Goal: Task Accomplishment & Management: Use online tool/utility

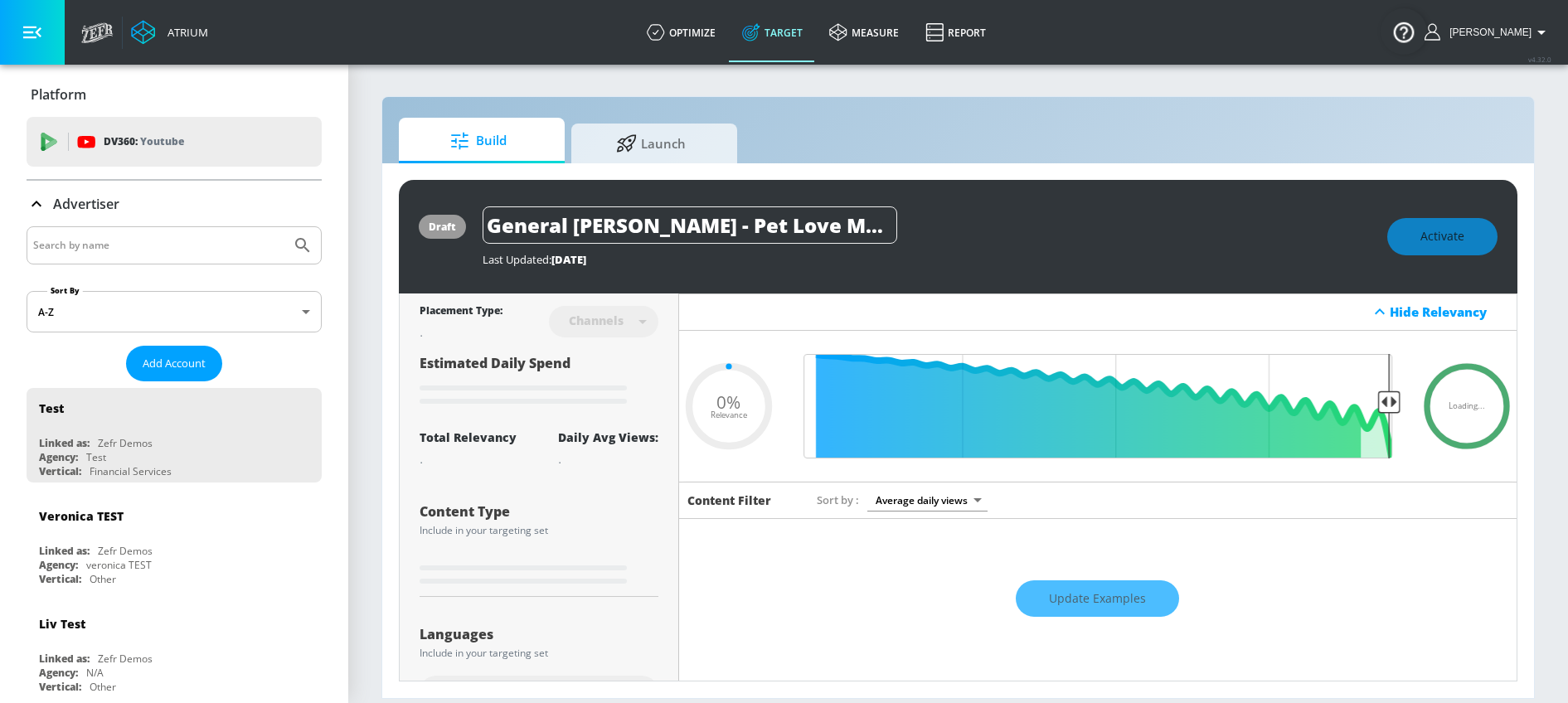
type input "0.05"
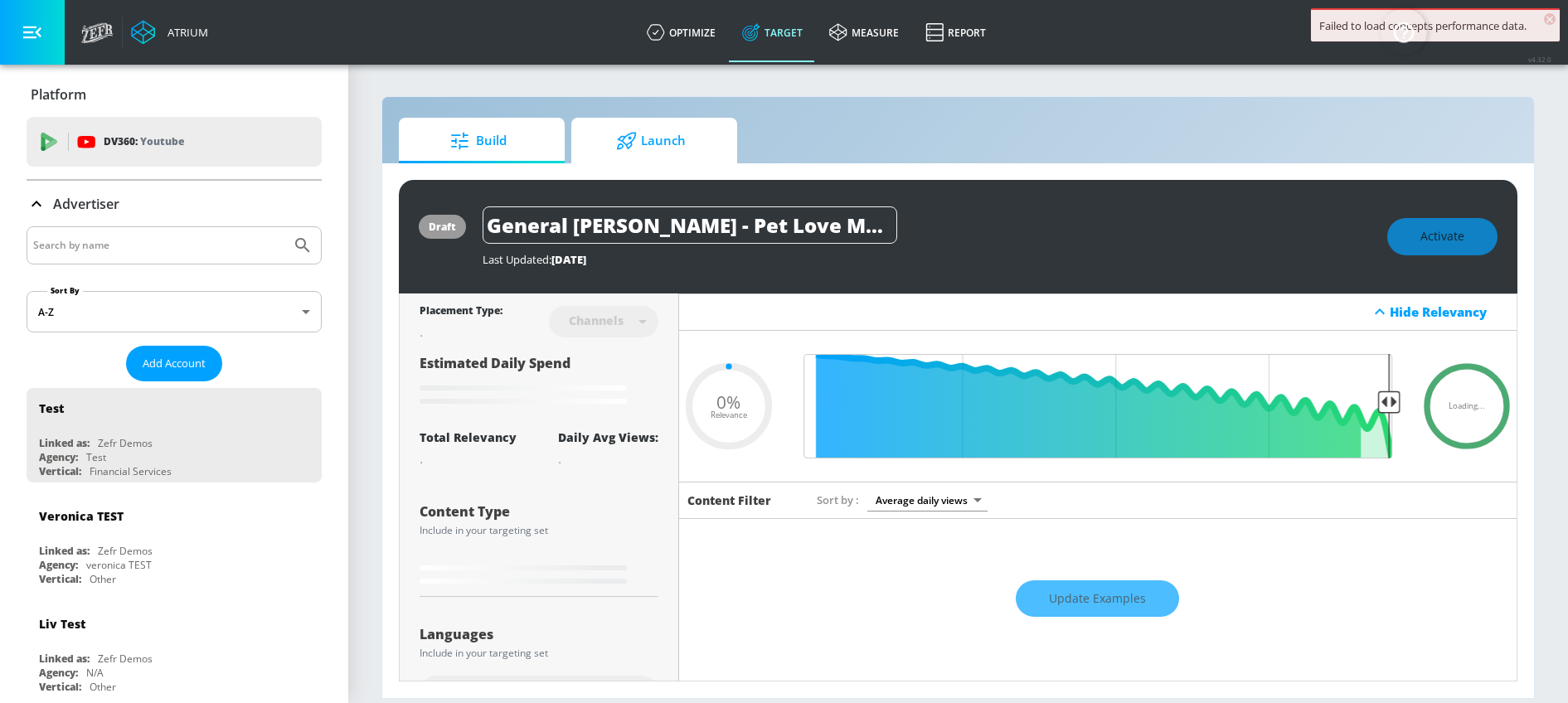
click at [634, 129] on span "Launch" at bounding box center [650, 141] width 126 height 40
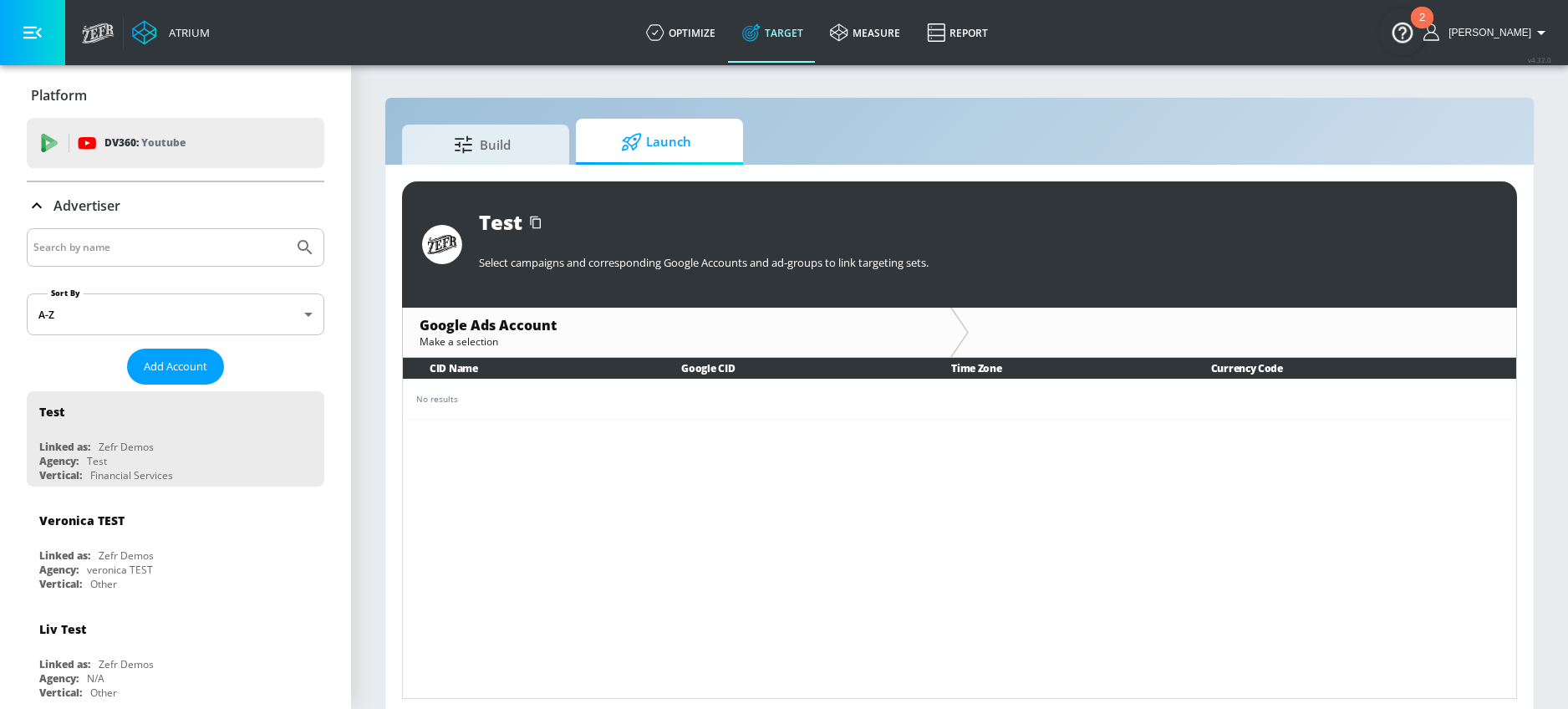
click at [178, 242] on input "Search by name" at bounding box center [161, 247] width 254 height 22
type input "APEX canada"
click at [287, 229] on button "Submit Search" at bounding box center [304, 247] width 37 height 37
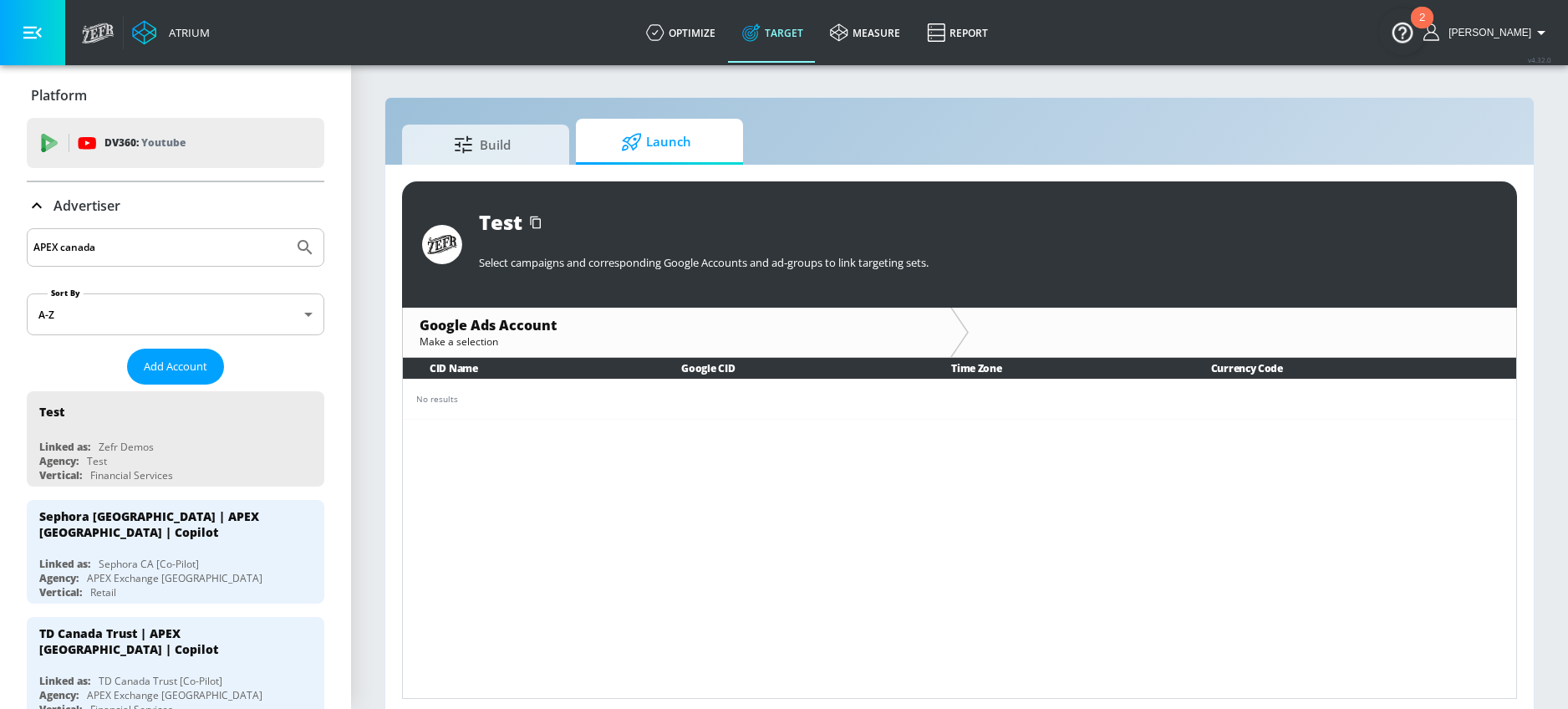
click at [140, 241] on input "APEX canada" at bounding box center [161, 247] width 254 height 22
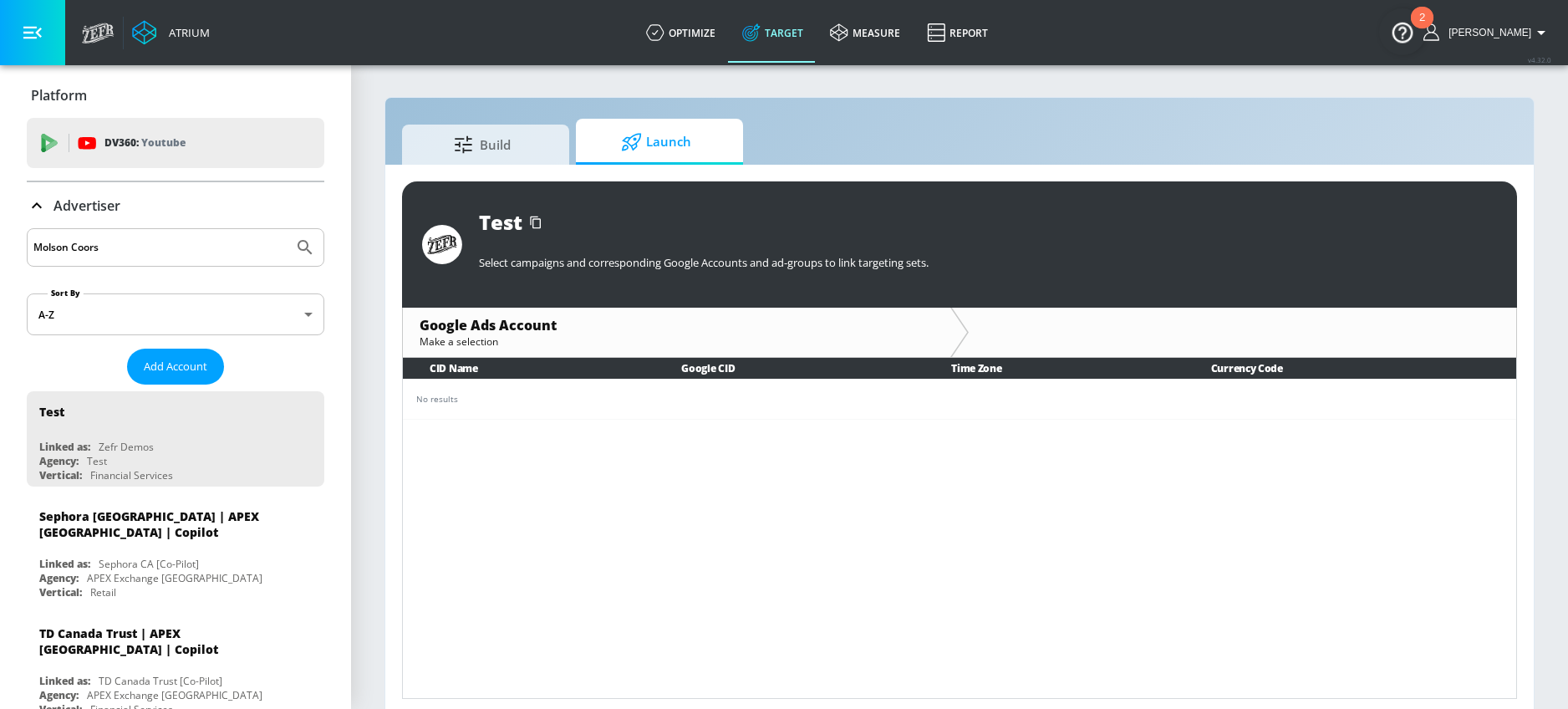
click at [287, 229] on button "Submit Search" at bounding box center [304, 247] width 37 height 37
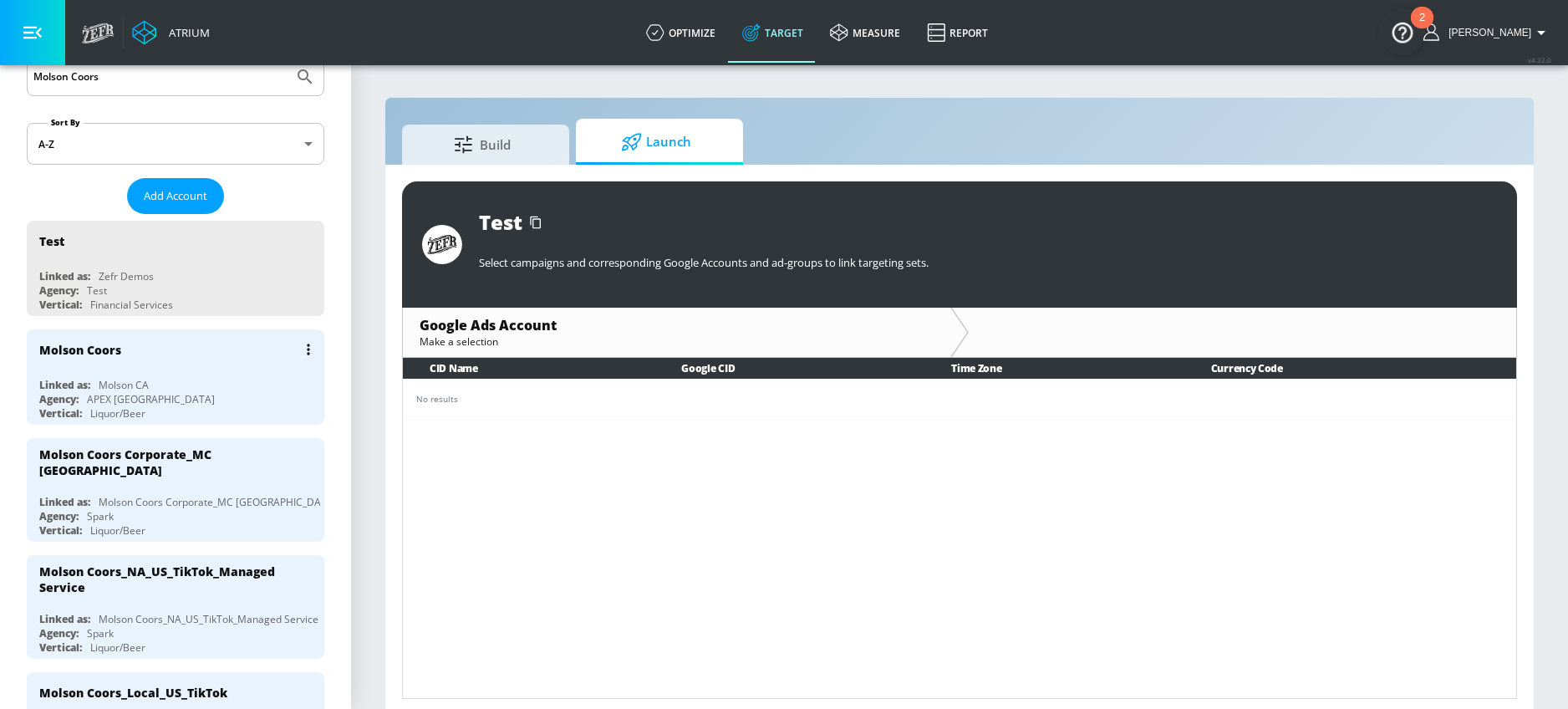
scroll to position [174, 0]
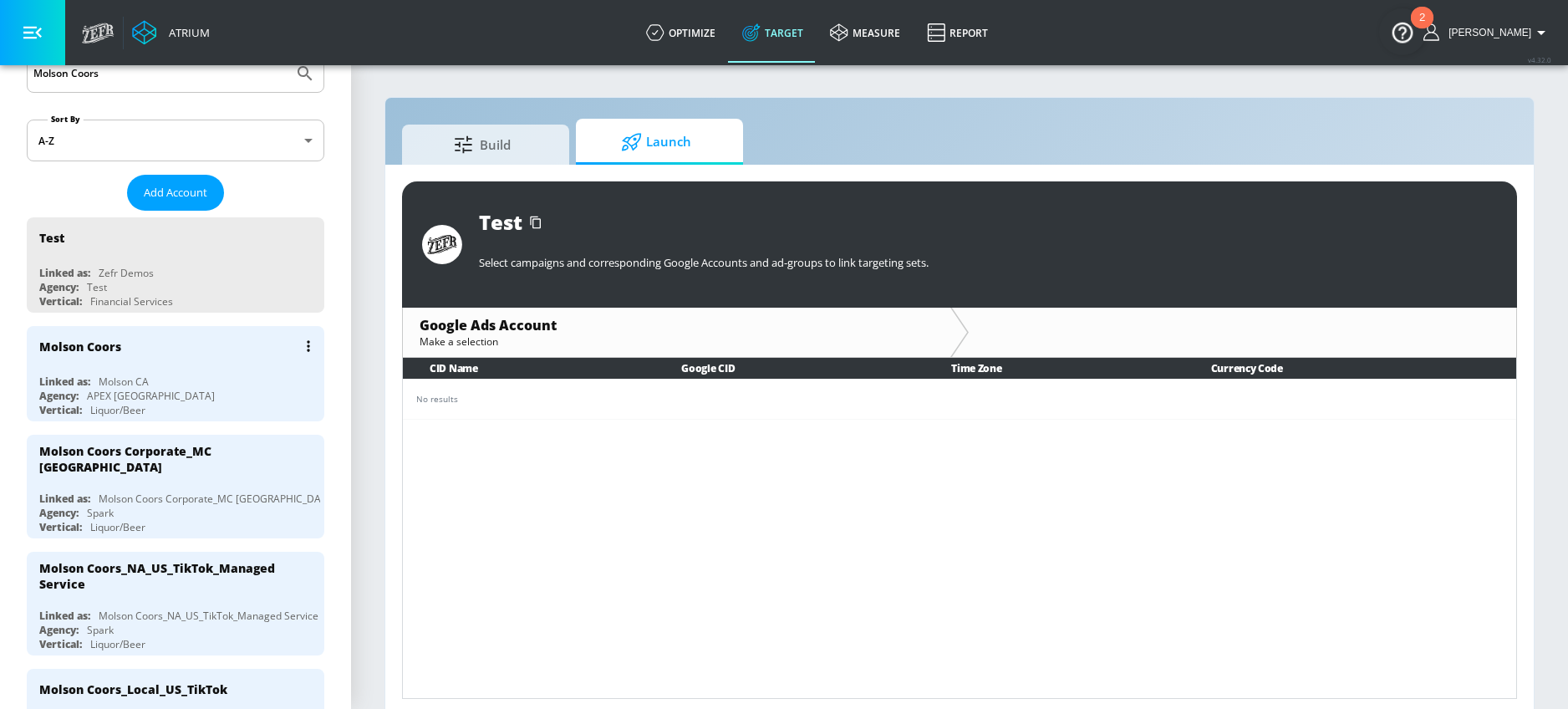
click at [143, 376] on div "Molson CA" at bounding box center [123, 381] width 50 height 14
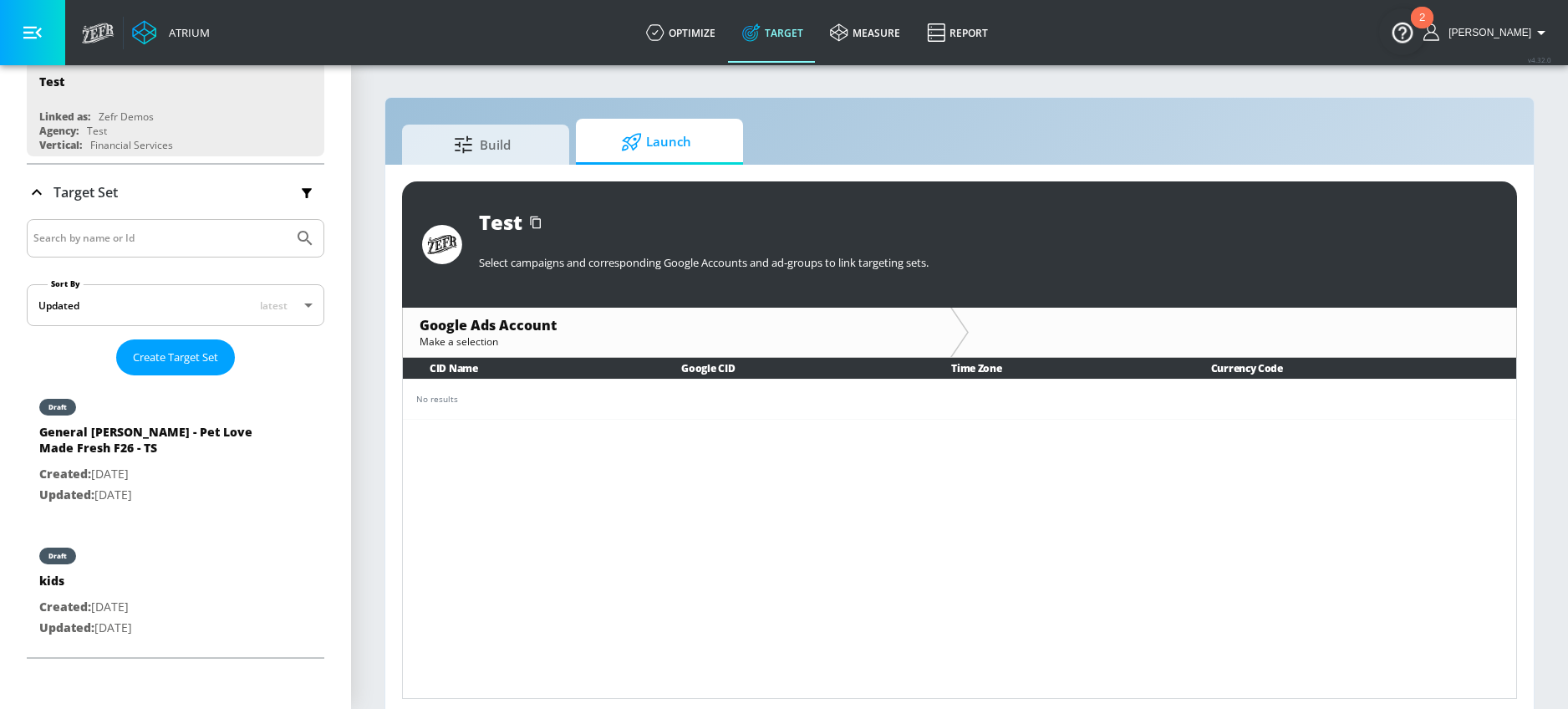
click at [108, 235] on input "Search by name or Id" at bounding box center [161, 238] width 254 height 22
click at [52, 199] on div "Target Set" at bounding box center [71, 192] width 91 height 20
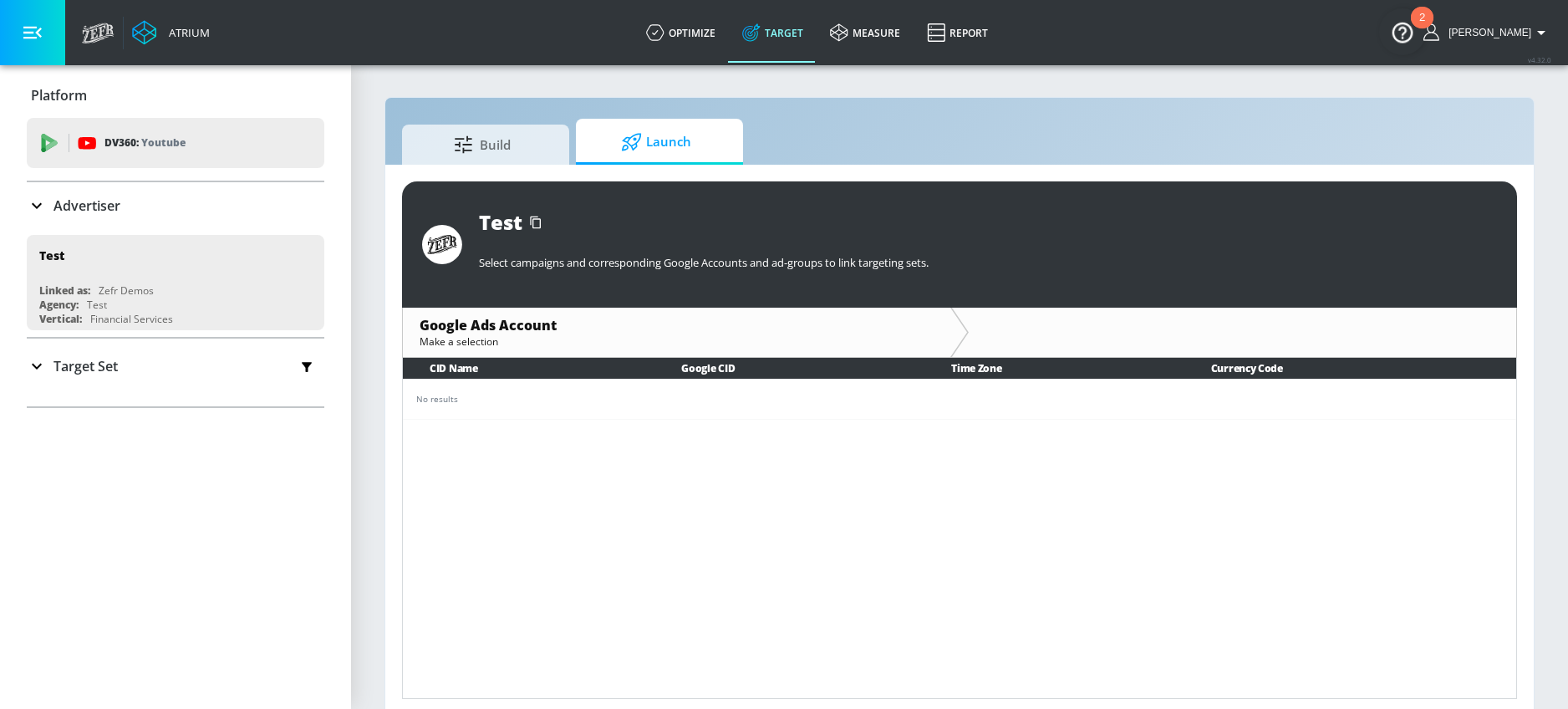
click at [39, 208] on icon at bounding box center [36, 205] width 20 height 20
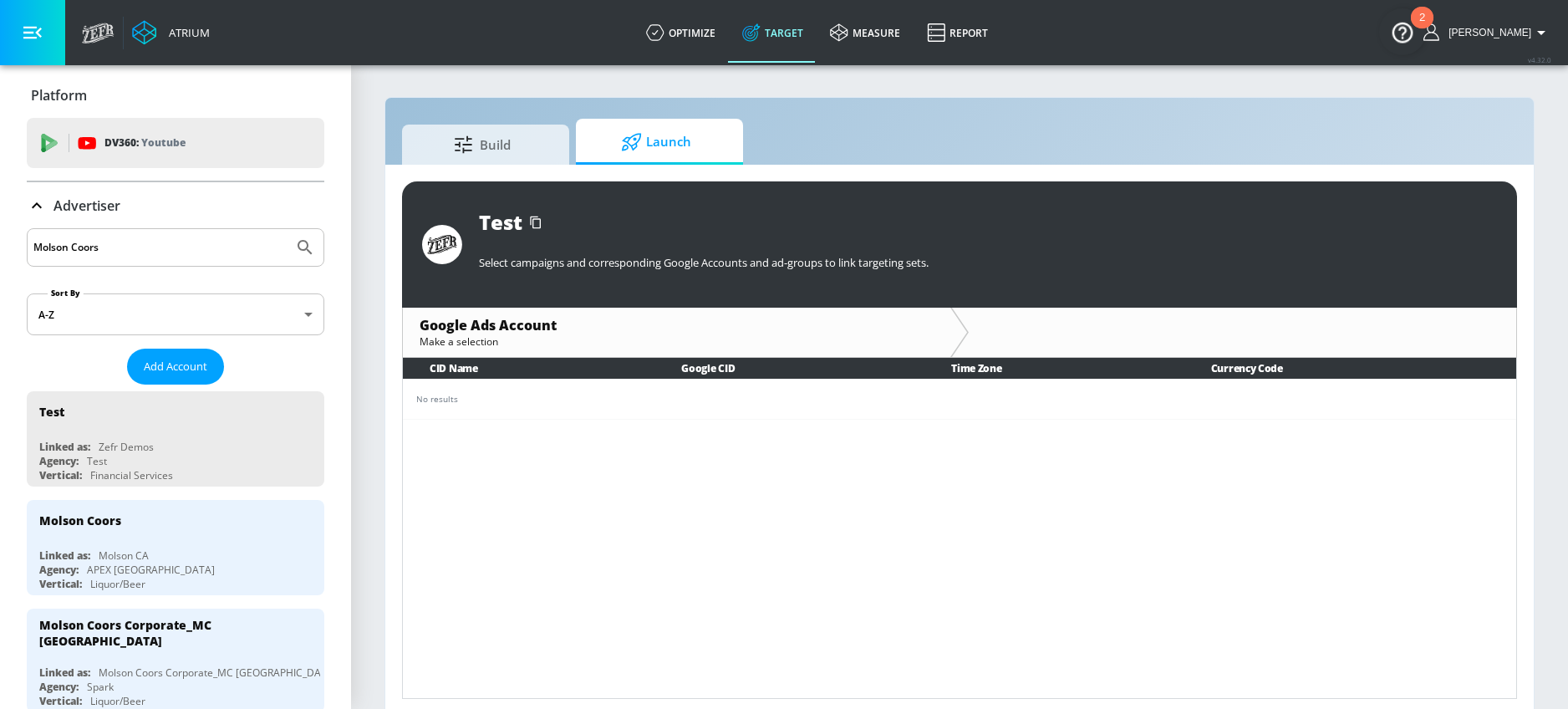
click at [117, 315] on body "Atrium optimize Target measure Report optimize Target measure Report v 4.32.0 […" at bounding box center [784, 358] width 1568 height 717
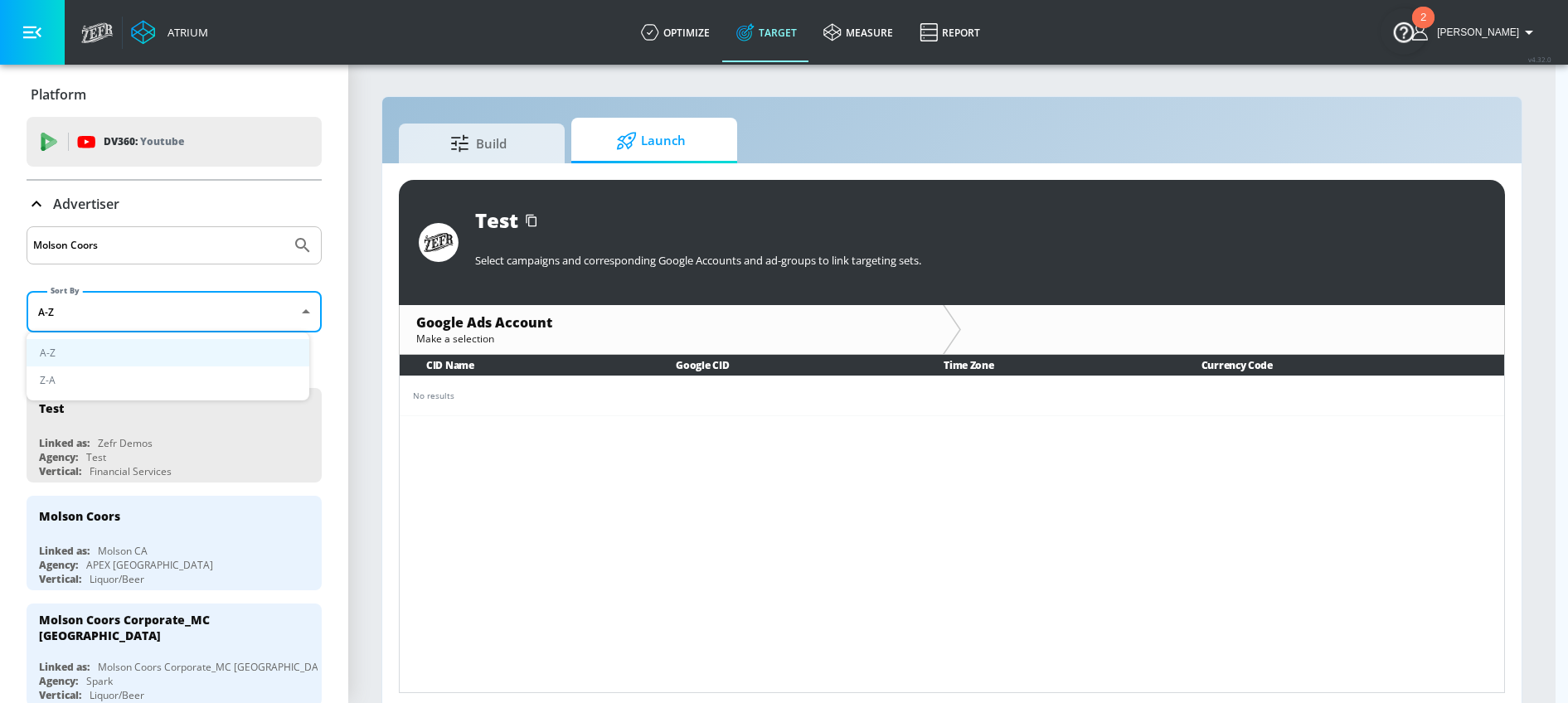
click at [137, 240] on div at bounding box center [784, 351] width 1568 height 703
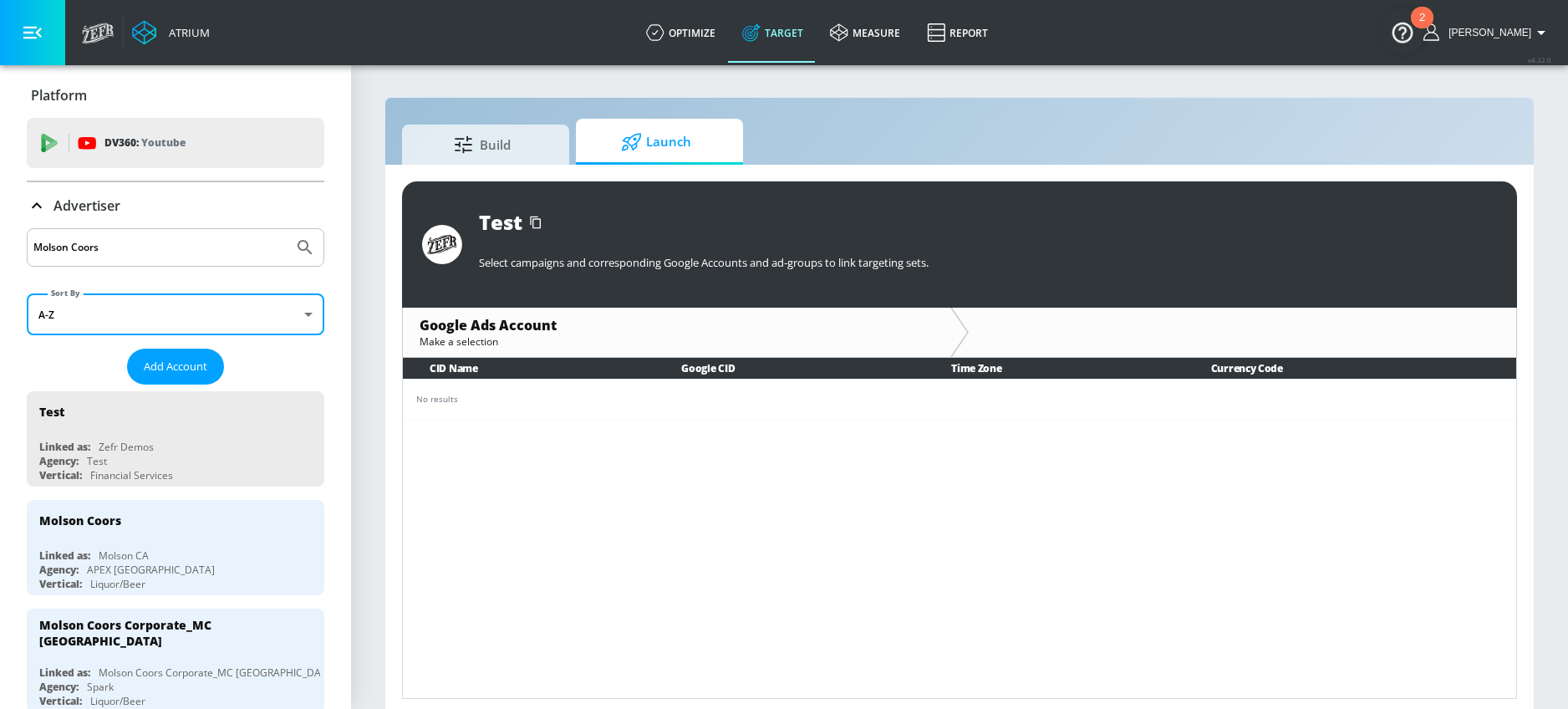
click at [121, 242] on input "Molson Coors" at bounding box center [161, 247] width 254 height 22
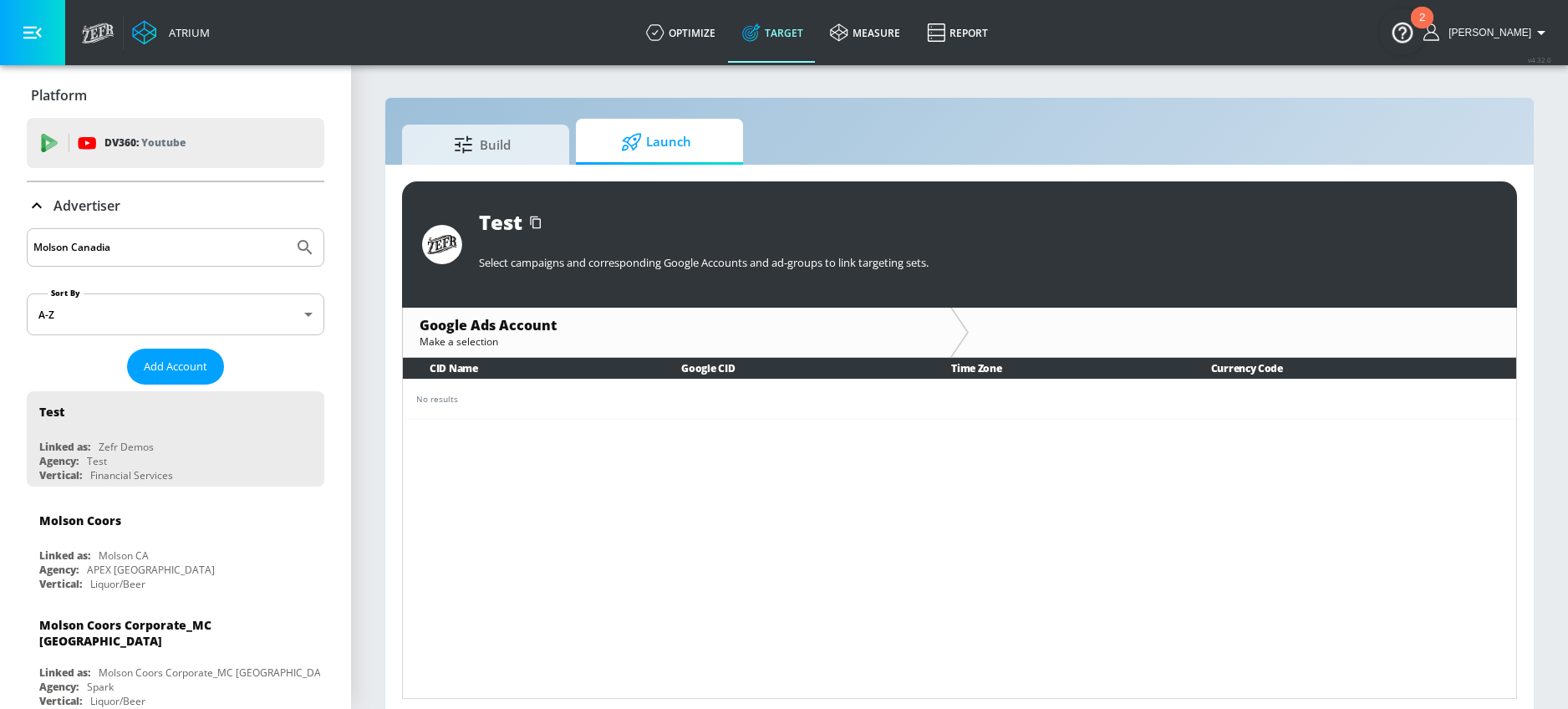
type input "Molson Canadia"
click at [287, 229] on button "Submit Search" at bounding box center [304, 247] width 37 height 37
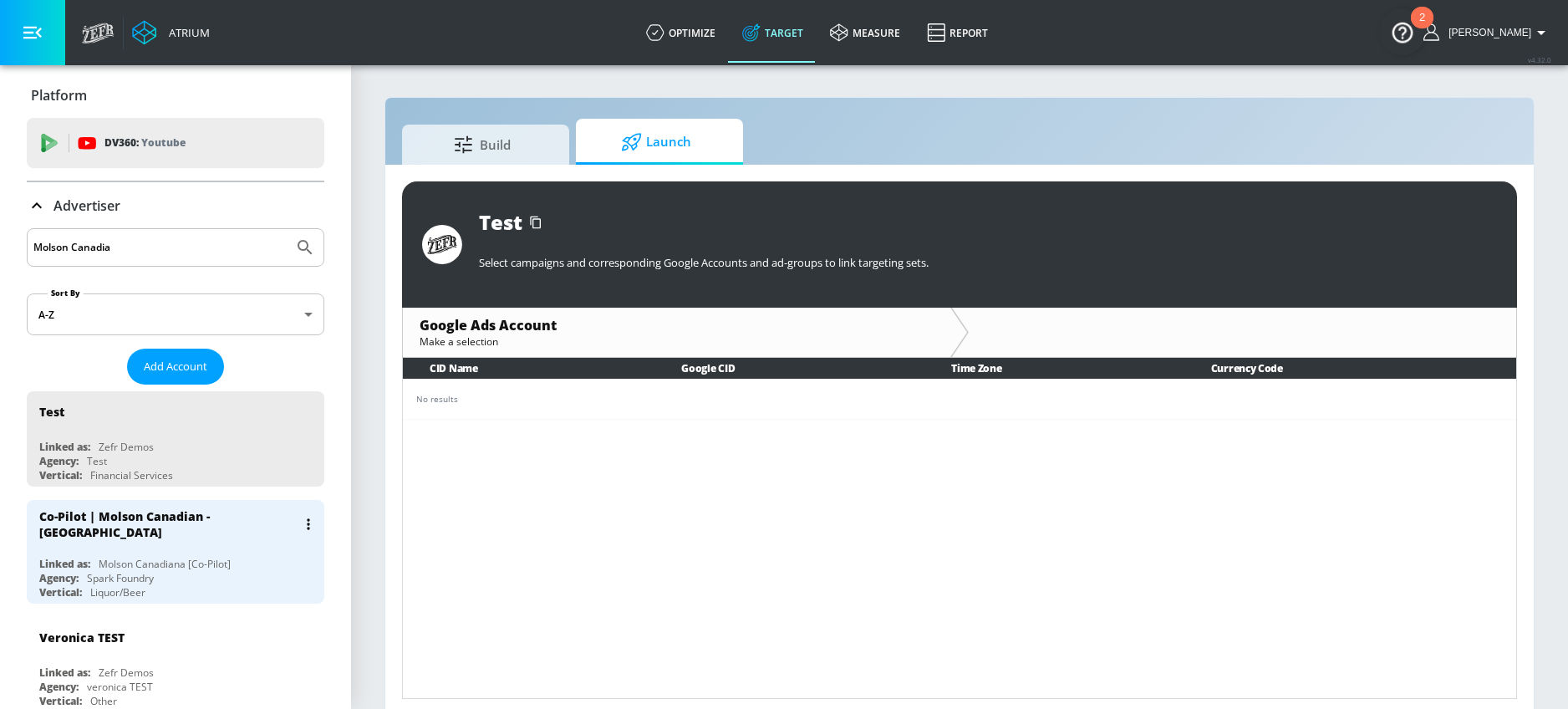
click at [194, 557] on div "Molson Canadiana [Co-Pilot]" at bounding box center [164, 563] width 132 height 14
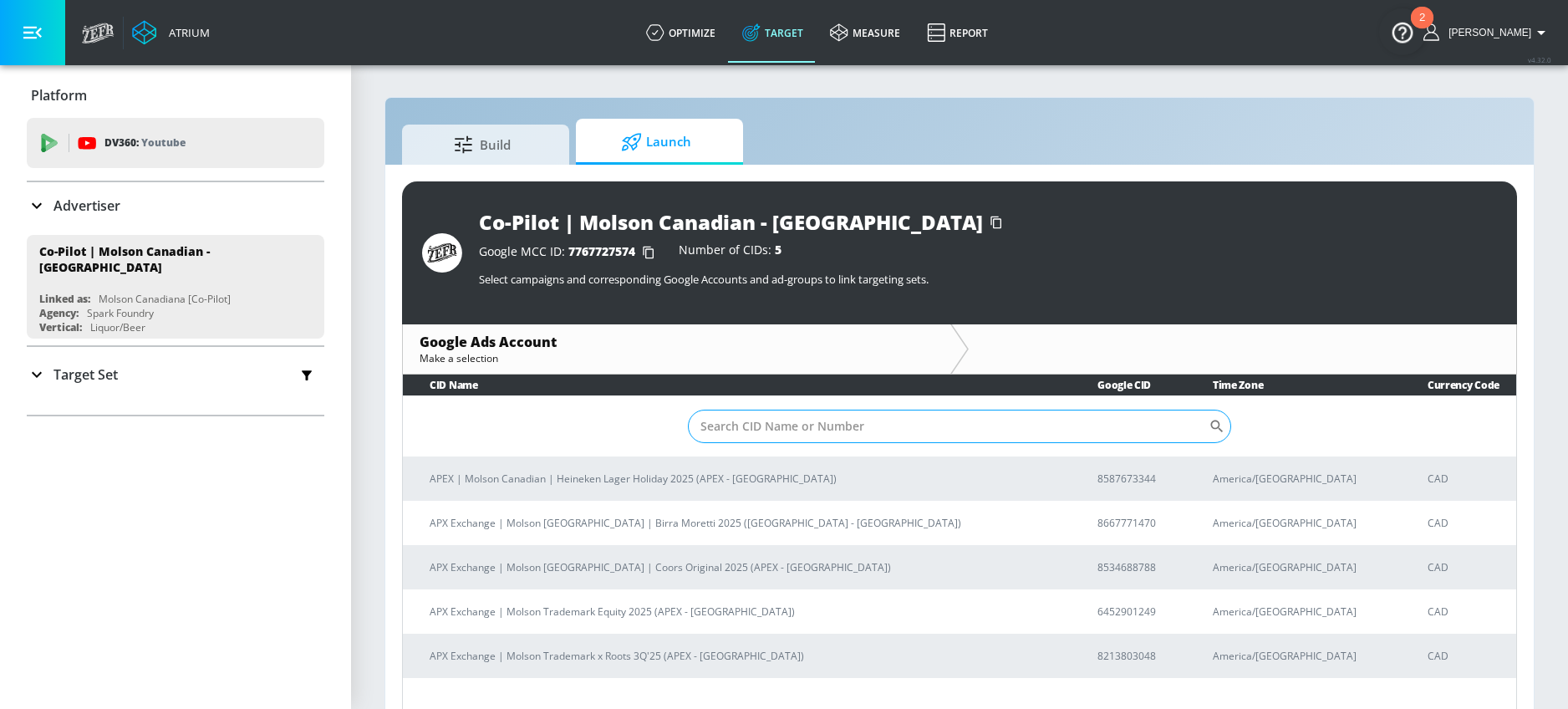
click at [790, 428] on input "Sort By" at bounding box center [948, 426] width 520 height 34
paste input "8587673344"
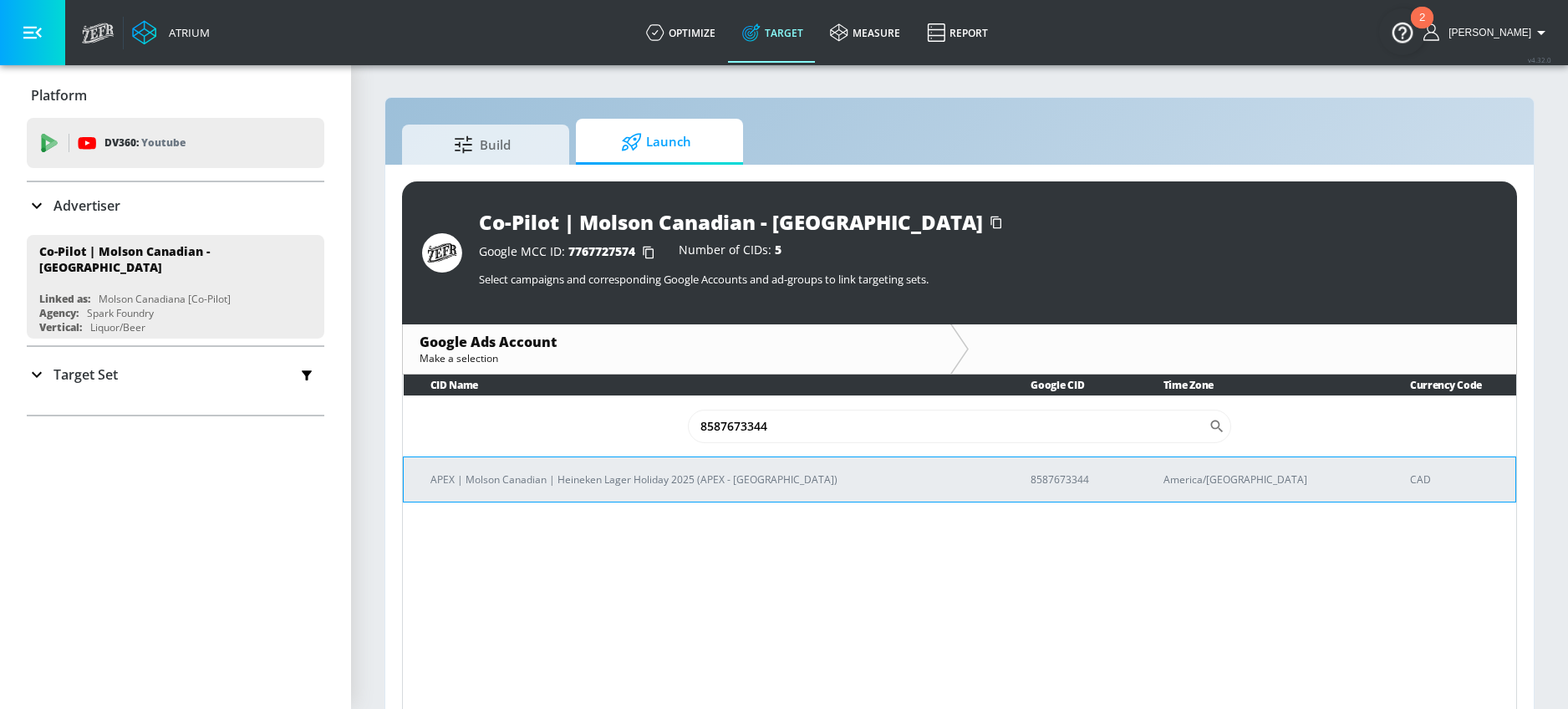
type input "8587673344"
click at [583, 474] on p "APEX | Molson Canadian | Heineken Lager Holiday 2025 (APEX - [GEOGRAPHIC_DATA])" at bounding box center [710, 479] width 560 height 18
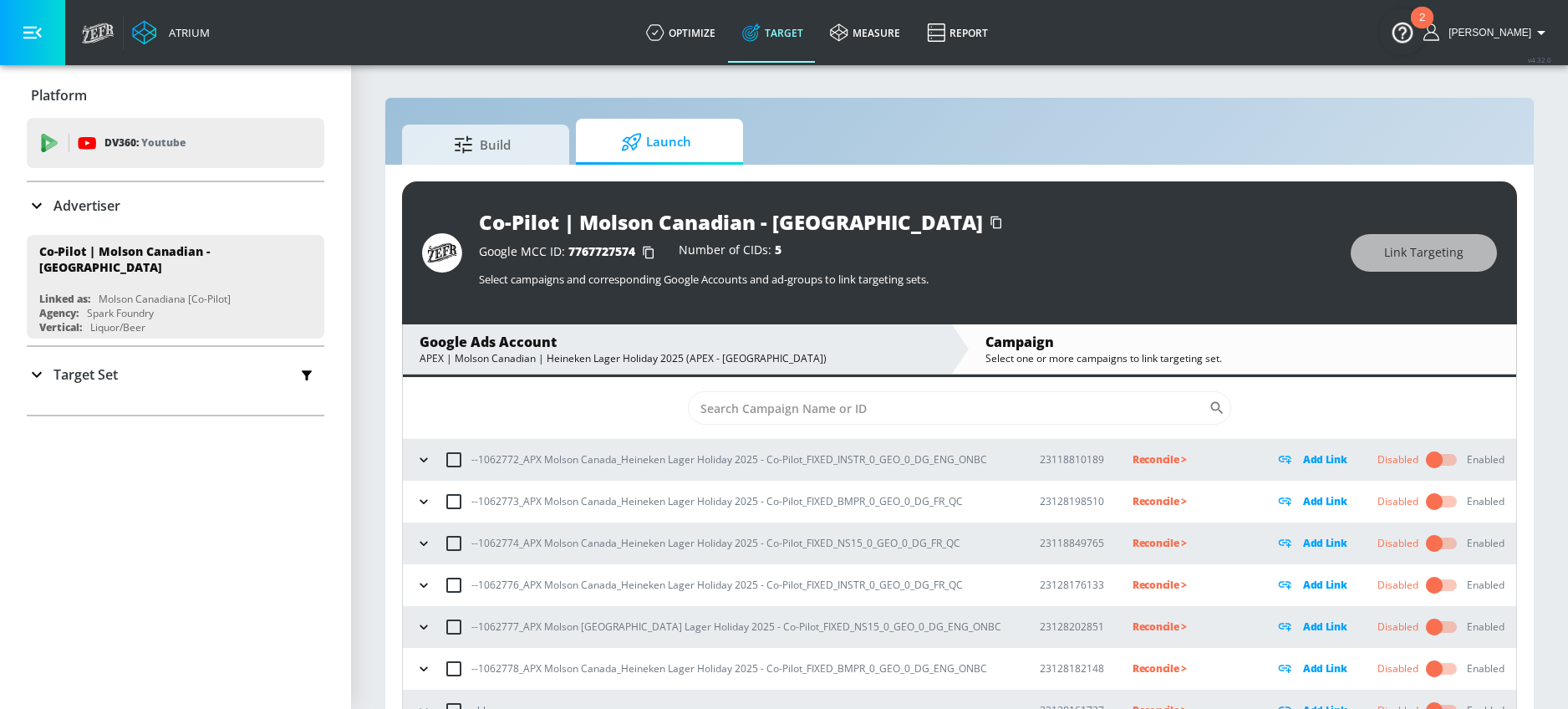
scroll to position [19, 0]
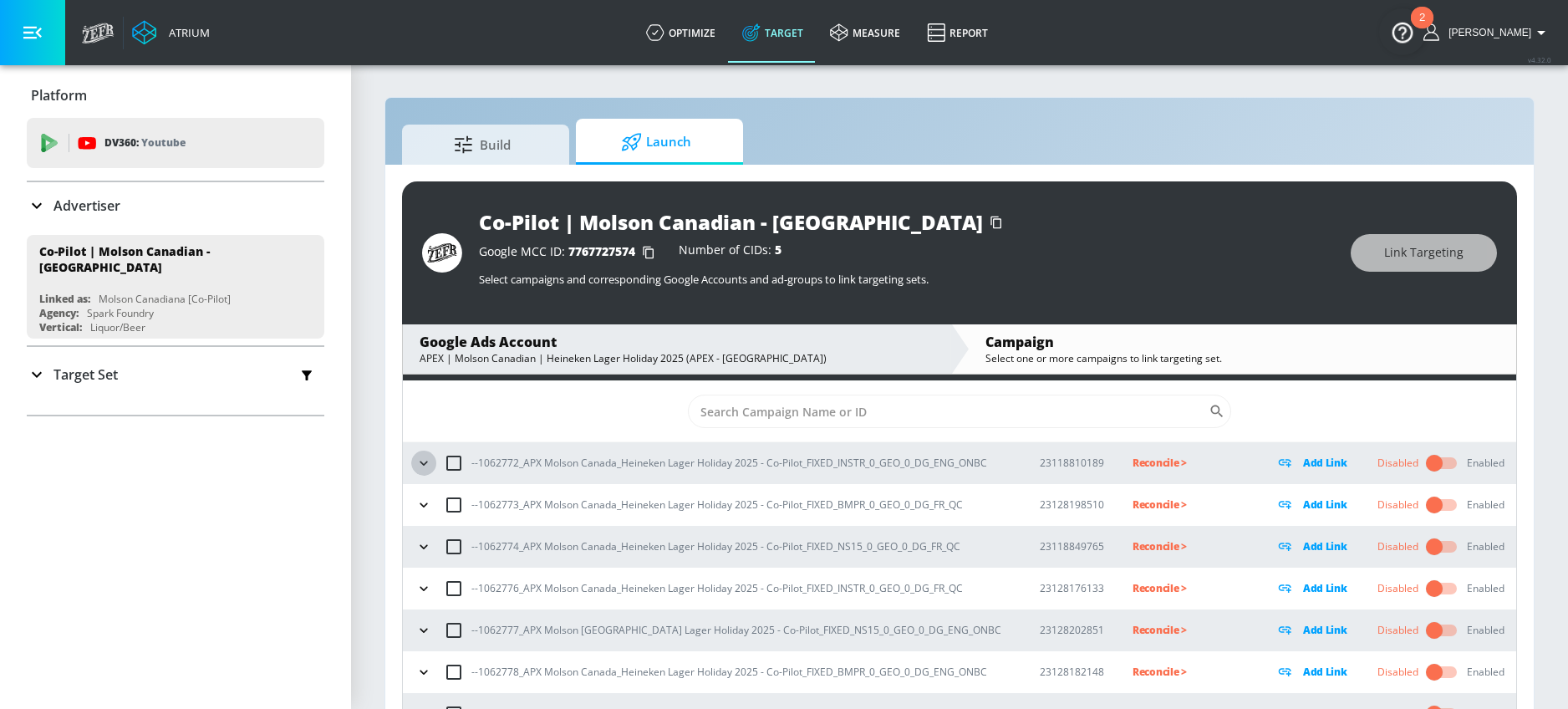
click at [420, 463] on icon "button" at bounding box center [424, 463] width 17 height 17
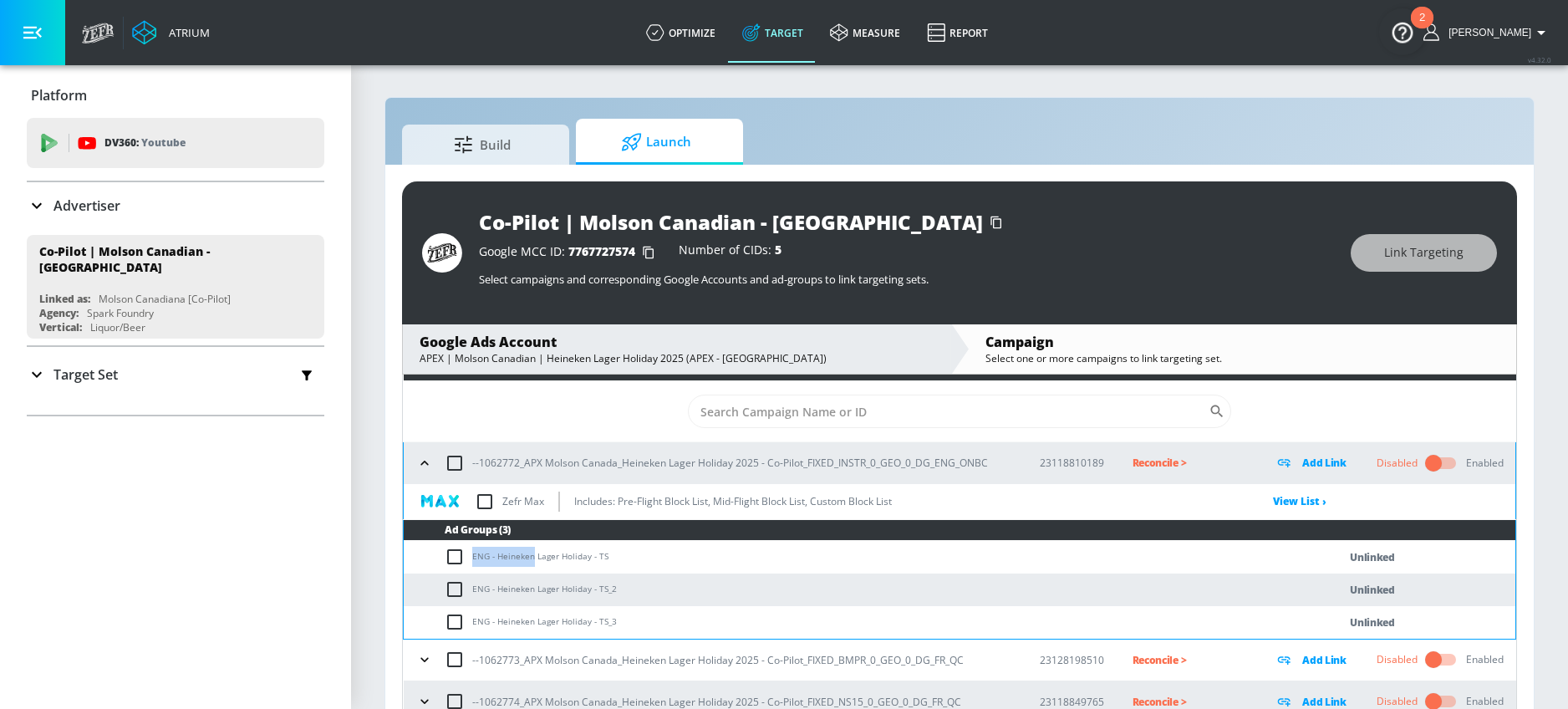
drag, startPoint x: 474, startPoint y: 558, endPoint x: 533, endPoint y: 559, distance: 59.0
click at [533, 559] on td "ENG - Heineken Lager Holiday - TS" at bounding box center [854, 557] width 900 height 33
copy td "ENG - Heineken"
click at [454, 558] on input "checkbox" at bounding box center [458, 556] width 27 height 20
checkbox input "true"
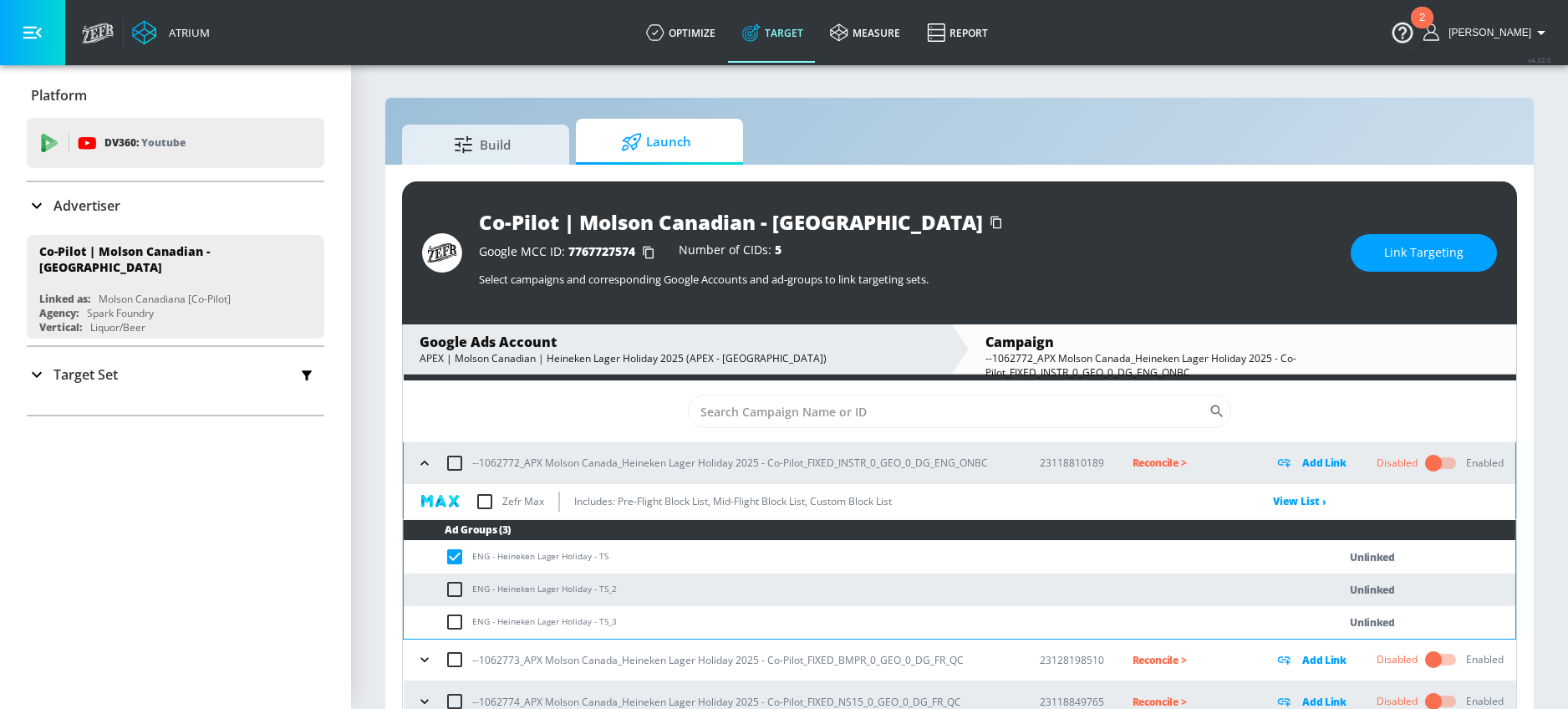
click at [454, 575] on td "ENG - Heineken Lager Holiday - TS_2" at bounding box center [854, 589] width 900 height 33
click at [454, 588] on input "checkbox" at bounding box center [458, 589] width 27 height 20
checkbox input "true"
click at [454, 618] on input "checkbox" at bounding box center [458, 621] width 27 height 20
checkbox input "true"
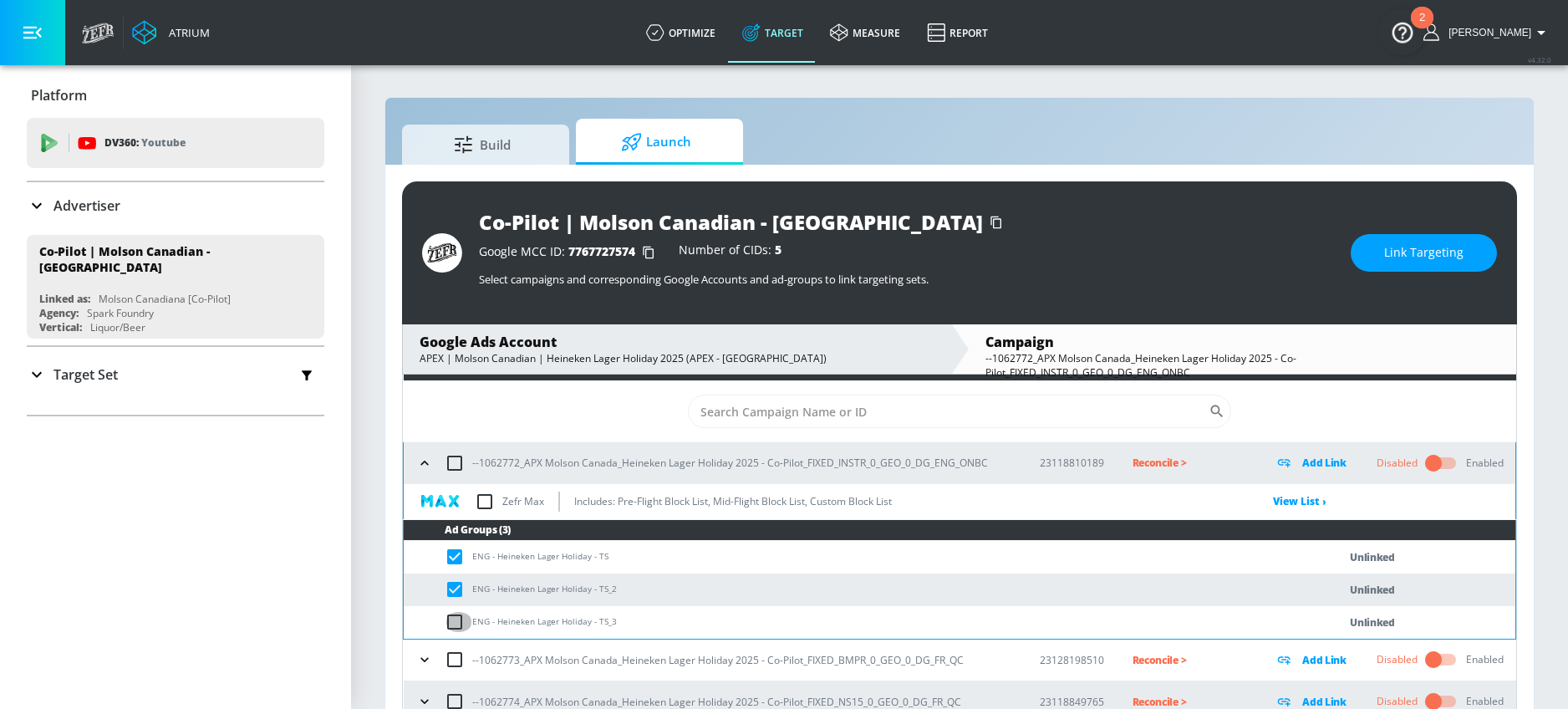
checkbox input "true"
click at [1424, 251] on span "Link Targeting" at bounding box center [1424, 253] width 80 height 21
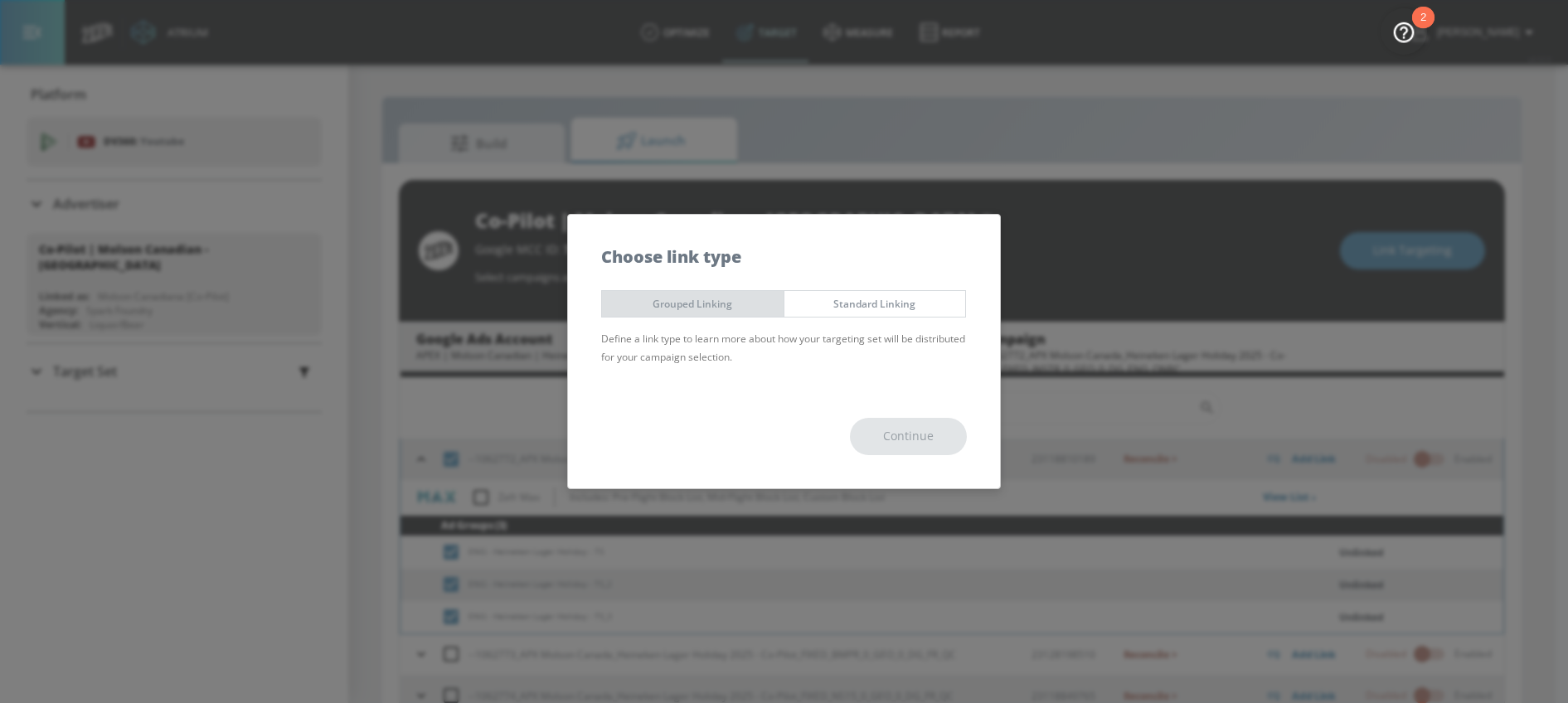
click at [677, 306] on span "Grouped Linking" at bounding box center [692, 304] width 157 height 18
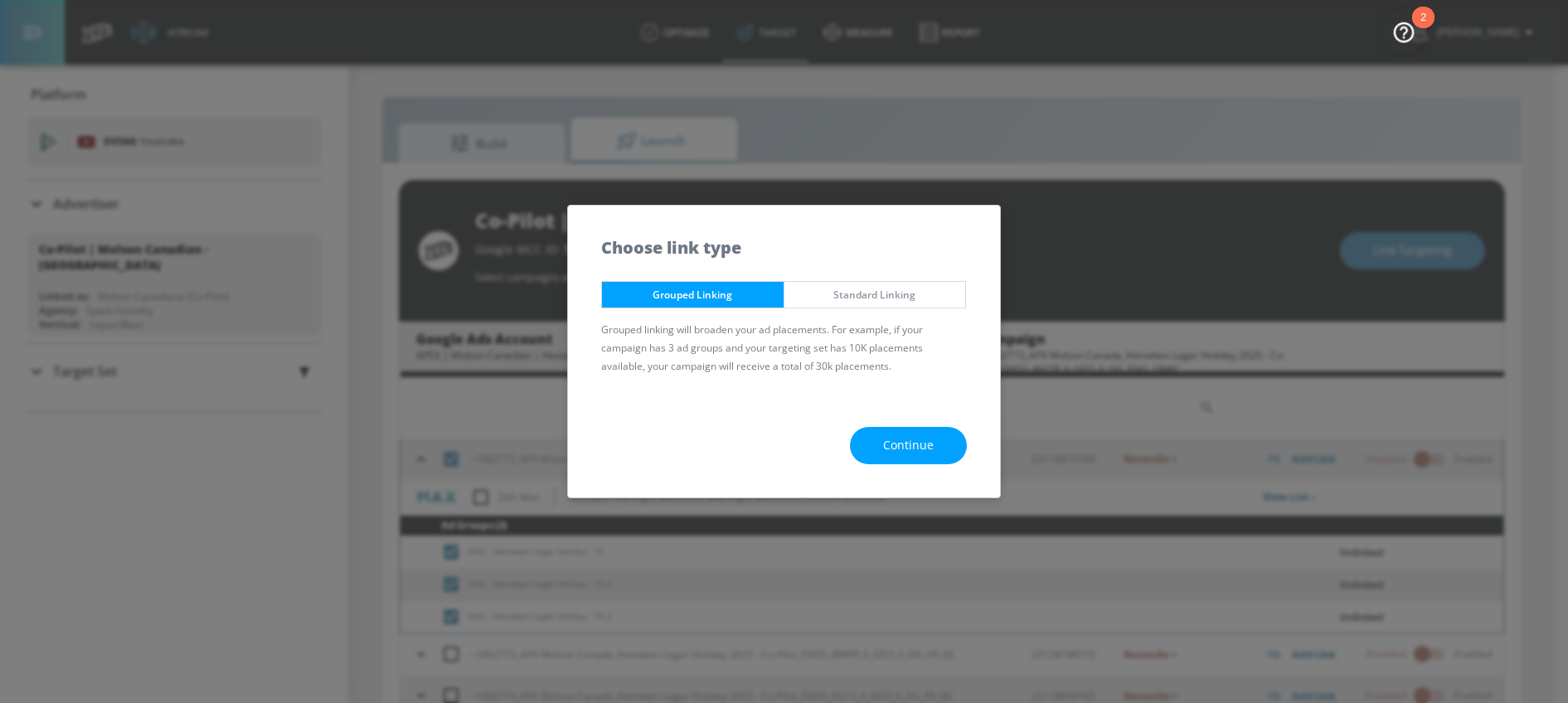
click at [914, 448] on span "Continue" at bounding box center [908, 445] width 50 height 20
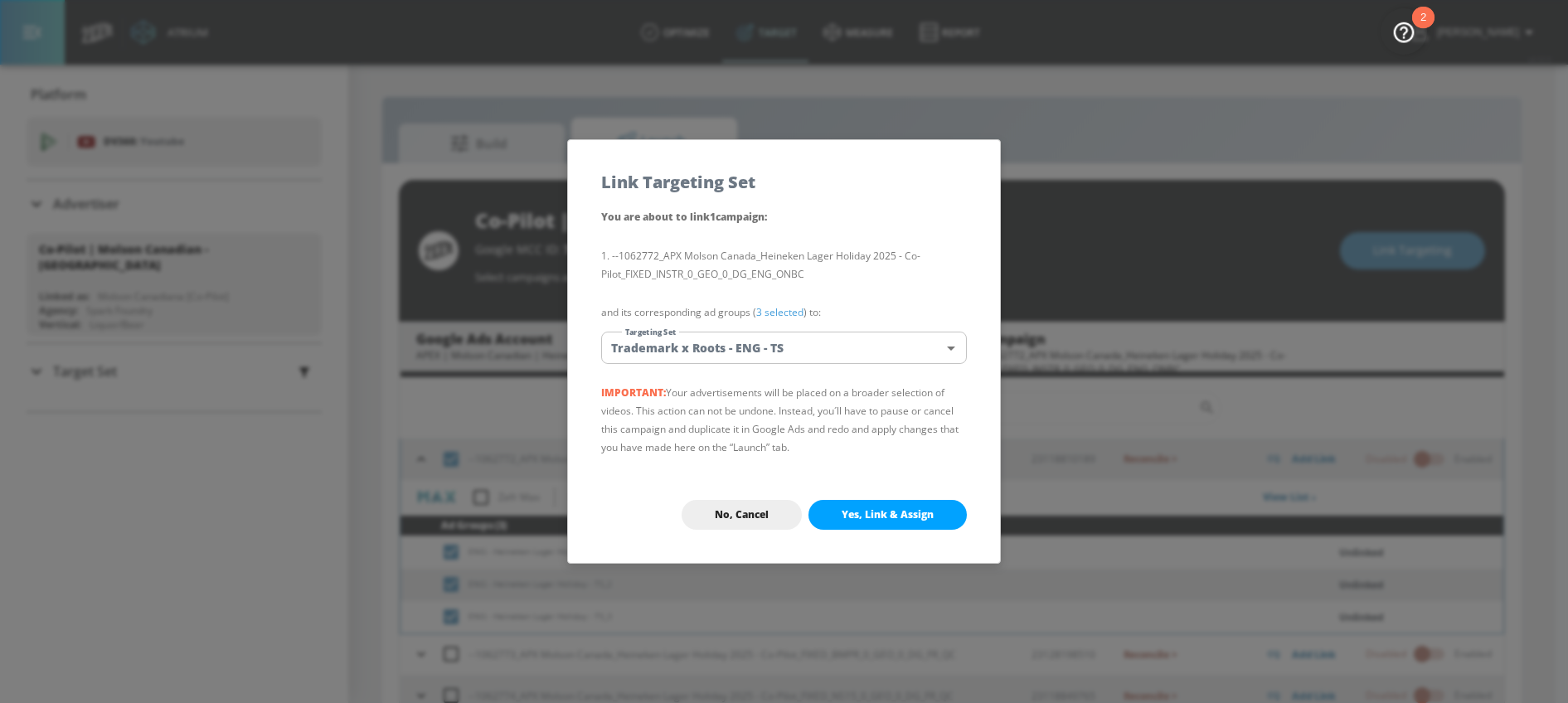
click at [768, 331] on body "Atrium optimize Target measure Report optimize Target measure Report v 4.32.0 […" at bounding box center [784, 363] width 1568 height 726
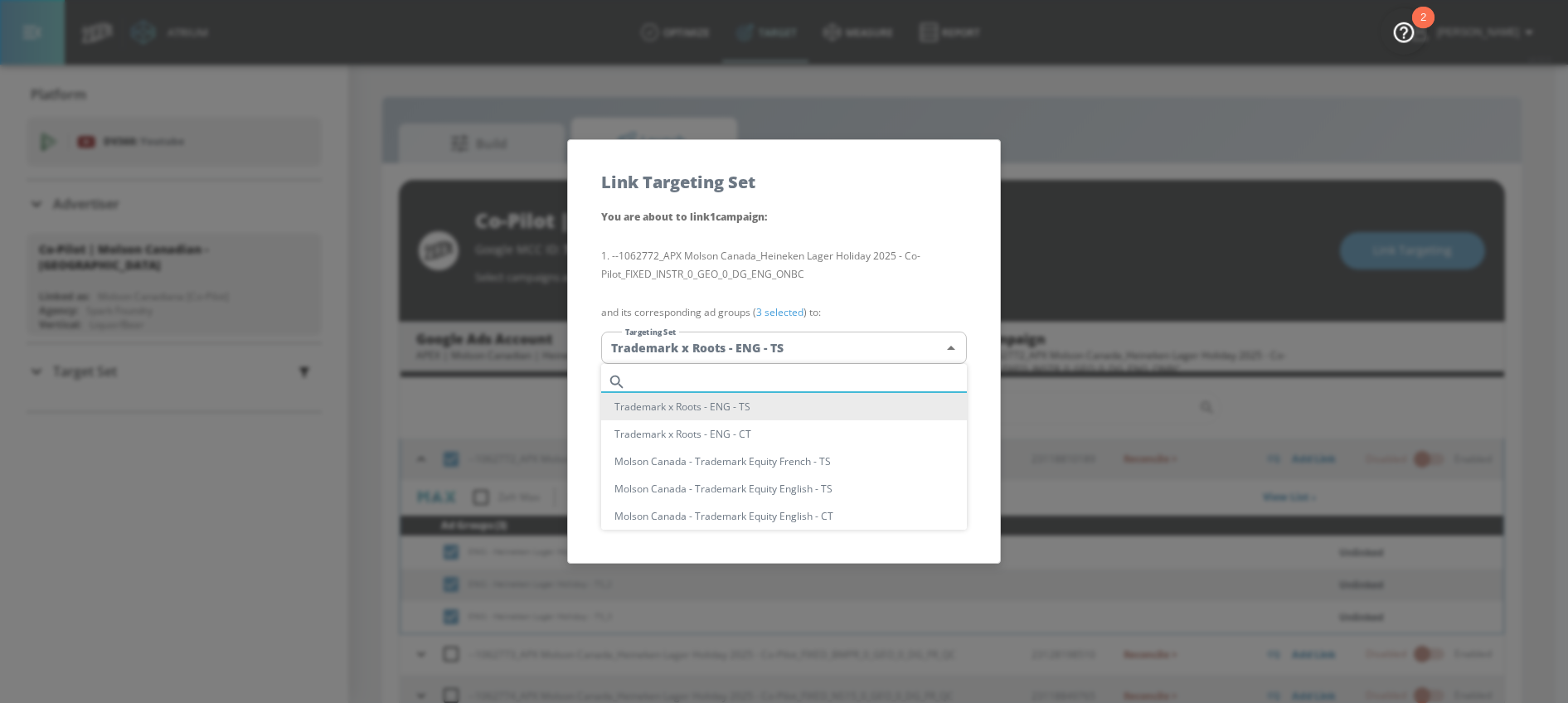
click at [731, 382] on input "text" at bounding box center [799, 382] width 334 height 22
paste input "ENG - Heineken"
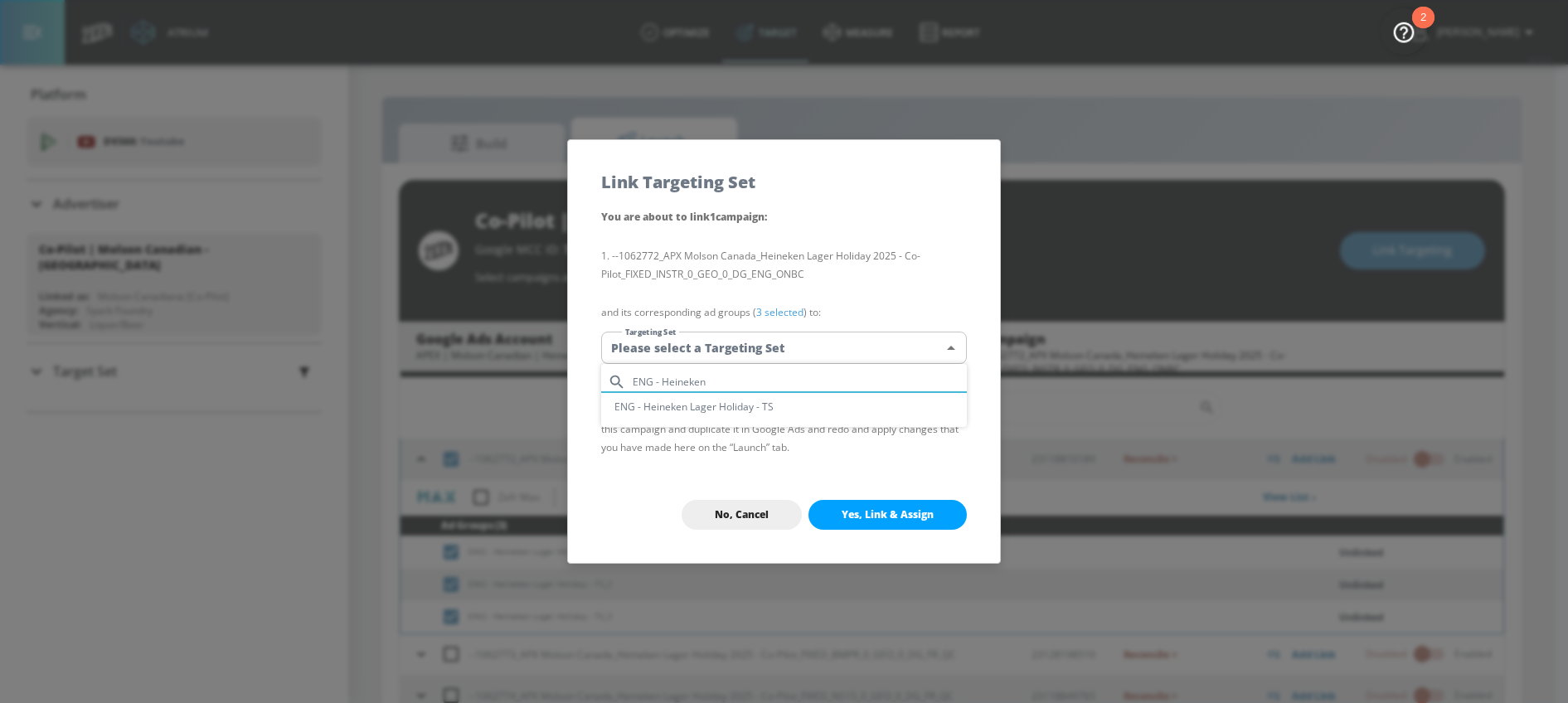
type input "ENG - Heineken"
click at [727, 411] on li "ENG - Heineken Lager Holiday - TS" at bounding box center [784, 406] width 365 height 27
type input "6618e2f7-c7fd-4677-abbb-0fc7faee6cf0"
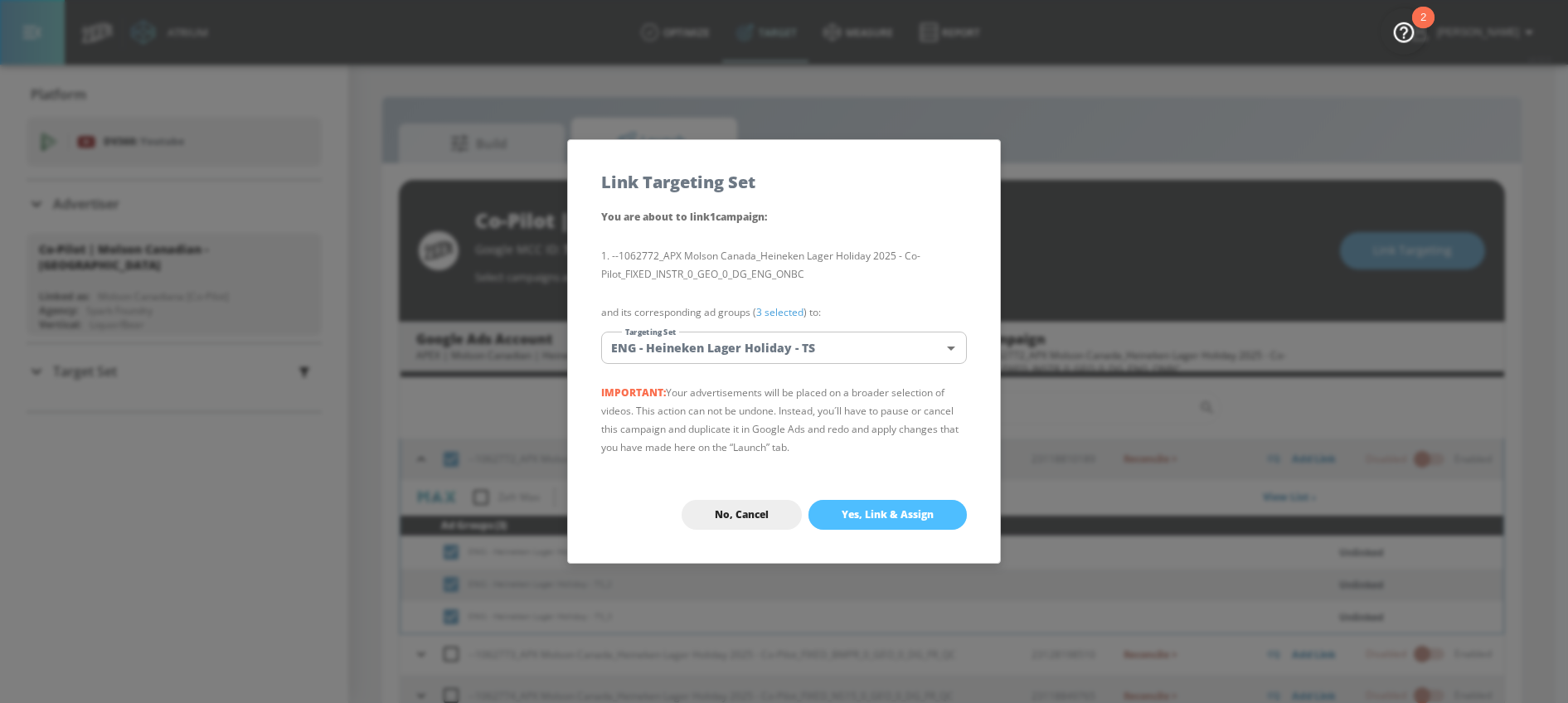
click at [855, 510] on span "Yes, Link & Assign" at bounding box center [887, 515] width 92 height 13
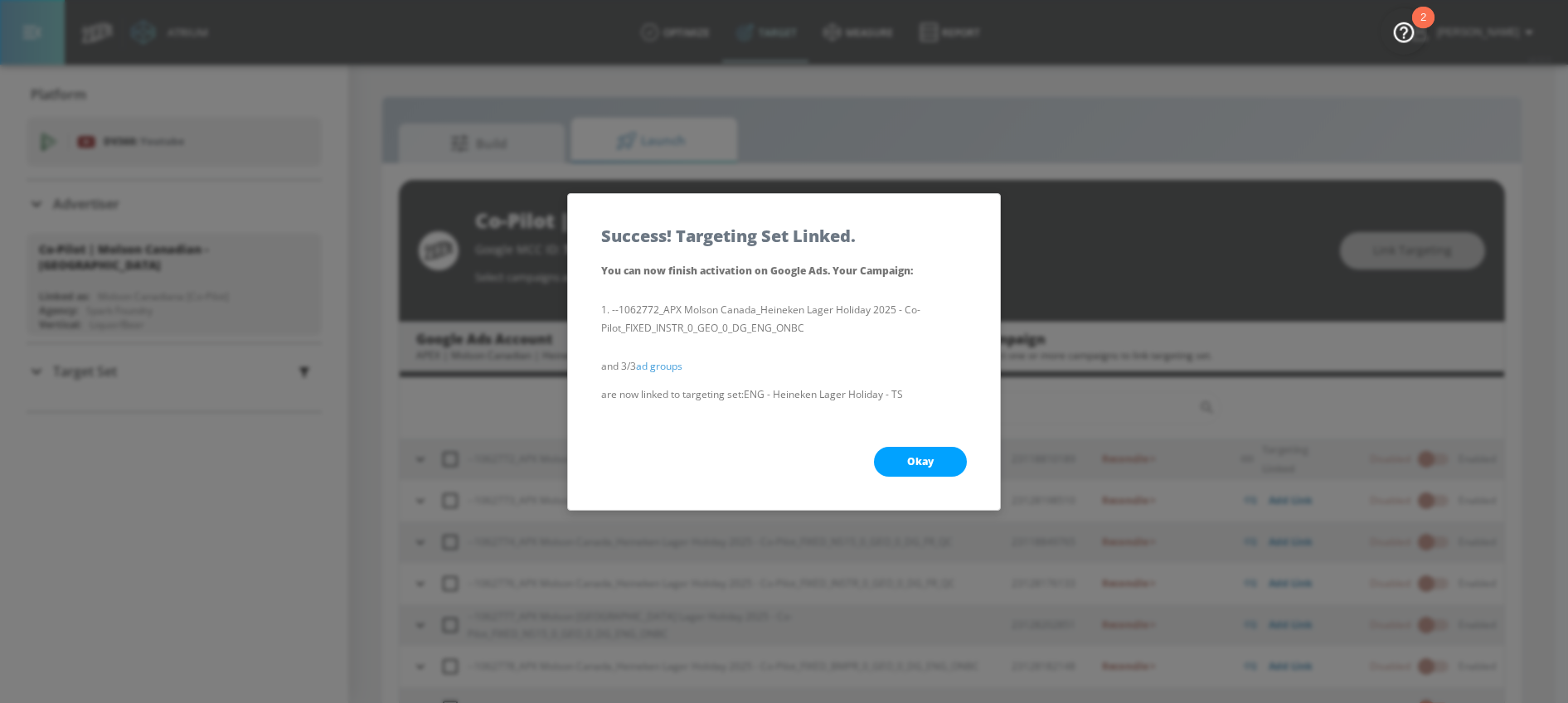
click at [897, 462] on button "Okay" at bounding box center [920, 462] width 93 height 30
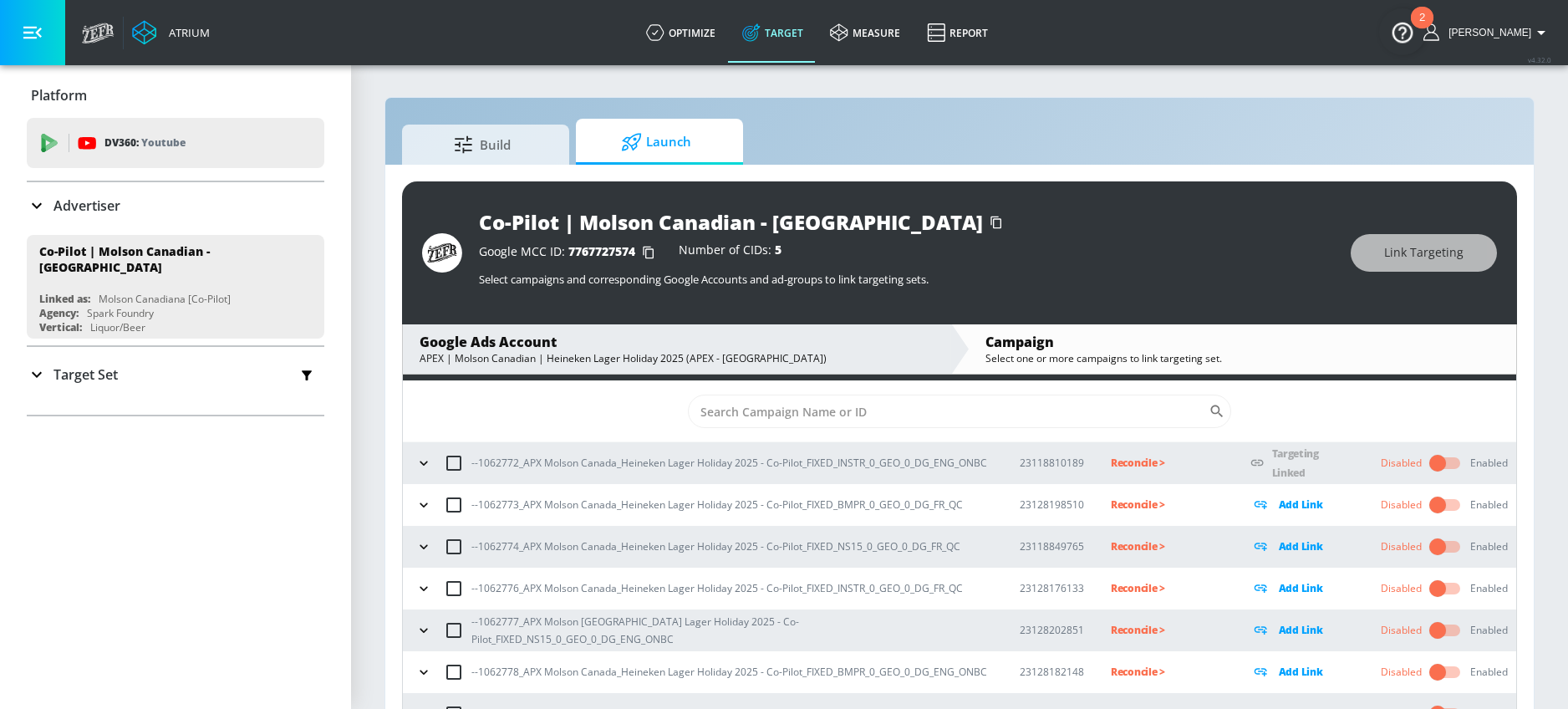
click at [422, 464] on icon "button" at bounding box center [424, 463] width 17 height 17
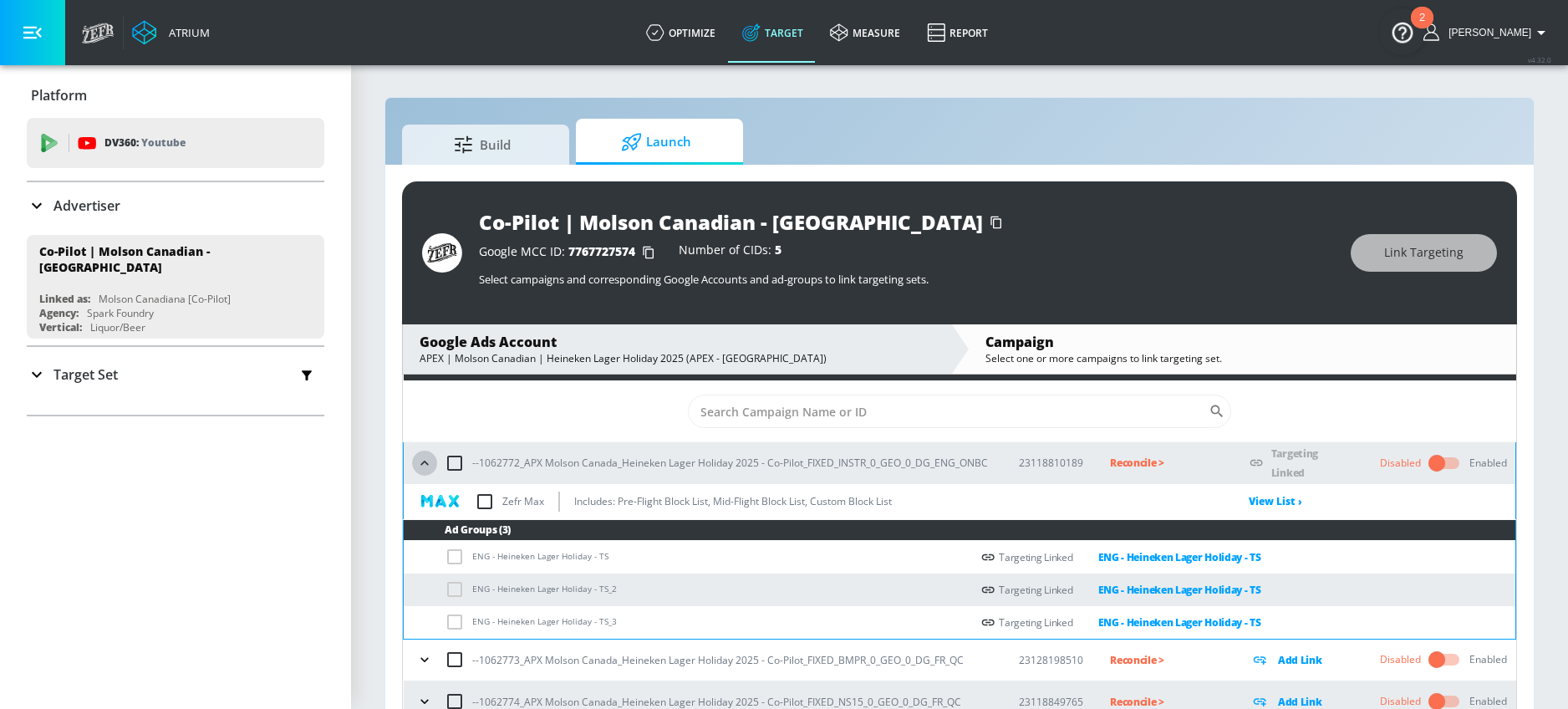
click at [420, 462] on icon "button" at bounding box center [425, 463] width 17 height 17
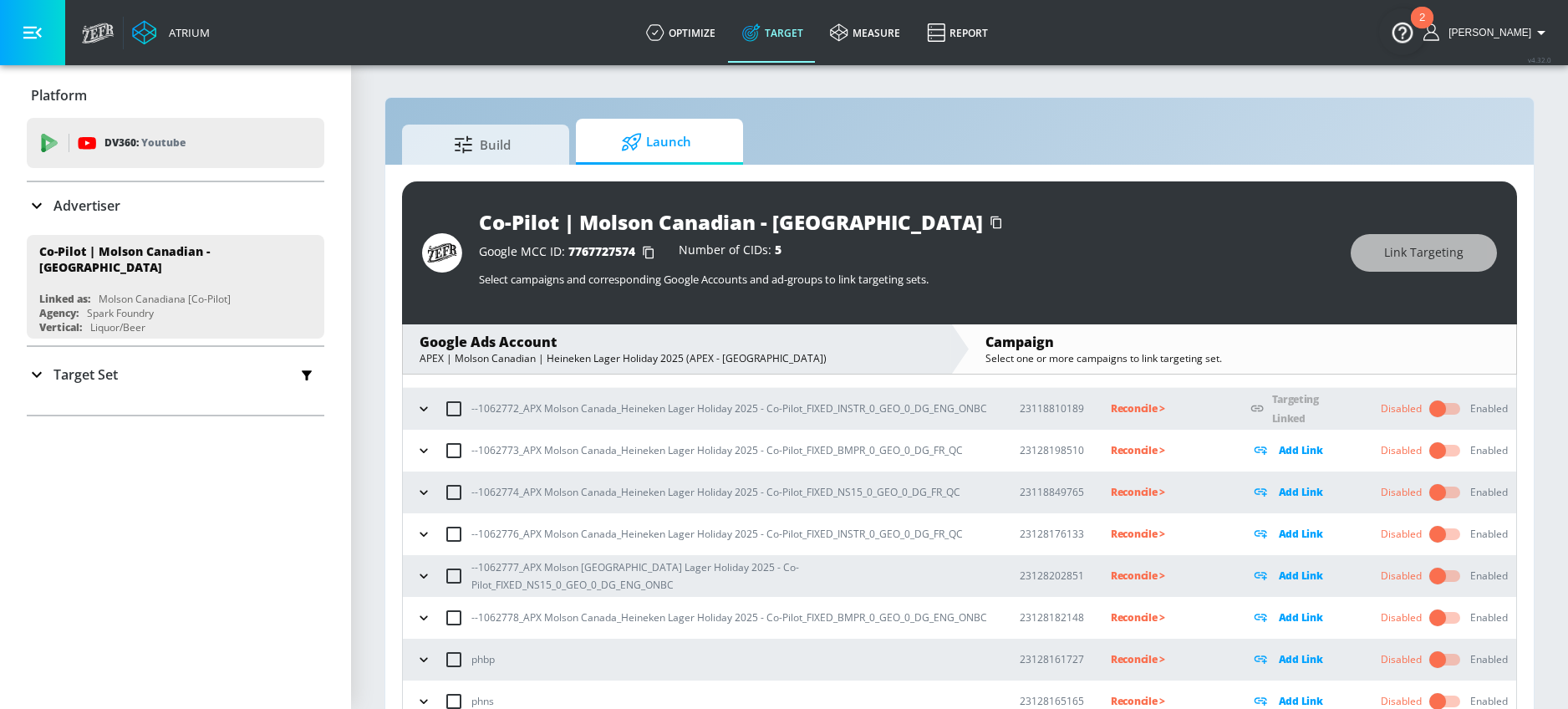
scroll to position [94, 0]
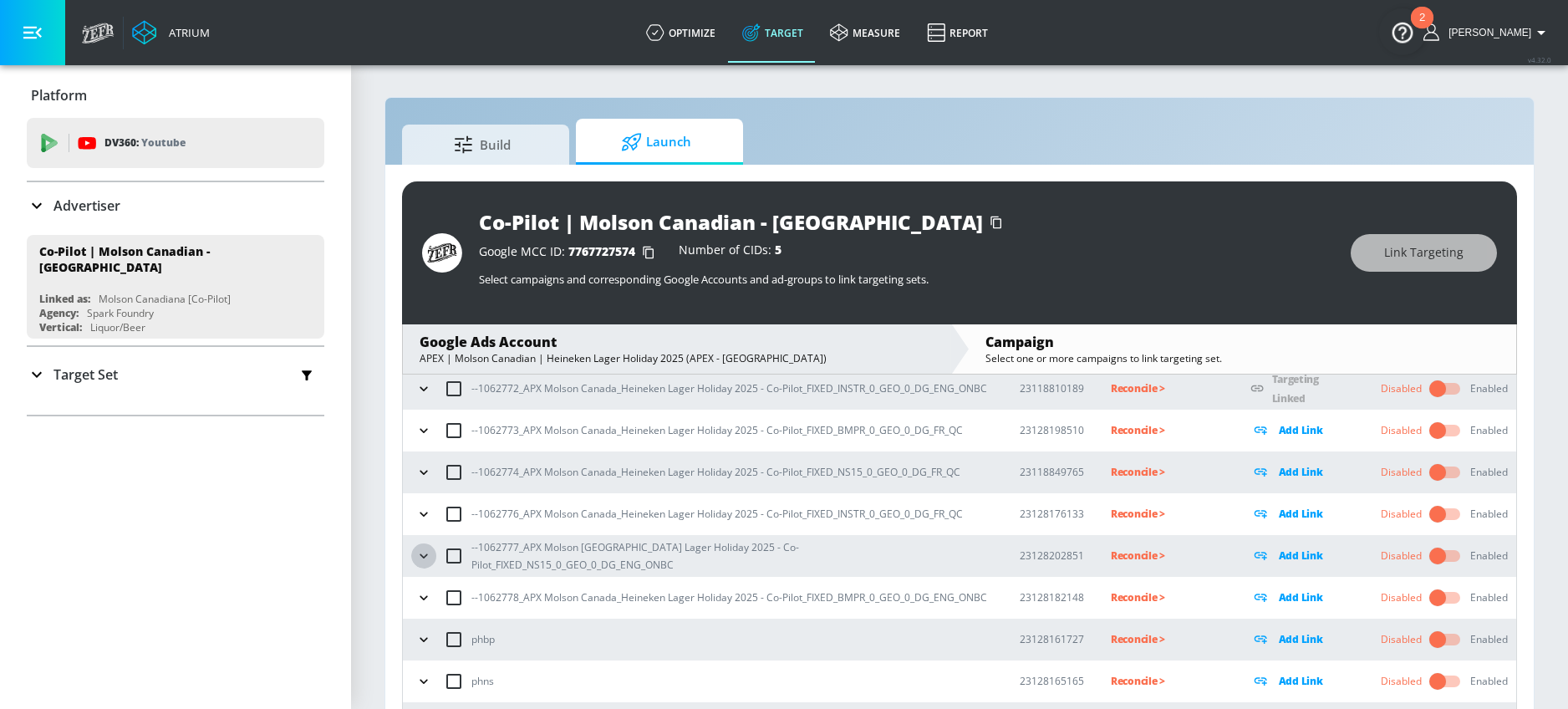
click at [422, 553] on icon "button" at bounding box center [424, 556] width 17 height 17
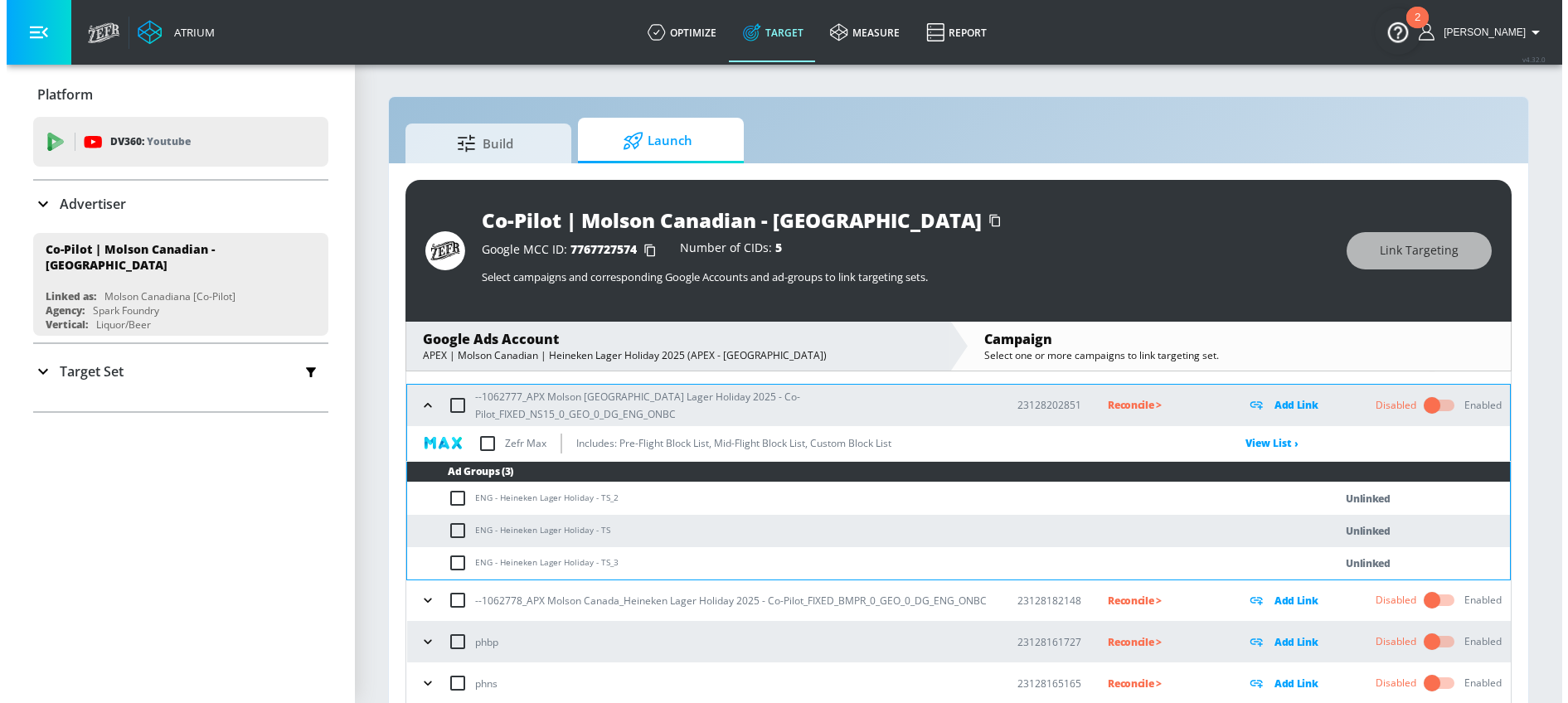
scroll to position [272, 0]
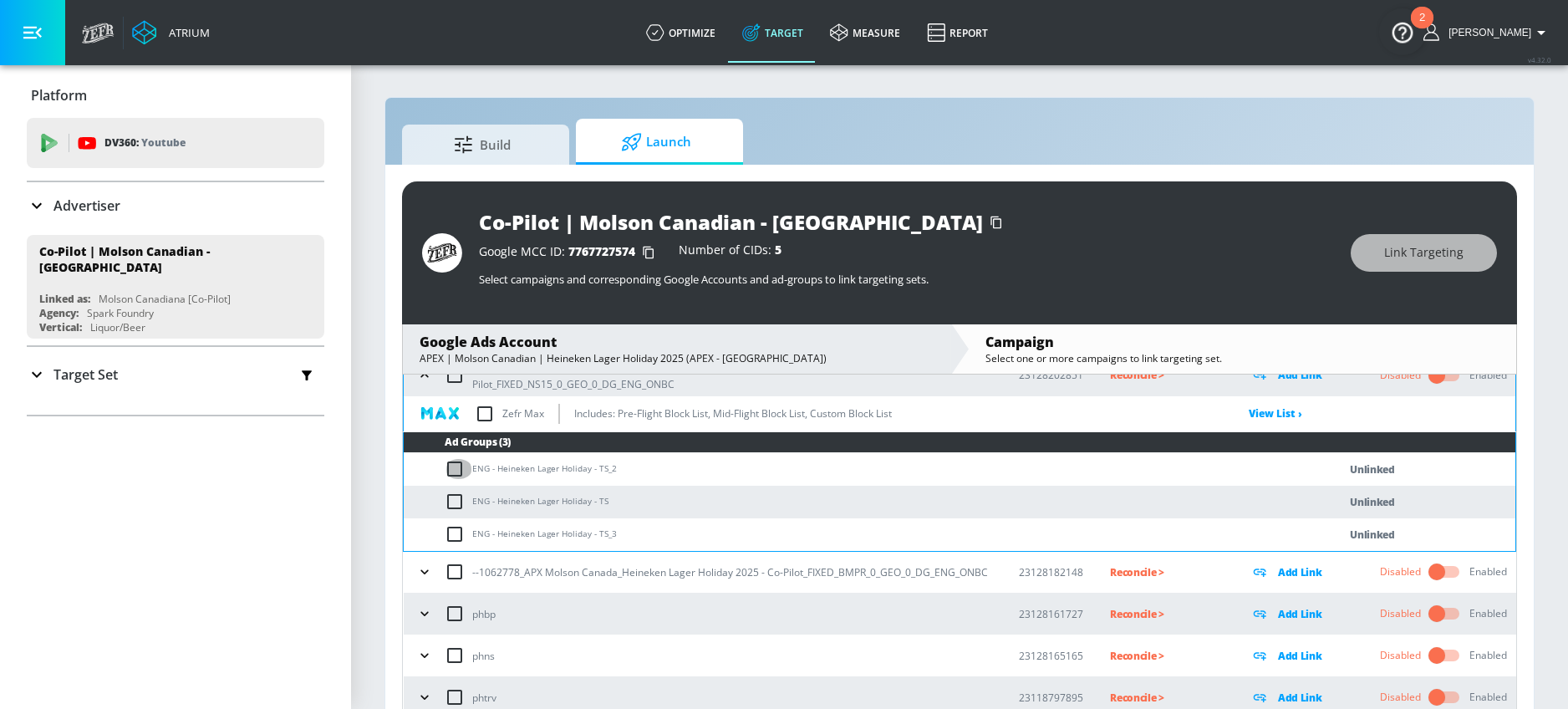
click at [457, 462] on input "checkbox" at bounding box center [458, 469] width 27 height 20
checkbox input "true"
click at [457, 491] on input "checkbox" at bounding box center [458, 501] width 27 height 20
checkbox input "true"
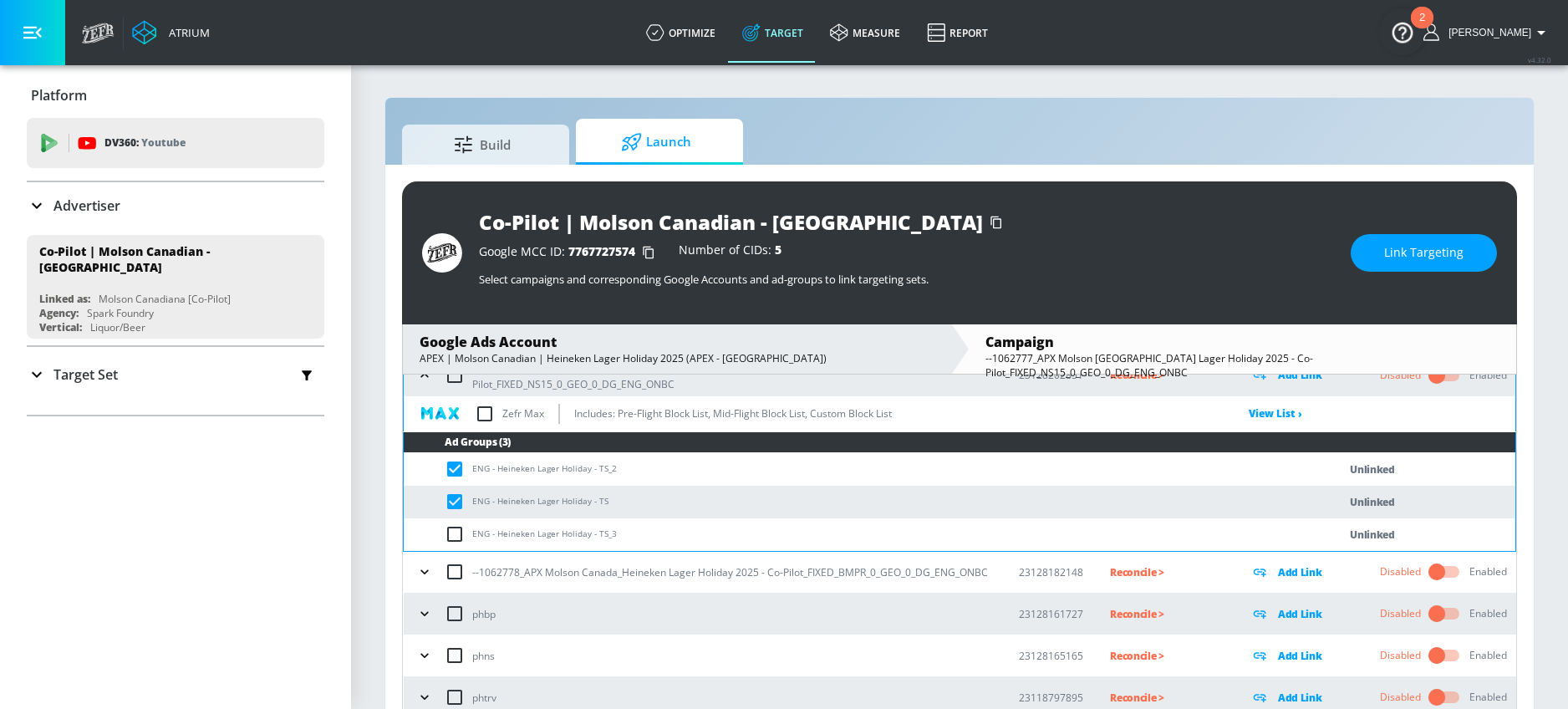
click at [457, 531] on input "checkbox" at bounding box center [458, 533] width 27 height 20
checkbox input "true"
click at [1370, 263] on button "Link Targeting" at bounding box center [1424, 253] width 147 height 38
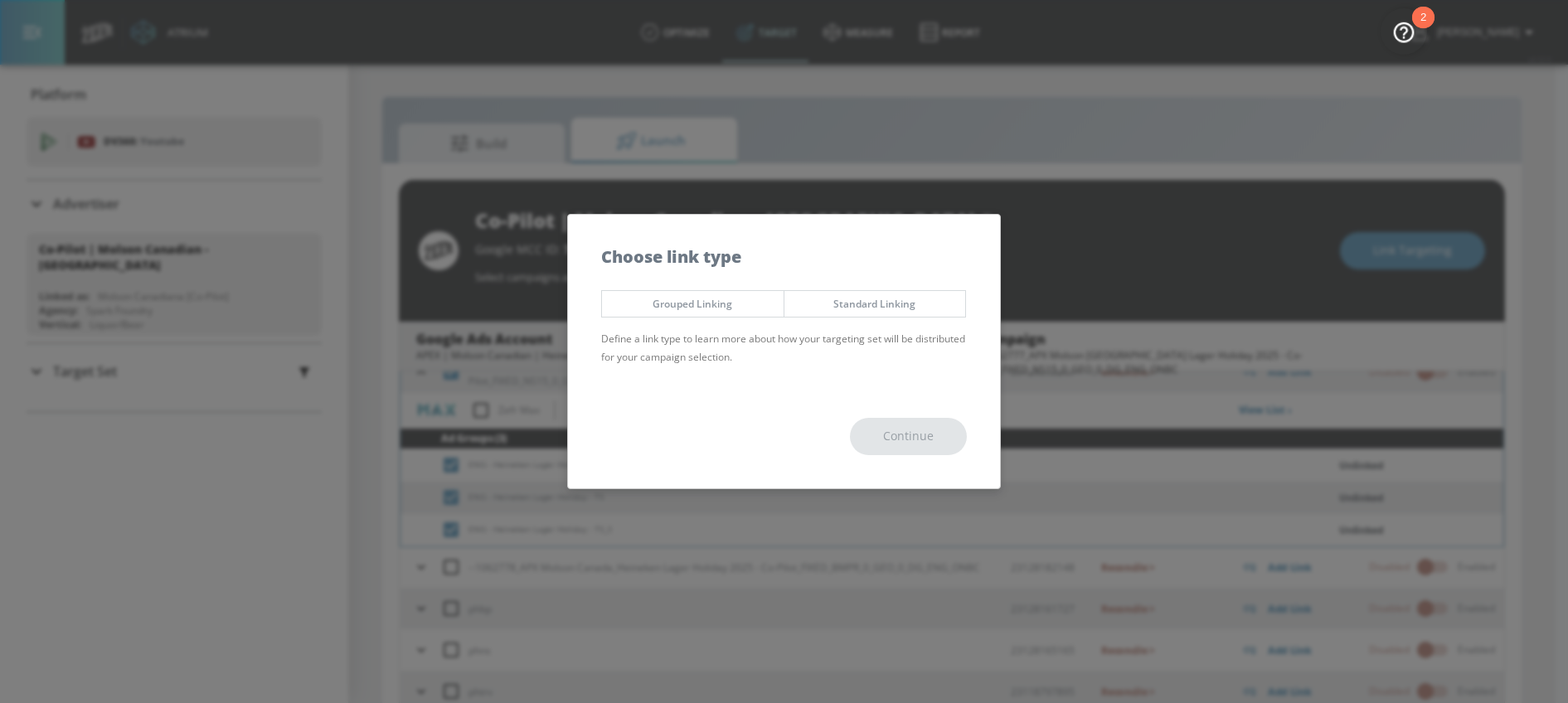
click at [707, 312] on button "Grouped Linking" at bounding box center [692, 303] width 184 height 27
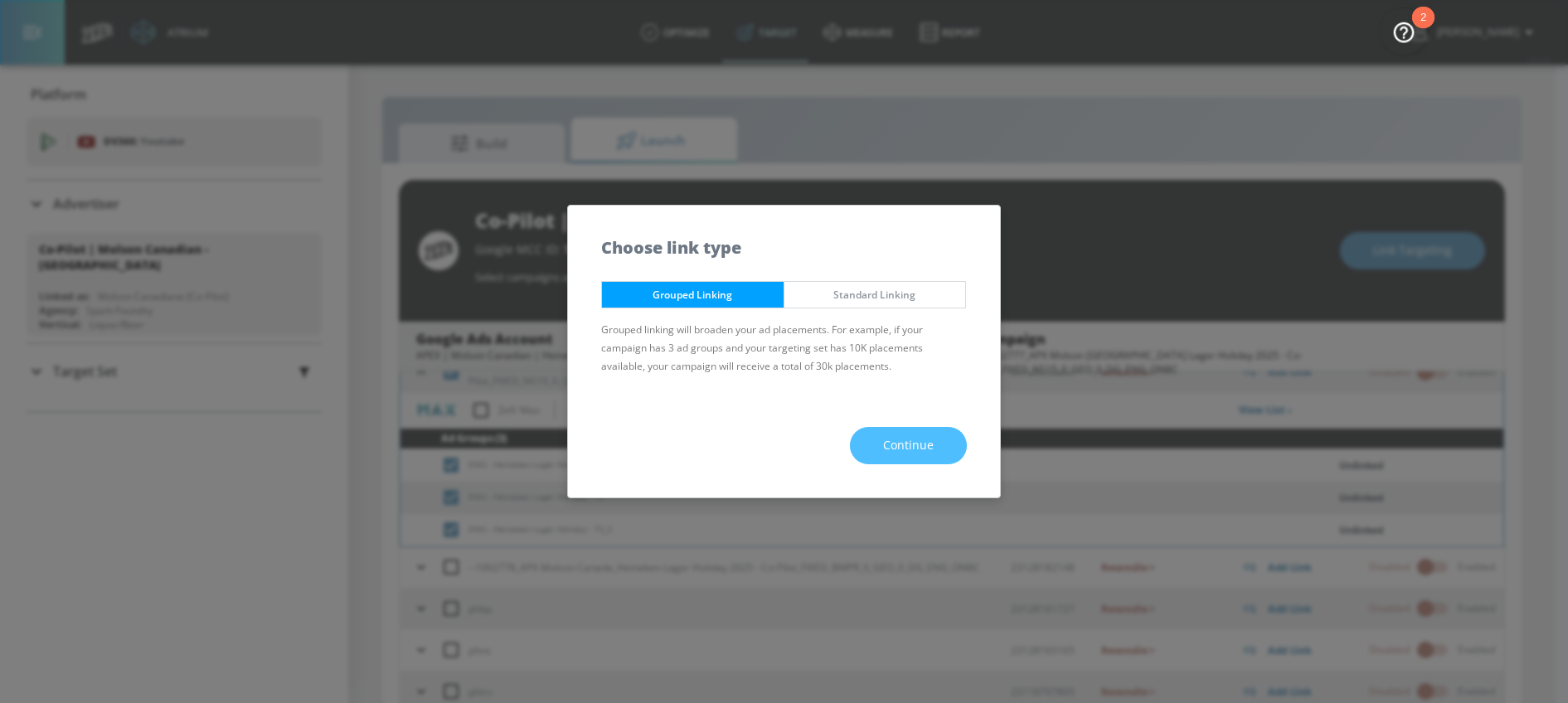
click at [878, 429] on button "Continue" at bounding box center [907, 445] width 116 height 37
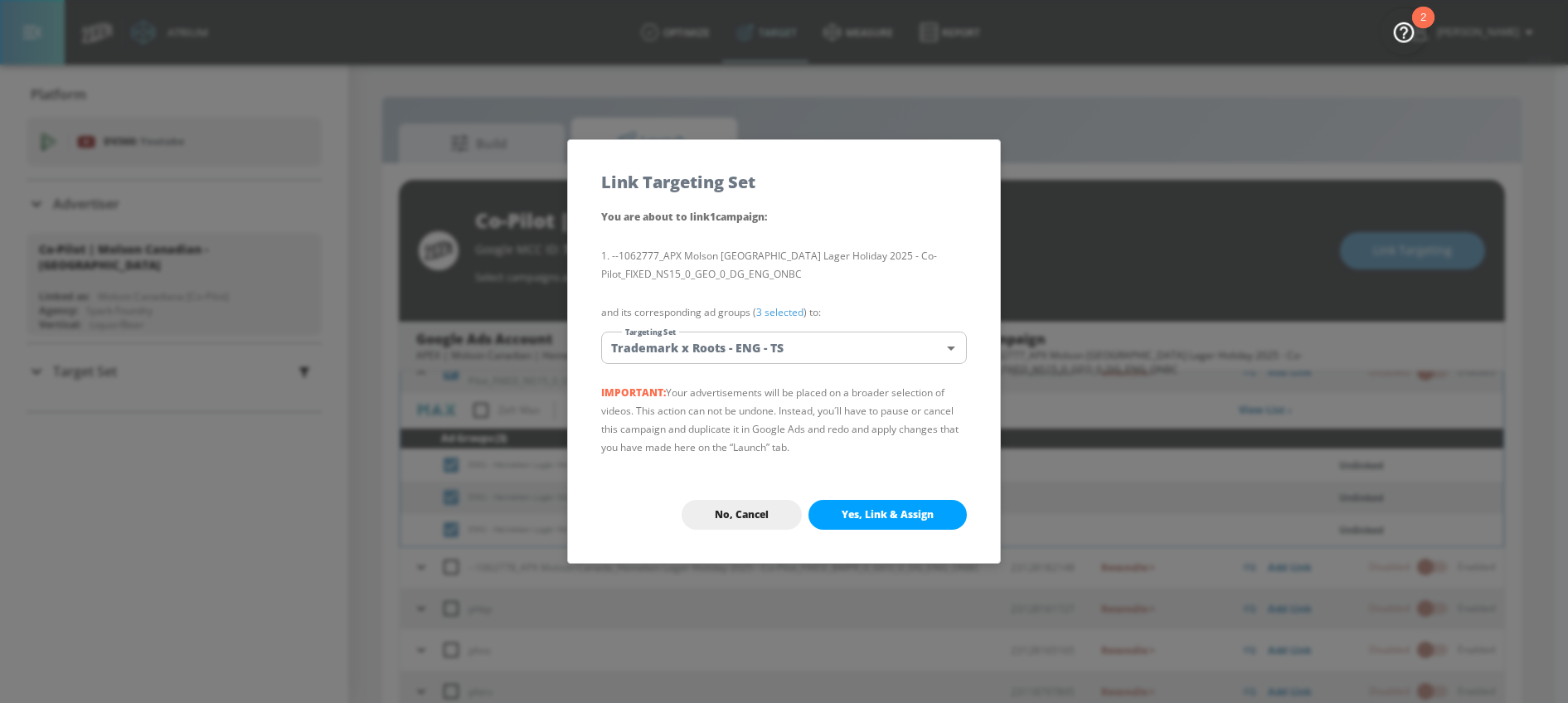
click at [751, 347] on body "Atrium optimize Target measure Report optimize Target measure Report v 4.32.0 […" at bounding box center [784, 363] width 1568 height 726
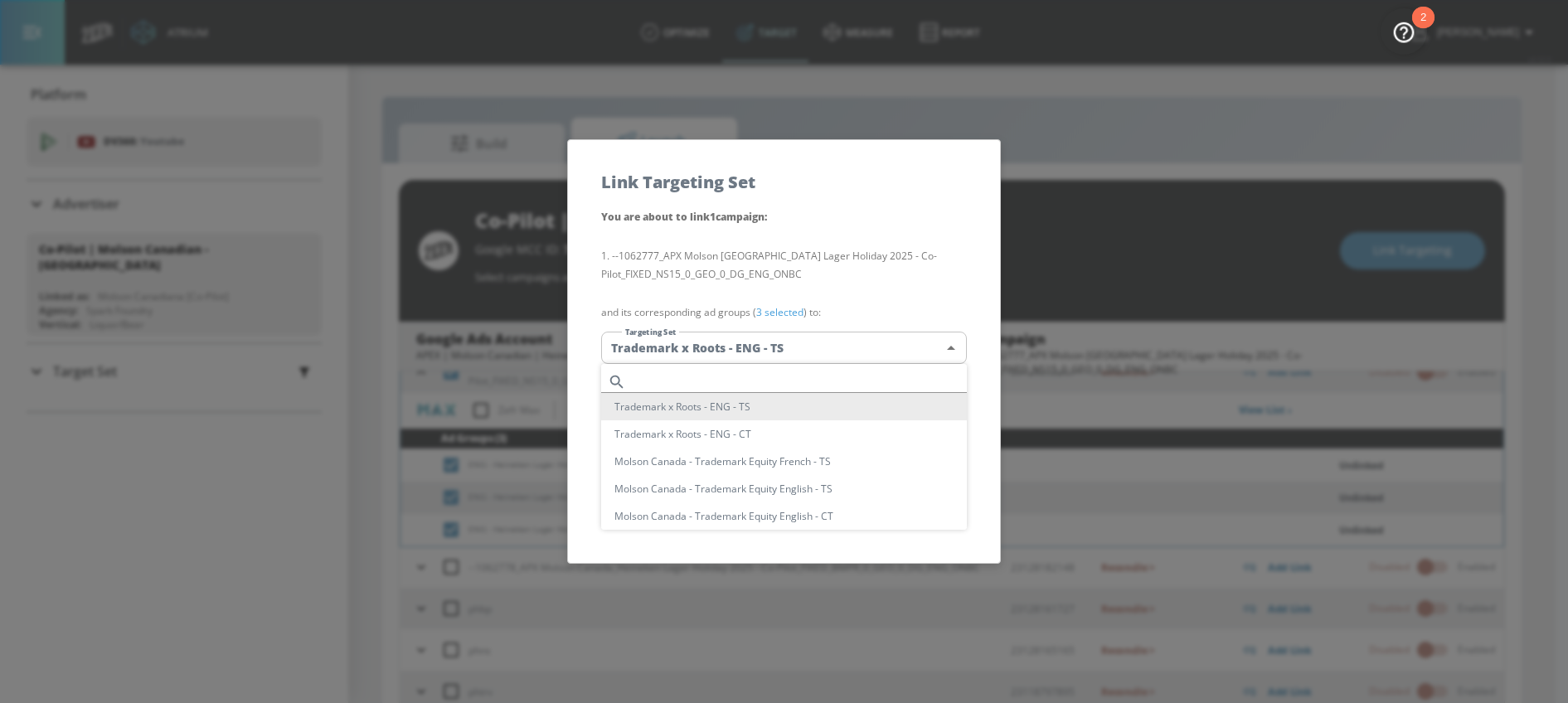
click at [674, 372] on input "text" at bounding box center [799, 382] width 334 height 22
paste input "ENG - Heineken"
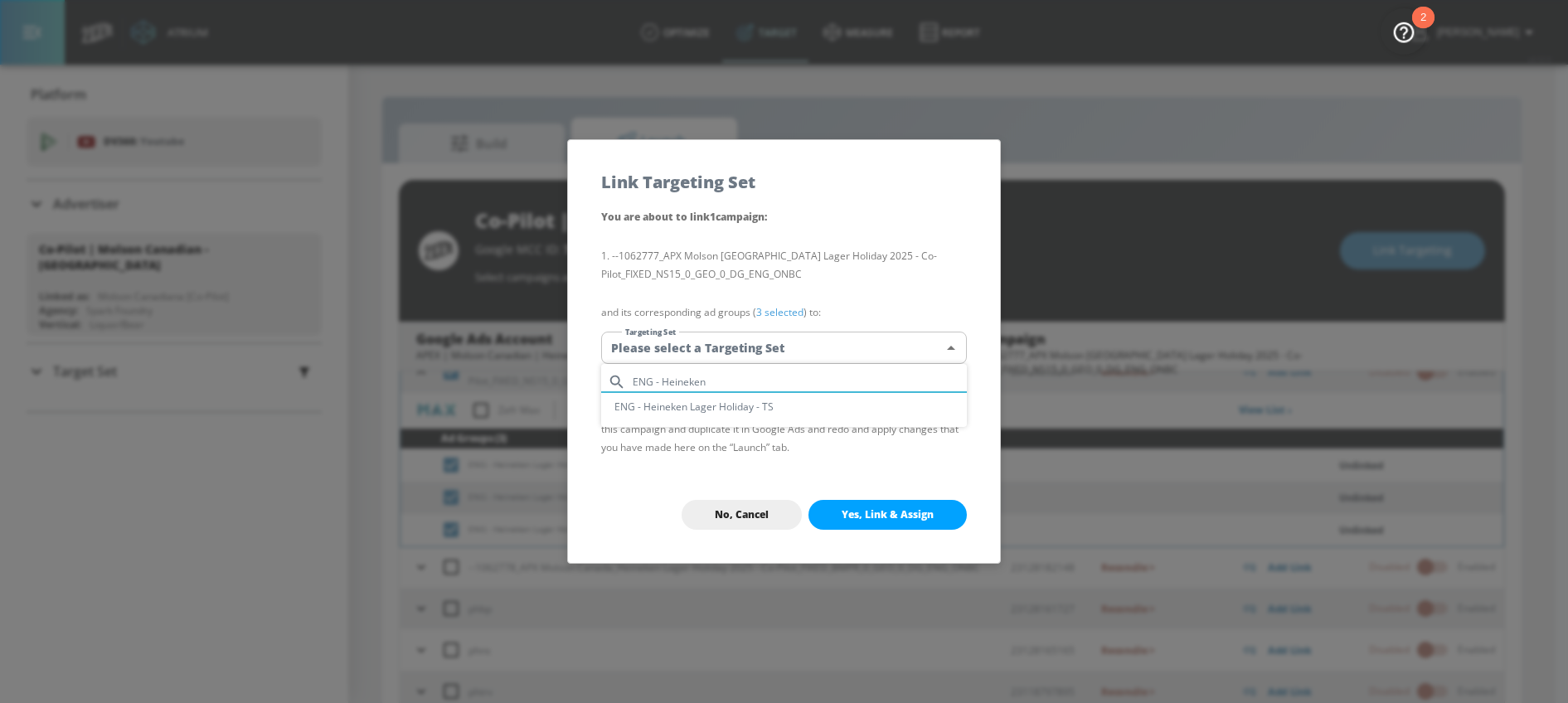
type input "ENG - Heineken"
click at [717, 404] on li "ENG - Heineken Lager Holiday - TS" at bounding box center [784, 406] width 365 height 27
type input "6618e2f7-c7fd-4677-abbb-0fc7faee6cf0"
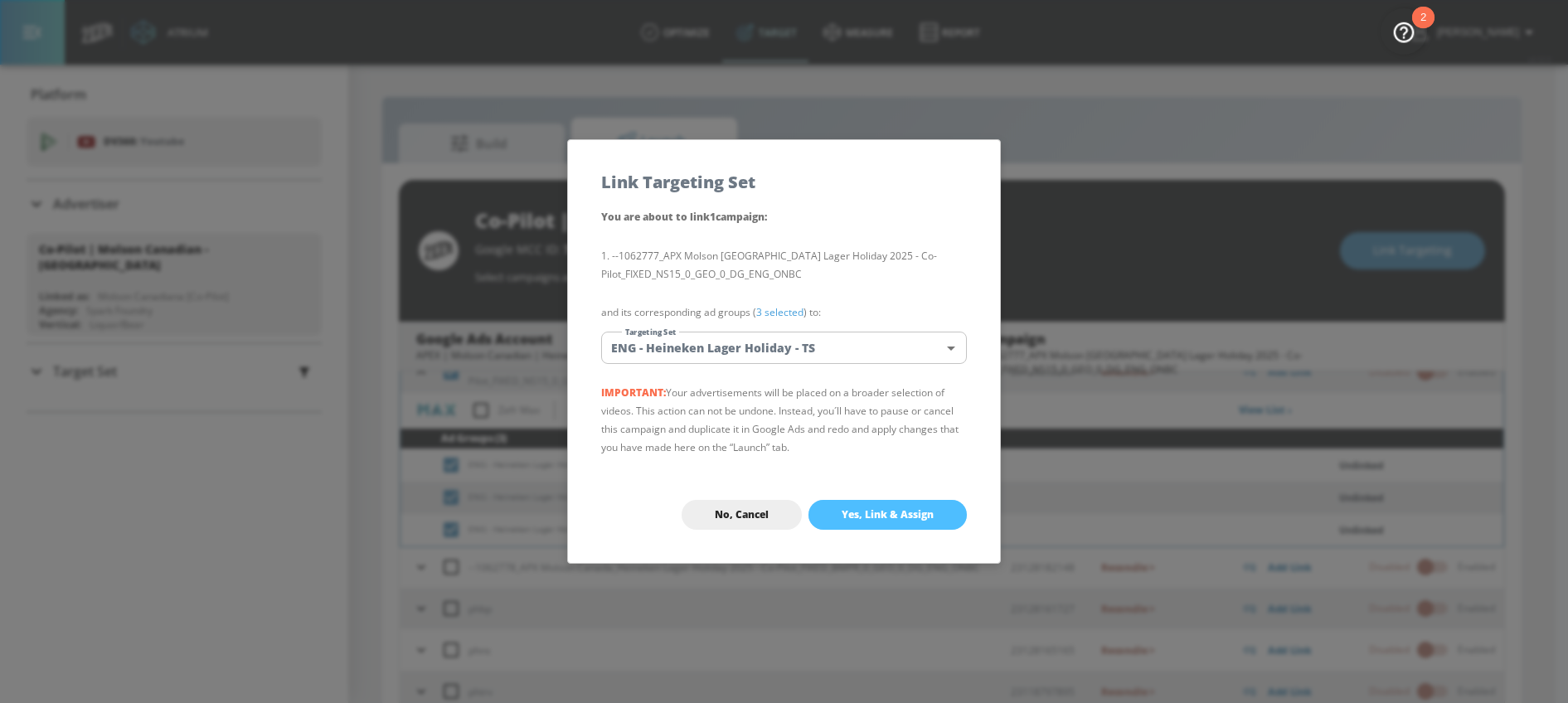
click at [839, 502] on button "Yes, Link & Assign" at bounding box center [888, 515] width 158 height 30
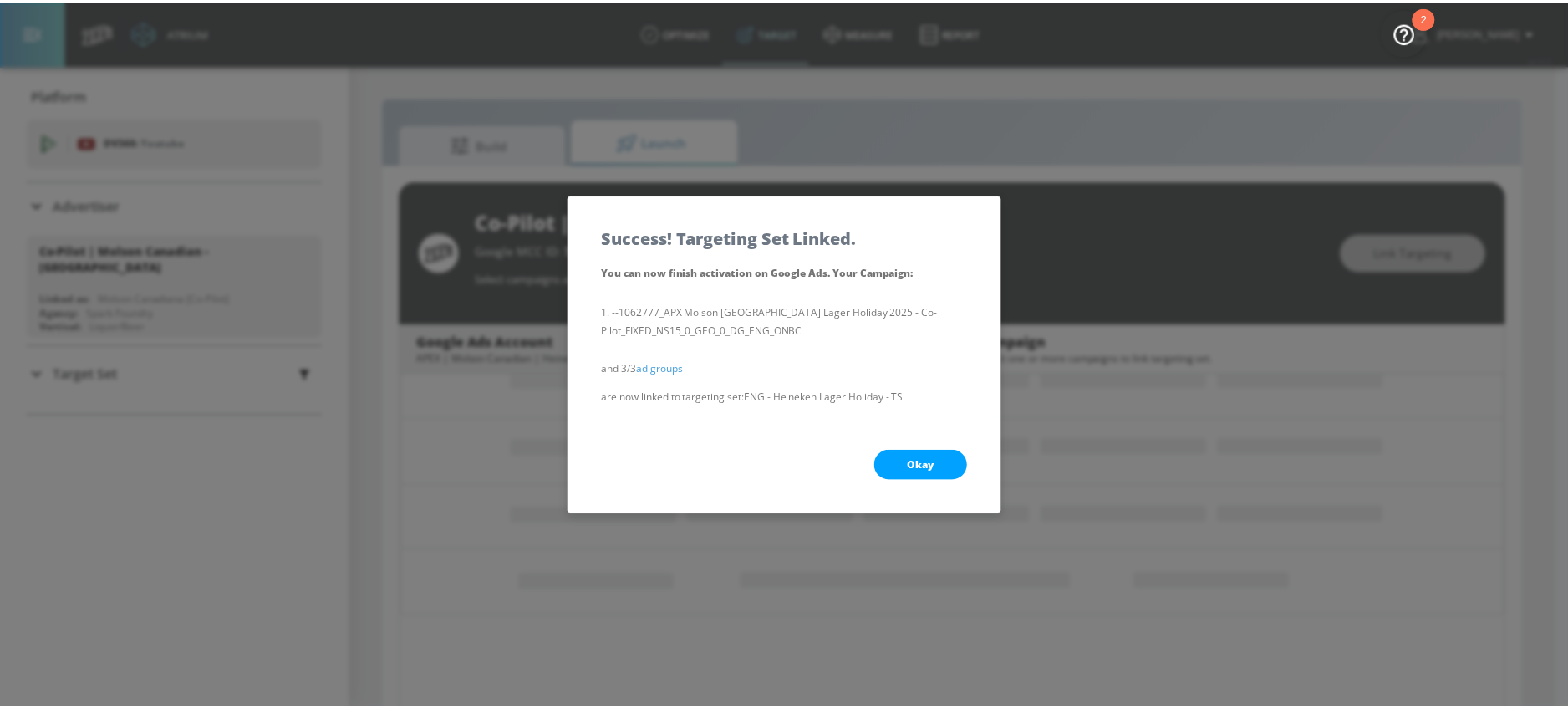
scroll to position [270, 0]
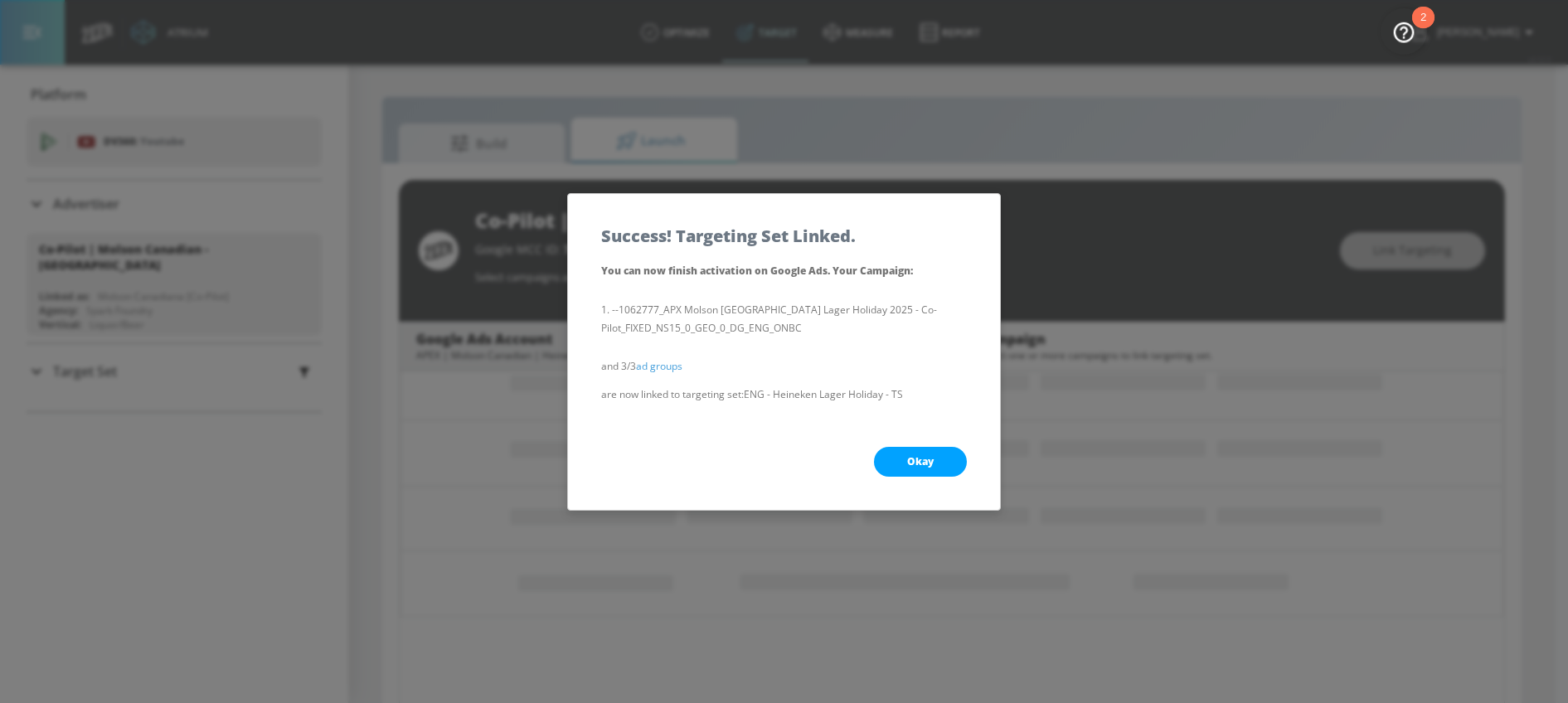
click at [886, 466] on button "Okay" at bounding box center [920, 462] width 93 height 30
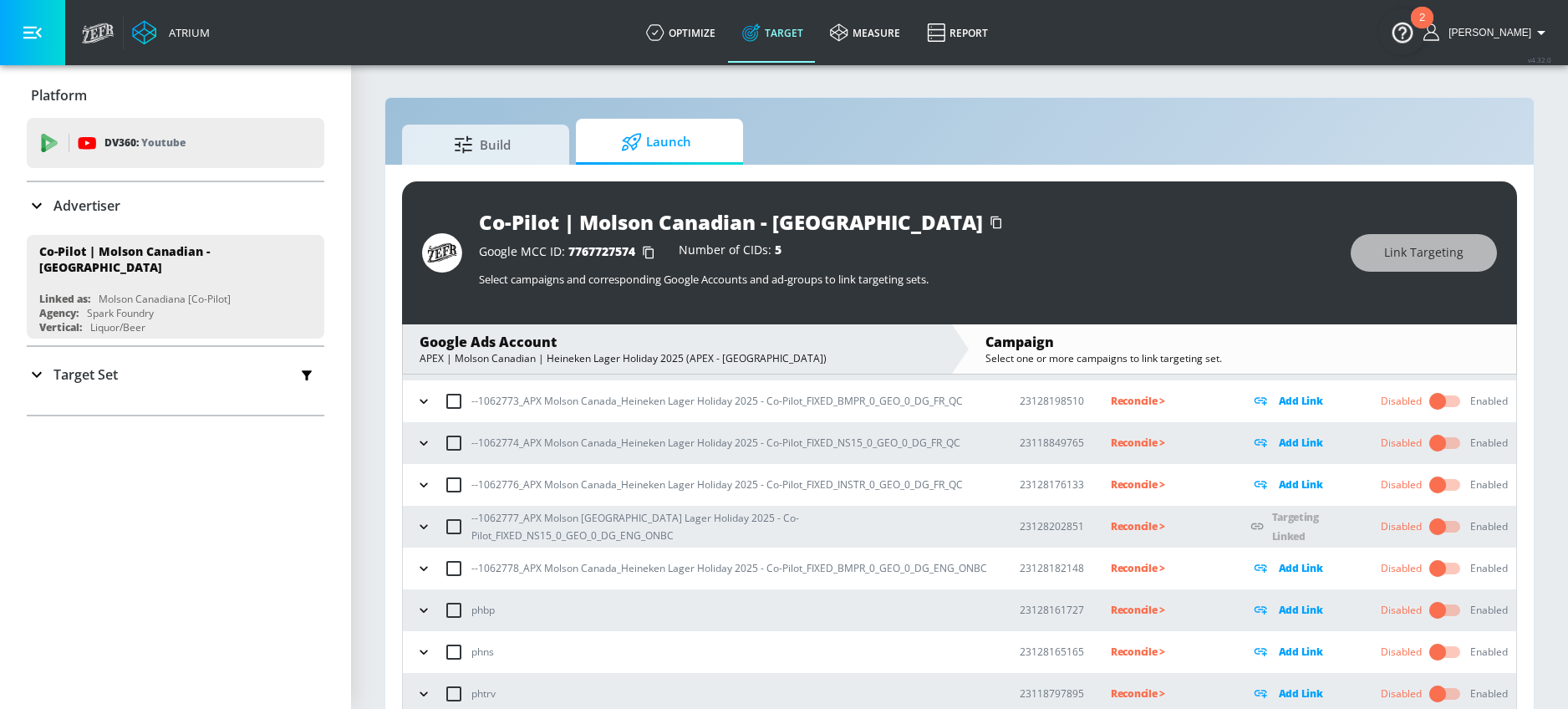
scroll to position [24, 0]
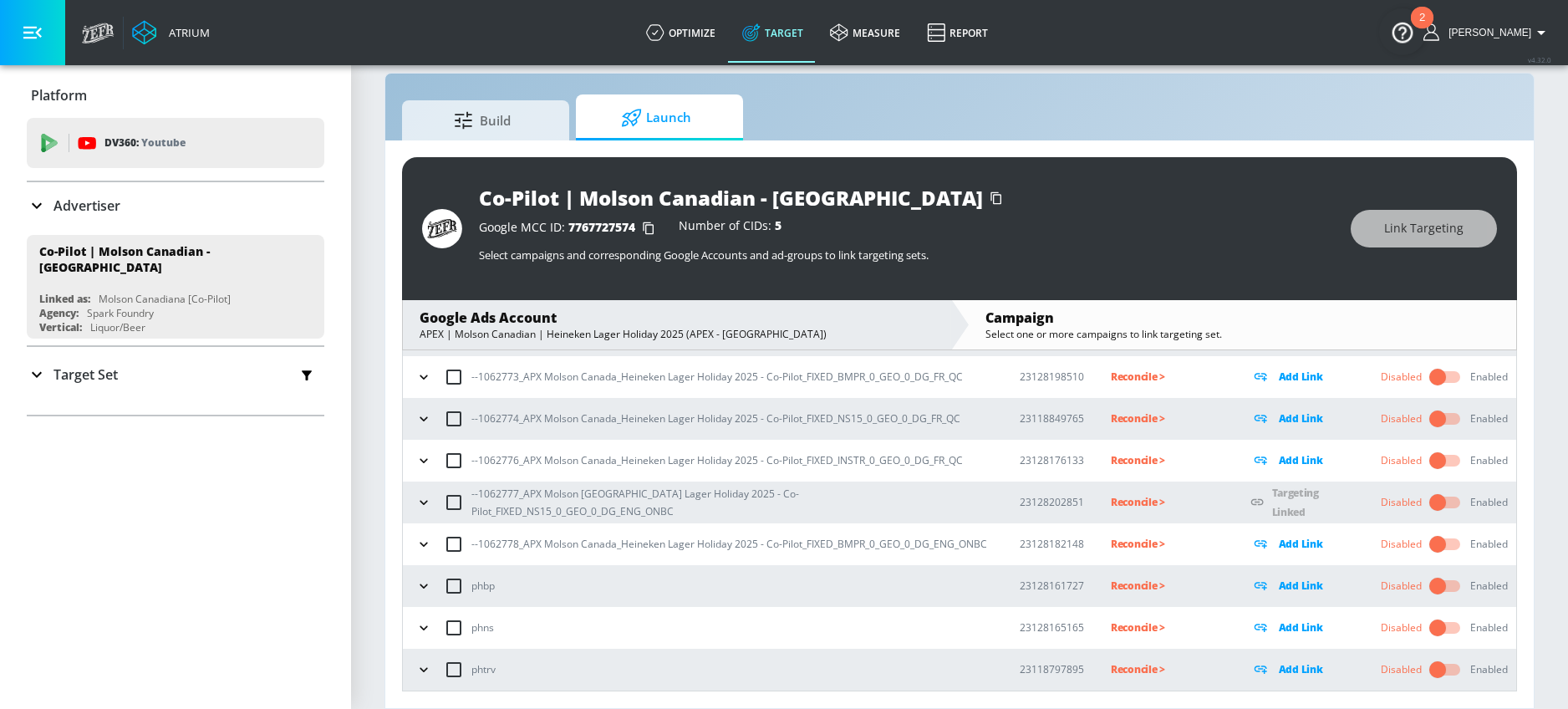
click at [427, 543] on icon "button" at bounding box center [424, 544] width 17 height 17
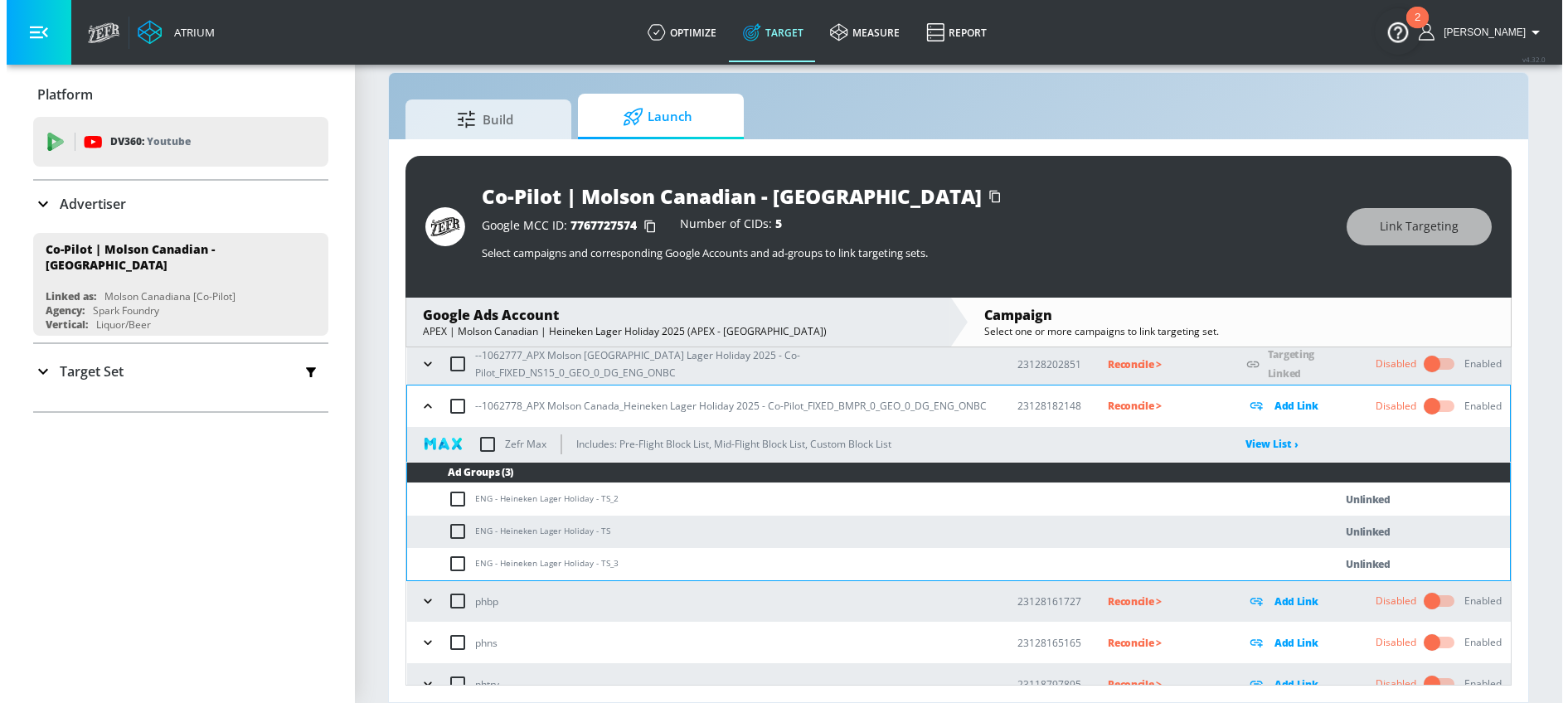
scroll to position [268, 0]
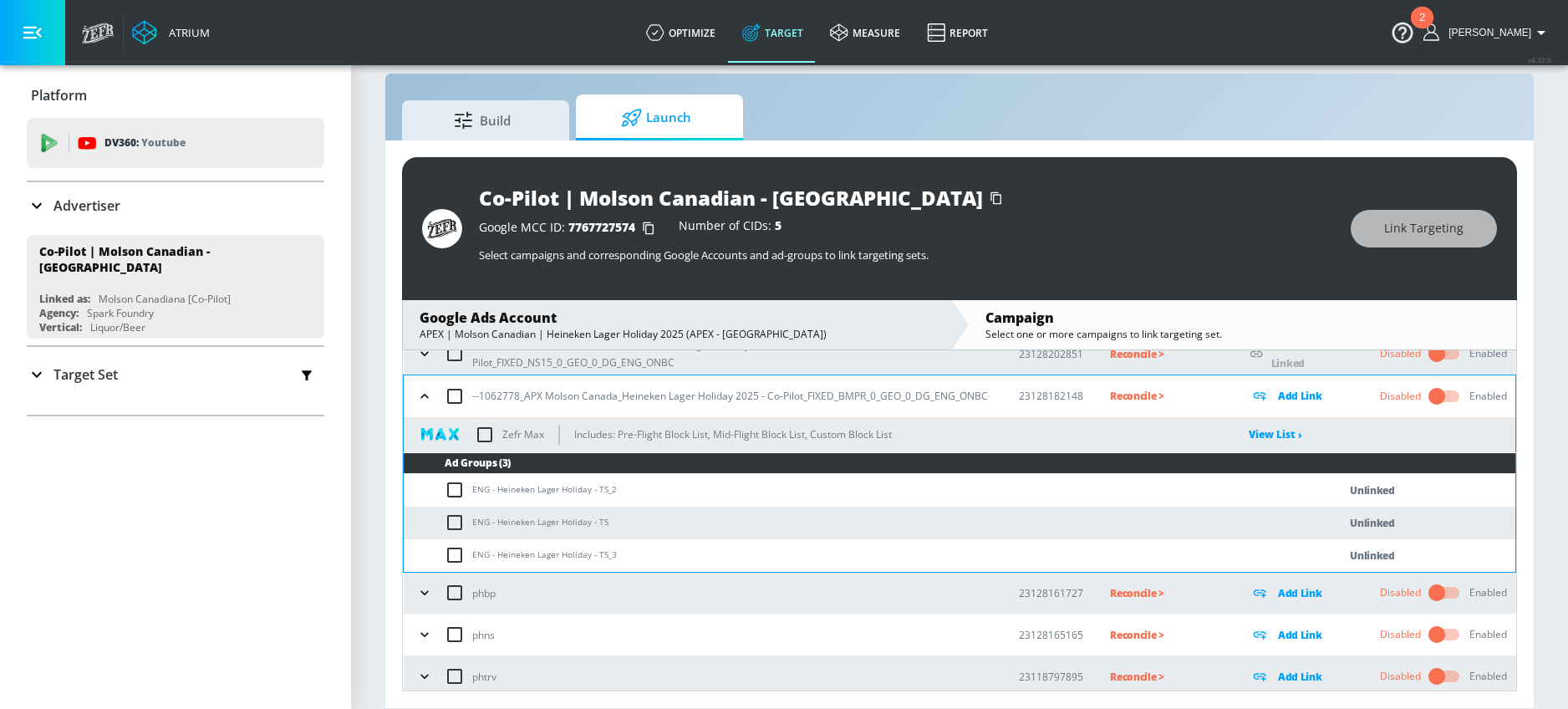
click at [456, 489] on input "checkbox" at bounding box center [458, 489] width 27 height 20
checkbox input "true"
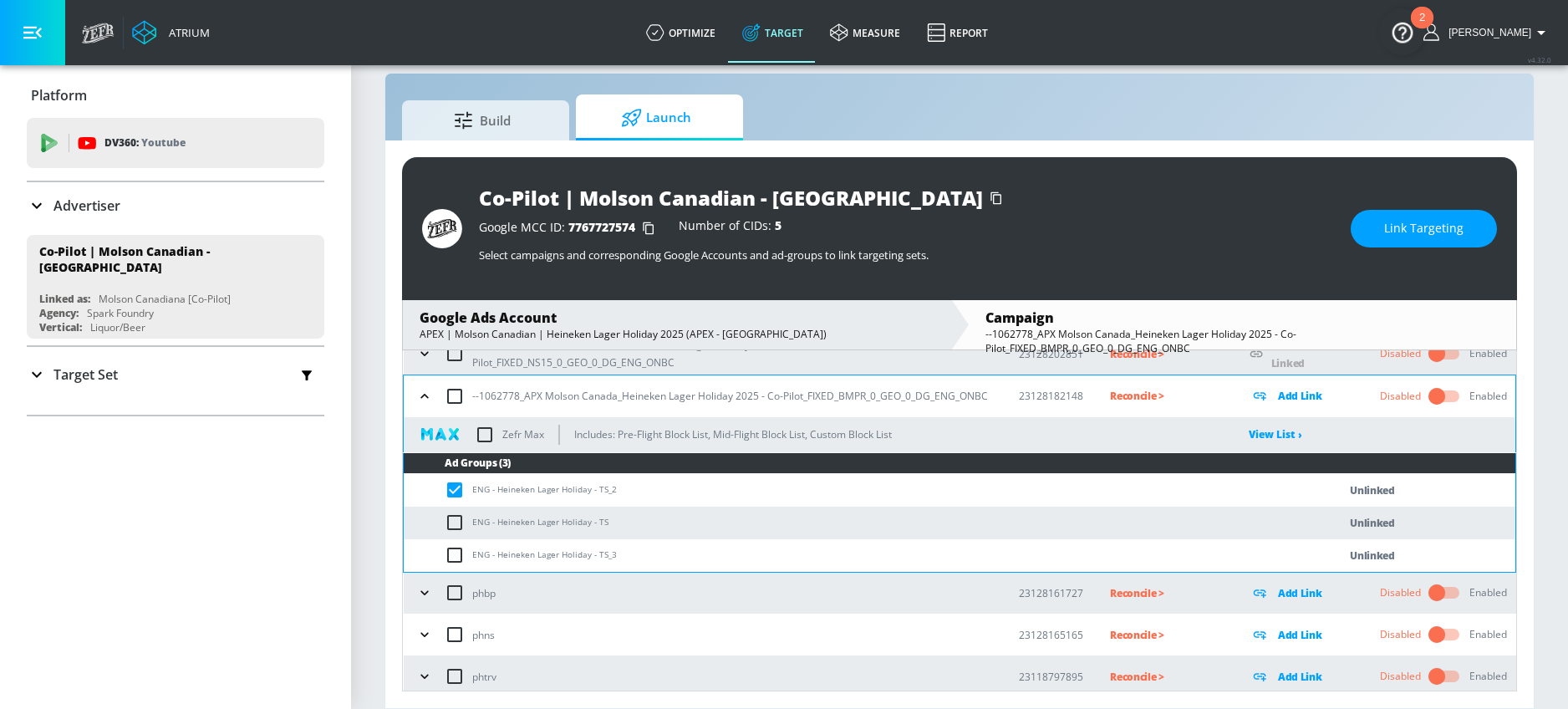
click at [456, 509] on td "ENG - Heineken Lager Holiday - TS" at bounding box center [854, 522] width 900 height 33
click at [454, 522] on input "checkbox" at bounding box center [458, 522] width 27 height 20
checkbox input "true"
click at [454, 561] on input "checkbox" at bounding box center [458, 554] width 27 height 20
checkbox input "true"
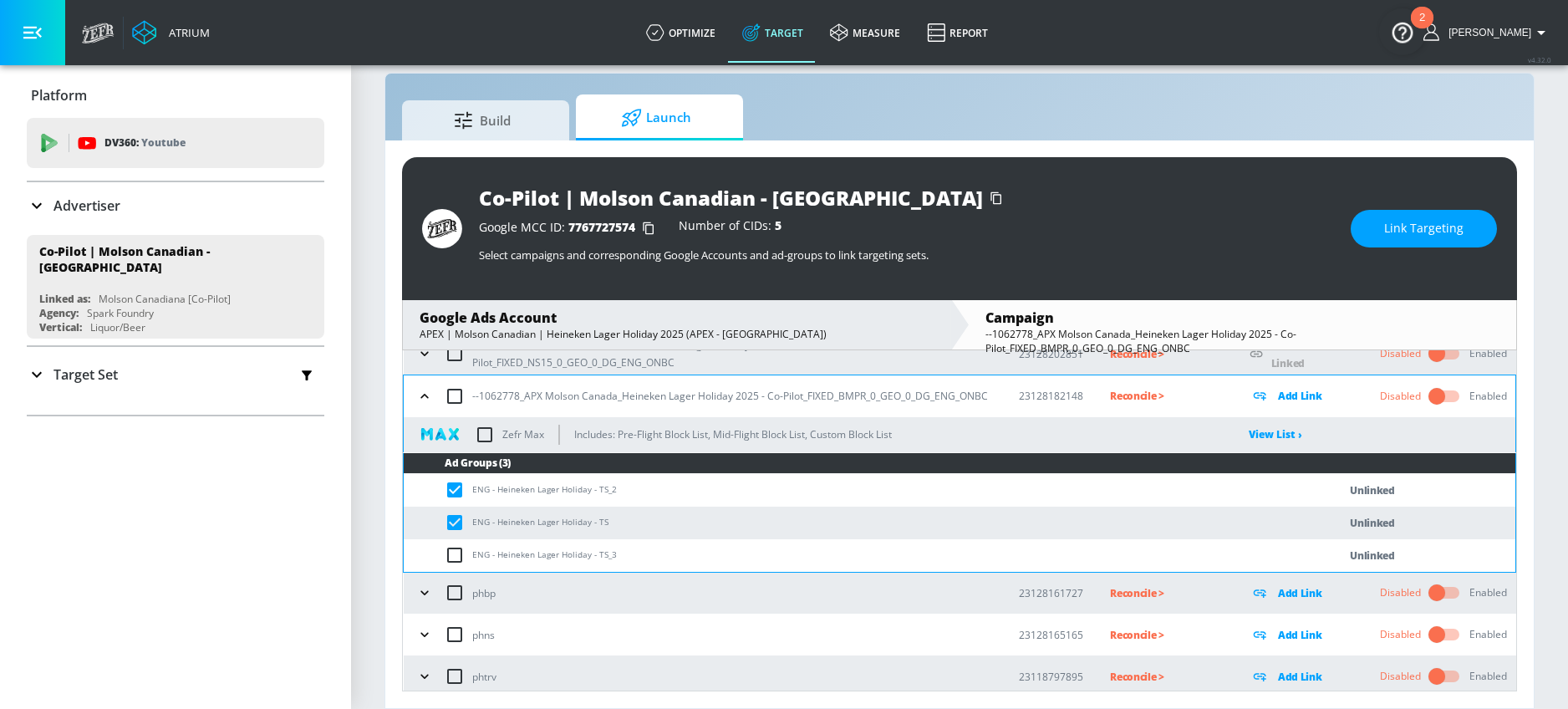
checkbox input "true"
click at [1397, 234] on span "Link Targeting" at bounding box center [1424, 228] width 80 height 21
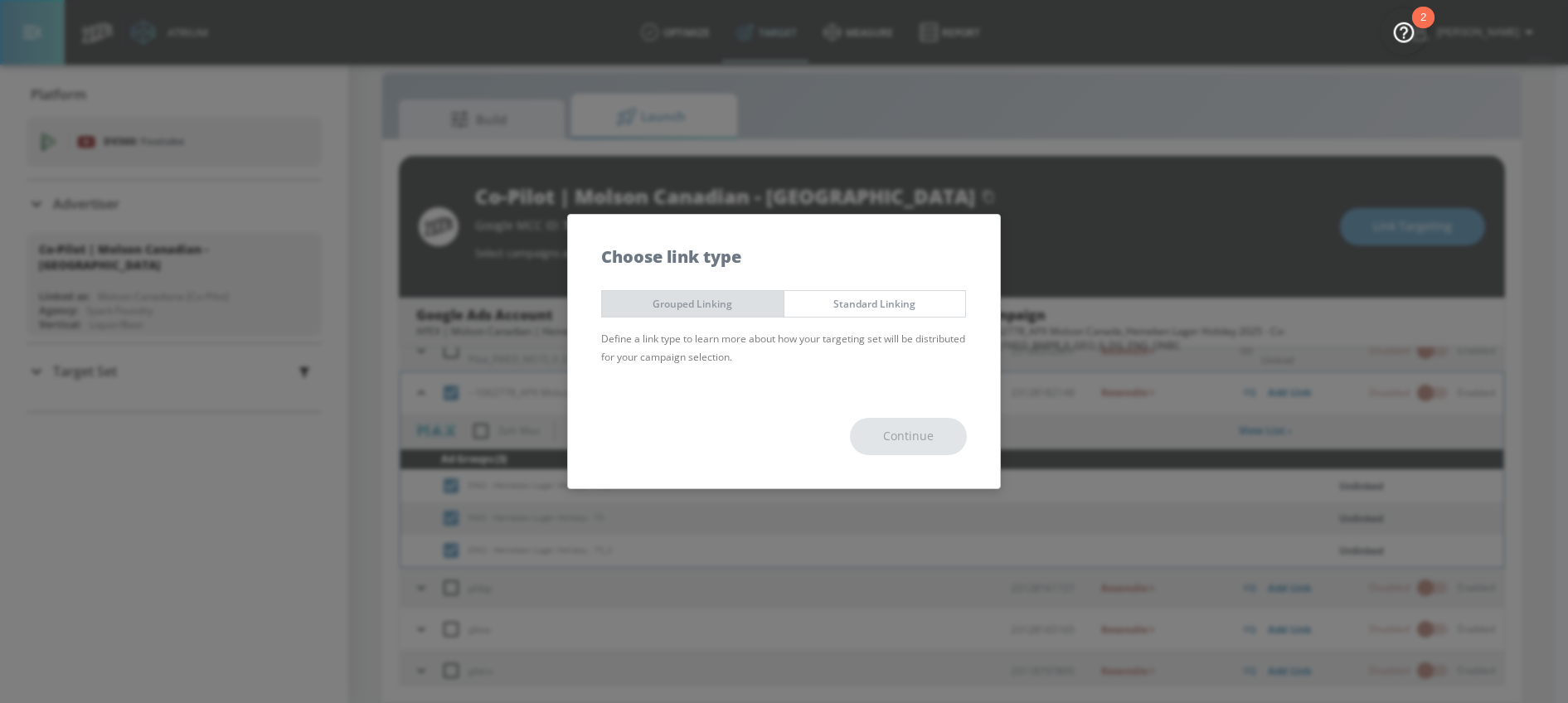
click at [729, 304] on span "Grouped Linking" at bounding box center [692, 304] width 157 height 18
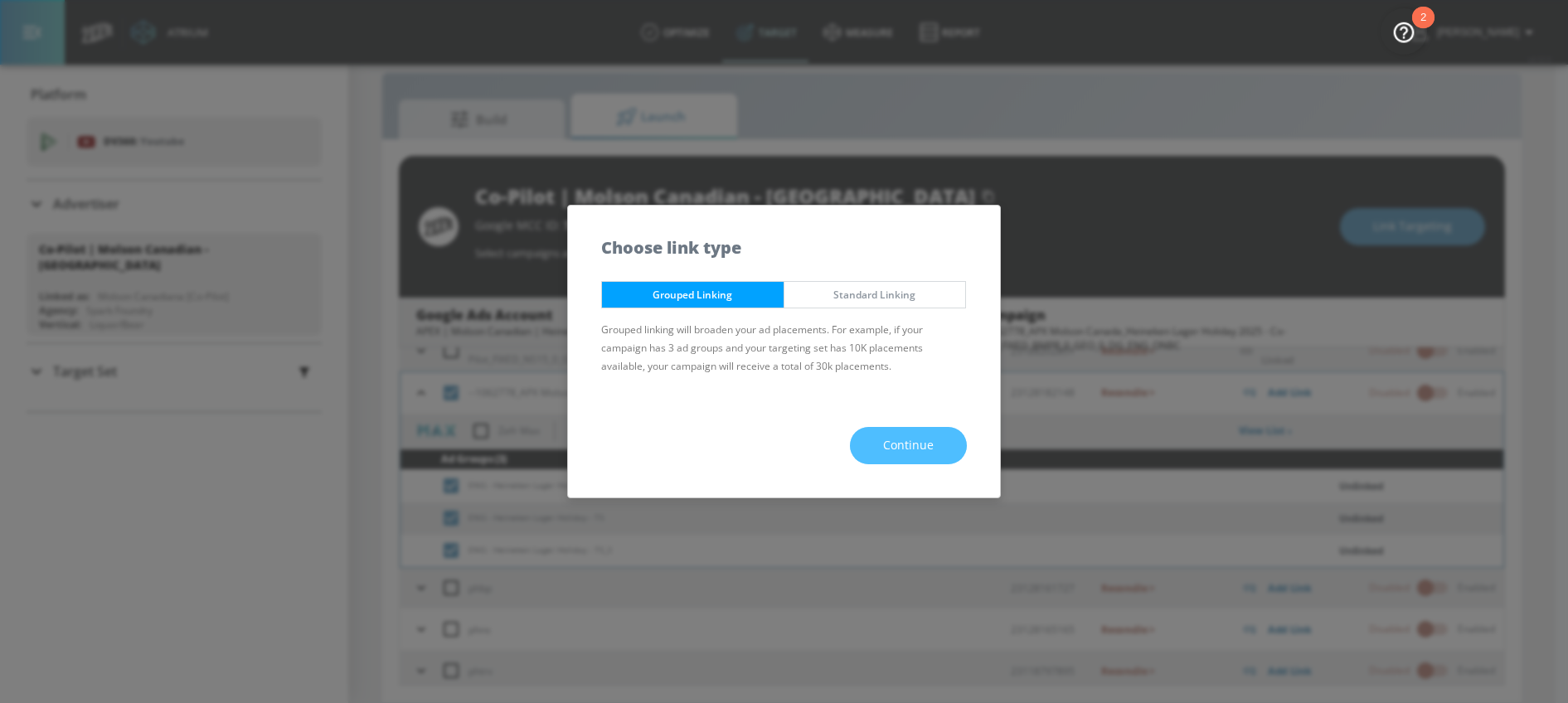
click at [884, 440] on span "Continue" at bounding box center [908, 445] width 50 height 20
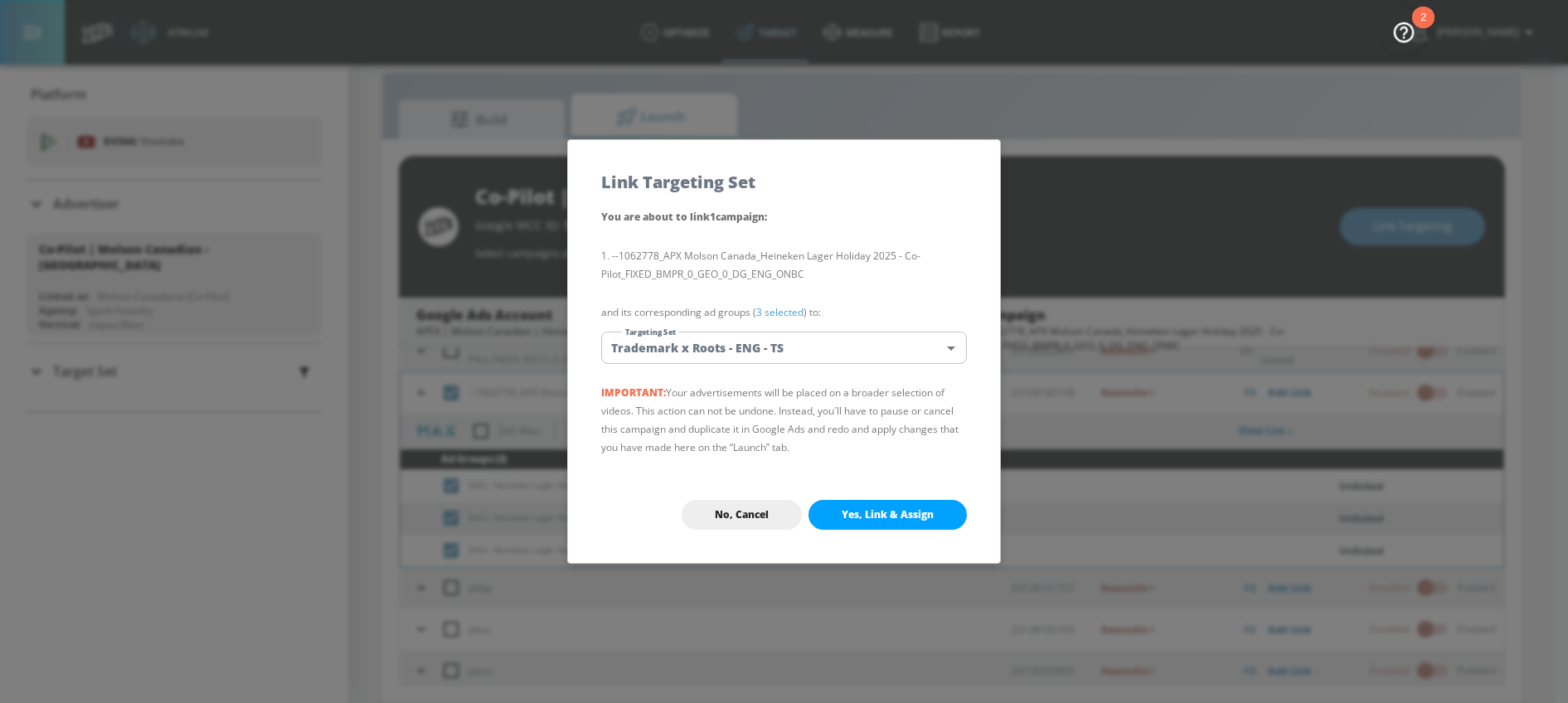
click at [759, 361] on body "Atrium optimize Target measure Report optimize Target measure Report v 4.32.0 […" at bounding box center [784, 339] width 1568 height 726
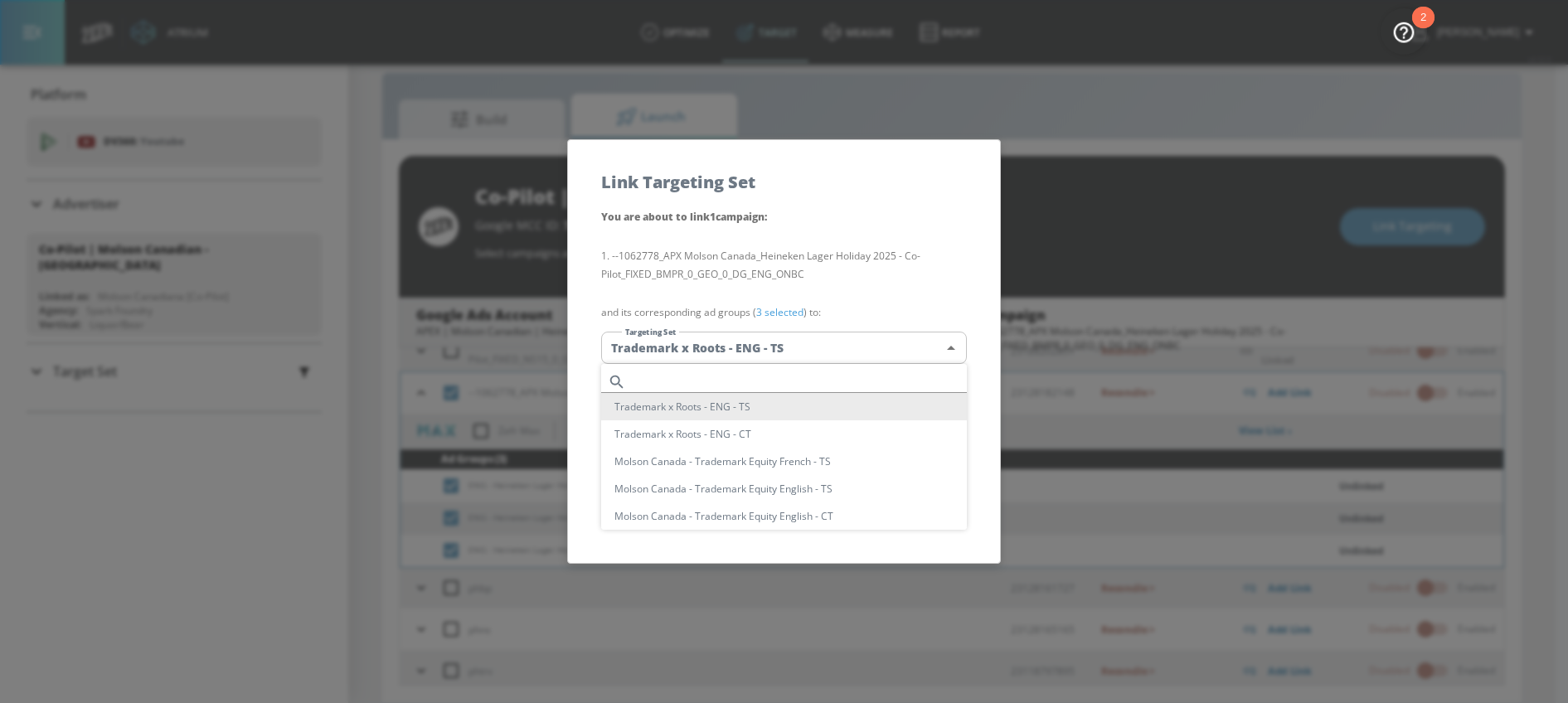
click at [696, 381] on input "text" at bounding box center [799, 382] width 334 height 22
paste input "ENG - Heineken"
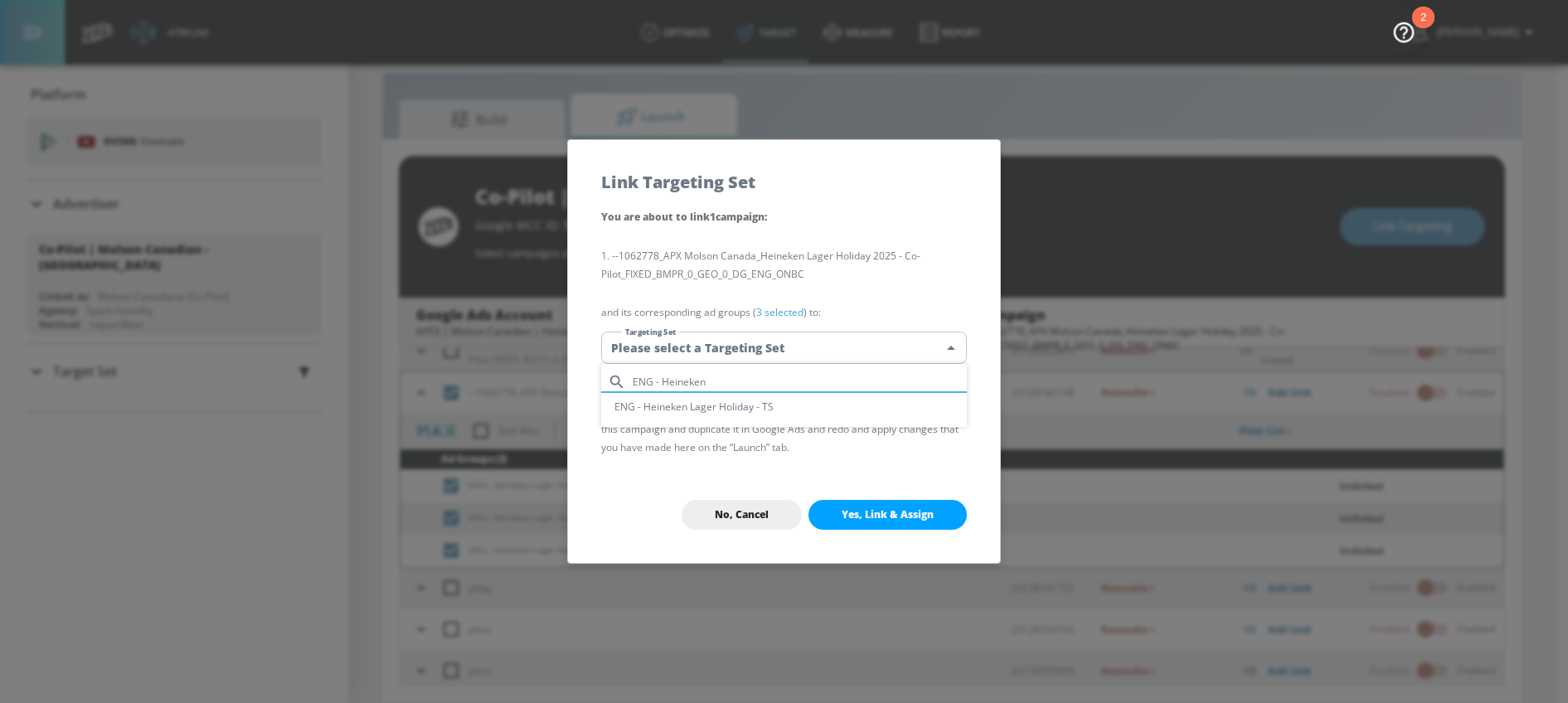
type input "ENG - Heineken"
click at [712, 403] on li "ENG - Heineken Lager Holiday - TS" at bounding box center [784, 406] width 365 height 27
type input "6618e2f7-c7fd-4677-abbb-0fc7faee6cf0"
click at [854, 508] on span "Yes, Link & Assign" at bounding box center [887, 515] width 92 height 13
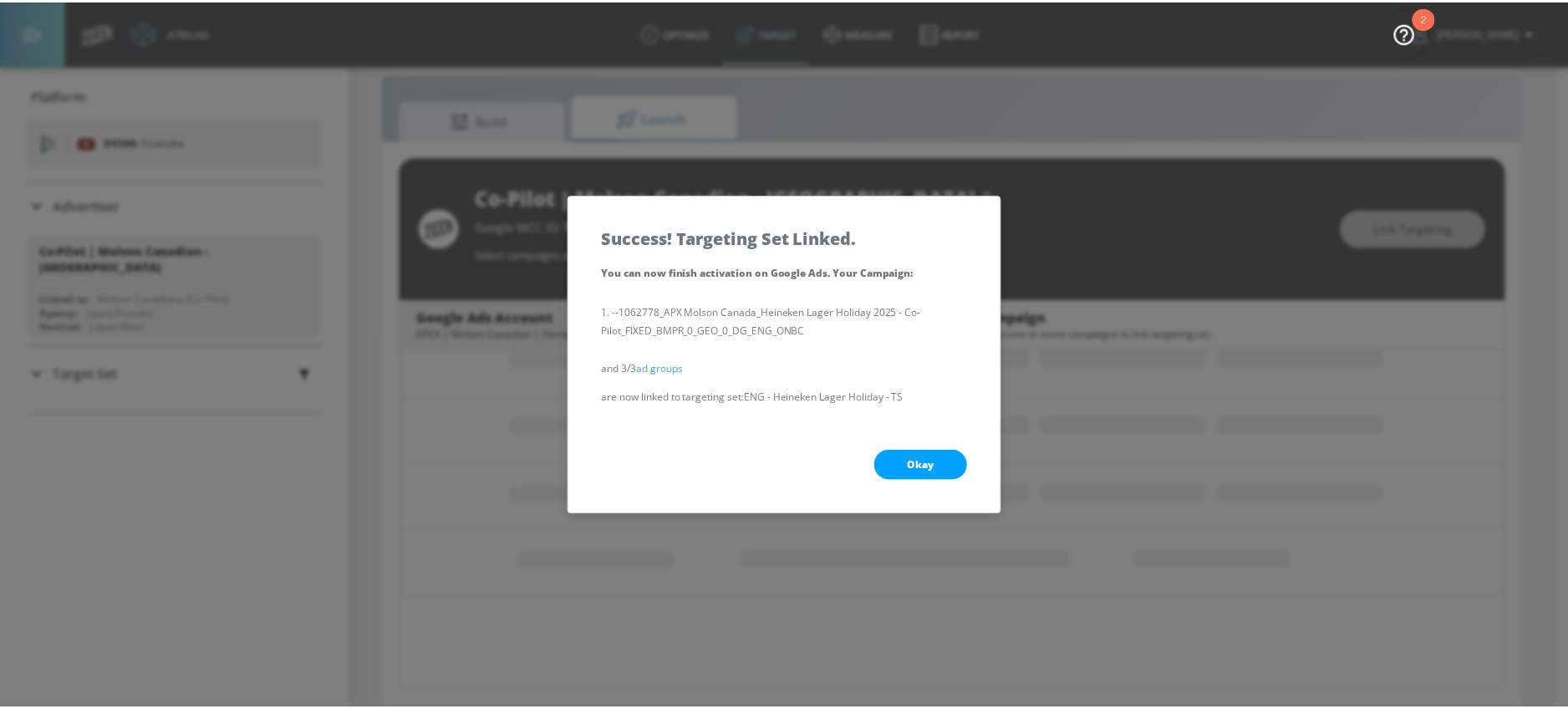
scroll to position [270, 0]
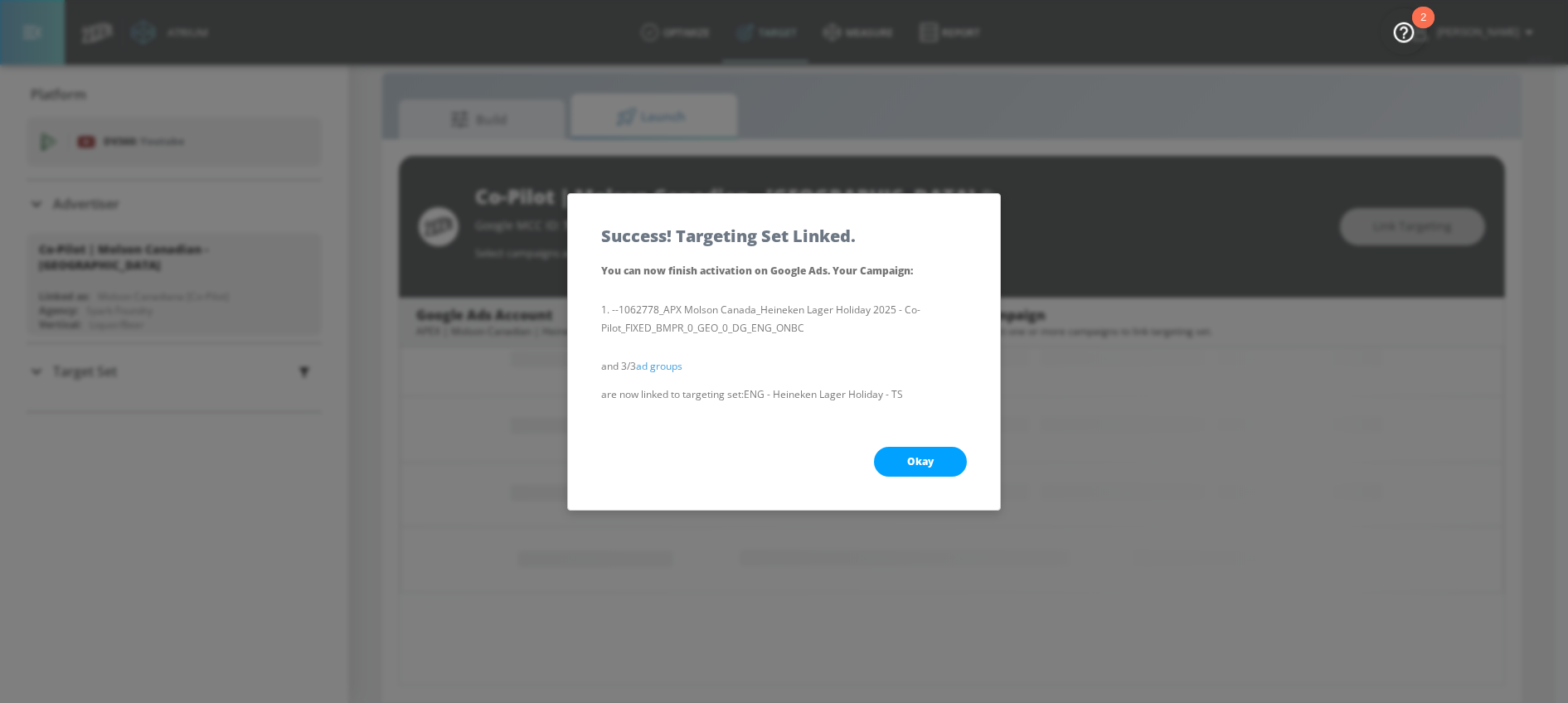
click at [917, 478] on div "Okay" at bounding box center [784, 461] width 432 height 96
click at [917, 470] on button "Okay" at bounding box center [920, 462] width 93 height 30
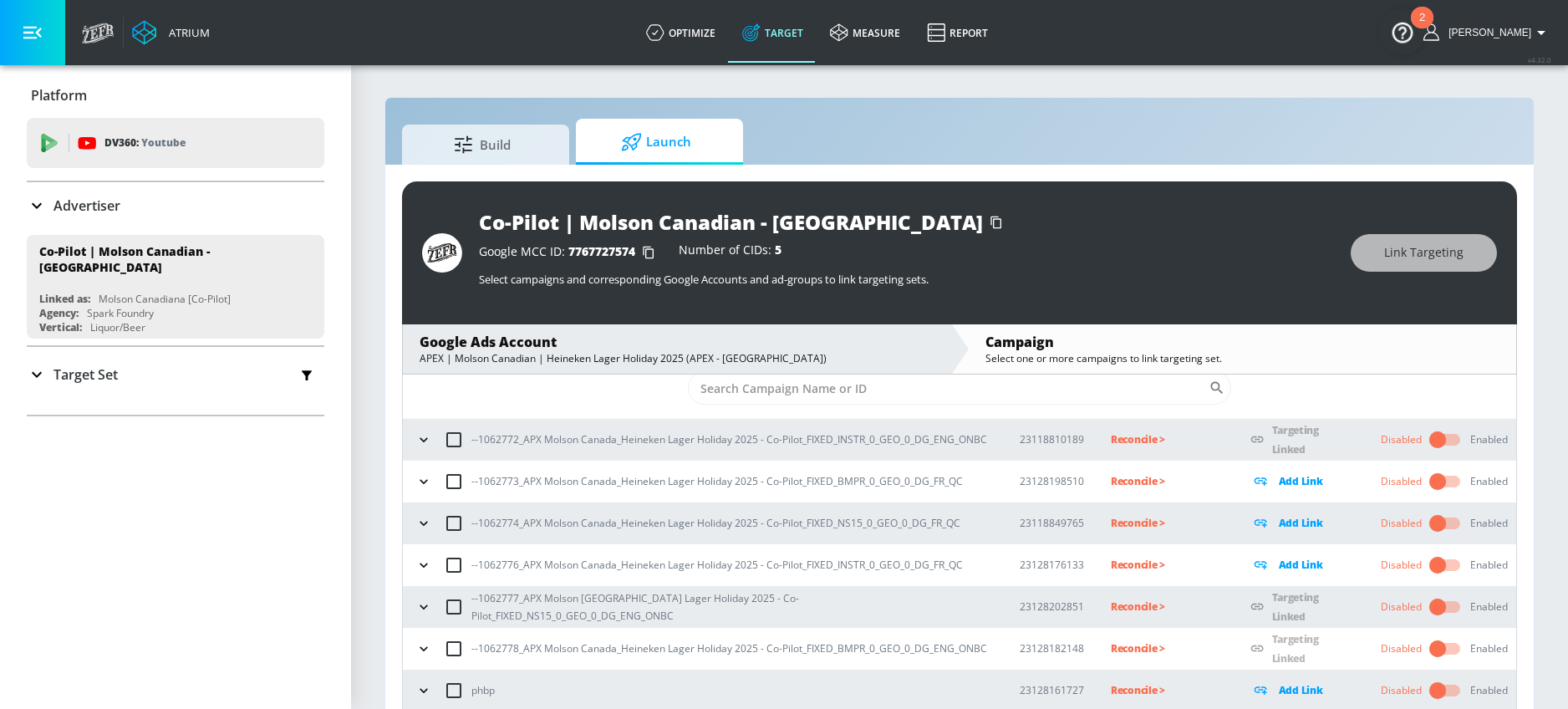
scroll to position [53, 0]
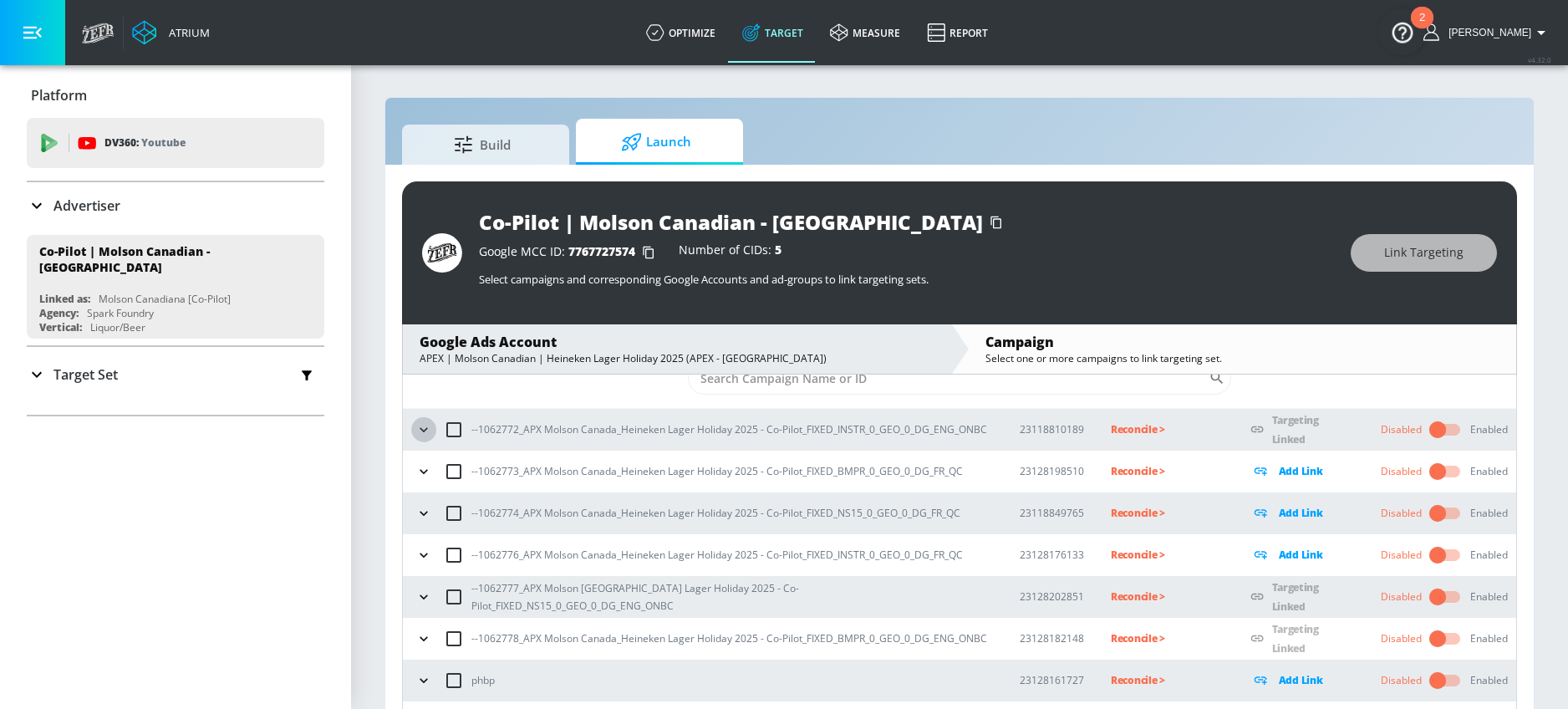
click at [424, 424] on icon "button" at bounding box center [424, 430] width 17 height 17
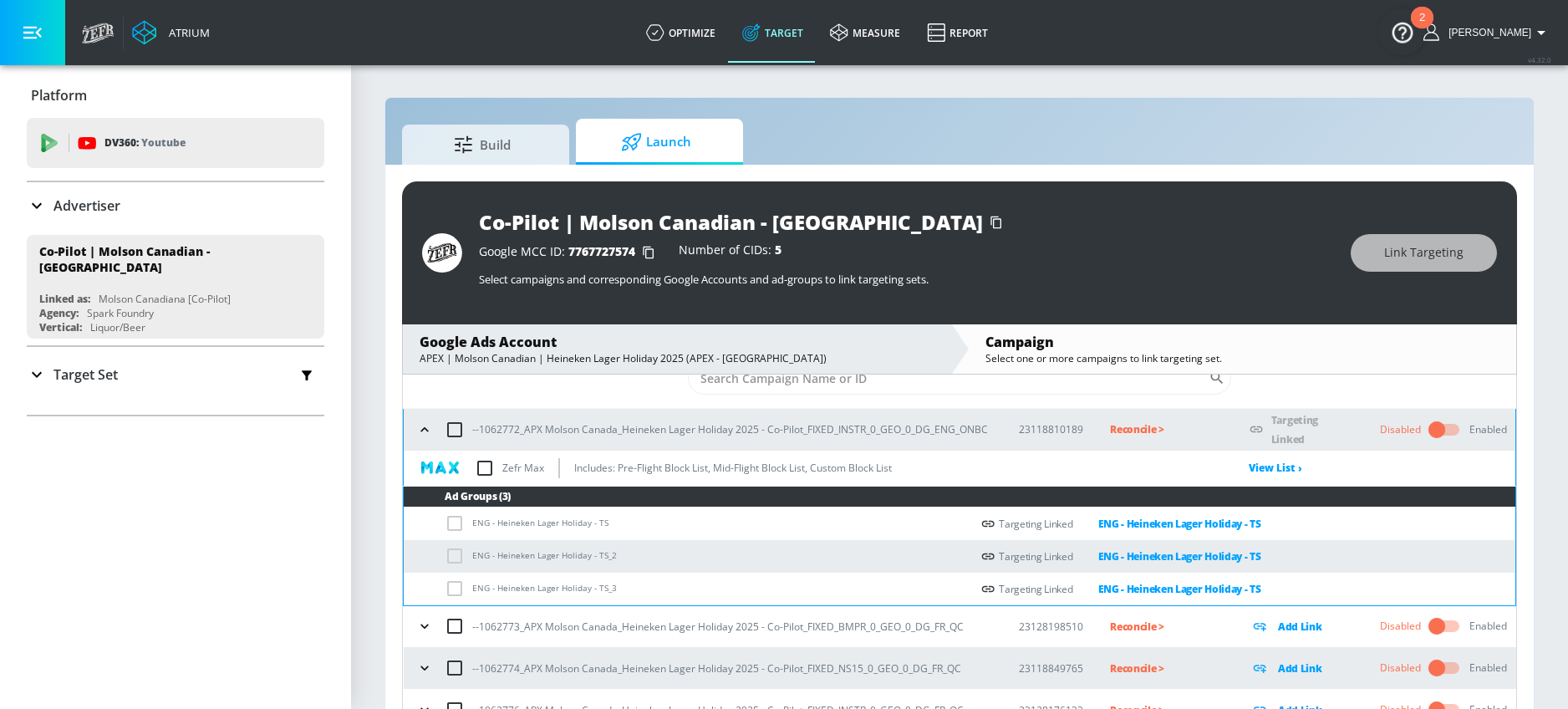
click at [424, 424] on icon "button" at bounding box center [425, 430] width 17 height 17
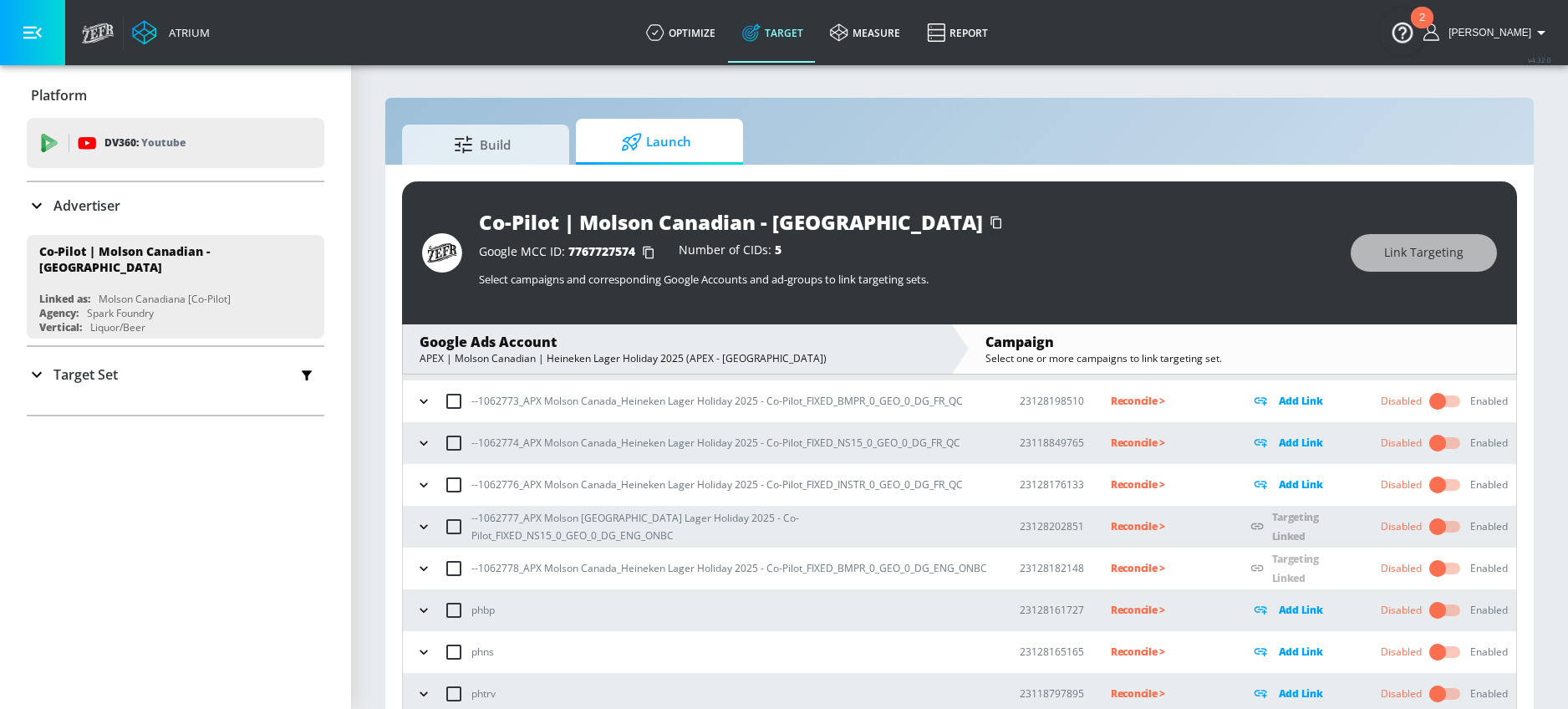
scroll to position [24, 0]
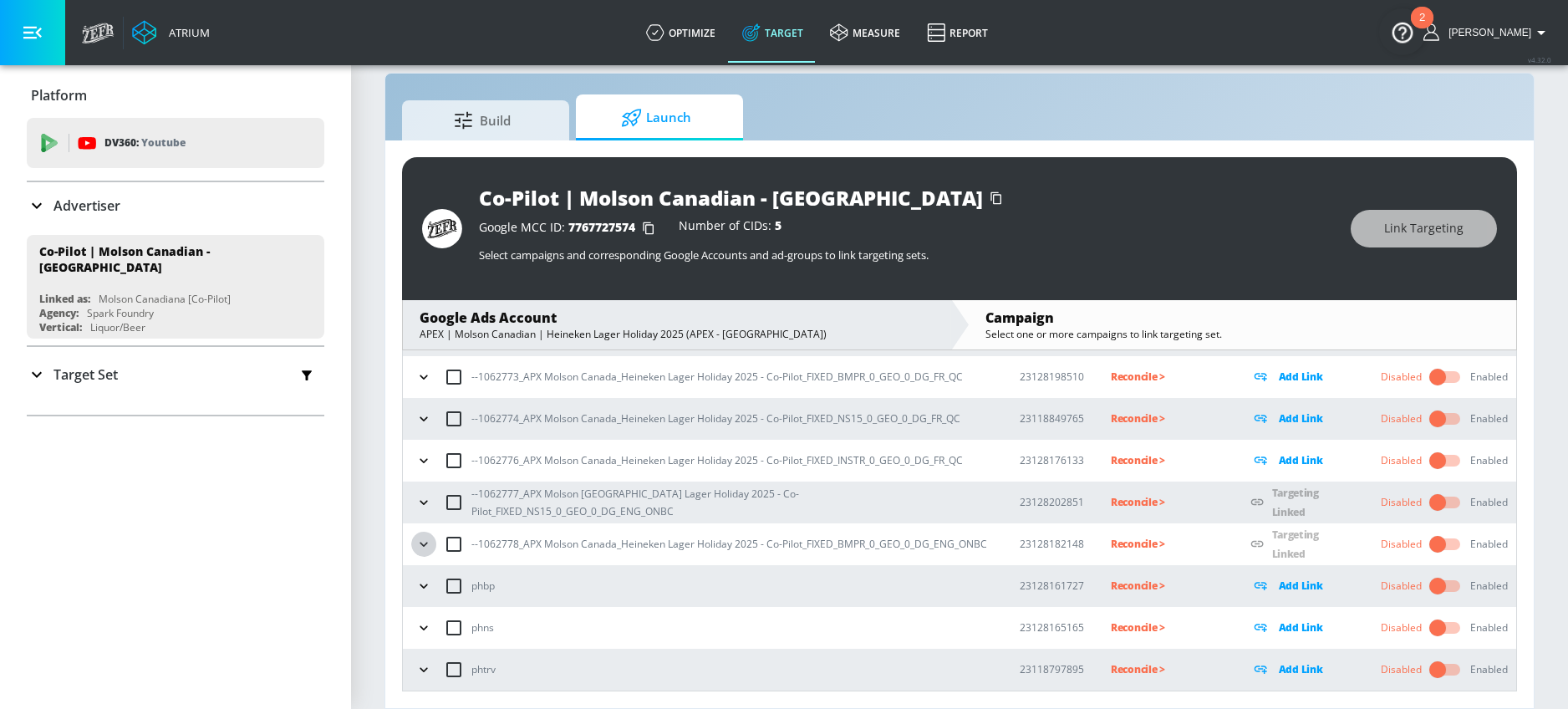
click at [424, 547] on icon "button" at bounding box center [424, 544] width 17 height 17
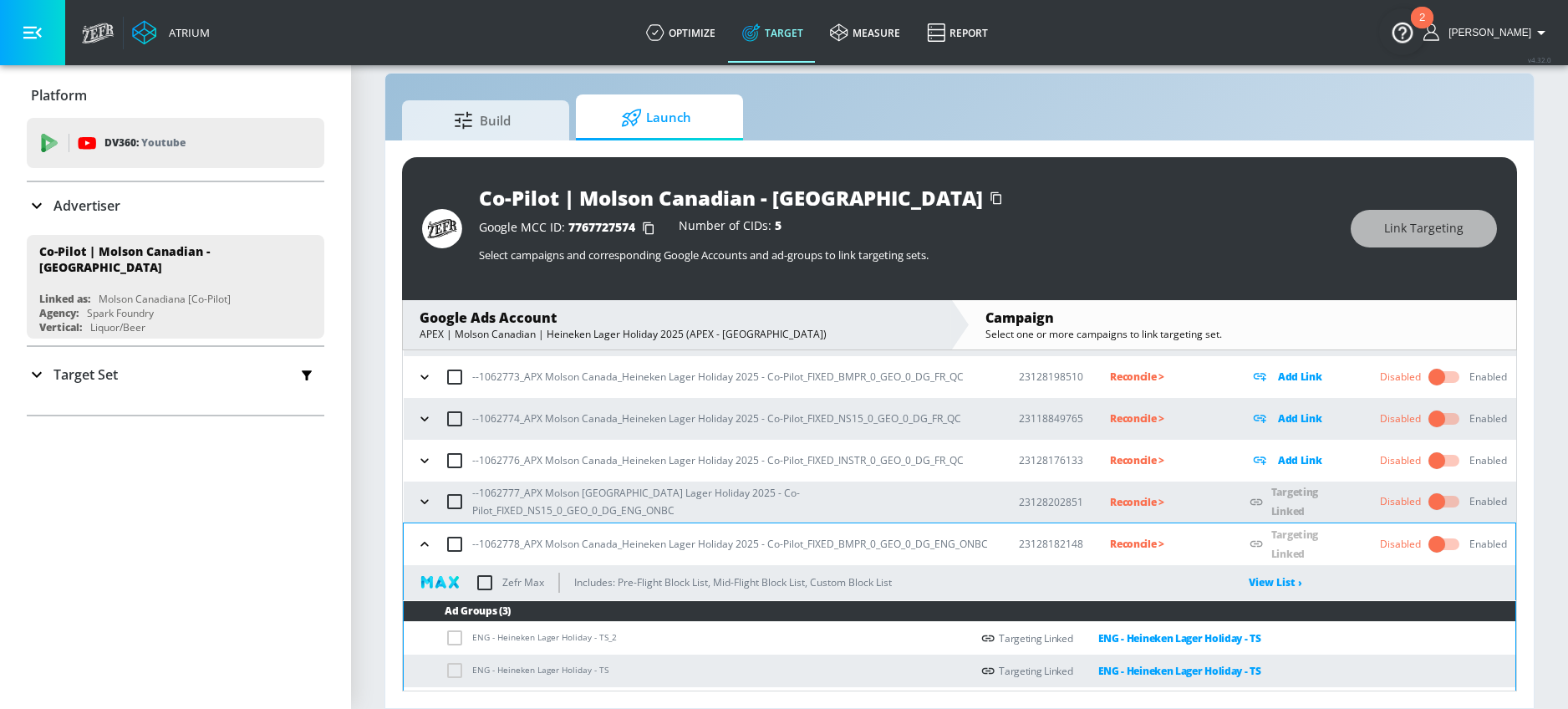
scroll to position [166, 0]
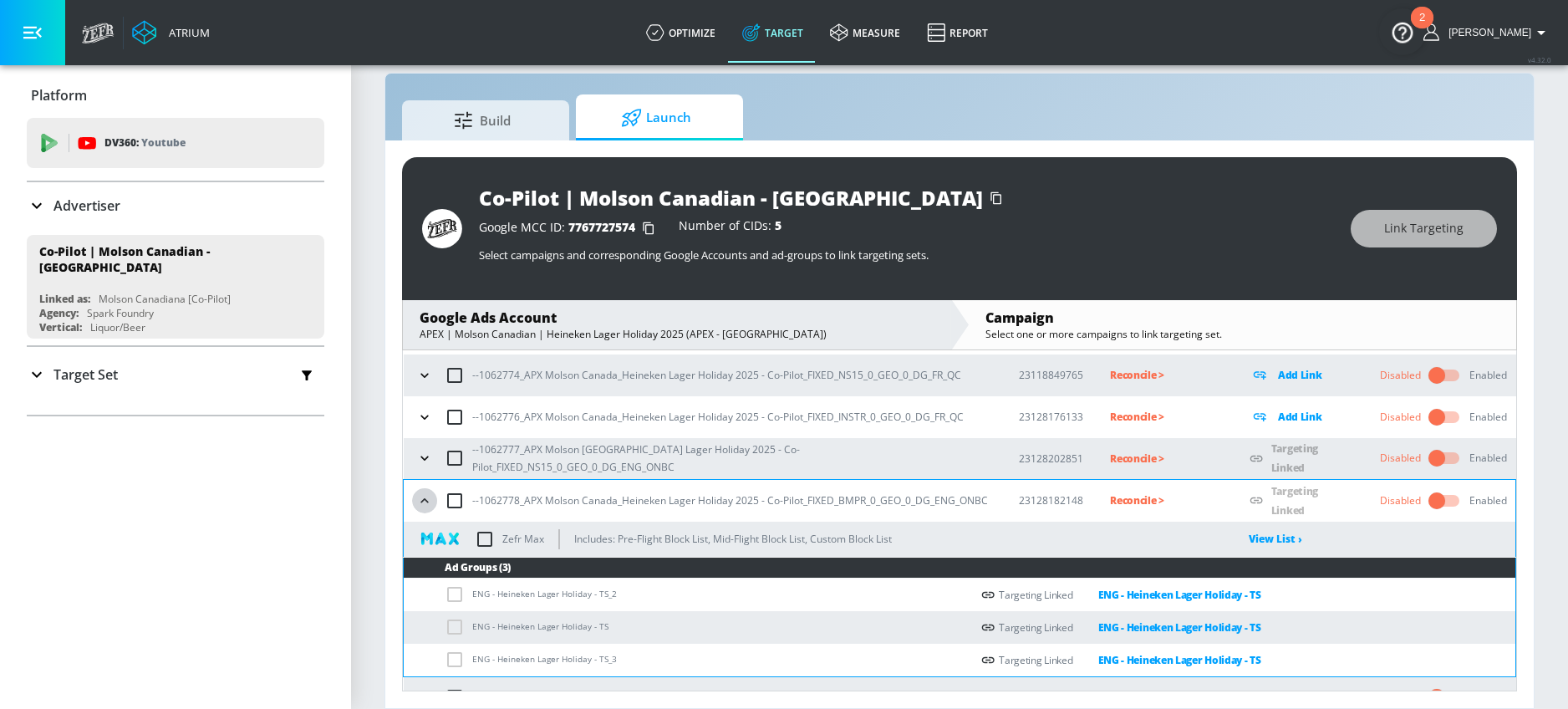
click at [421, 495] on icon "button" at bounding box center [425, 501] width 17 height 17
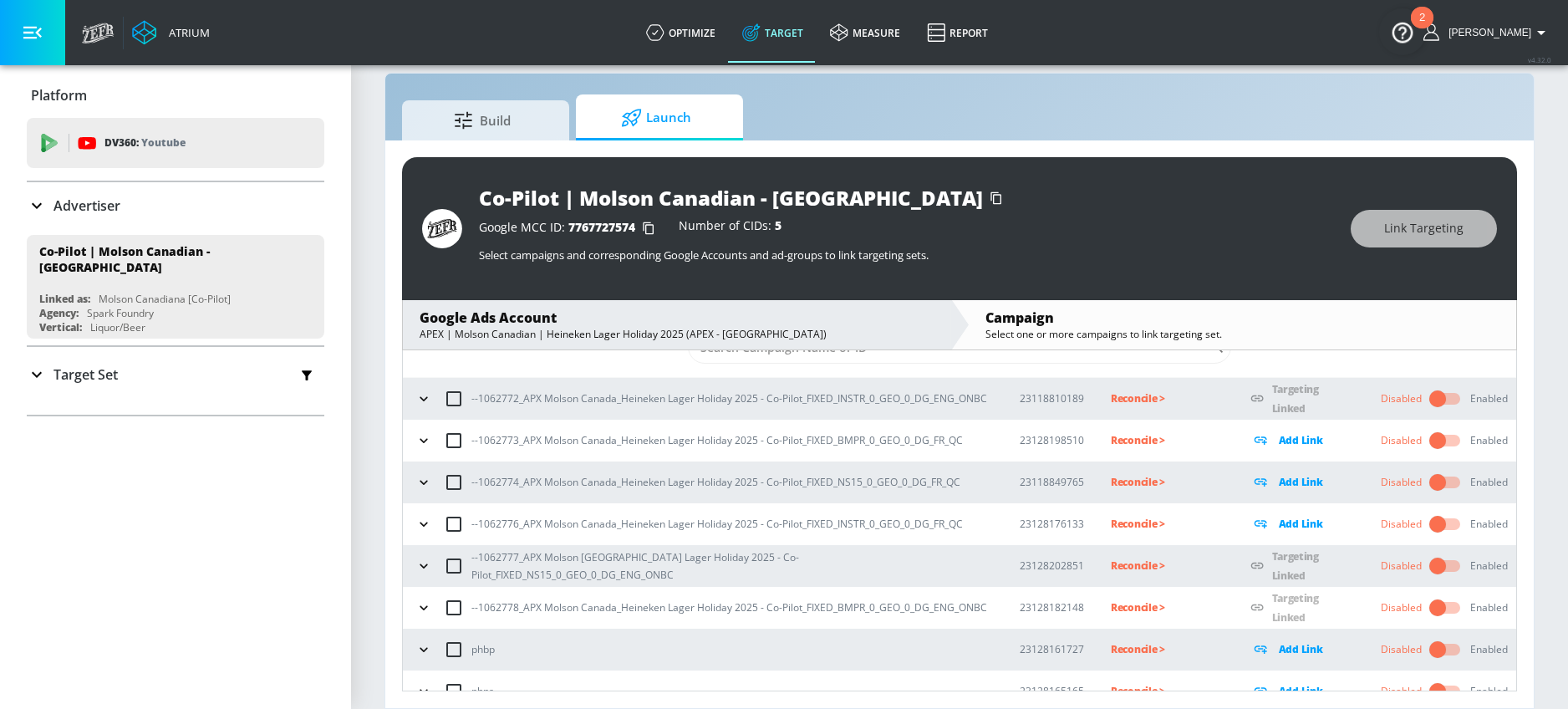
scroll to position [33, 0]
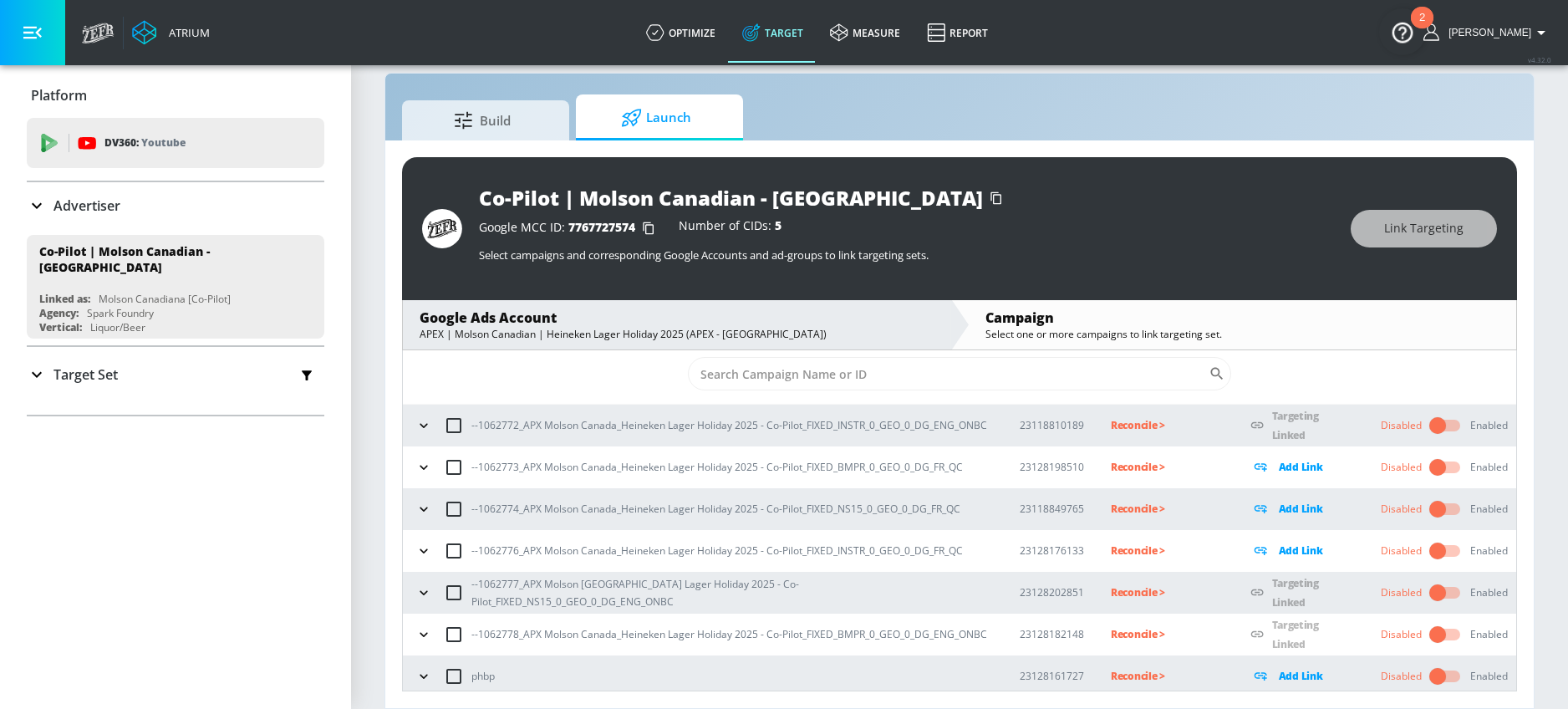
click at [427, 471] on icon "button" at bounding box center [424, 468] width 17 height 17
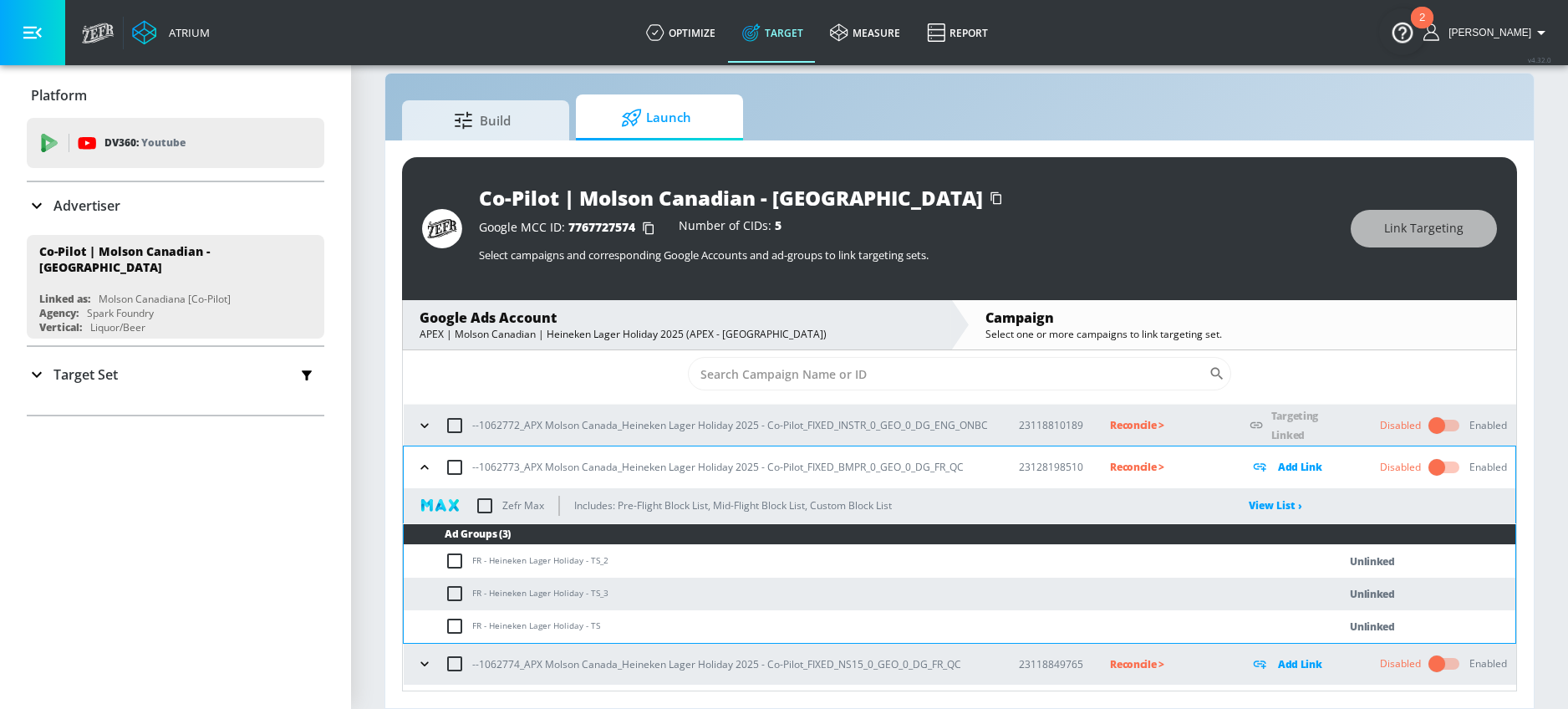
scroll to position [121, 0]
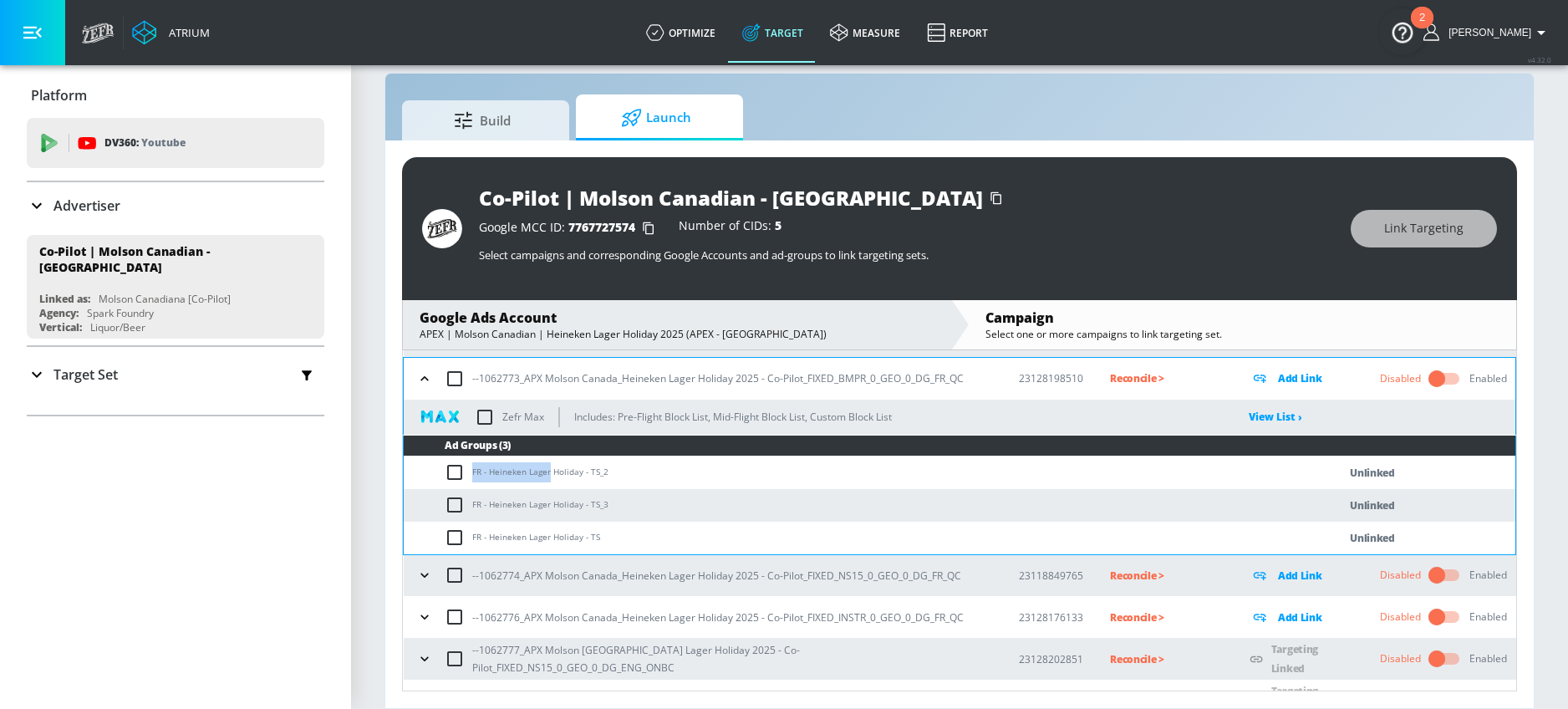
drag, startPoint x: 473, startPoint y: 474, endPoint x: 549, endPoint y: 473, distance: 76.0
click at [549, 473] on td "FR - Heineken Lager Holiday - TS_2" at bounding box center [854, 472] width 900 height 33
copy td "FR - Heineken Lager"
click at [450, 469] on input "checkbox" at bounding box center [458, 471] width 27 height 20
checkbox input "true"
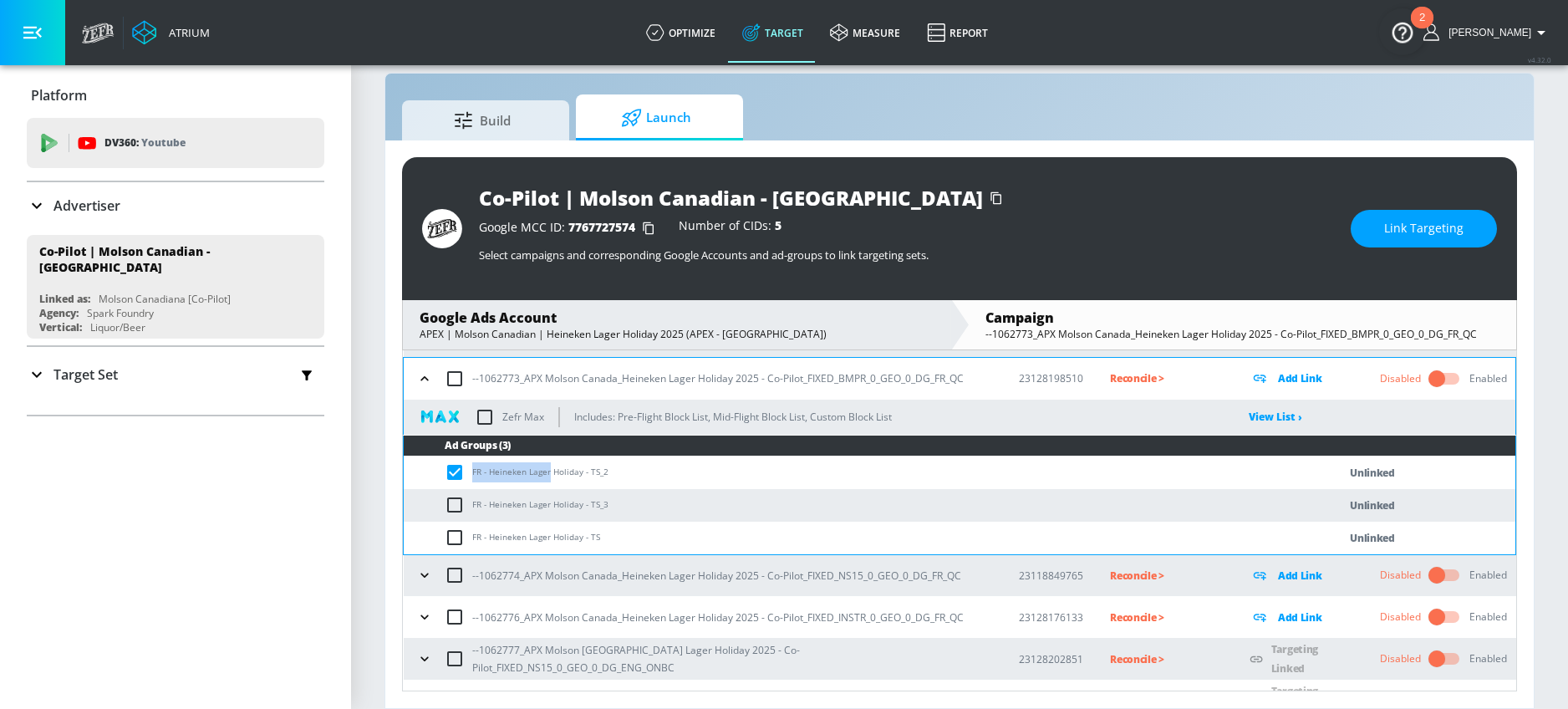
click at [451, 503] on input "checkbox" at bounding box center [458, 504] width 27 height 20
checkbox input "true"
click at [451, 532] on input "checkbox" at bounding box center [458, 537] width 27 height 20
checkbox input "true"
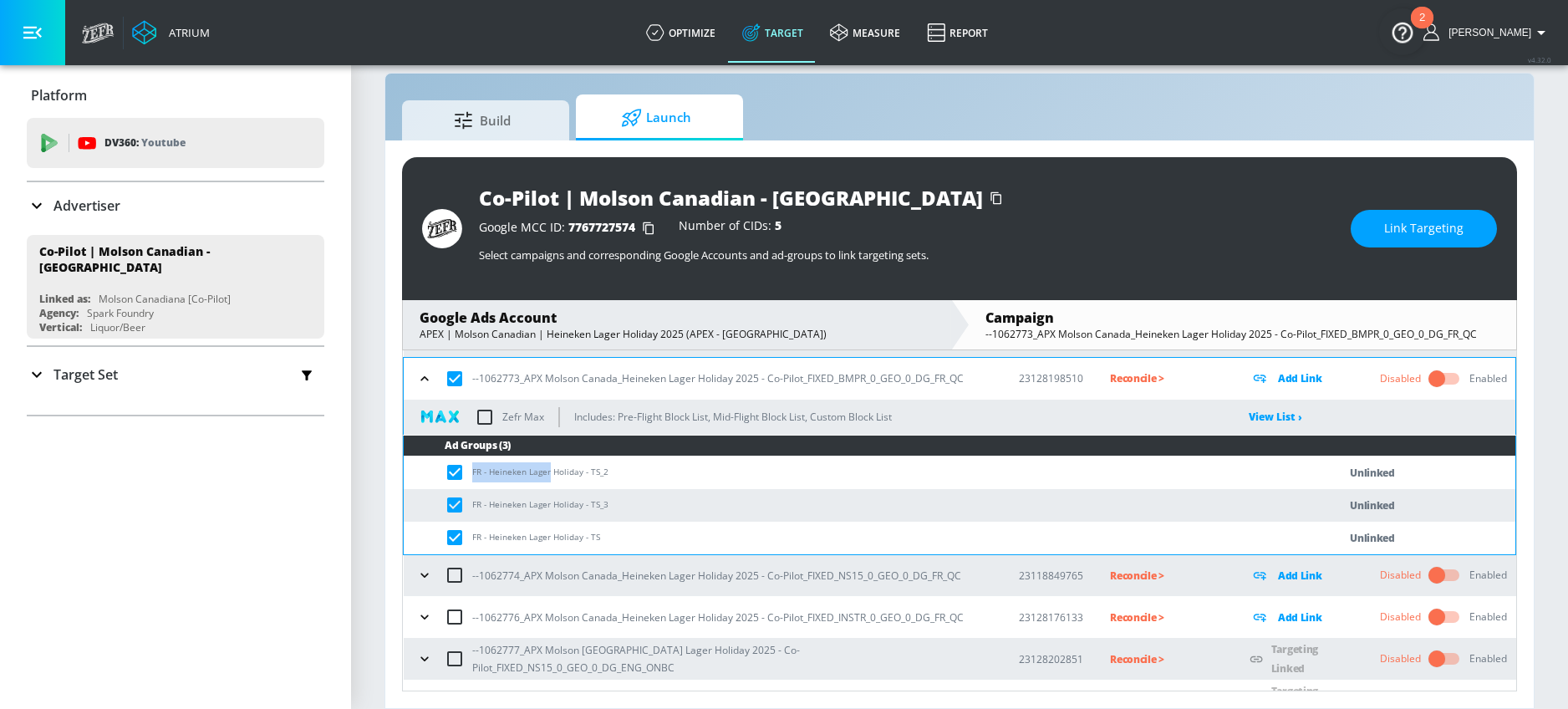
click at [1409, 227] on span "Link Targeting" at bounding box center [1424, 228] width 80 height 21
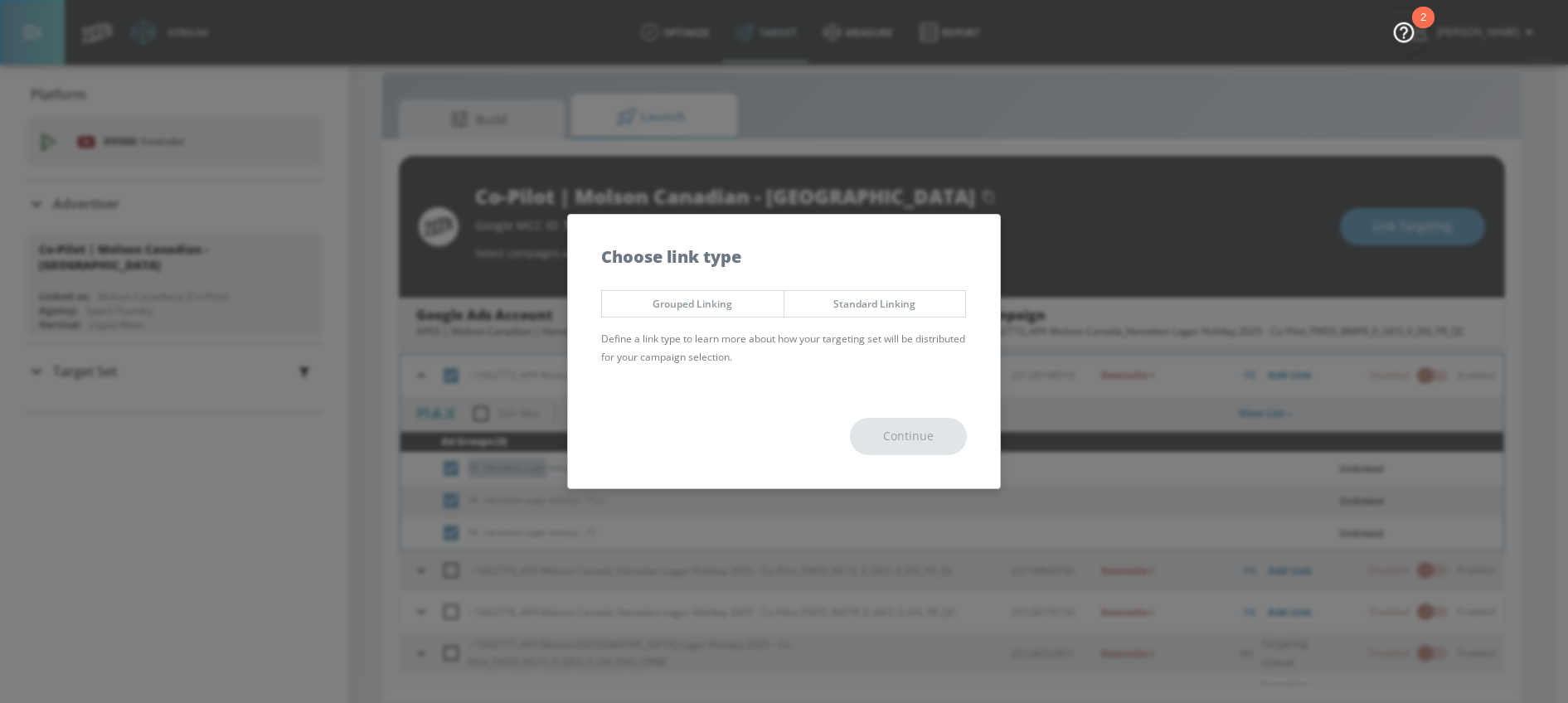
drag, startPoint x: 650, startPoint y: 304, endPoint x: 700, endPoint y: 319, distance: 52.2
click at [650, 304] on span "Grouped Linking" at bounding box center [692, 304] width 157 height 18
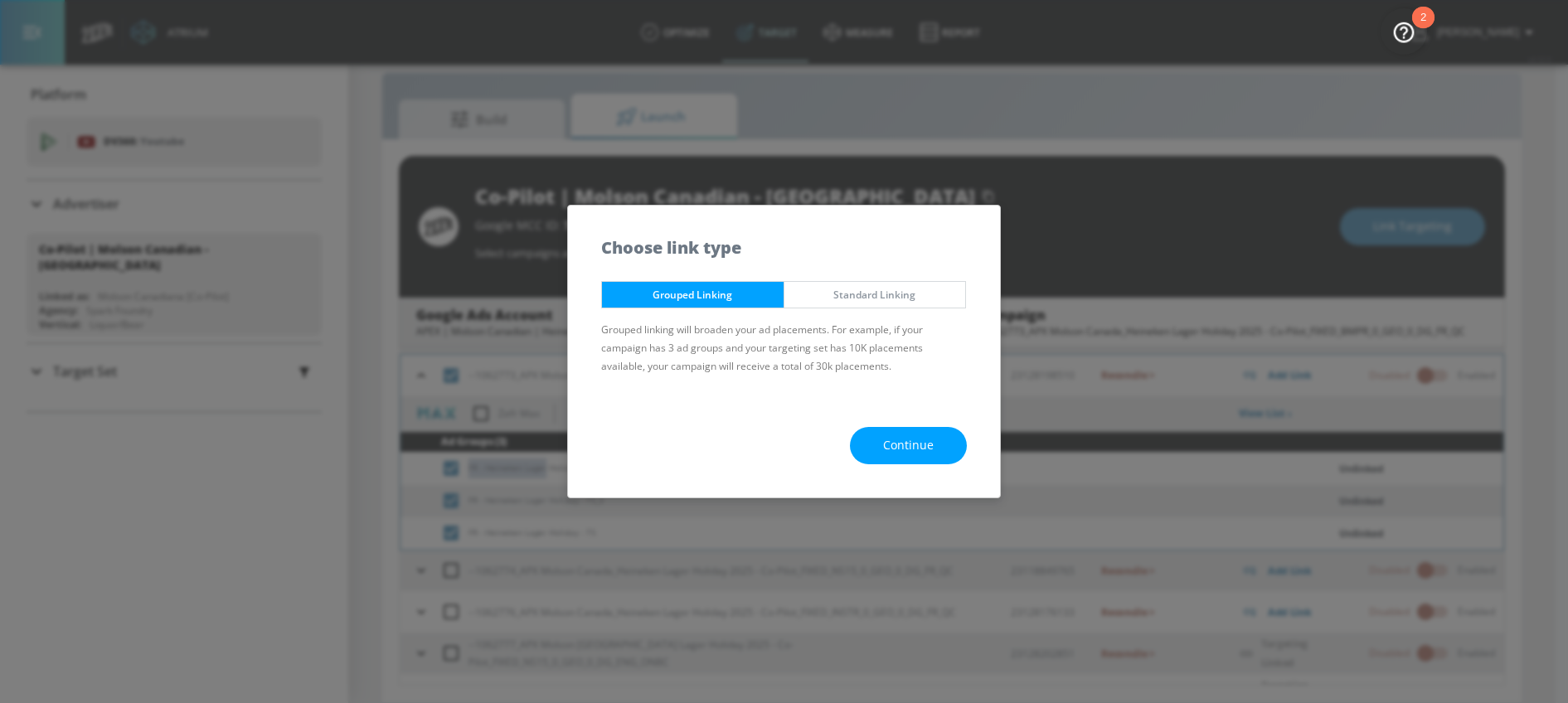
click at [925, 451] on span "Continue" at bounding box center [908, 445] width 50 height 20
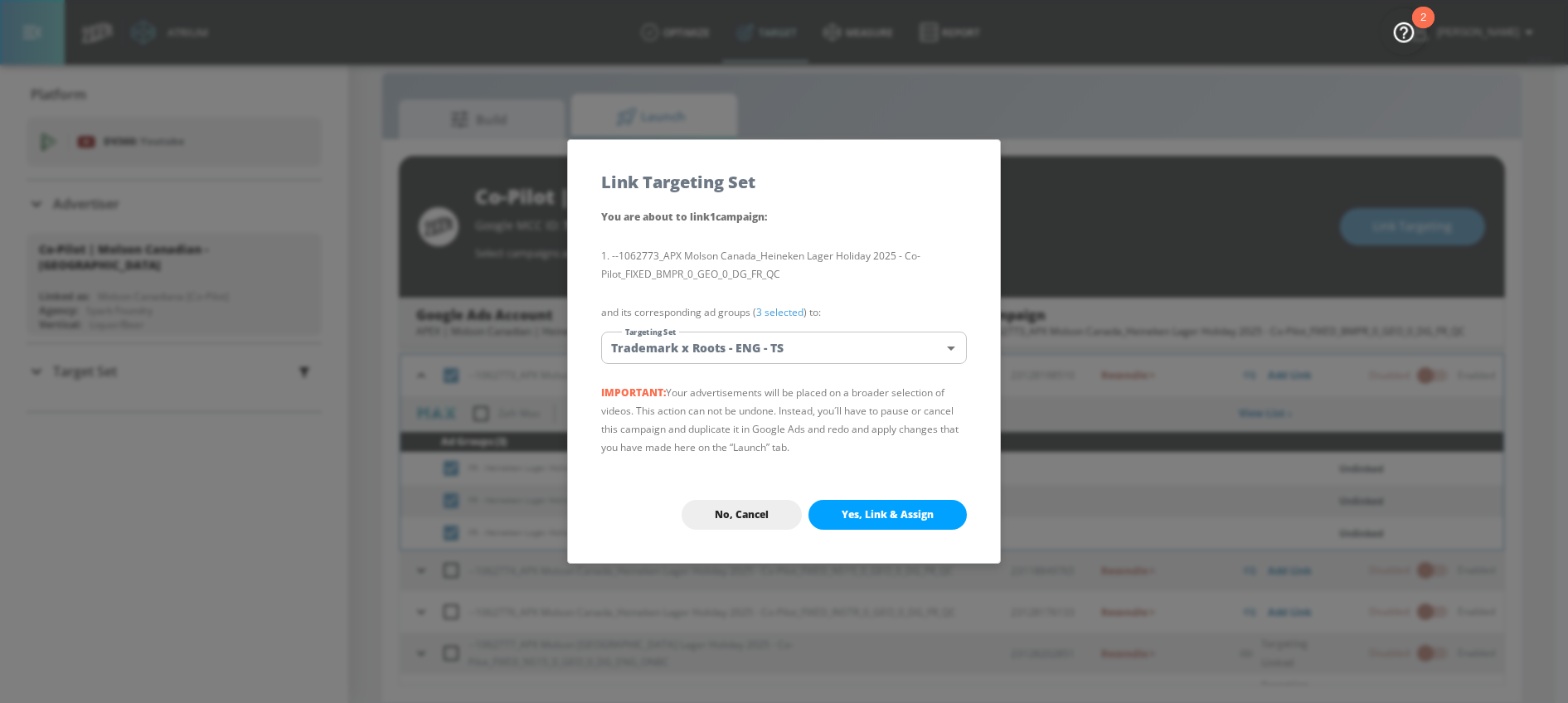
click at [753, 327] on div "You are about to link 1 campaign : --1062773_APX Molson Canada_Heineken Lager H…" at bounding box center [784, 336] width 432 height 260
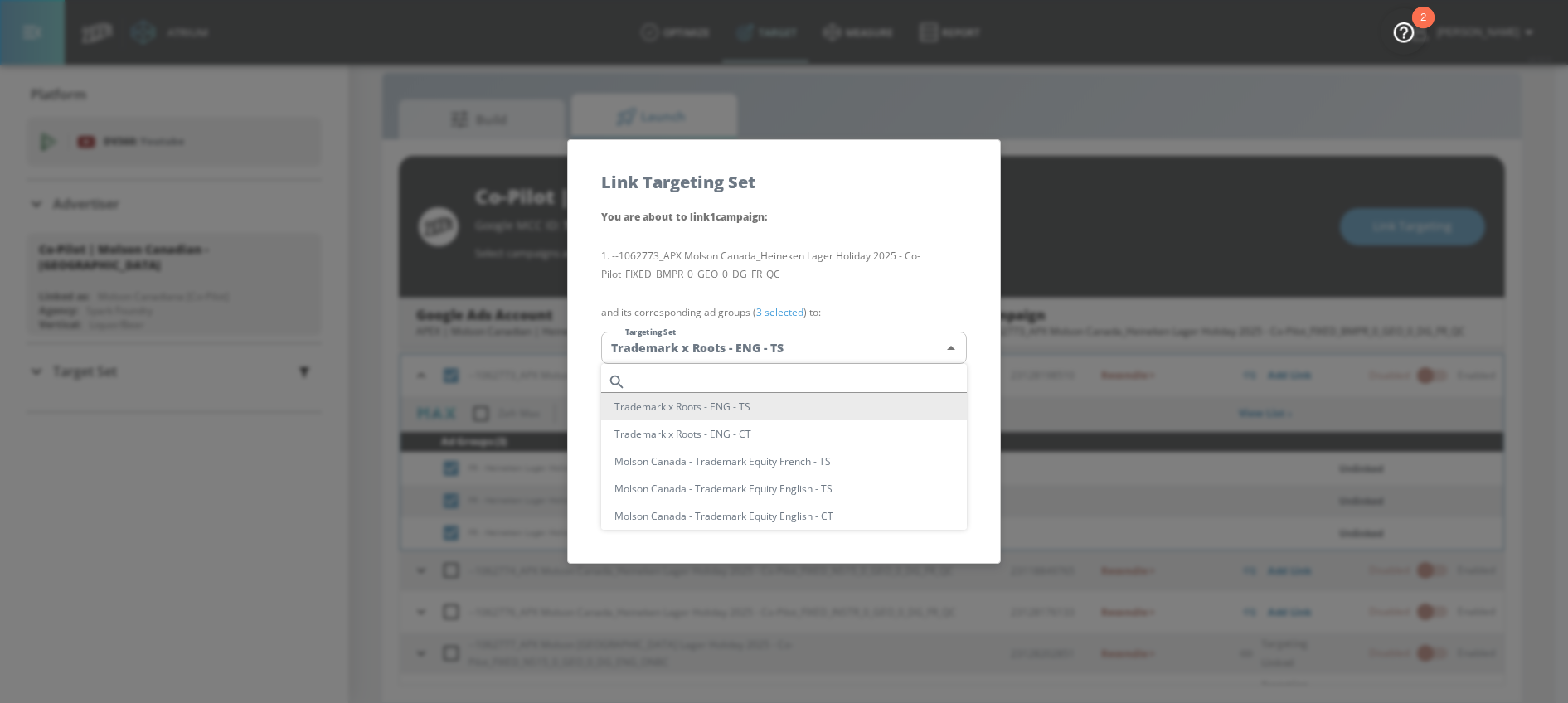
click at [753, 345] on body "Atrium optimize Target measure Report optimize Target measure Report v 4.32.0 […" at bounding box center [784, 339] width 1568 height 726
click at [703, 372] on input "text" at bounding box center [799, 382] width 334 height 22
paste input "FR - Heineken Lager"
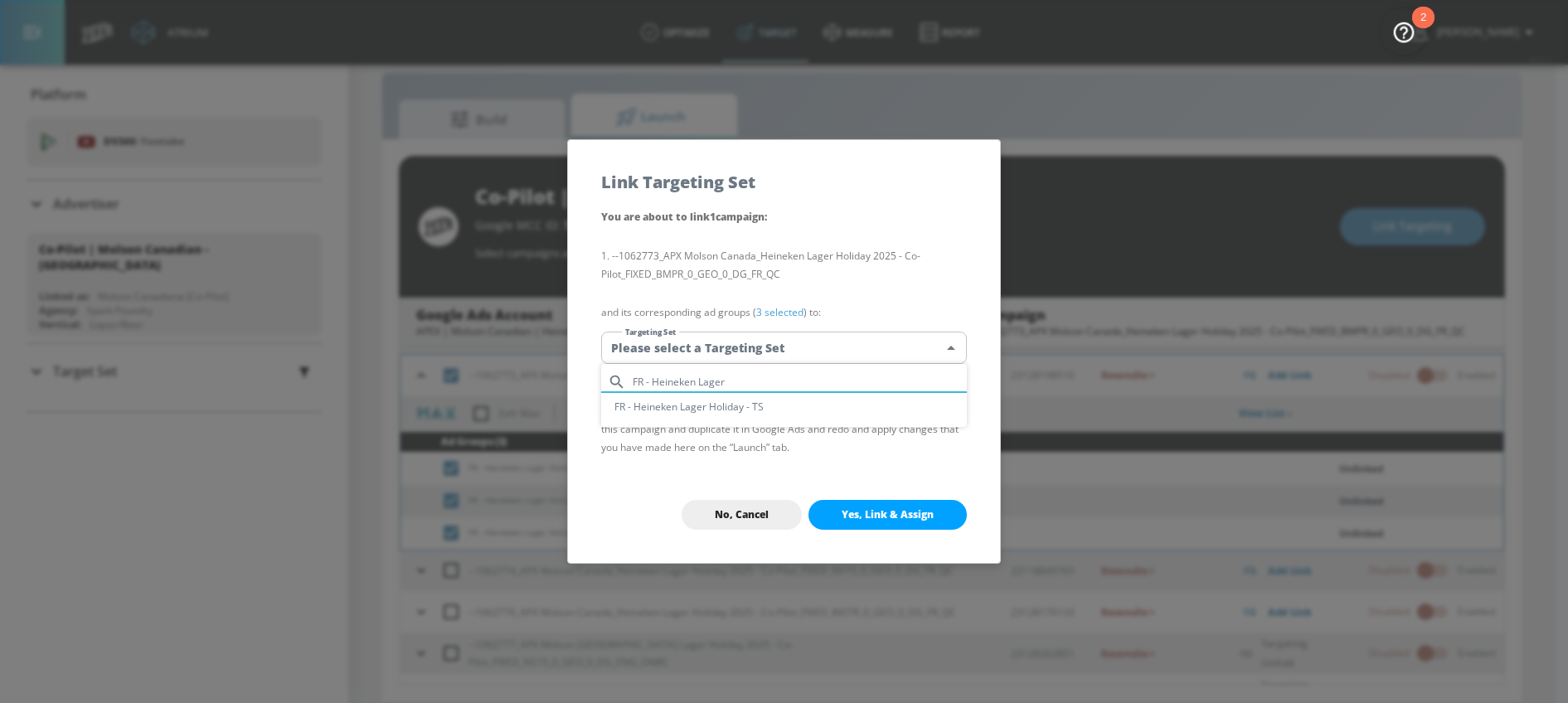
type input "FR - Heineken Lager"
click at [690, 402] on li "FR - Heineken Lager Holiday - TS" at bounding box center [784, 406] width 365 height 27
type input "573d953d-5e39-443a-ba12-586518171238"
click at [876, 514] on span "Yes, Link & Assign" at bounding box center [887, 515] width 92 height 13
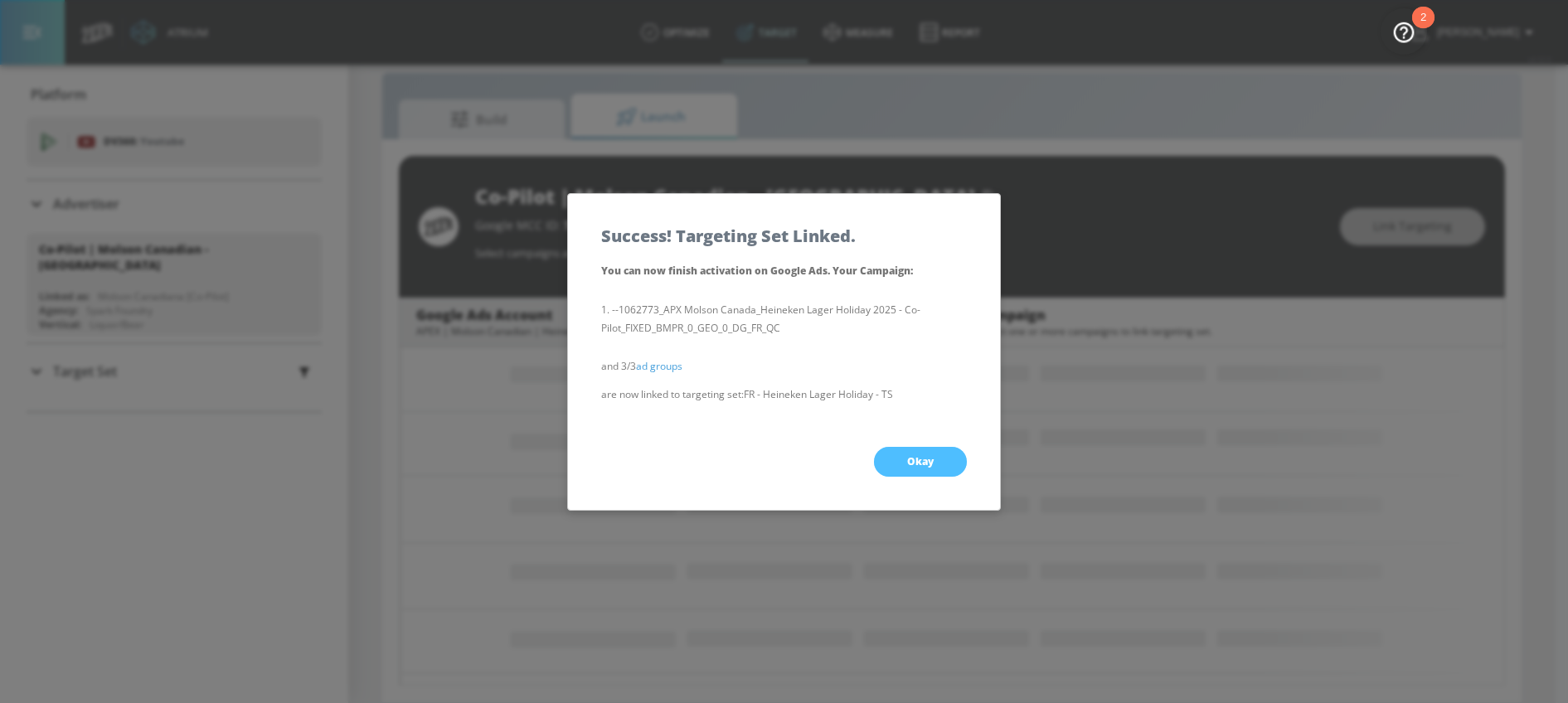
click at [911, 467] on button "Okay" at bounding box center [920, 462] width 93 height 30
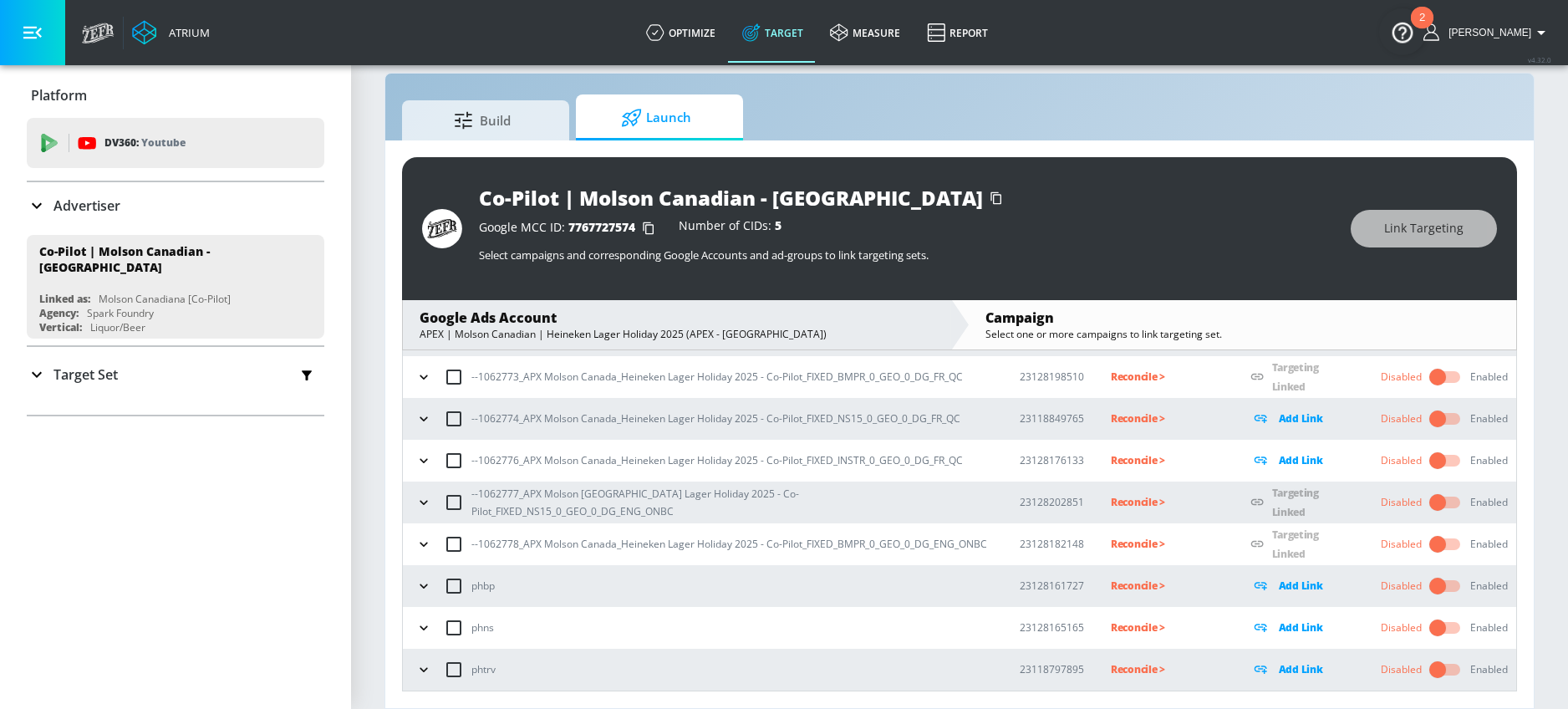
scroll to position [123, 0]
click at [429, 422] on icon "button" at bounding box center [424, 419] width 17 height 17
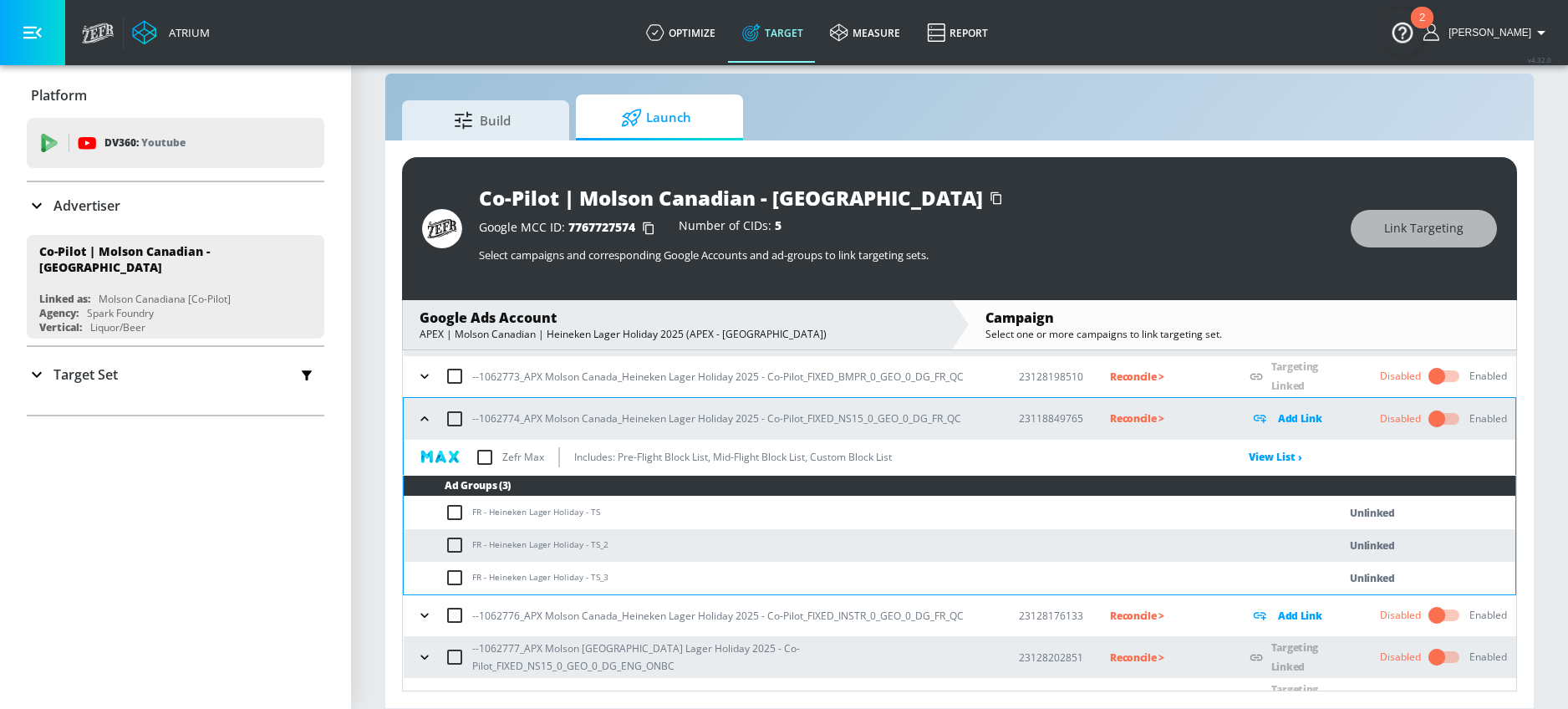
click at [451, 497] on td "FR - Heineken Lager Holiday - TS" at bounding box center [854, 513] width 900 height 33
click at [451, 511] on input "checkbox" at bounding box center [458, 512] width 27 height 20
checkbox input "true"
click at [453, 546] on input "checkbox" at bounding box center [458, 545] width 27 height 20
checkbox input "true"
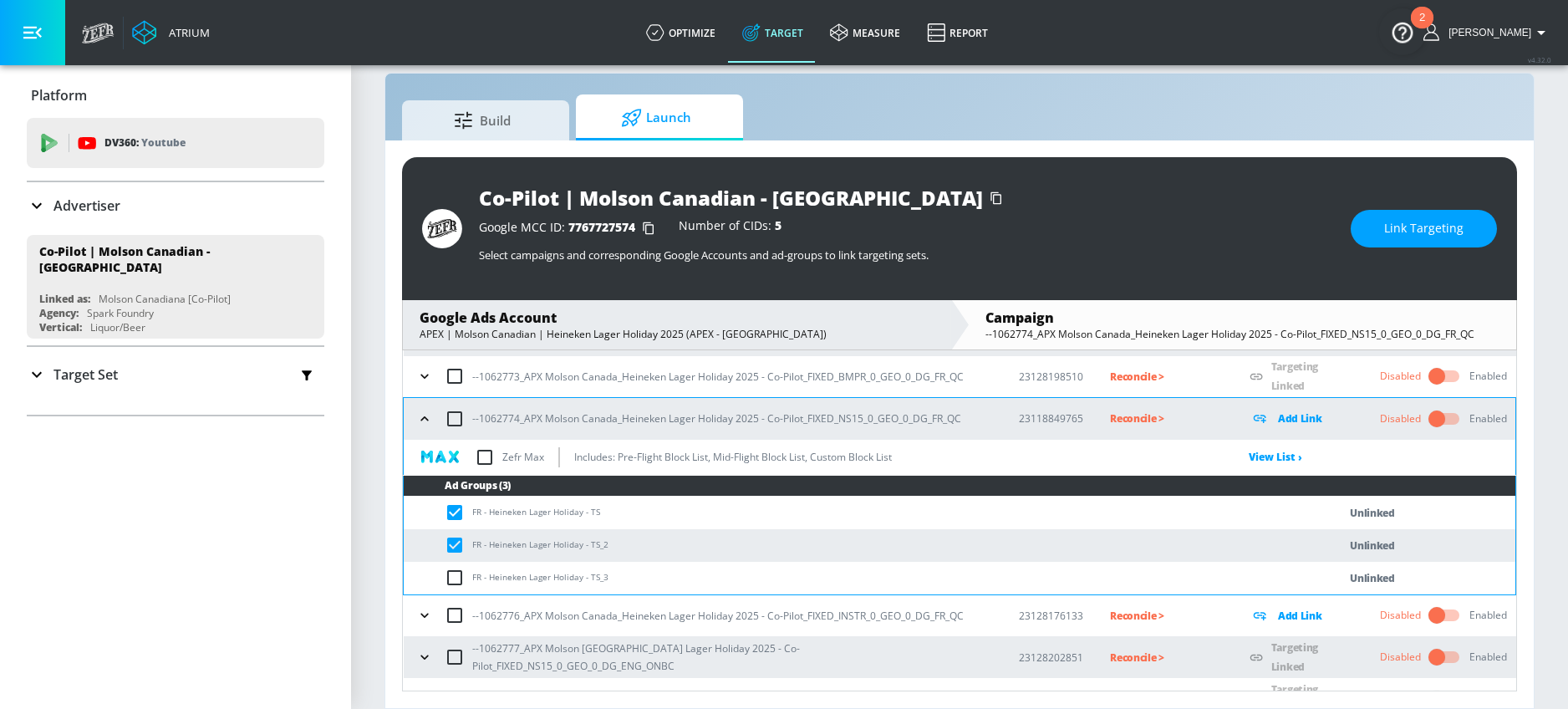
click at [453, 578] on input "checkbox" at bounding box center [458, 577] width 27 height 20
checkbox input "true"
click at [1399, 237] on span "Link Targeting" at bounding box center [1424, 228] width 80 height 21
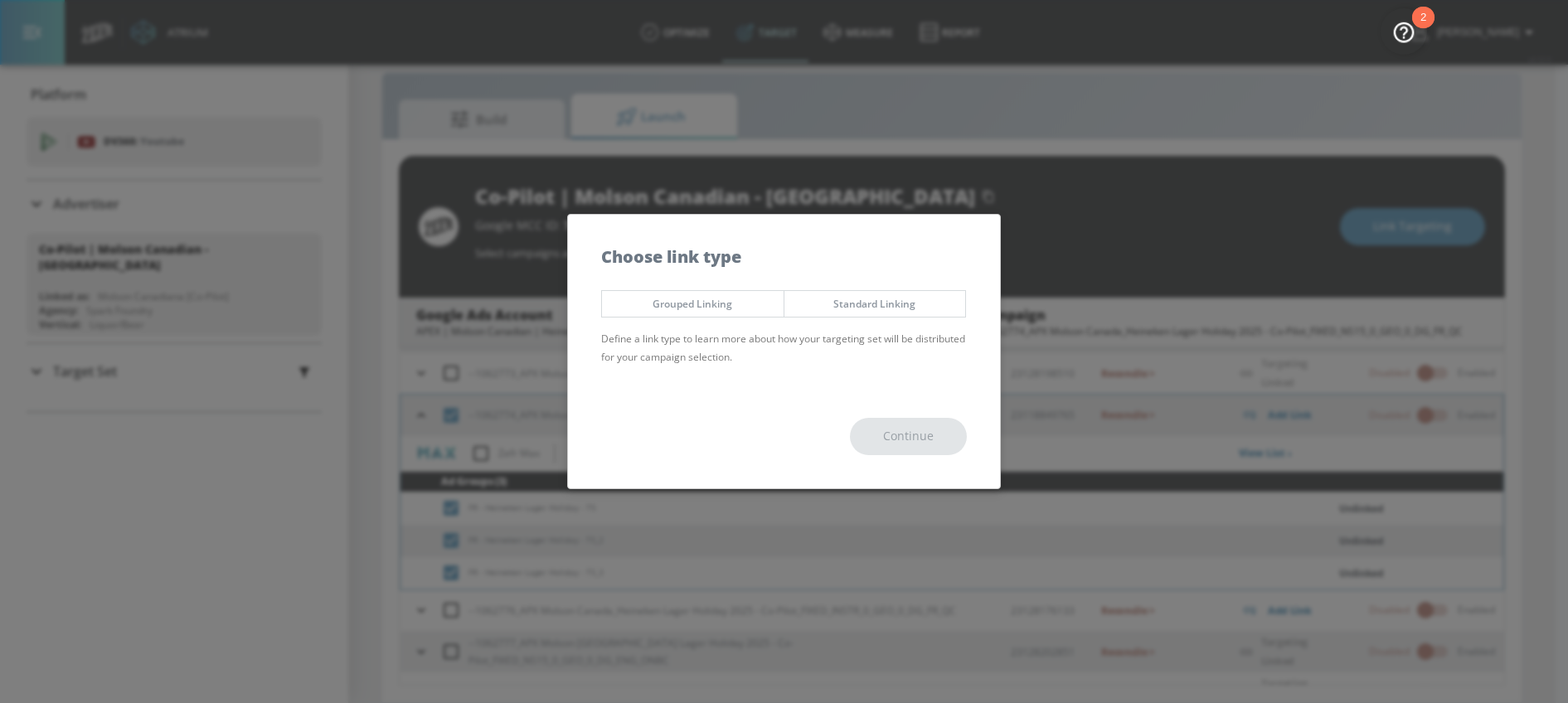
click at [701, 295] on span "Grouped Linking" at bounding box center [692, 304] width 157 height 18
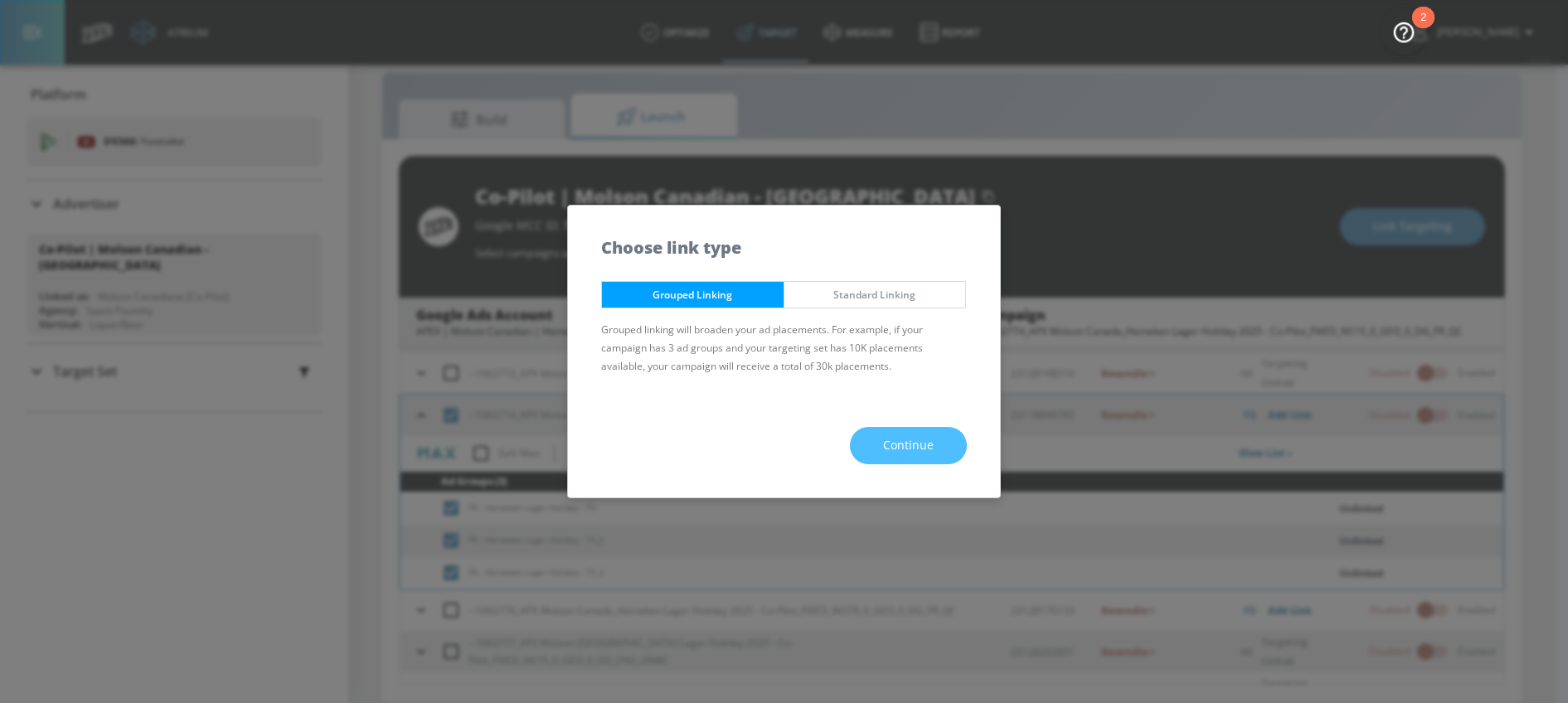
click at [876, 433] on button "Continue" at bounding box center [907, 445] width 116 height 37
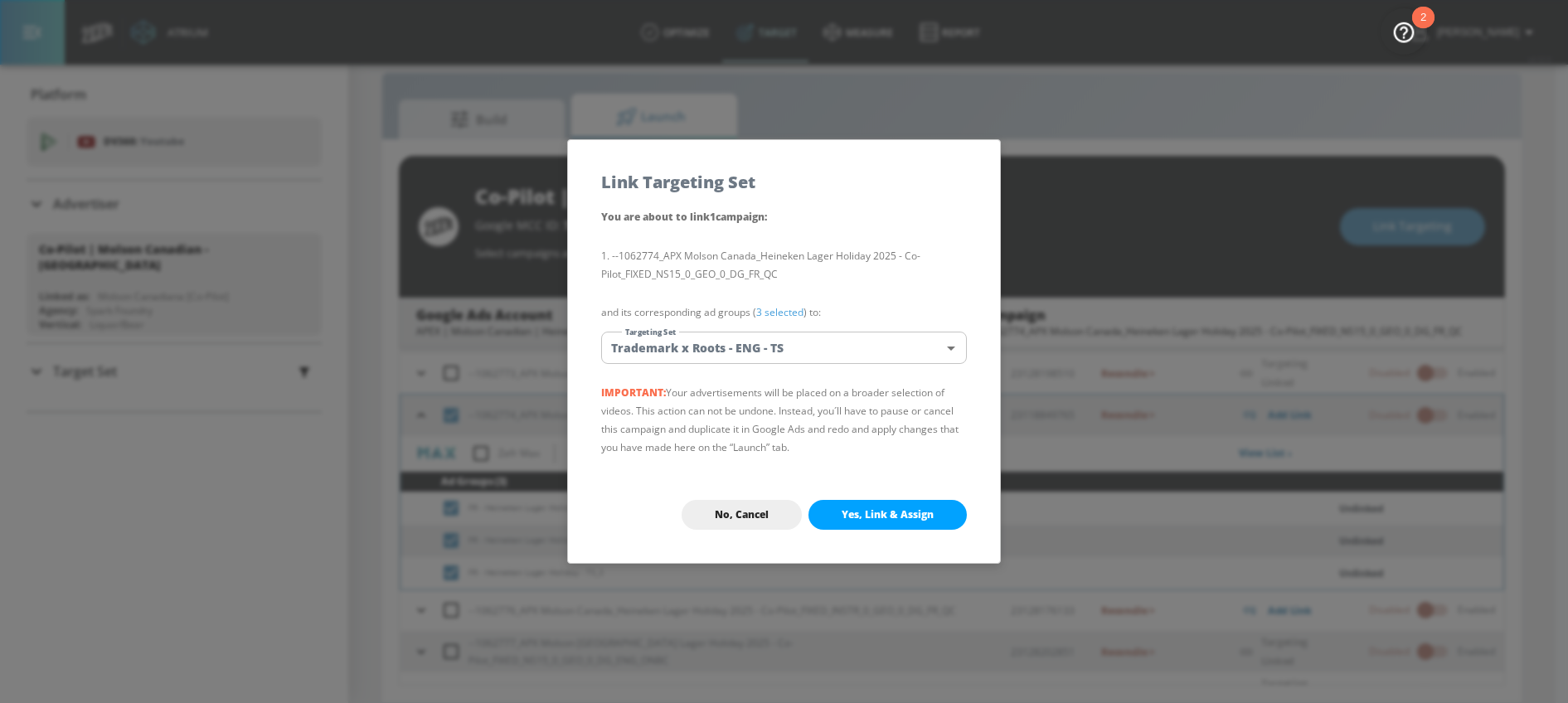
click at [779, 366] on div "You are about to link 1 campaign : --1062774_APX Molson Canada_Heineken Lager H…" at bounding box center [784, 336] width 432 height 260
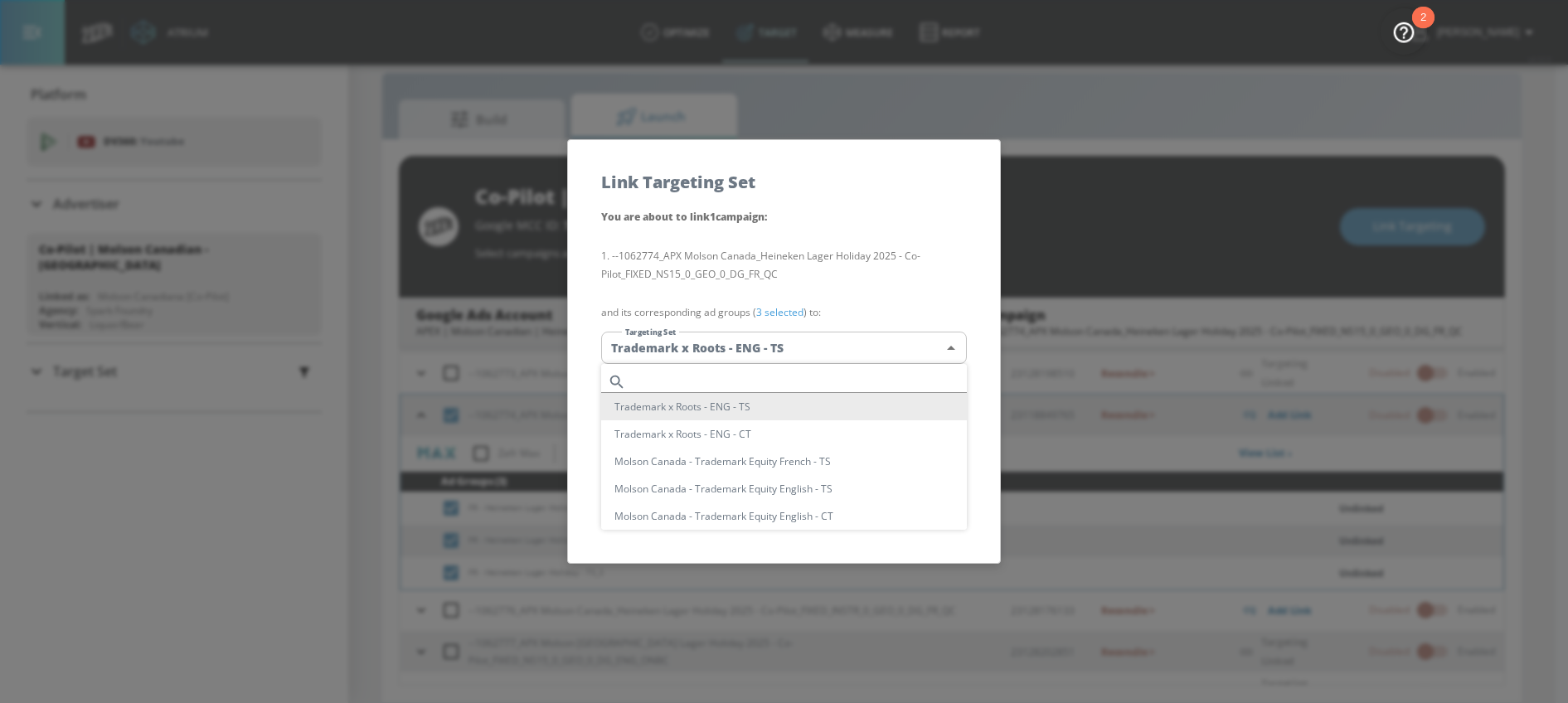
click at [817, 335] on body "Atrium optimize Target measure Report optimize Target measure Report v 4.32.0 […" at bounding box center [784, 339] width 1568 height 726
click at [709, 383] on input "text" at bounding box center [799, 382] width 334 height 22
paste input "FR - Heineken Lager"
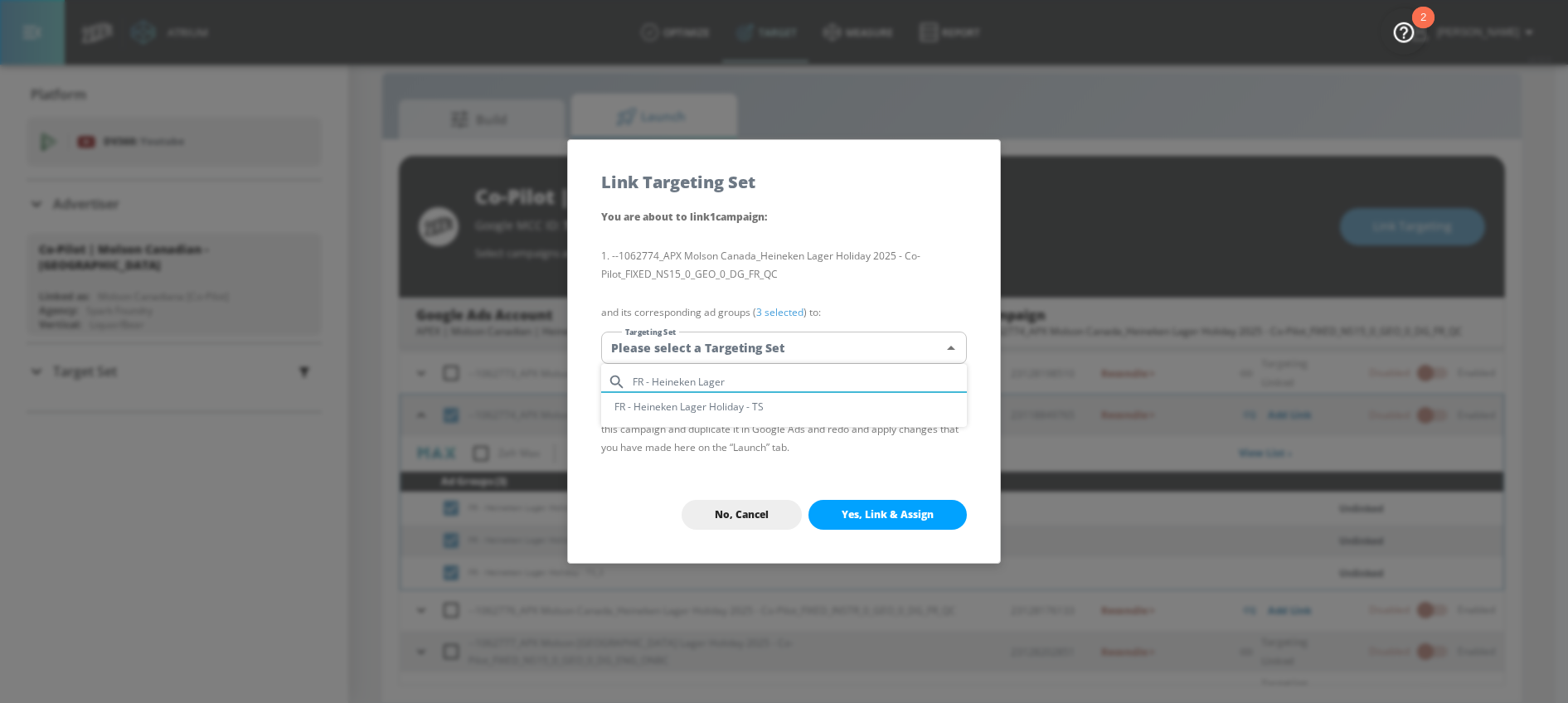
type input "FR - Heineken Lager"
click at [701, 405] on li "FR - Heineken Lager Holiday - TS" at bounding box center [784, 406] width 365 height 27
type input "573d953d-5e39-443a-ba12-586518171238"
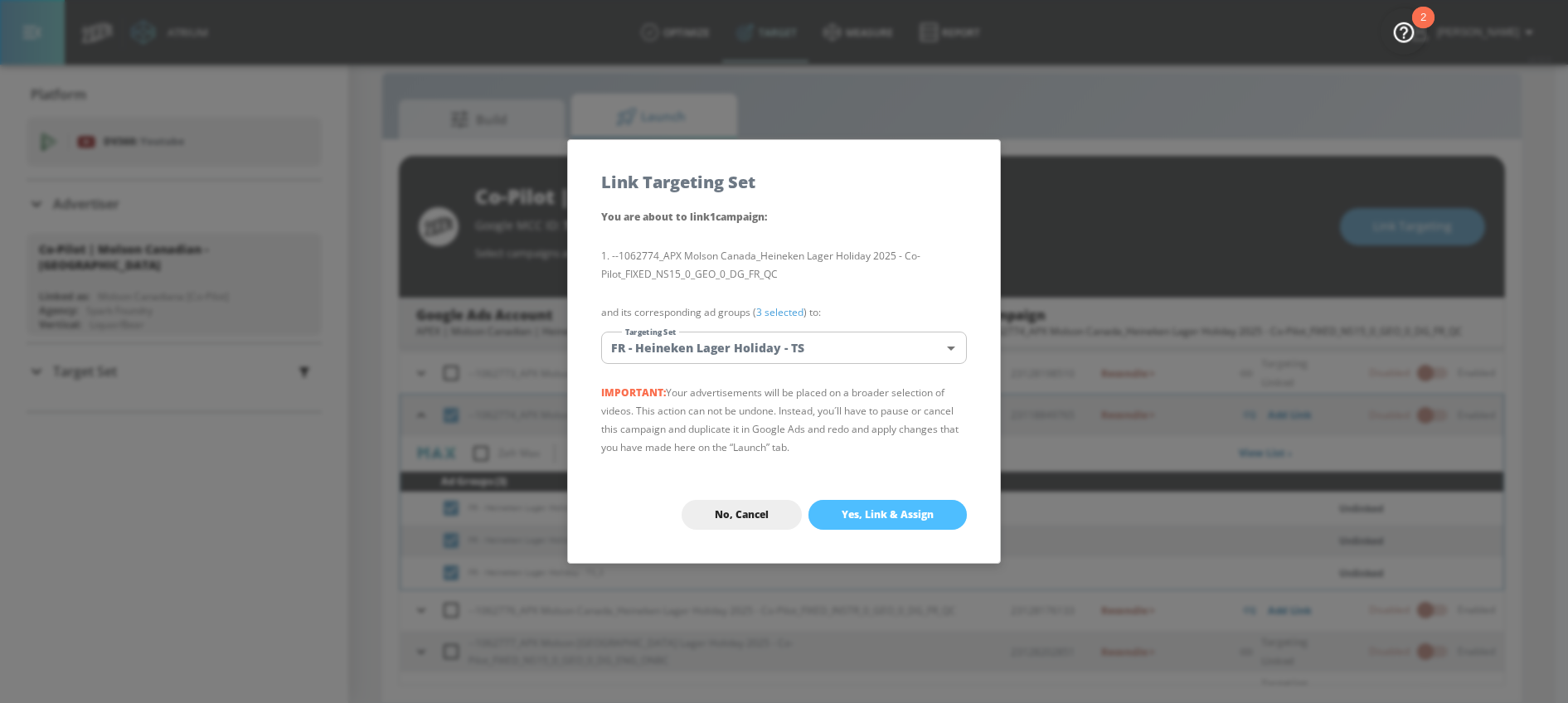
click at [848, 509] on span "Yes, Link & Assign" at bounding box center [887, 515] width 92 height 13
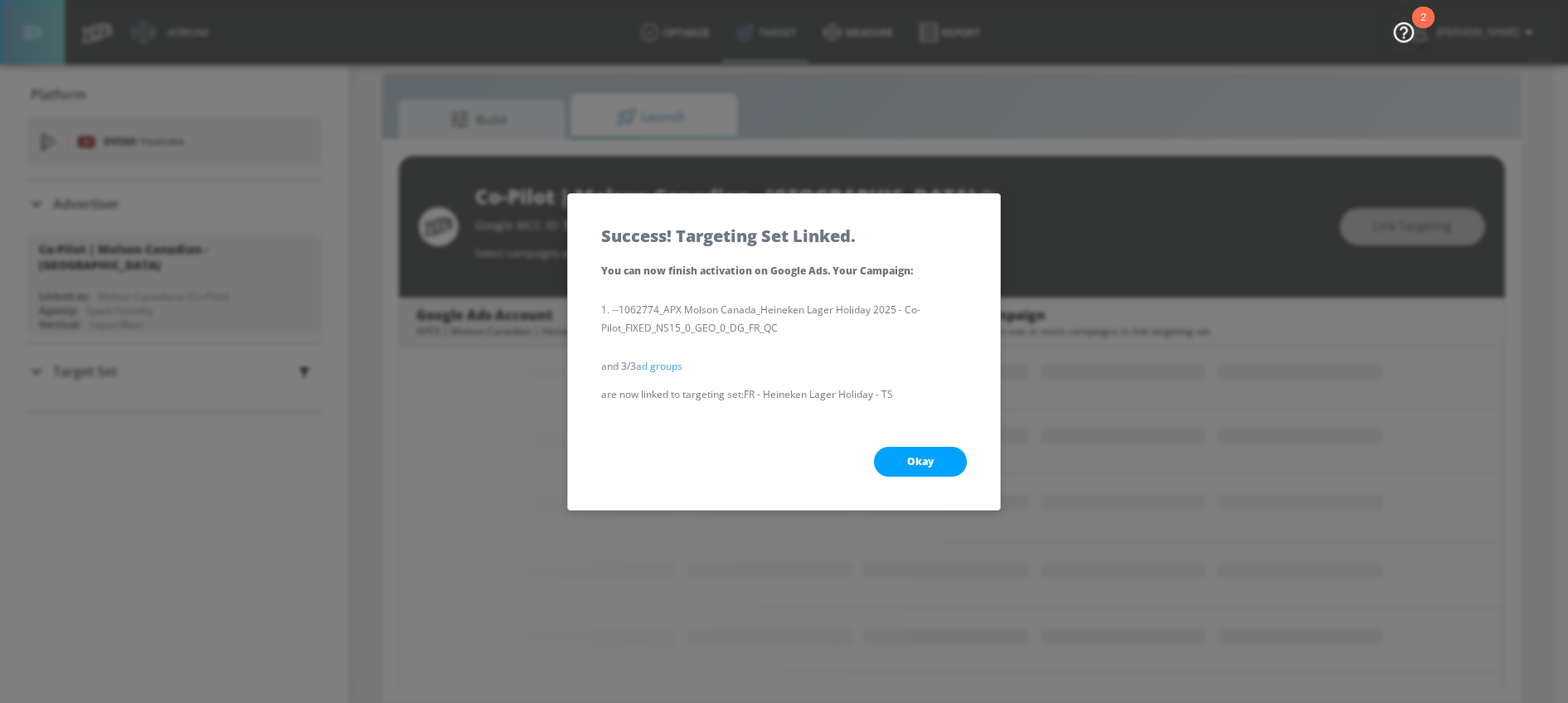
click at [907, 484] on div "Okay" at bounding box center [784, 461] width 432 height 96
click at [907, 470] on button "Okay" at bounding box center [920, 462] width 93 height 30
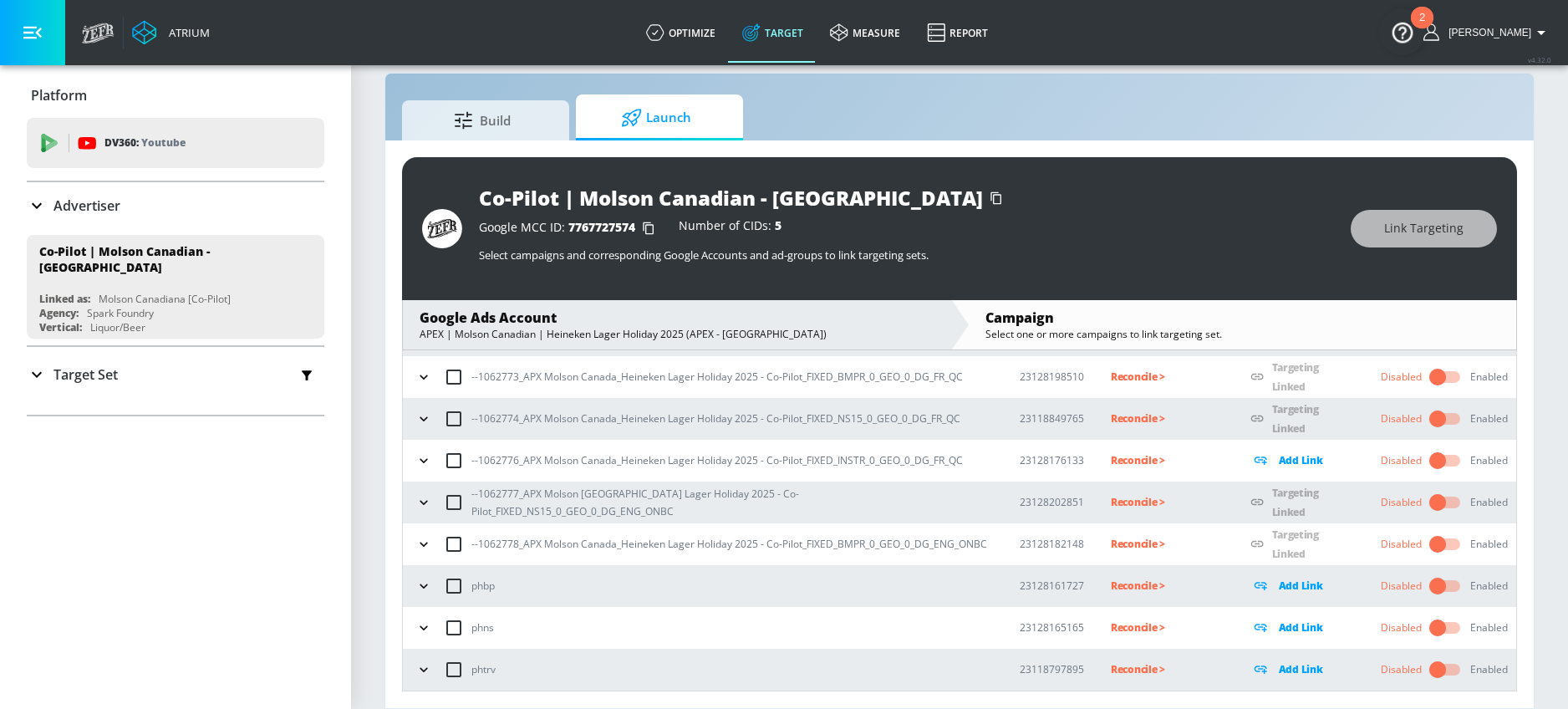
click at [422, 464] on icon "button" at bounding box center [424, 460] width 17 height 17
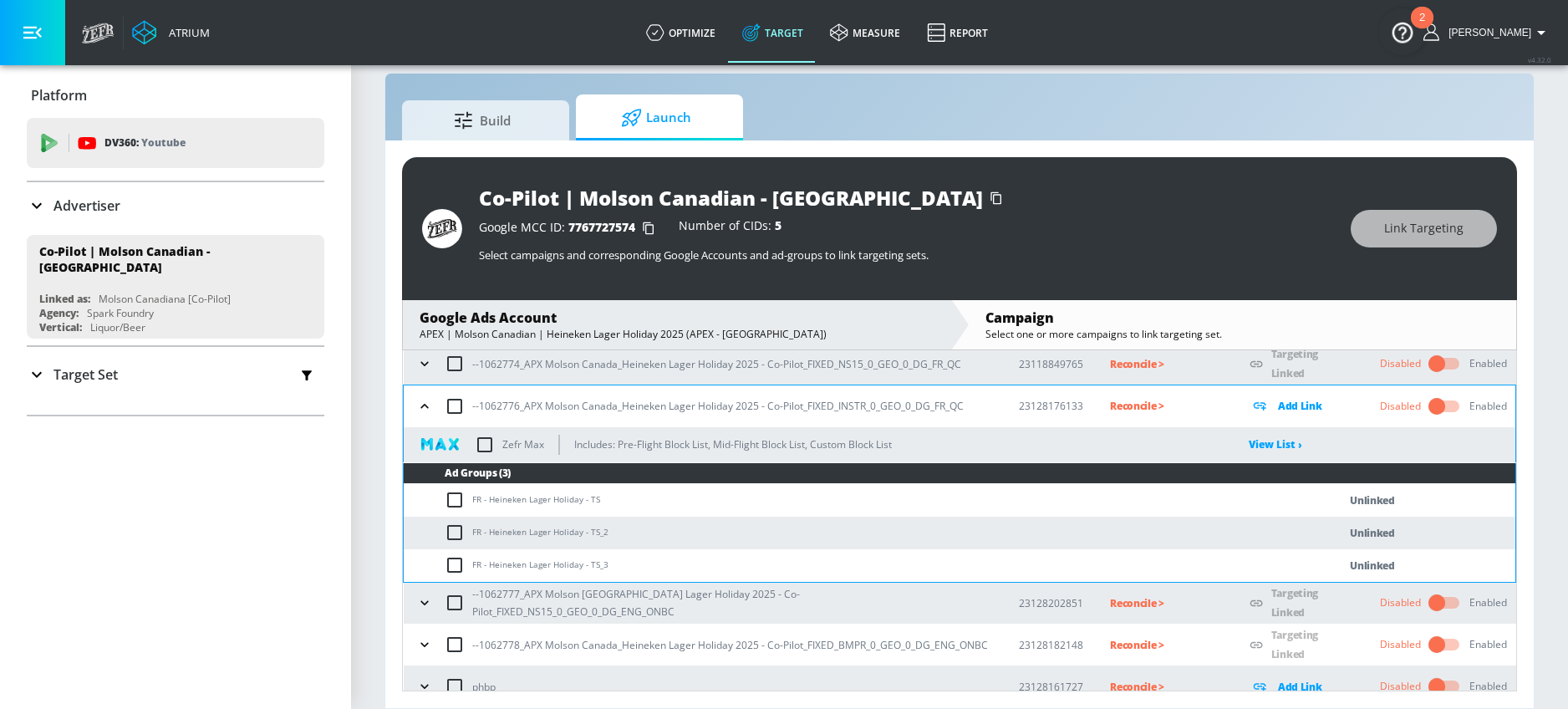
scroll to position [184, 0]
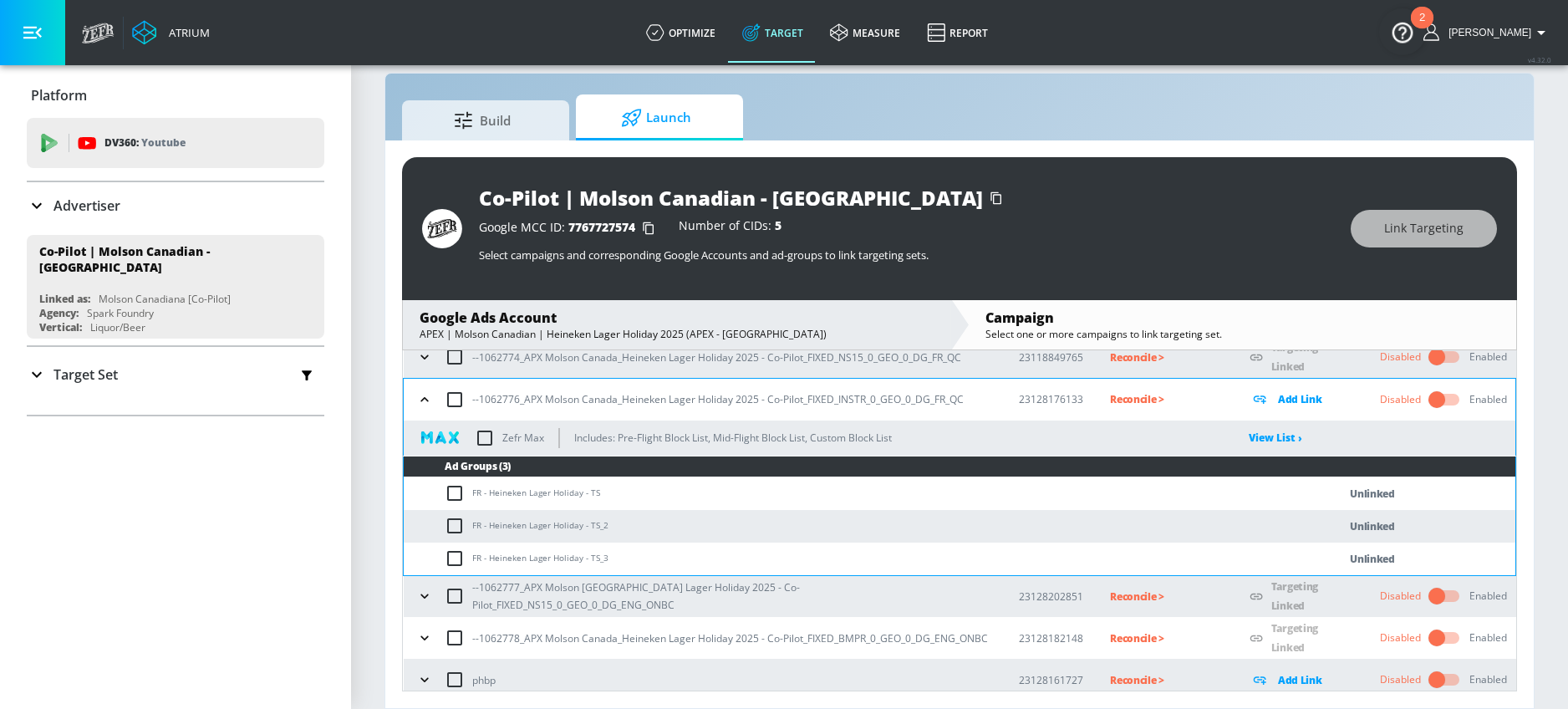
click at [460, 496] on input "checkbox" at bounding box center [458, 492] width 27 height 20
checkbox input "true"
click at [460, 520] on input "checkbox" at bounding box center [458, 525] width 27 height 20
checkbox input "true"
click at [460, 551] on input "checkbox" at bounding box center [458, 558] width 27 height 20
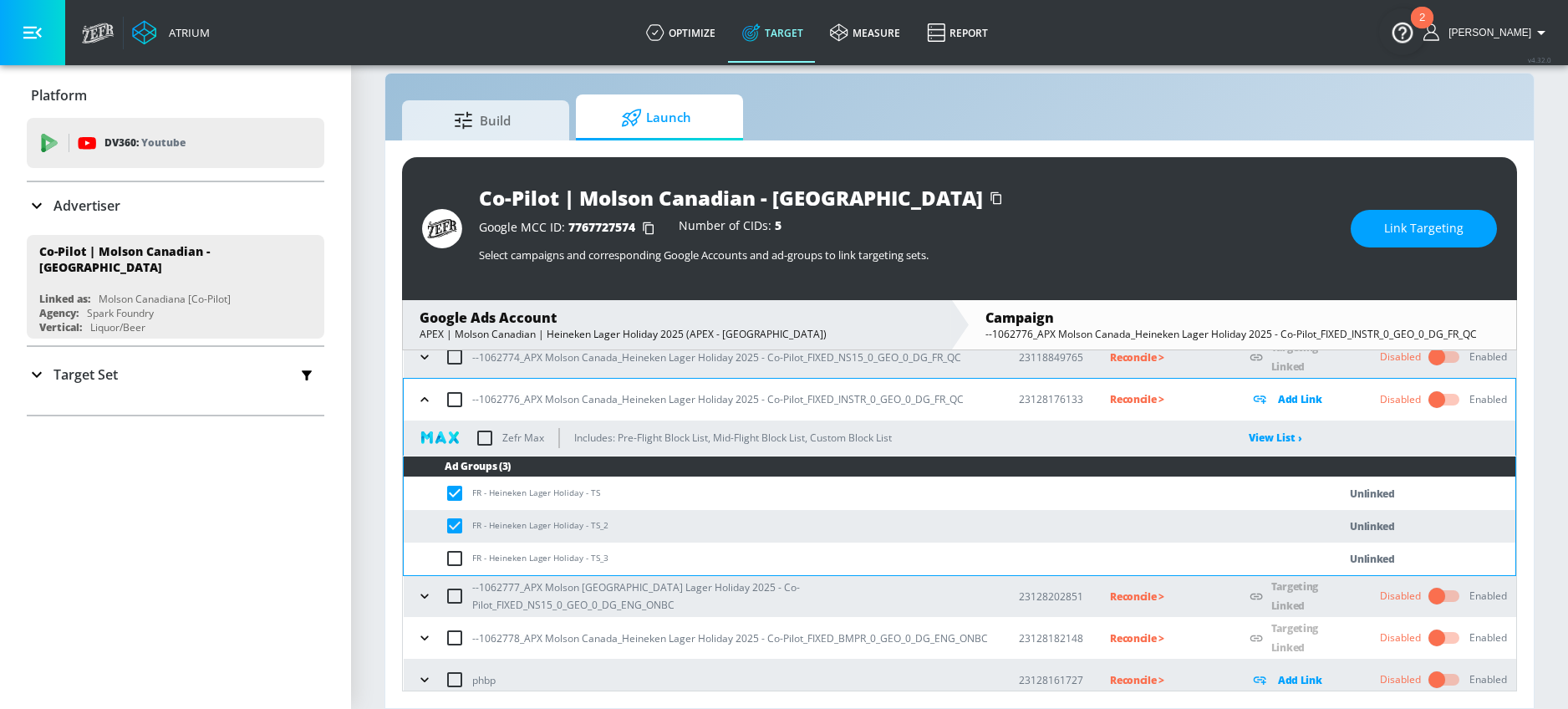
checkbox input "true"
click at [1393, 245] on button "Link Targeting" at bounding box center [1424, 228] width 147 height 38
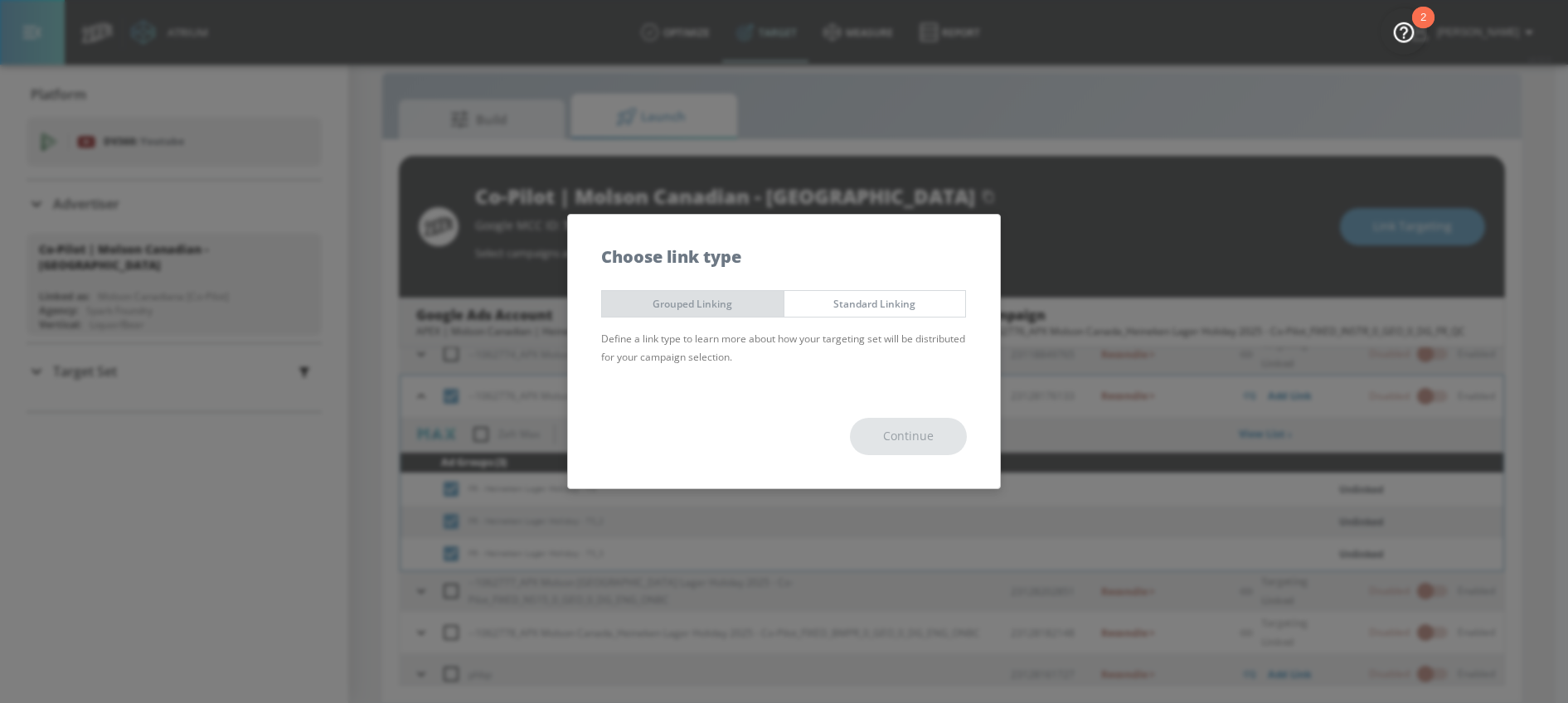
click at [727, 304] on span "Grouped Linking" at bounding box center [692, 304] width 157 height 18
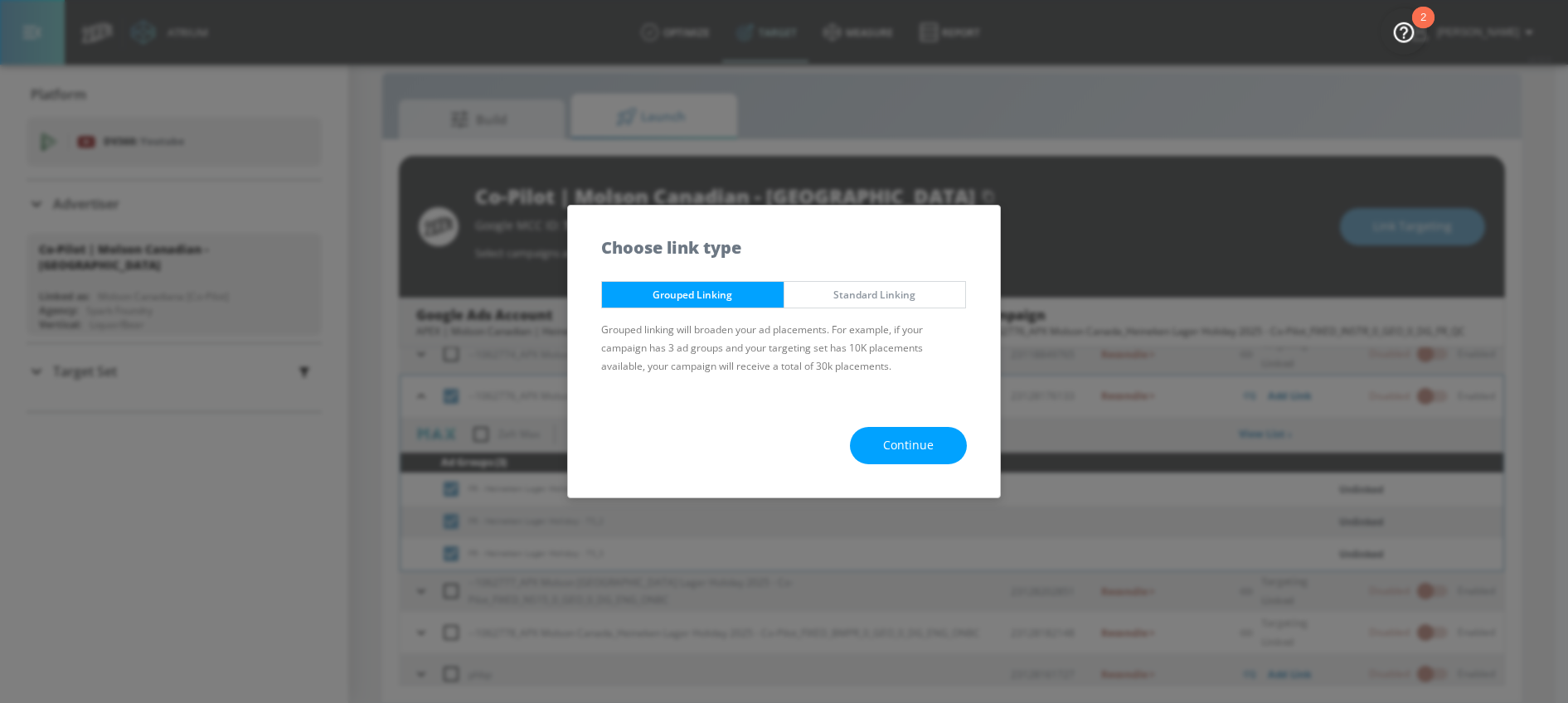
click at [885, 447] on span "Continue" at bounding box center [908, 445] width 50 height 20
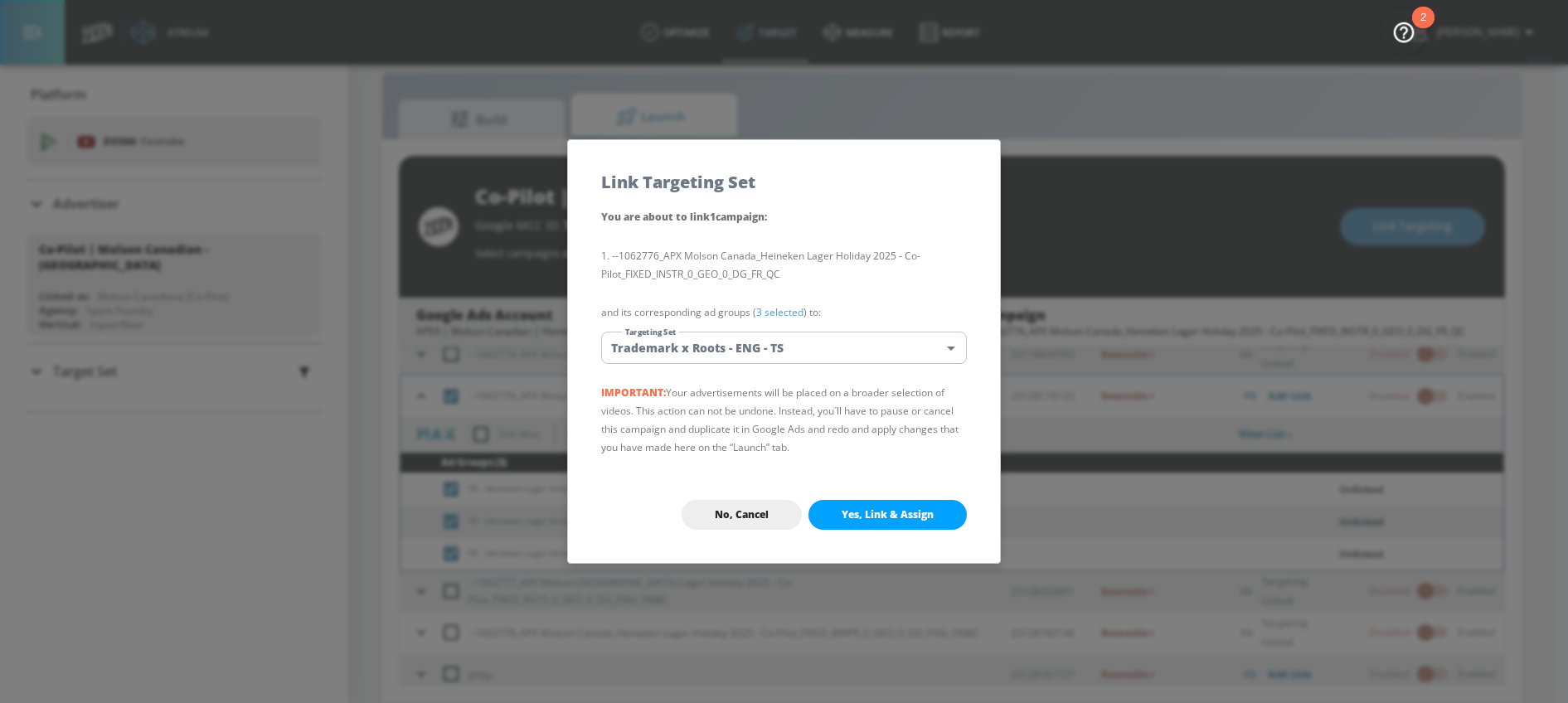
click at [801, 354] on body "Atrium optimize Target measure Report optimize Target measure Report v 4.32.0 […" at bounding box center [784, 339] width 1568 height 726
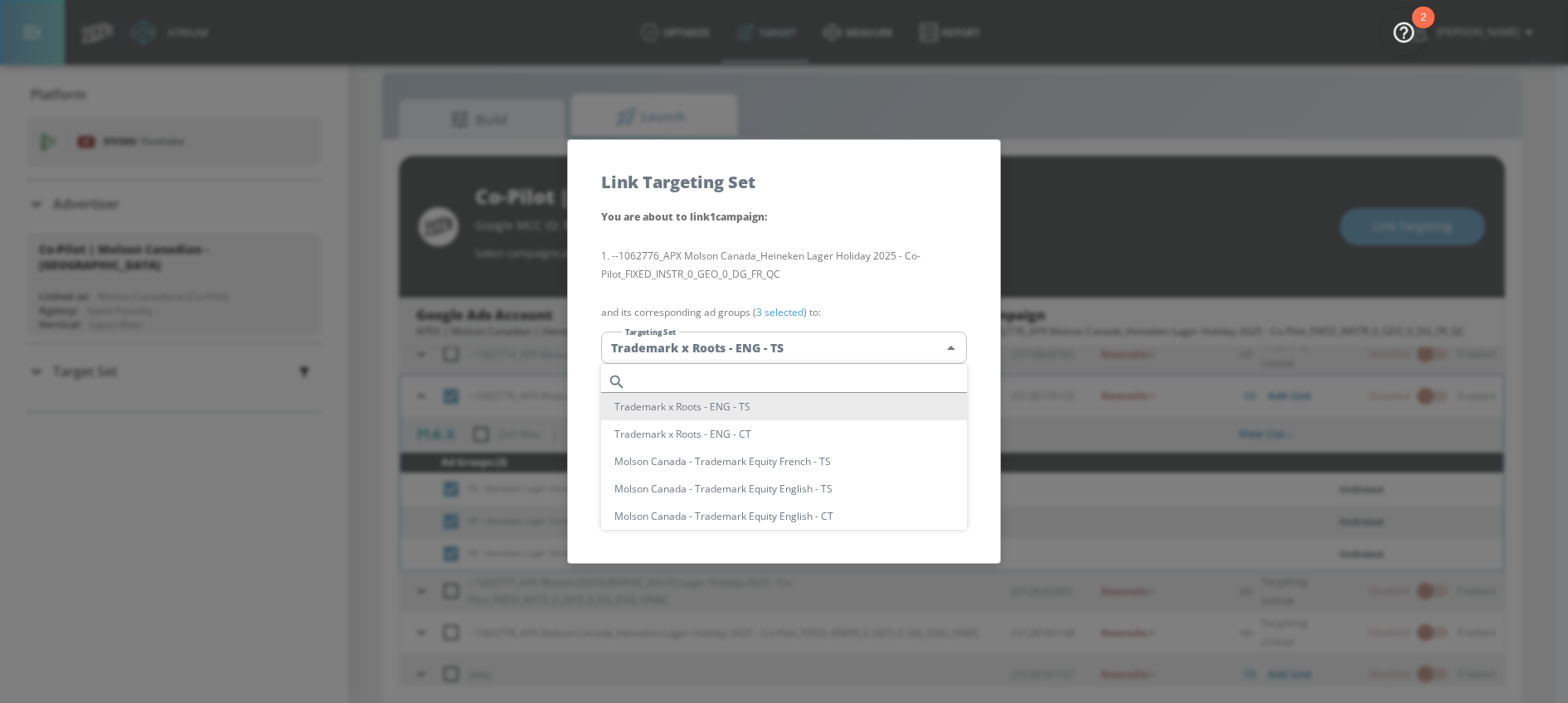
click at [717, 378] on input "text" at bounding box center [799, 382] width 334 height 22
paste input "FR - Heineken Lager"
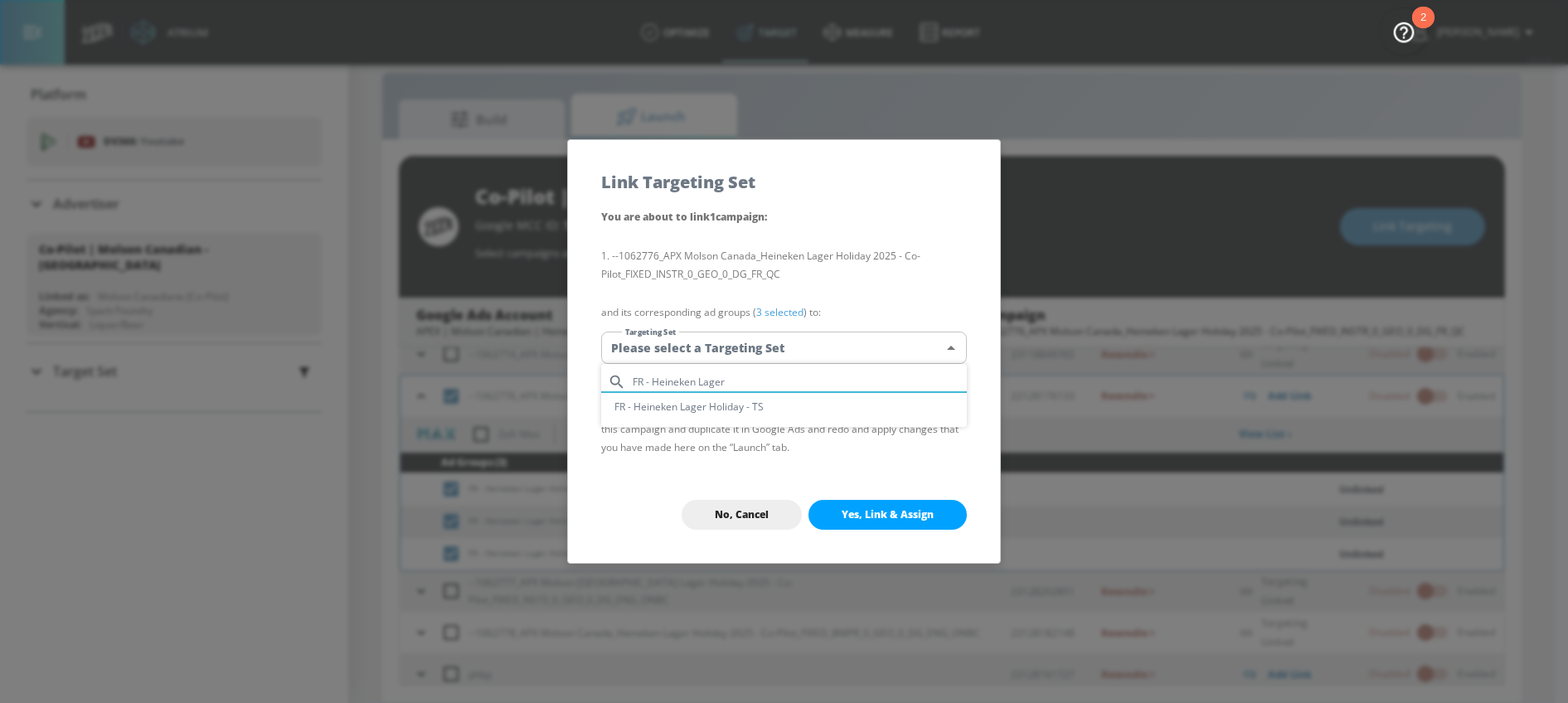
type input "FR - Heineken Lager"
click at [709, 418] on li "FR - Heineken Lager Holiday - TS" at bounding box center [784, 406] width 365 height 27
type input "573d953d-5e39-443a-ba12-586518171238"
click at [855, 523] on button "Yes, Link & Assign" at bounding box center [888, 515] width 158 height 30
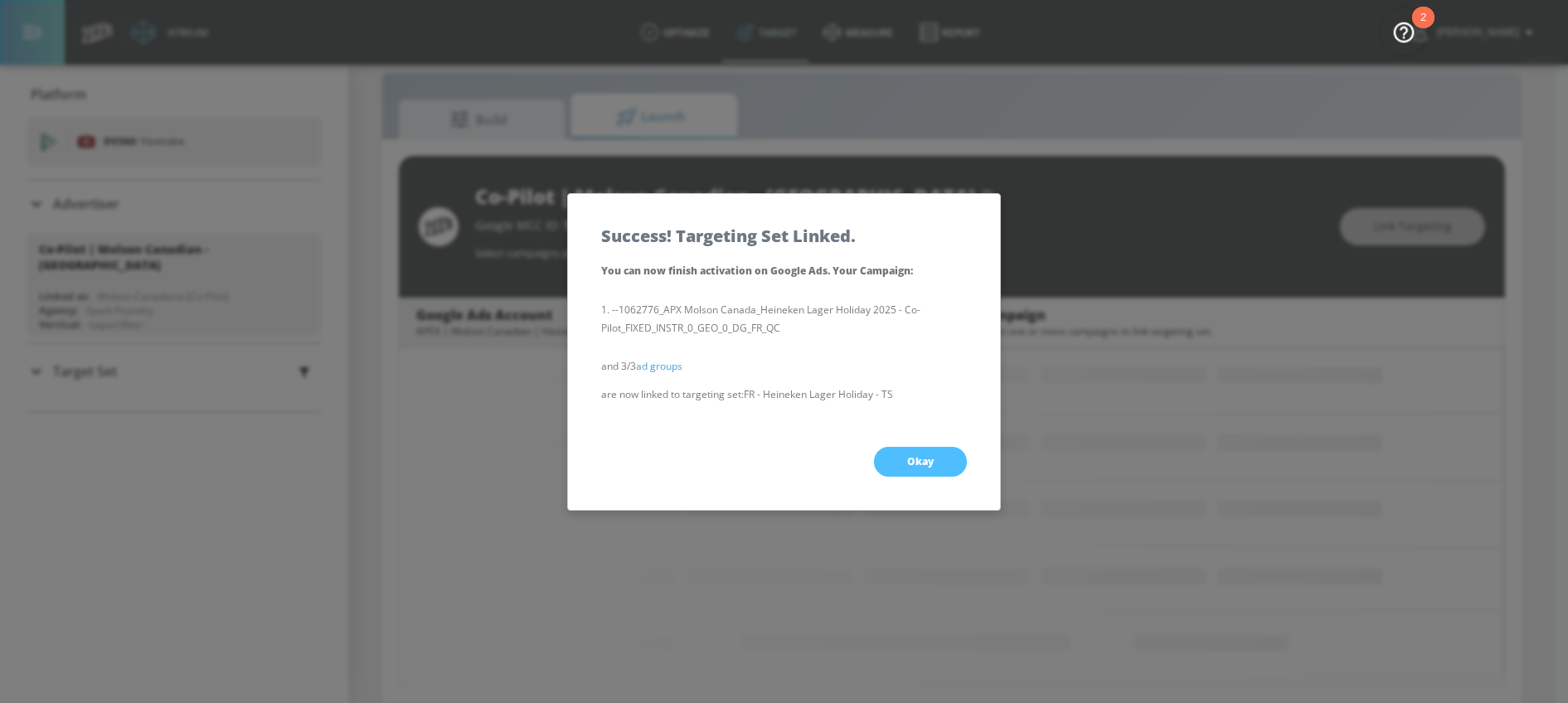
click at [890, 455] on button "Okay" at bounding box center [920, 462] width 93 height 30
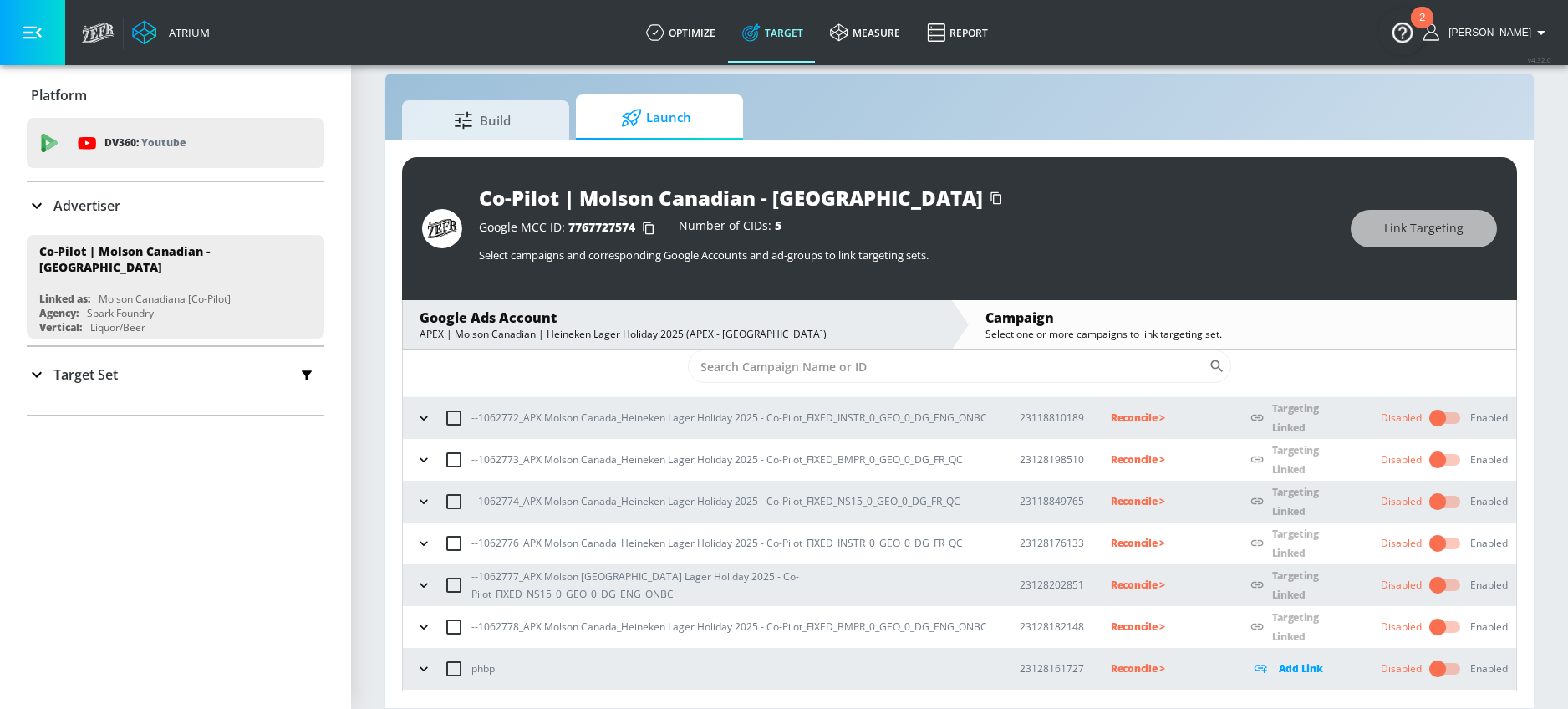
scroll to position [47, 0]
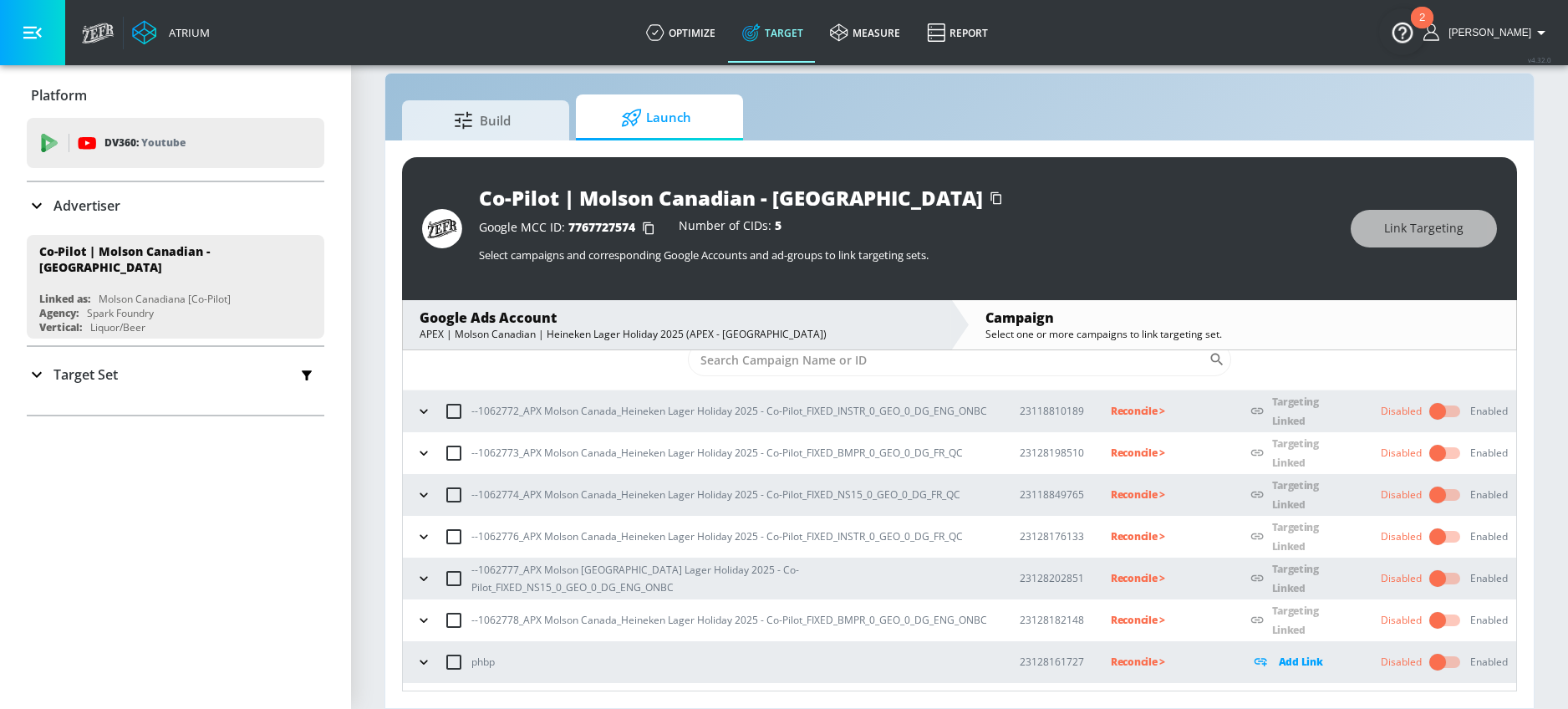
click at [1111, 419] on p "Reconcile >" at bounding box center [1168, 410] width 113 height 19
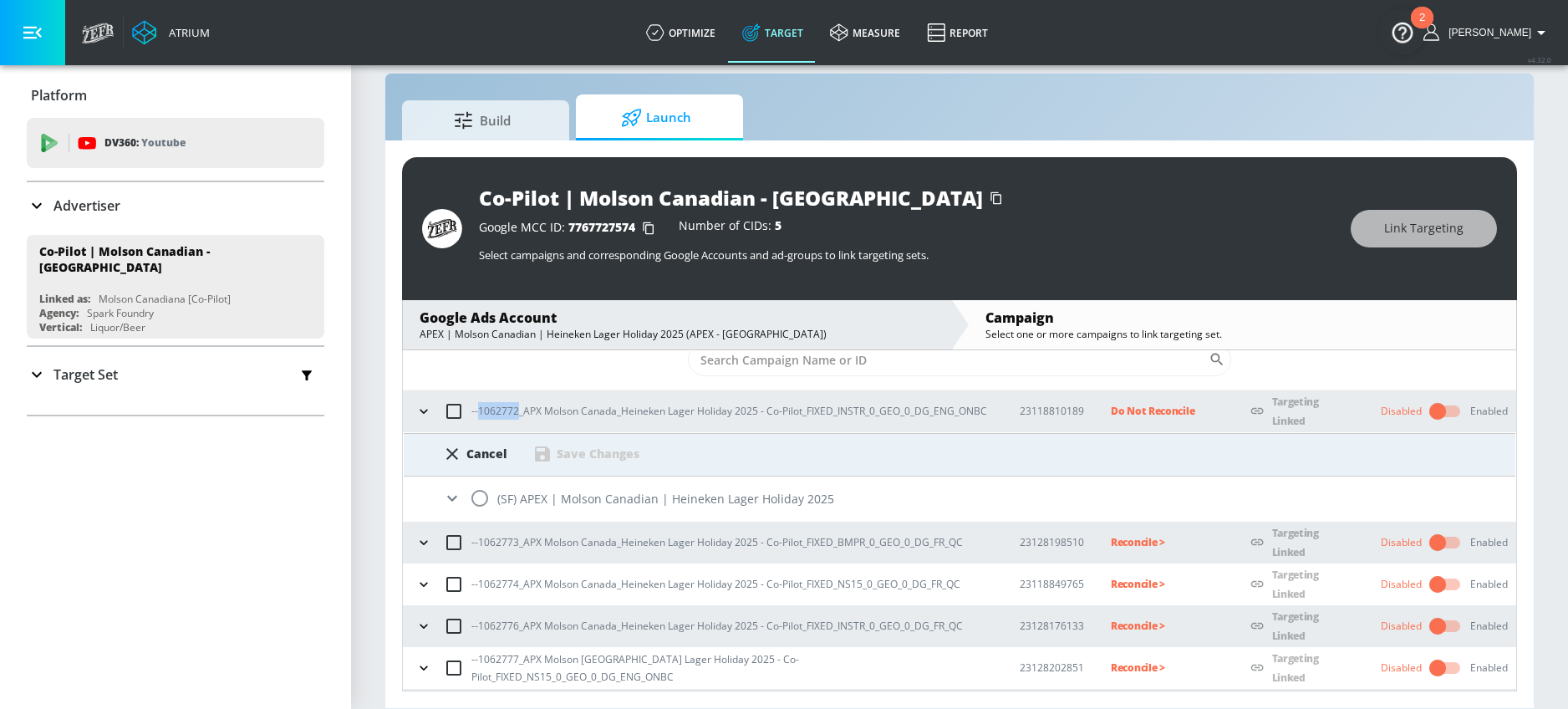
drag, startPoint x: 480, startPoint y: 403, endPoint x: 517, endPoint y: 407, distance: 37.2
click at [517, 407] on p "--1062772_APX Molson Canada_Heineken Lager Holiday 2025 - Co-Pilot_FIXED_INSTR_…" at bounding box center [729, 410] width 516 height 18
copy p "1062772"
click at [481, 498] on input "radio" at bounding box center [479, 498] width 35 height 35
radio input "true"
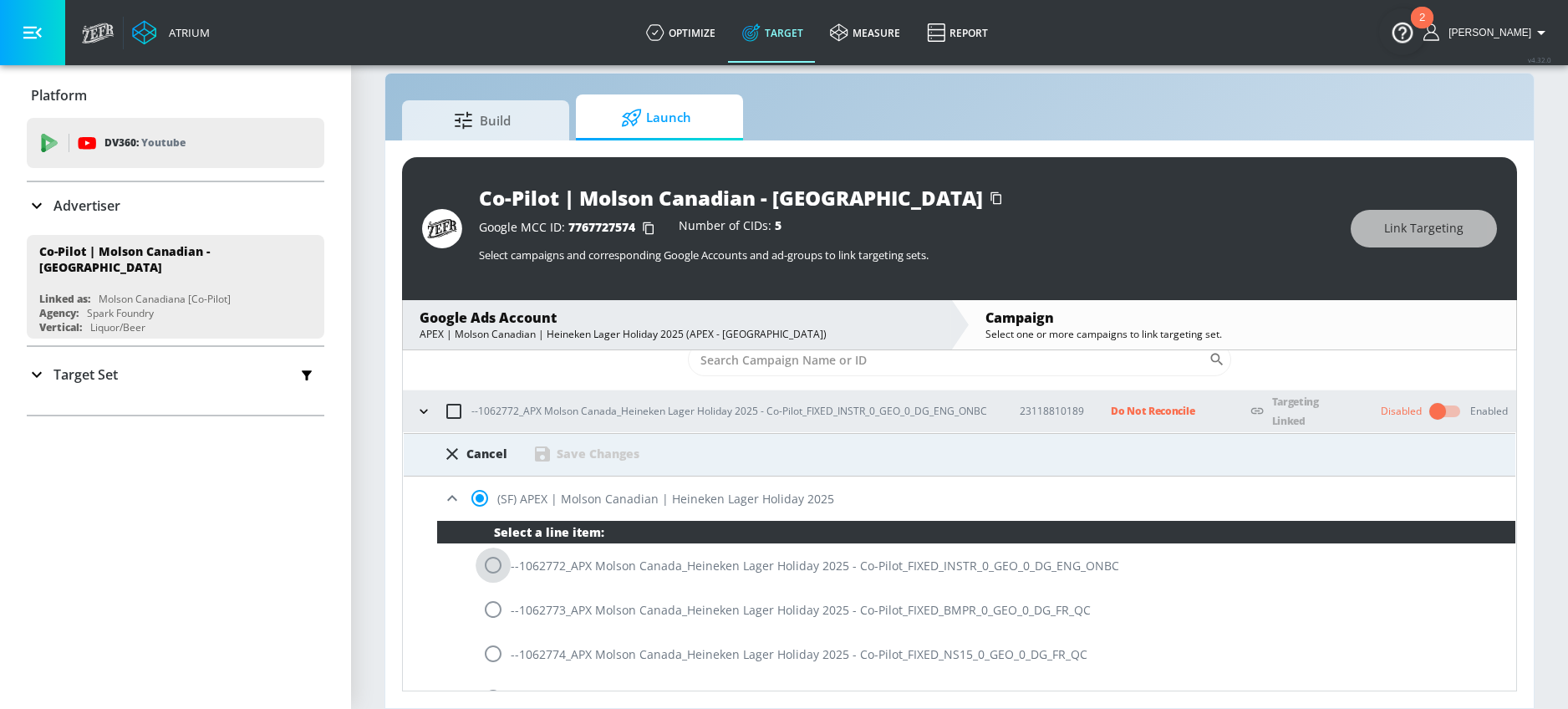
click at [492, 565] on input "radio" at bounding box center [492, 564] width 35 height 35
radio input "true"
click at [617, 449] on div "Save Changes" at bounding box center [598, 453] width 83 height 16
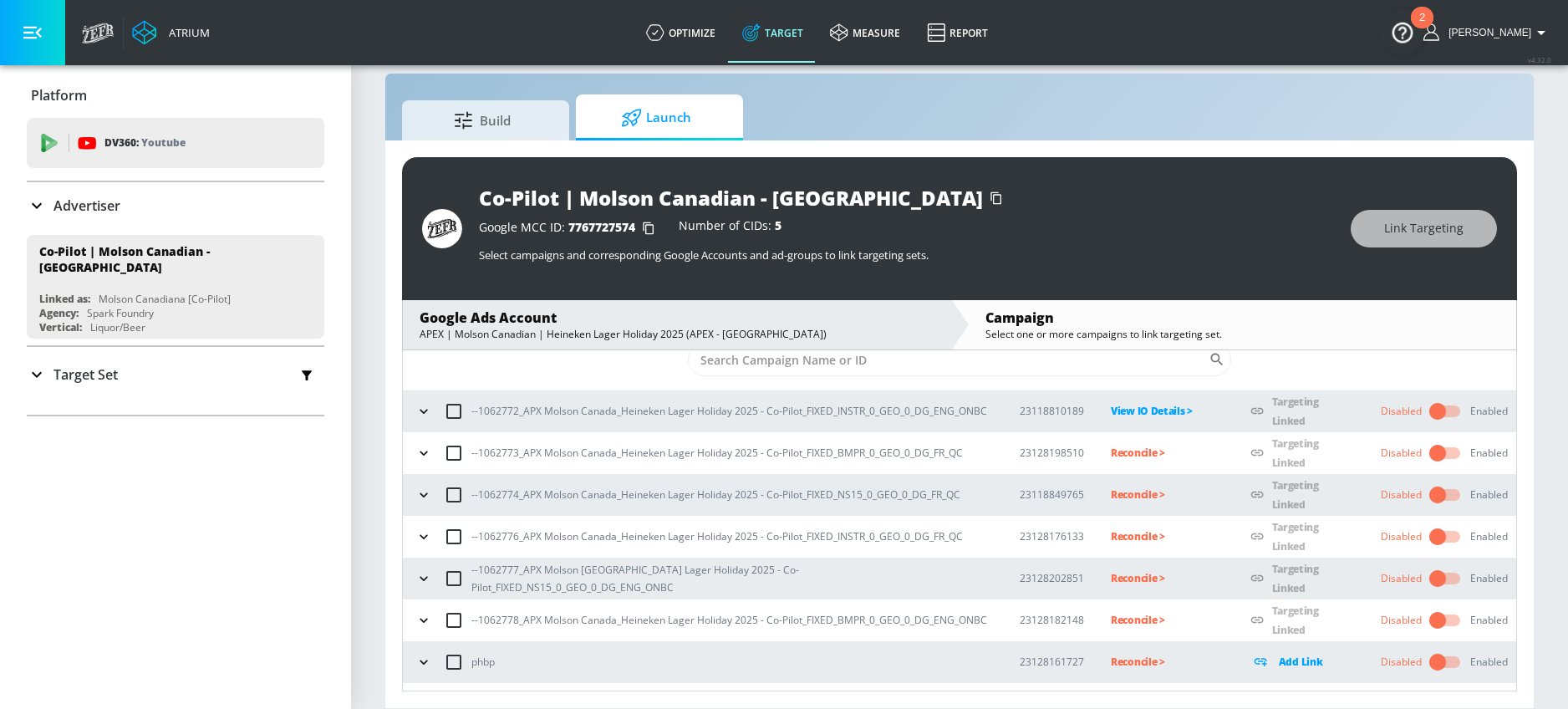
drag, startPoint x: 481, startPoint y: 451, endPoint x: 499, endPoint y: 452, distance: 18.0
click at [499, 452] on p "--1062773_APX Molson Canada_Heineken Lager Holiday 2025 - Co-Pilot_FIXED_BMPR_0…" at bounding box center [717, 453] width 491 height 18
drag, startPoint x: 479, startPoint y: 452, endPoint x: 515, endPoint y: 453, distance: 36.0
click at [515, 453] on p "--1062773_APX Molson Canada_Heineken Lager Holiday 2025 - Co-Pilot_FIXED_BMPR_0…" at bounding box center [717, 453] width 491 height 18
copy p "106277"
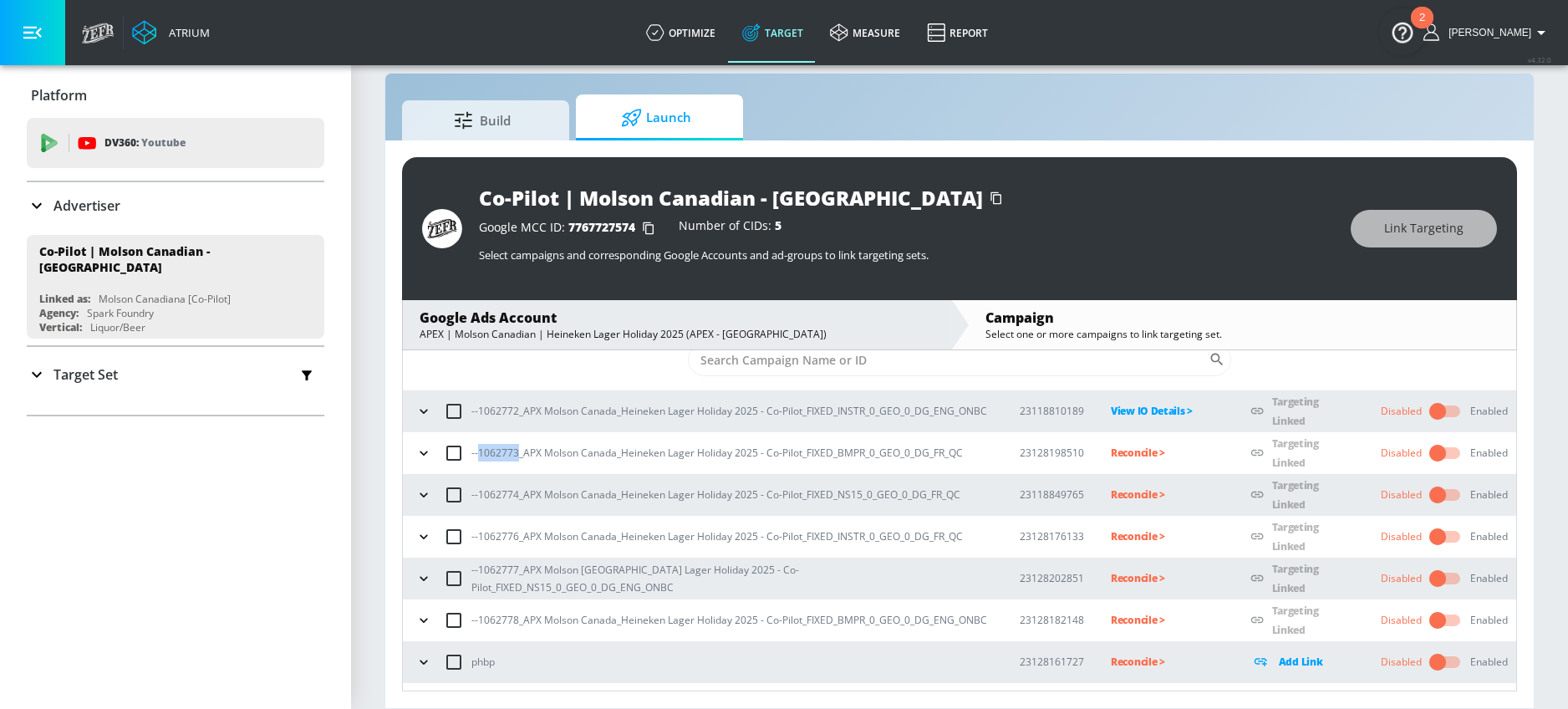
drag, startPoint x: 517, startPoint y: 454, endPoint x: 479, endPoint y: 453, distance: 38.0
click at [479, 453] on p "--1062773_APX Molson Canada_Heineken Lager Holiday 2025 - Co-Pilot_FIXED_BMPR_0…" at bounding box center [717, 453] width 491 height 18
copy p "1062773"
click at [1112, 451] on p "Reconcile >" at bounding box center [1168, 453] width 113 height 19
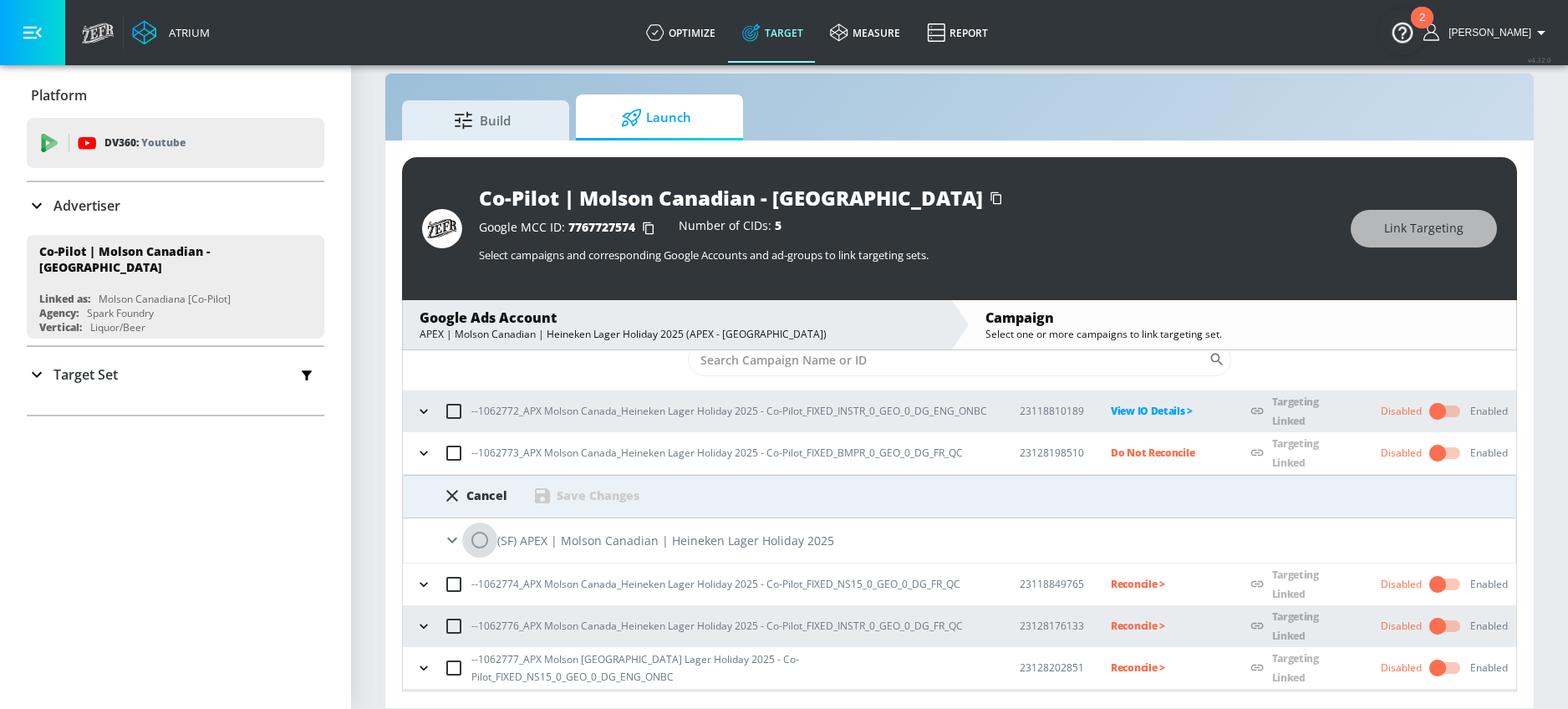
click at [474, 543] on input "radio" at bounding box center [479, 539] width 35 height 35
radio input "true"
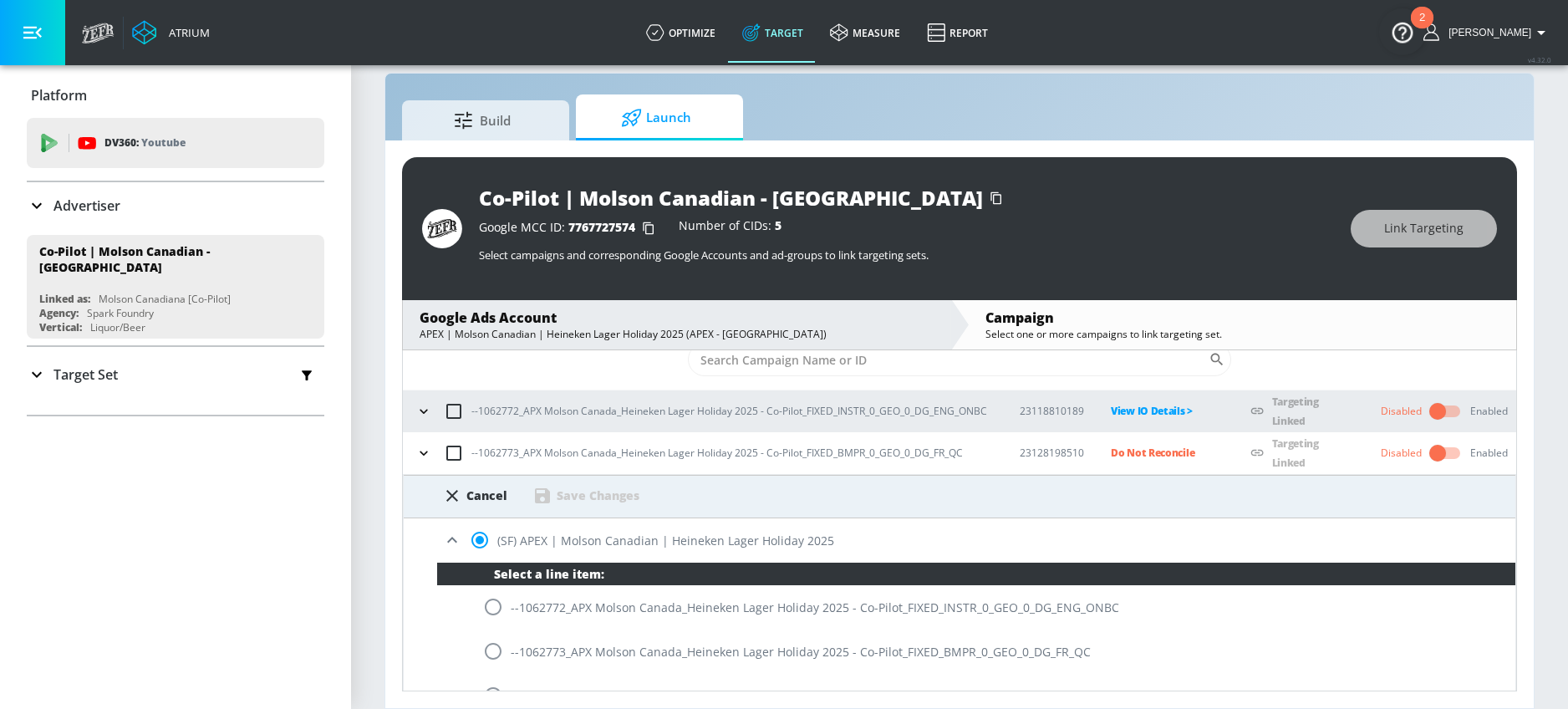
click at [490, 649] on input "radio" at bounding box center [492, 651] width 35 height 35
radio input "true"
click at [611, 488] on div "Save Changes" at bounding box center [598, 495] width 83 height 16
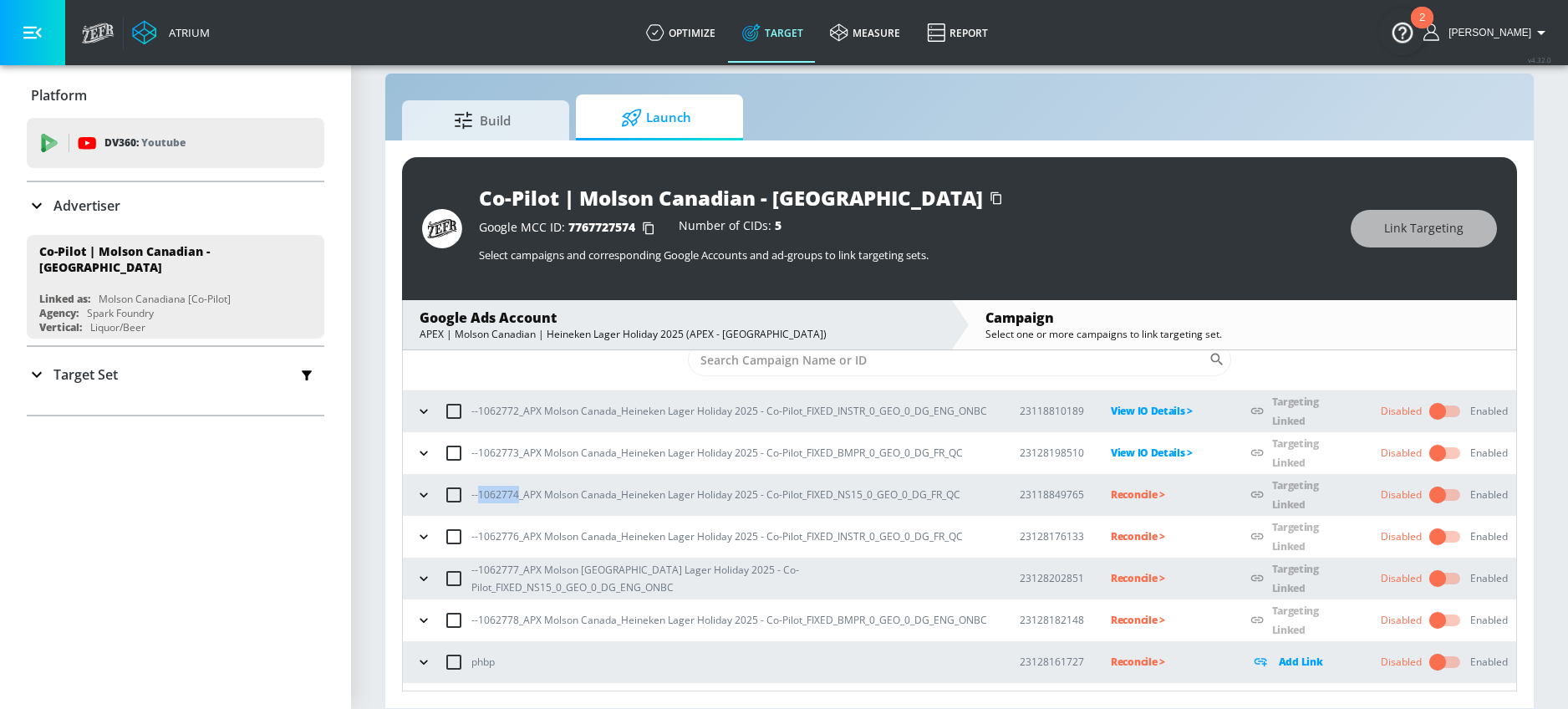
drag, startPoint x: 479, startPoint y: 497, endPoint x: 519, endPoint y: 498, distance: 40.0
click at [519, 498] on p "--1062774_APX Molson Canada_Heineken Lager Holiday 2025 - Co-Pilot_FIXED_NS15_0…" at bounding box center [716, 494] width 489 height 18
copy p "1062774"
click at [1111, 490] on p "Reconcile >" at bounding box center [1168, 494] width 113 height 19
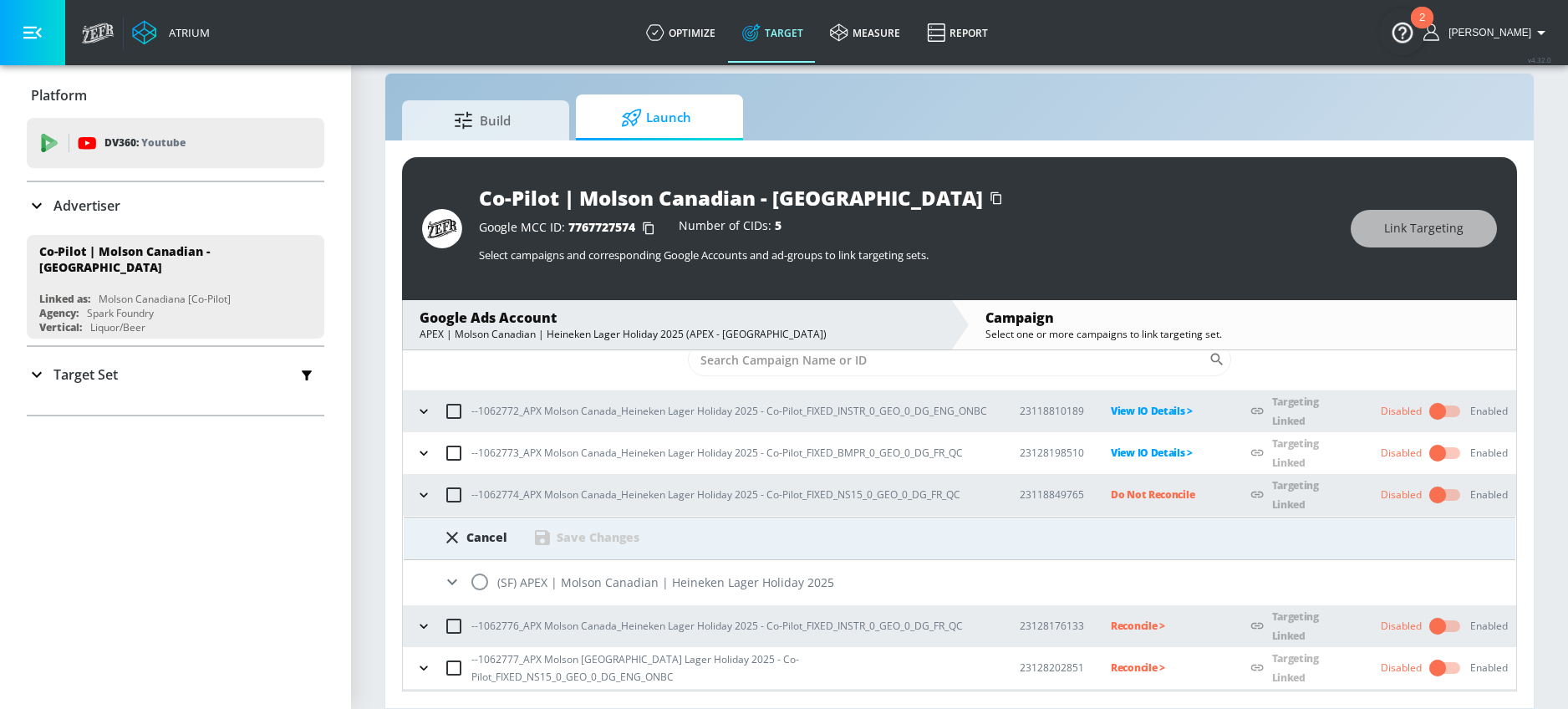
click at [479, 584] on input "radio" at bounding box center [479, 581] width 35 height 35
radio input "true"
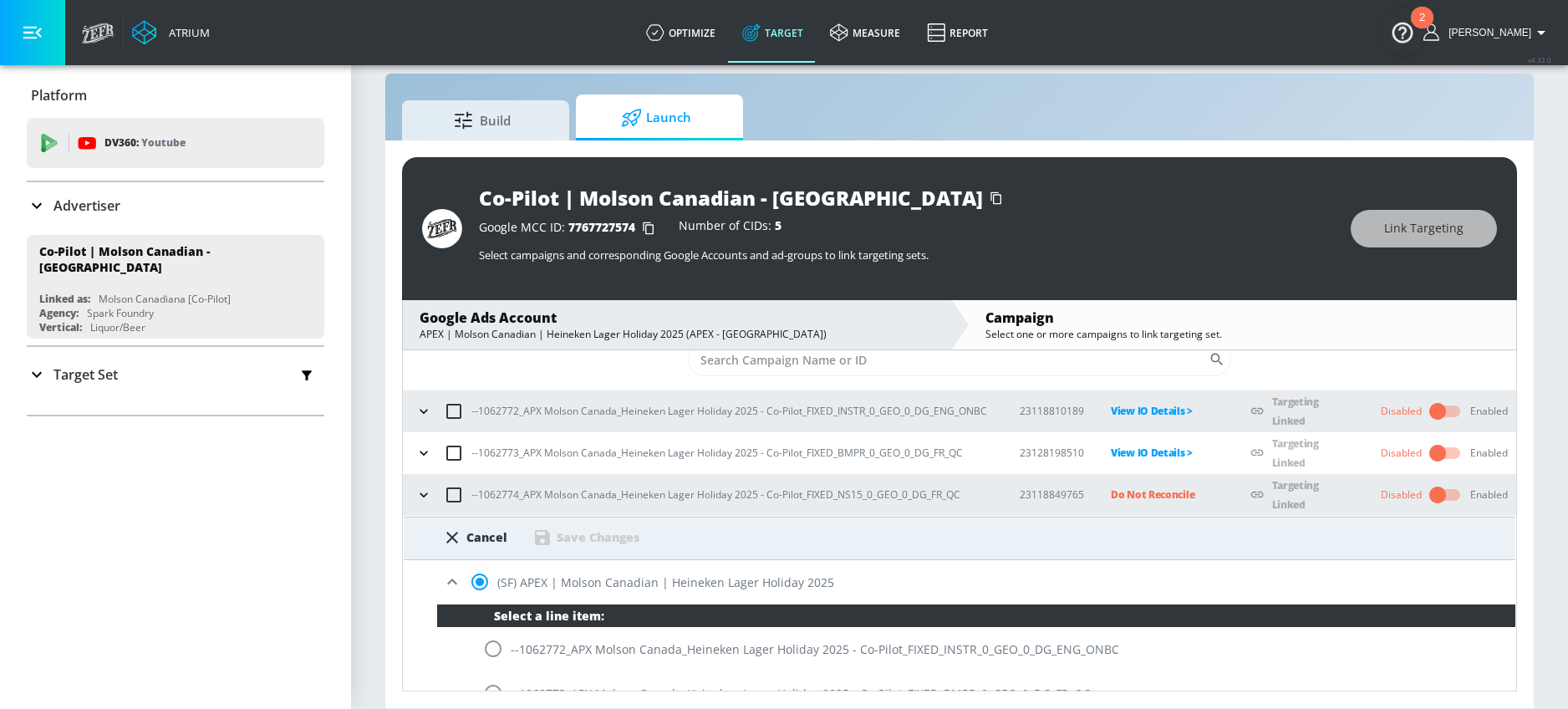
scroll to position [264, 0]
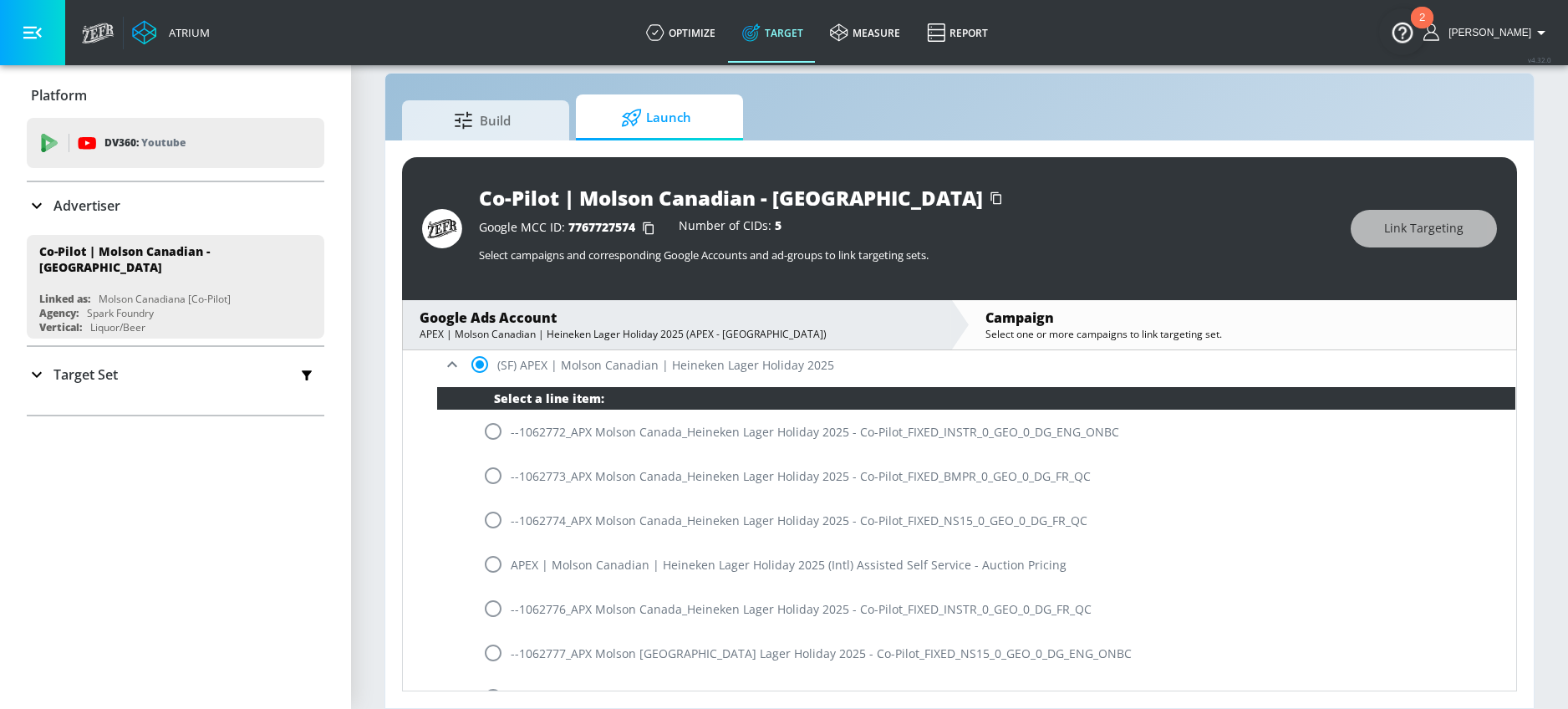
click at [500, 513] on input "radio" at bounding box center [492, 519] width 35 height 35
radio input "true"
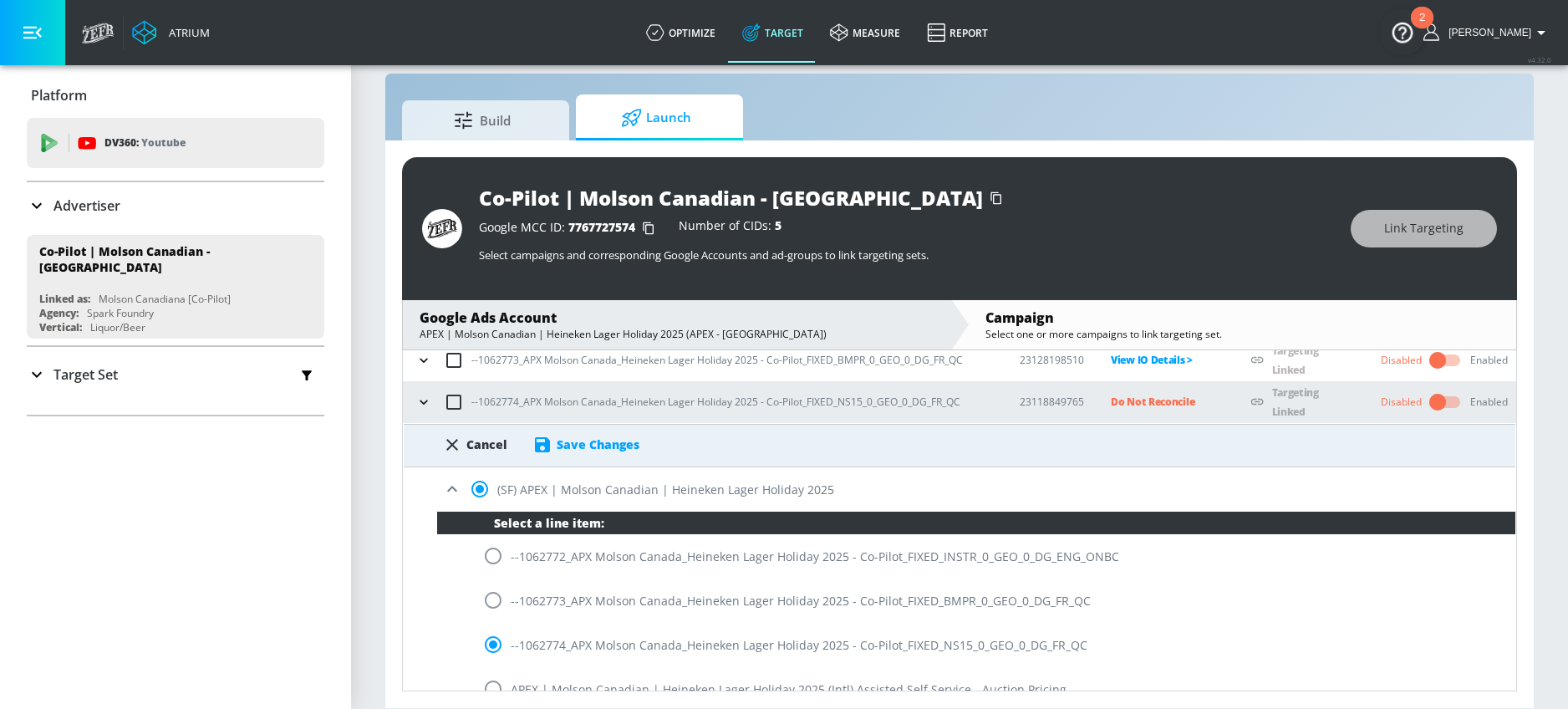
scroll to position [135, 0]
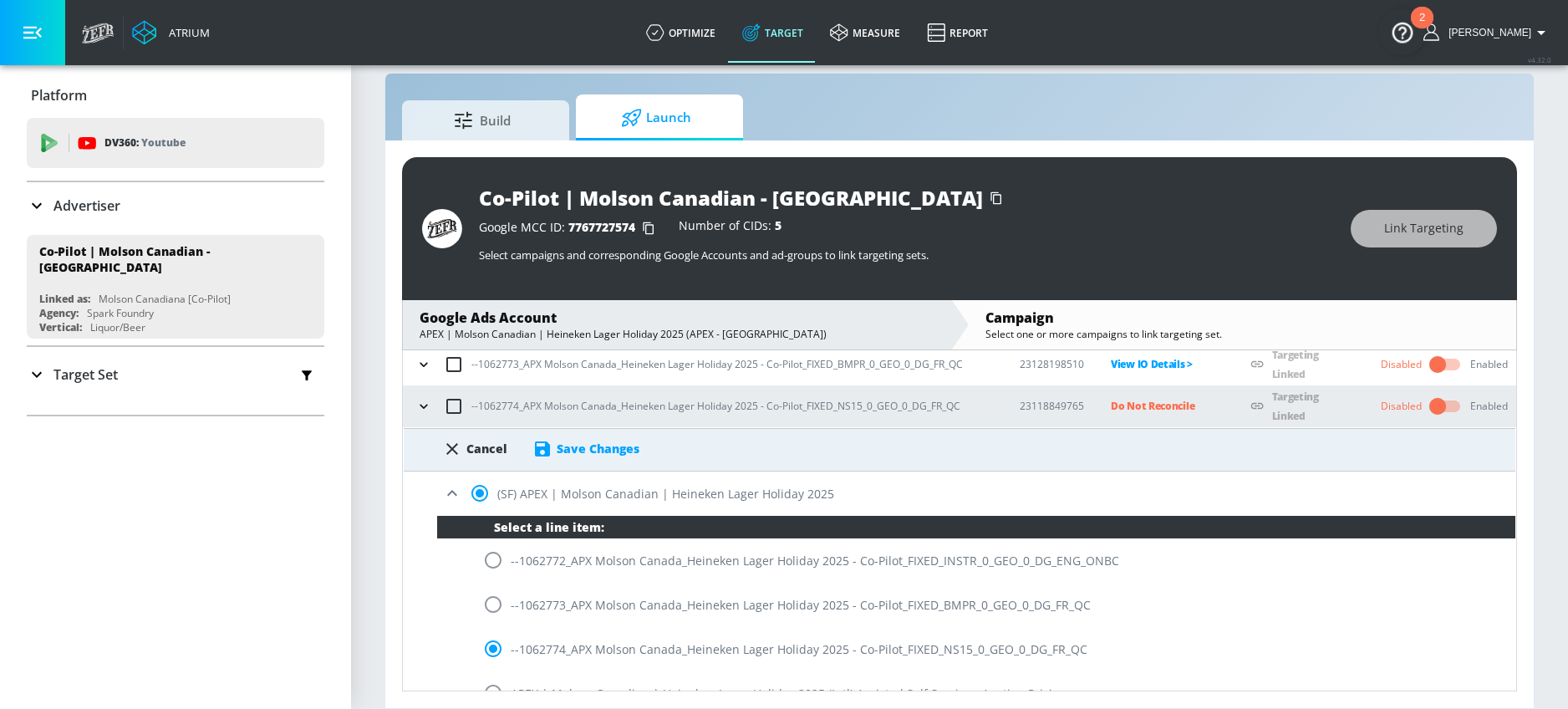
click at [613, 452] on div "Save Changes" at bounding box center [598, 448] width 83 height 16
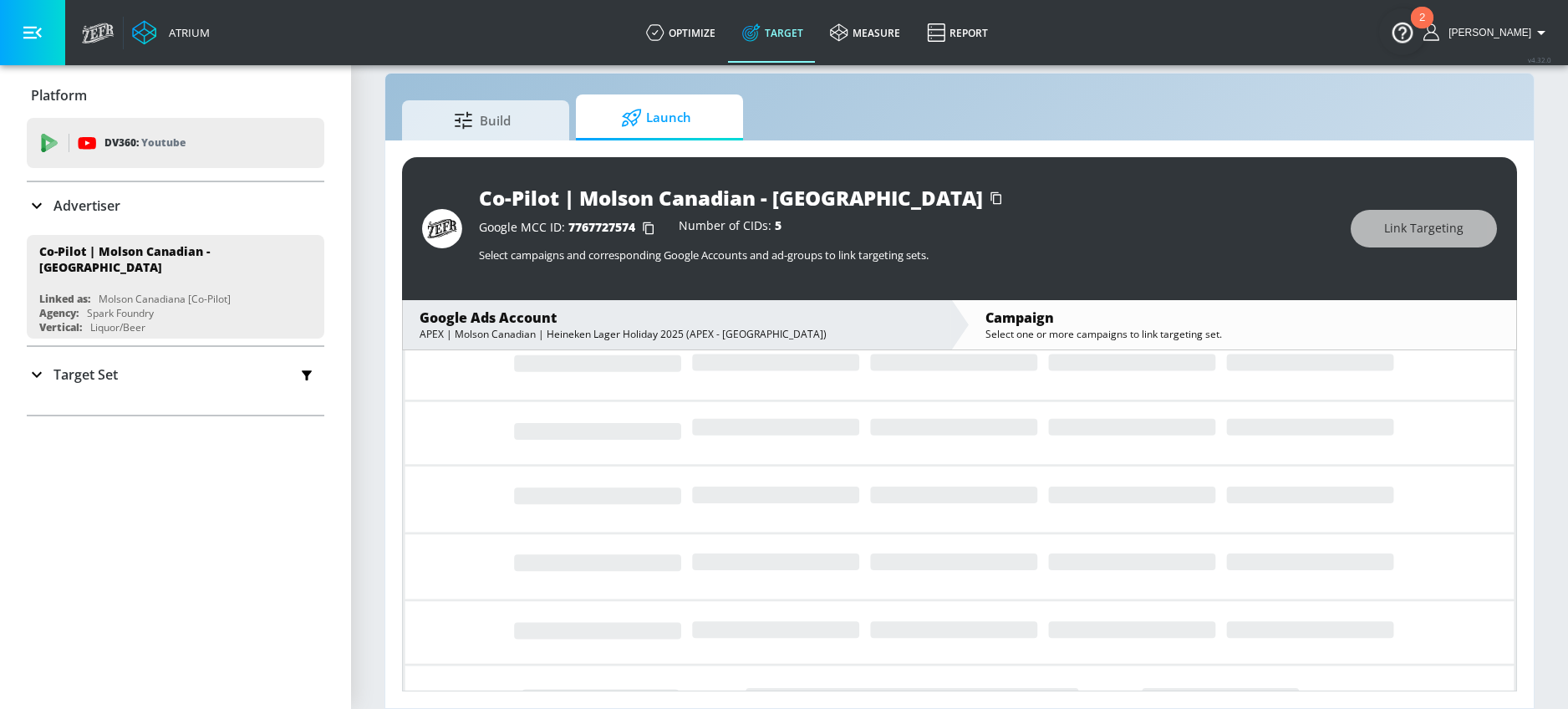
scroll to position [123, 0]
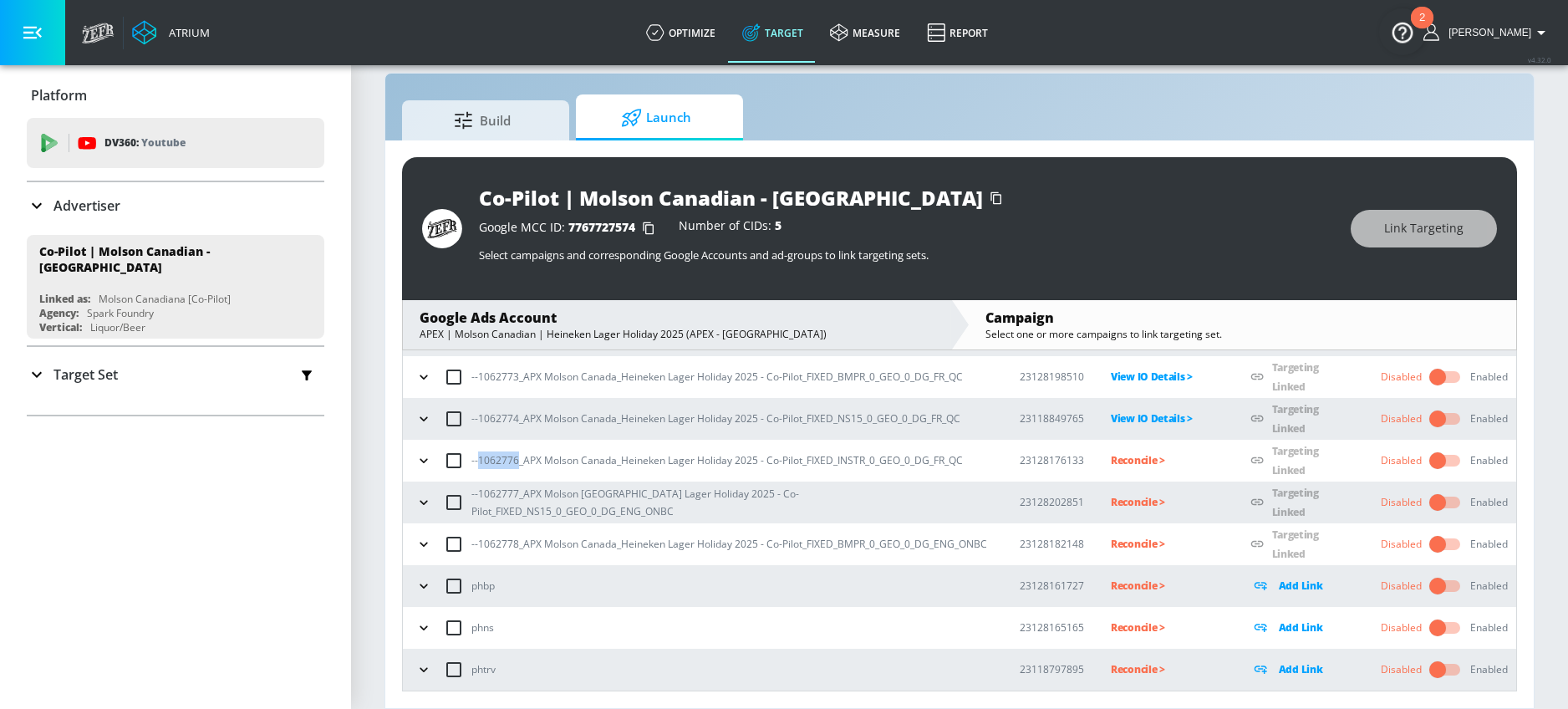
drag, startPoint x: 479, startPoint y: 461, endPoint x: 516, endPoint y: 461, distance: 37.0
click at [516, 461] on p "--1062776_APX Molson Canada_Heineken Lager Holiday 2025 - Co-Pilot_FIXED_INSTR_…" at bounding box center [717, 460] width 491 height 18
copy p "1062776"
click at [1111, 457] on p "Reconcile >" at bounding box center [1168, 460] width 113 height 19
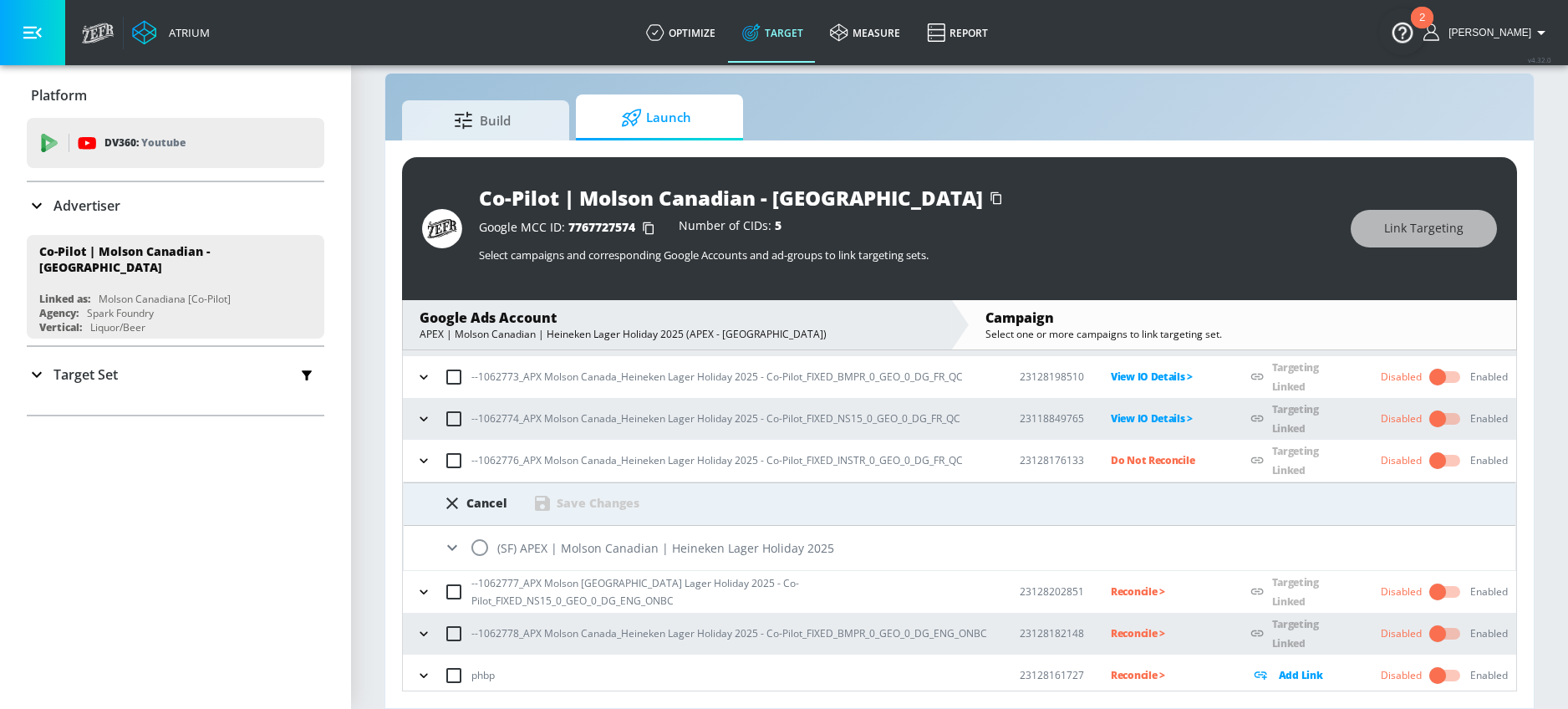
click at [489, 551] on input "radio" at bounding box center [479, 547] width 35 height 35
radio input "true"
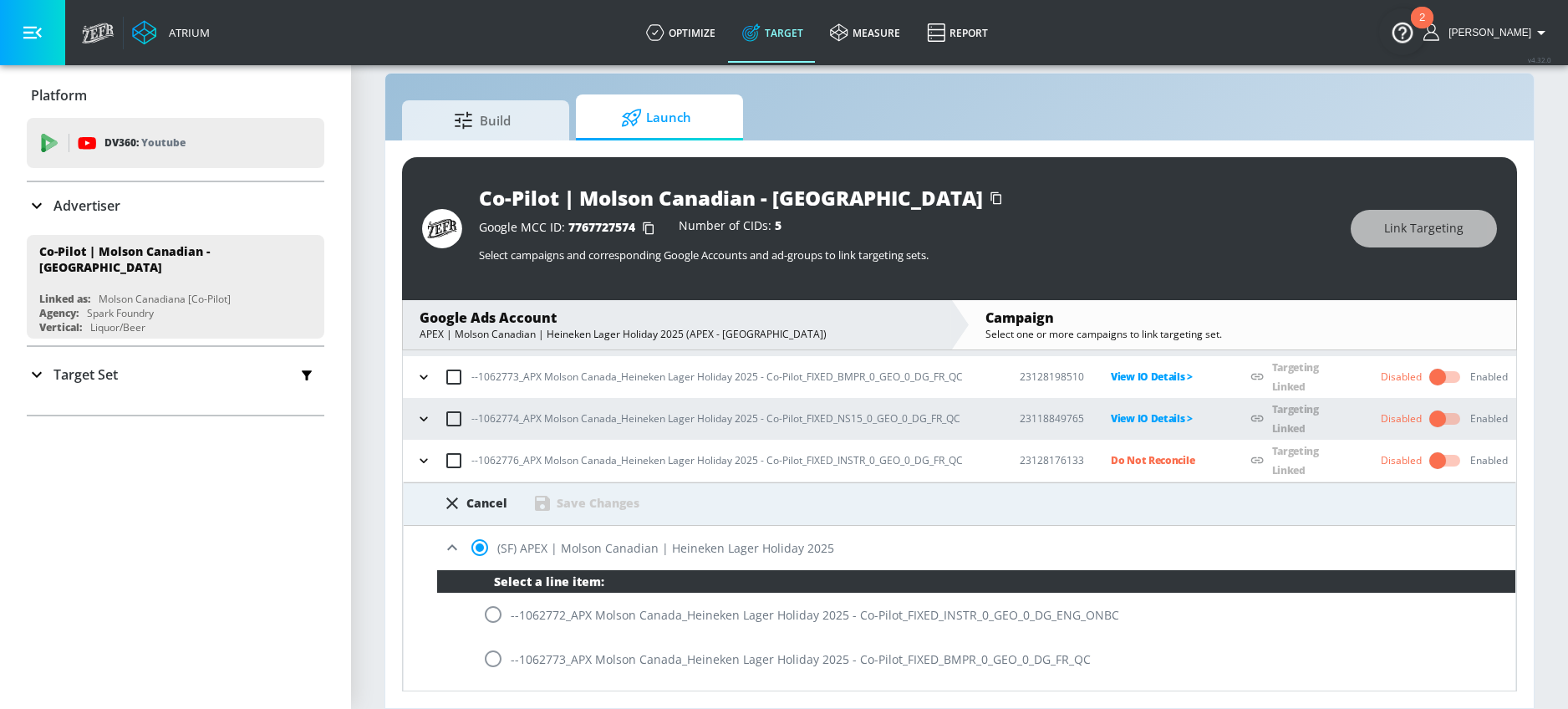
scroll to position [394, 0]
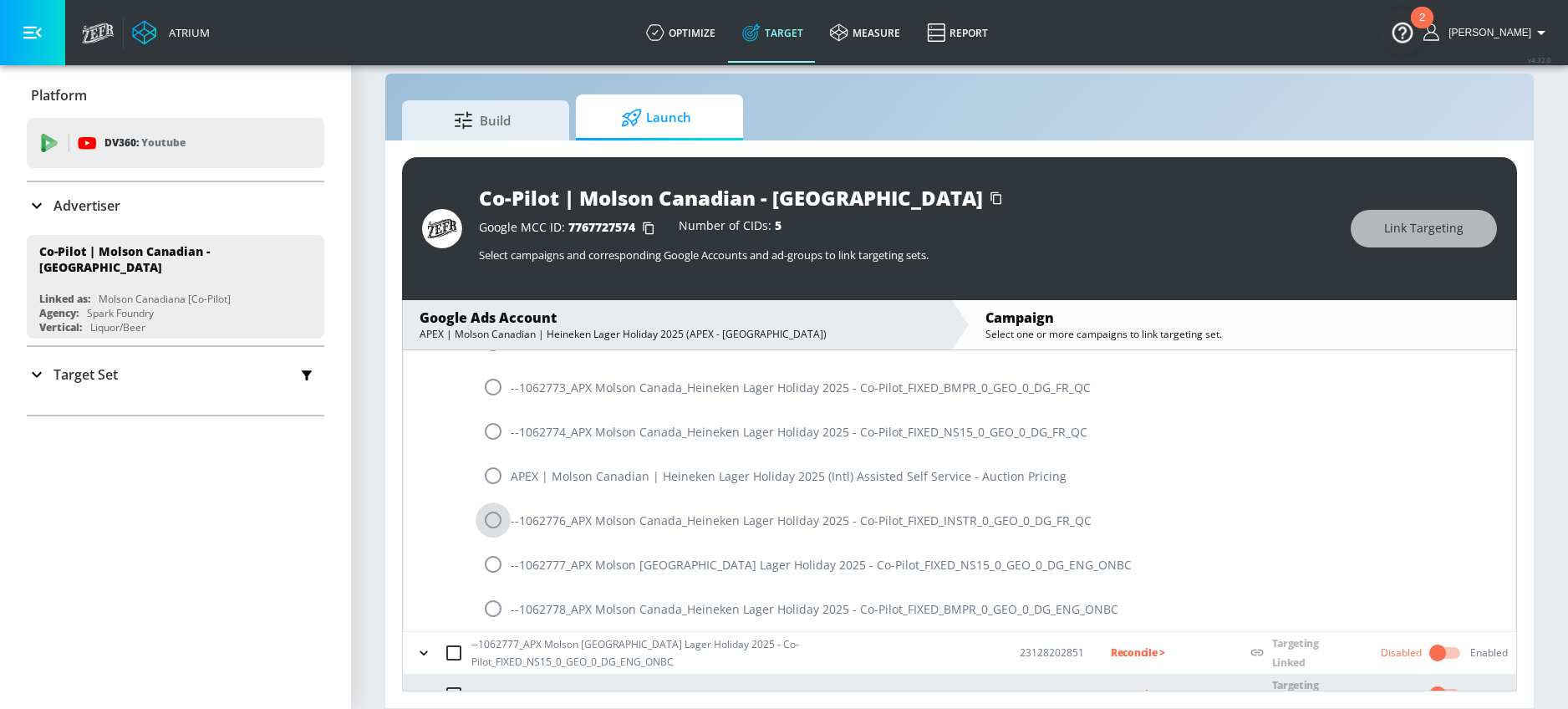
click at [489, 524] on input "radio" at bounding box center [492, 519] width 35 height 35
radio input "true"
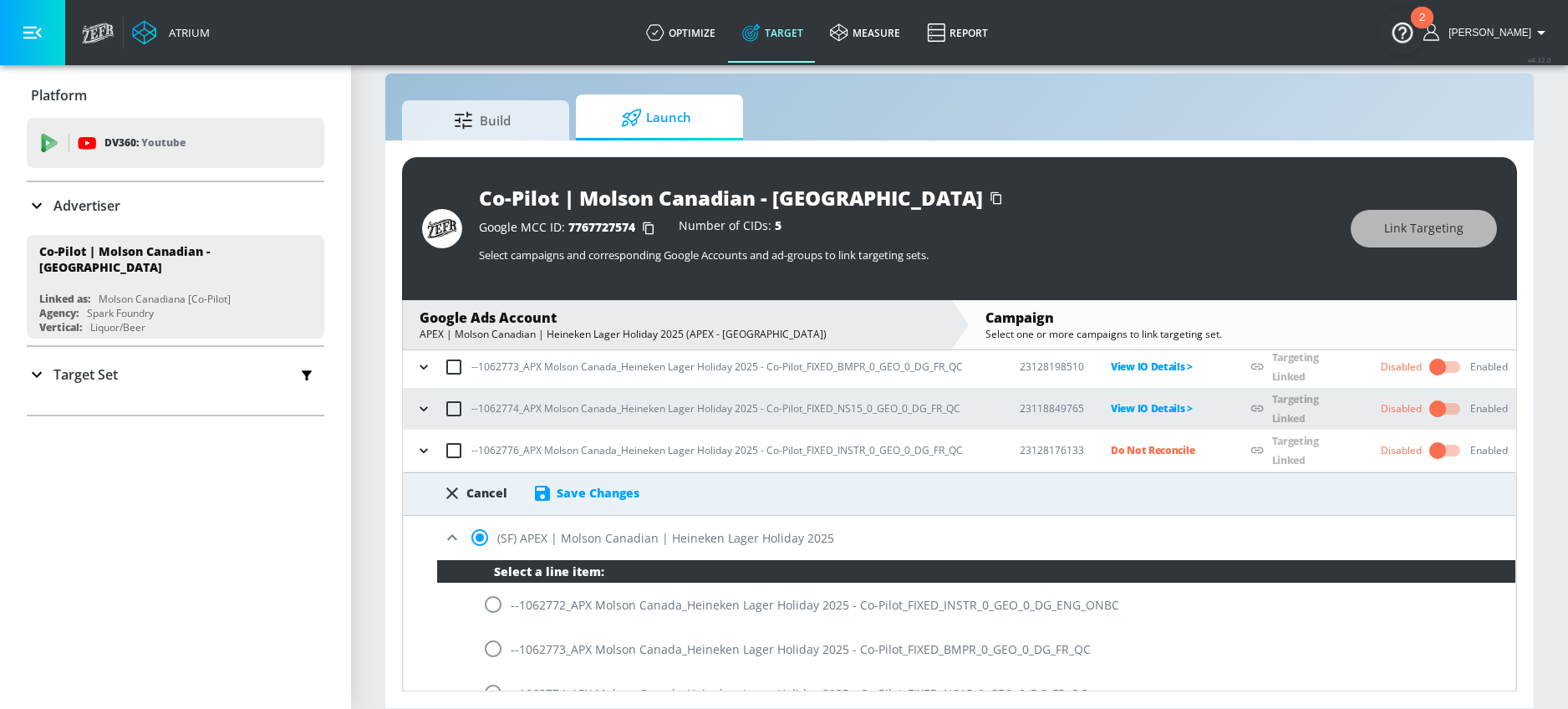
scroll to position [118, 0]
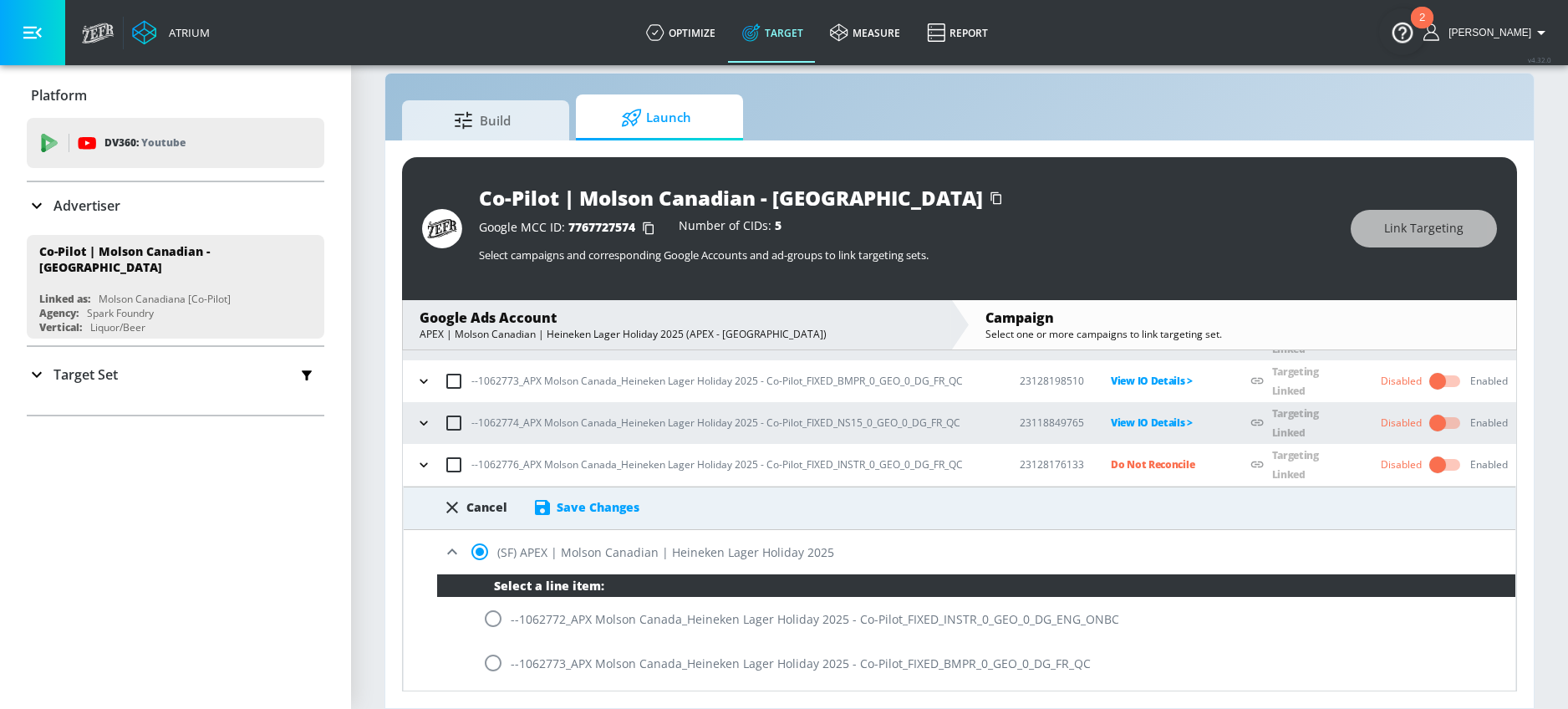
click at [624, 506] on div "Save Changes" at bounding box center [598, 506] width 83 height 16
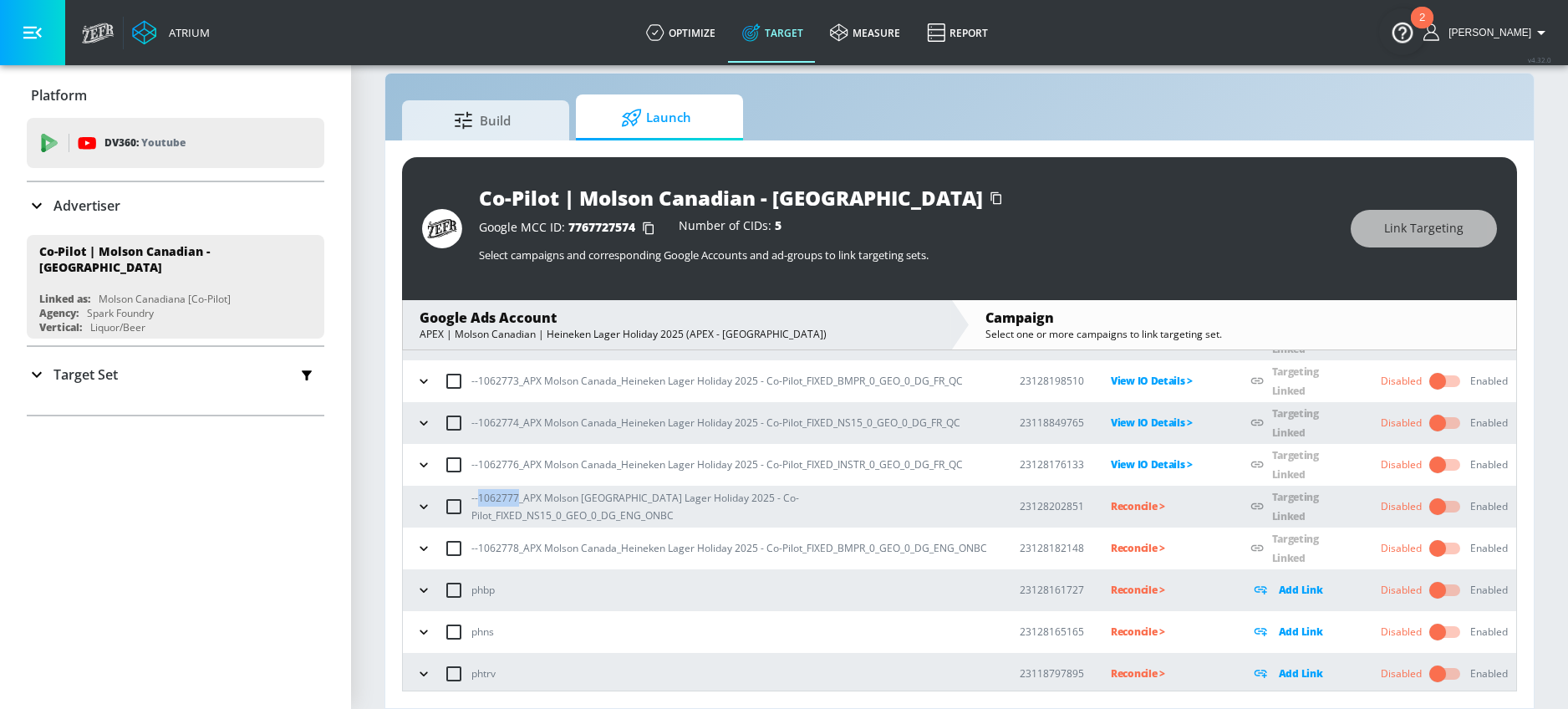
drag, startPoint x: 478, startPoint y: 500, endPoint x: 516, endPoint y: 501, distance: 38.0
click at [516, 501] on p "--1062777_APX Molson [GEOGRAPHIC_DATA] Lager Holiday 2025 - Co-Pilot_FIXED_NS15…" at bounding box center [732, 506] width 521 height 35
copy p "1062777"
click at [1120, 510] on p "Reconcile >" at bounding box center [1168, 506] width 113 height 19
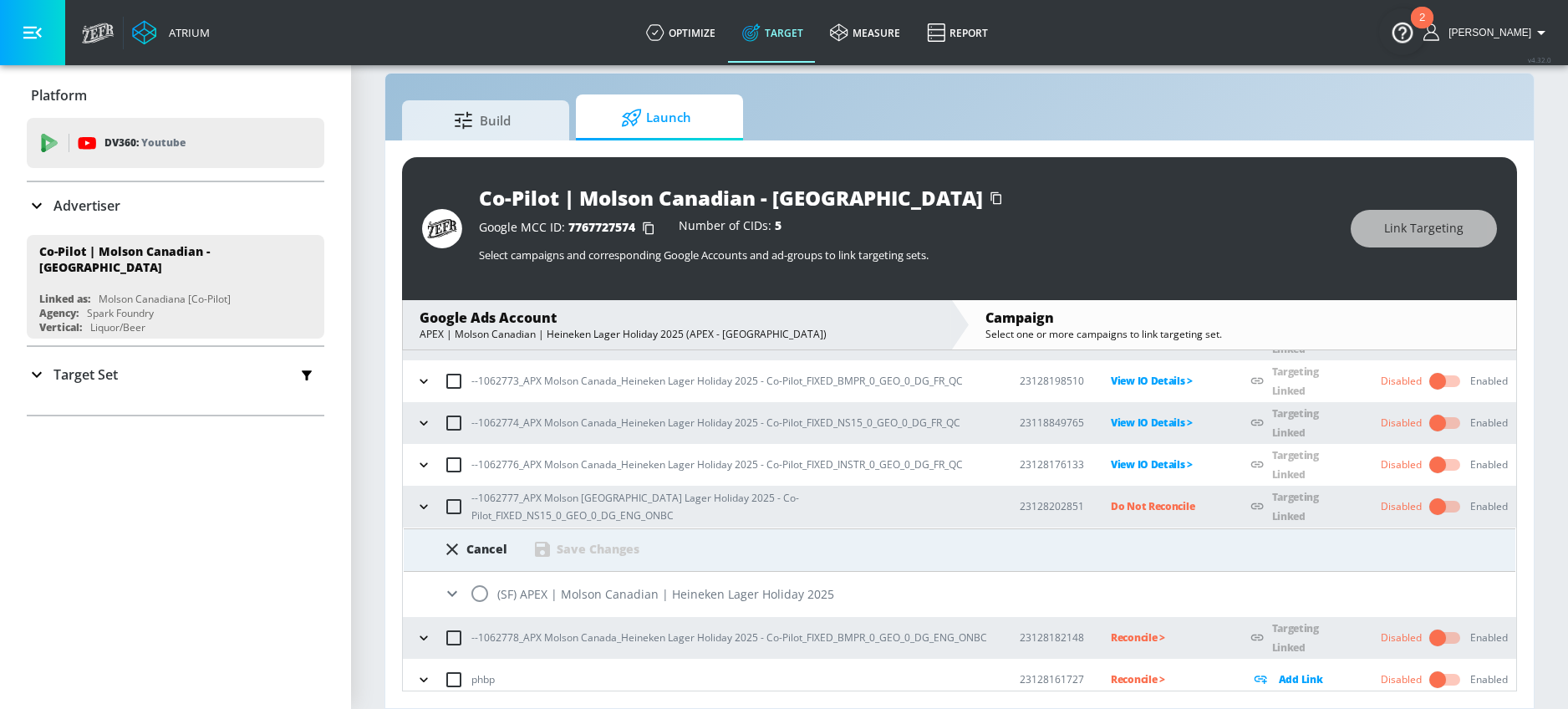
click at [485, 588] on input "radio" at bounding box center [479, 593] width 35 height 35
radio input "true"
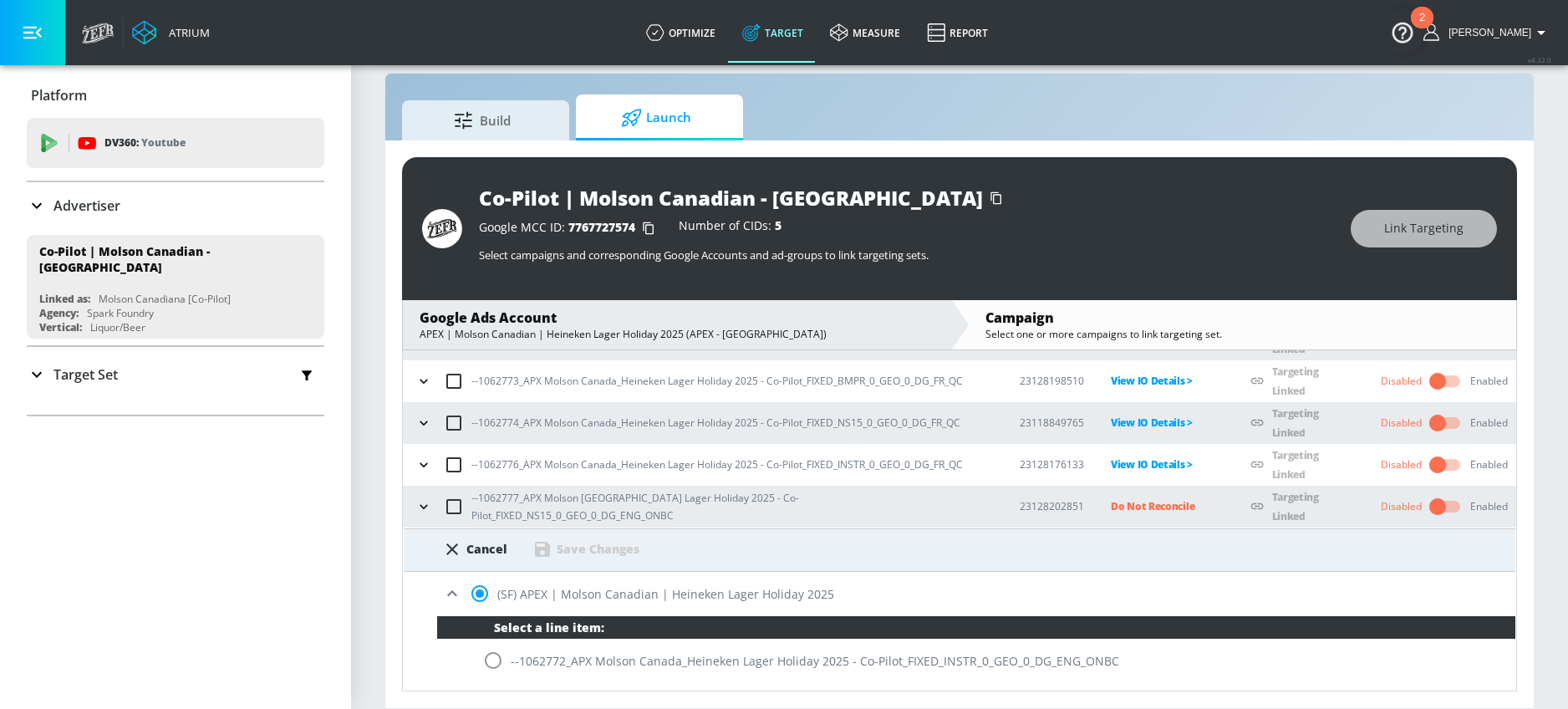
scroll to position [481, 0]
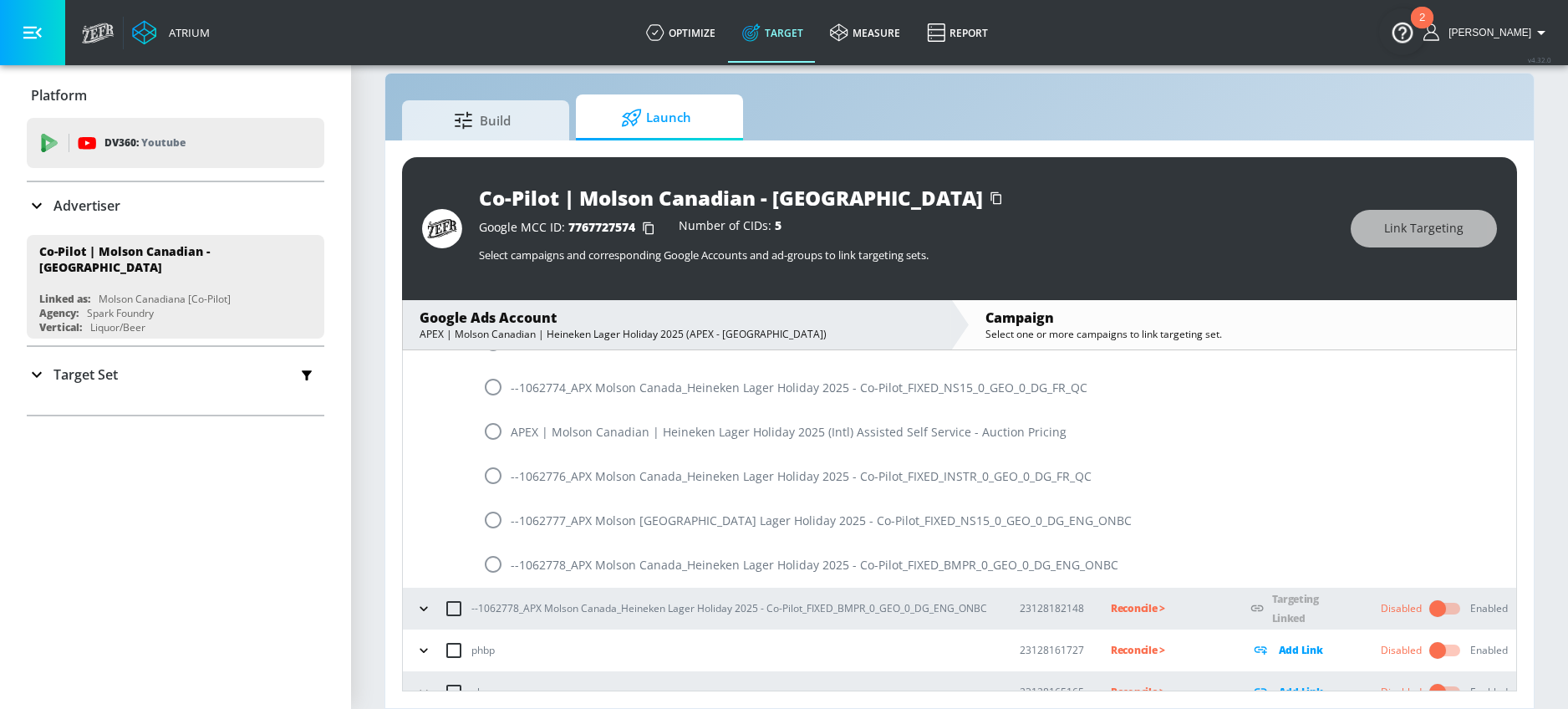
click at [497, 524] on input "radio" at bounding box center [492, 519] width 35 height 35
radio input "true"
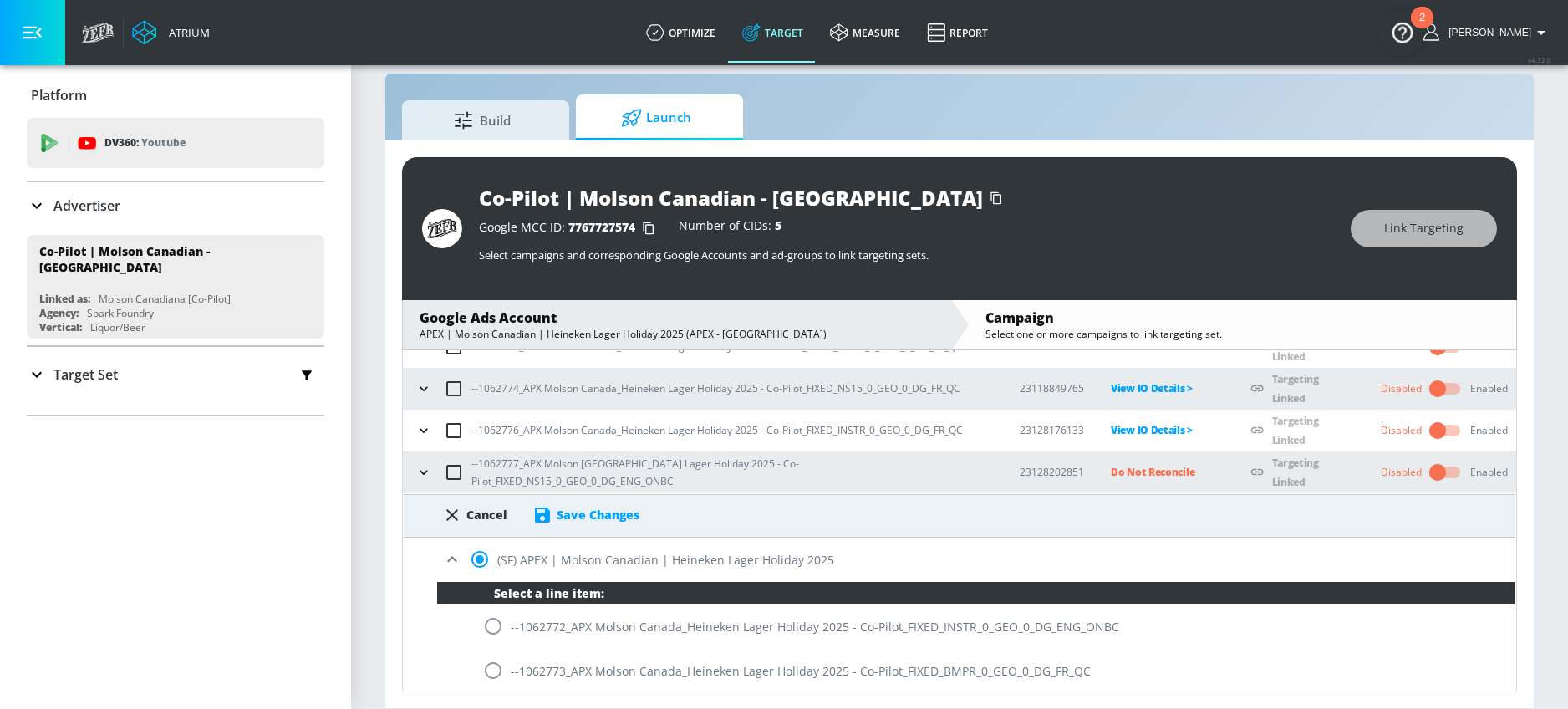
scroll to position [154, 0]
click at [627, 505] on div "Save Changes" at bounding box center [598, 513] width 83 height 16
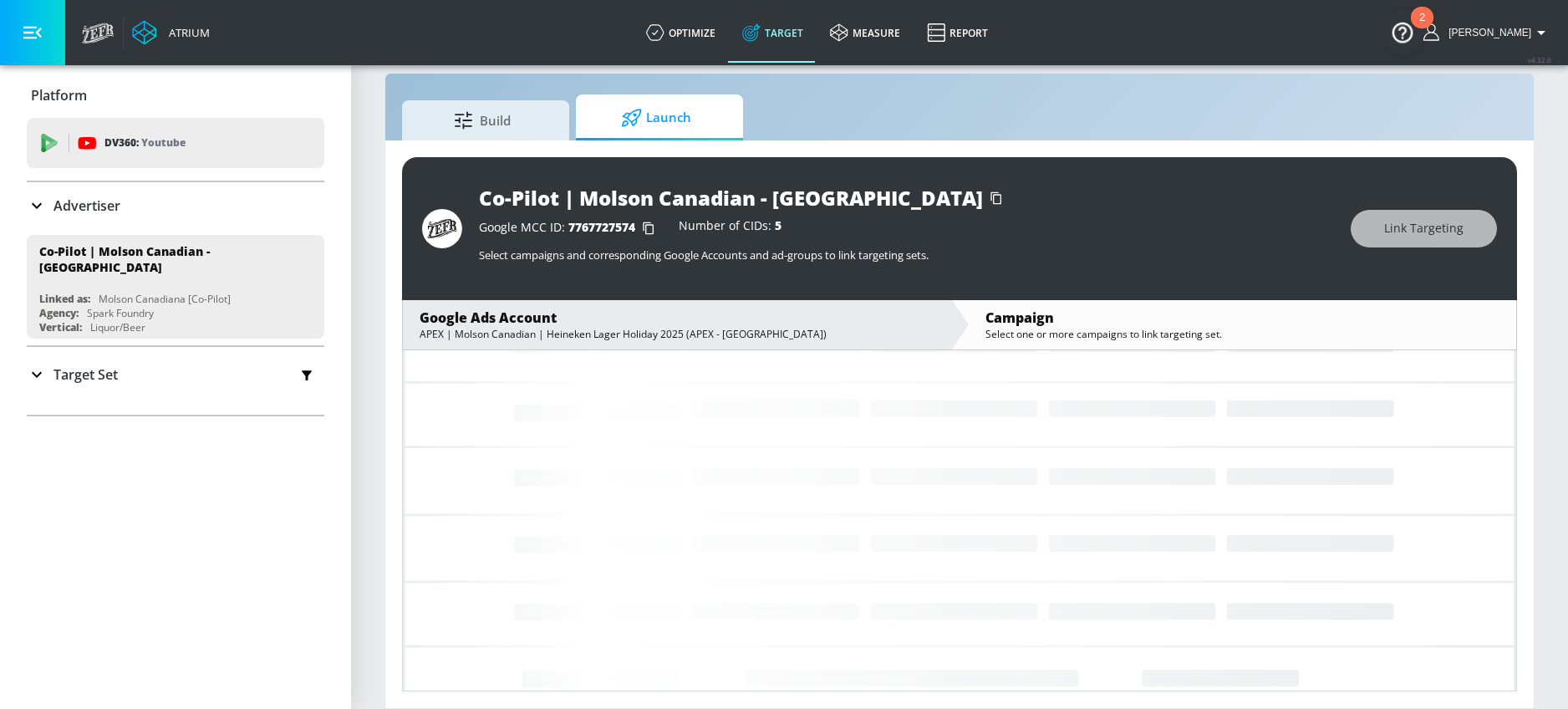
scroll to position [123, 0]
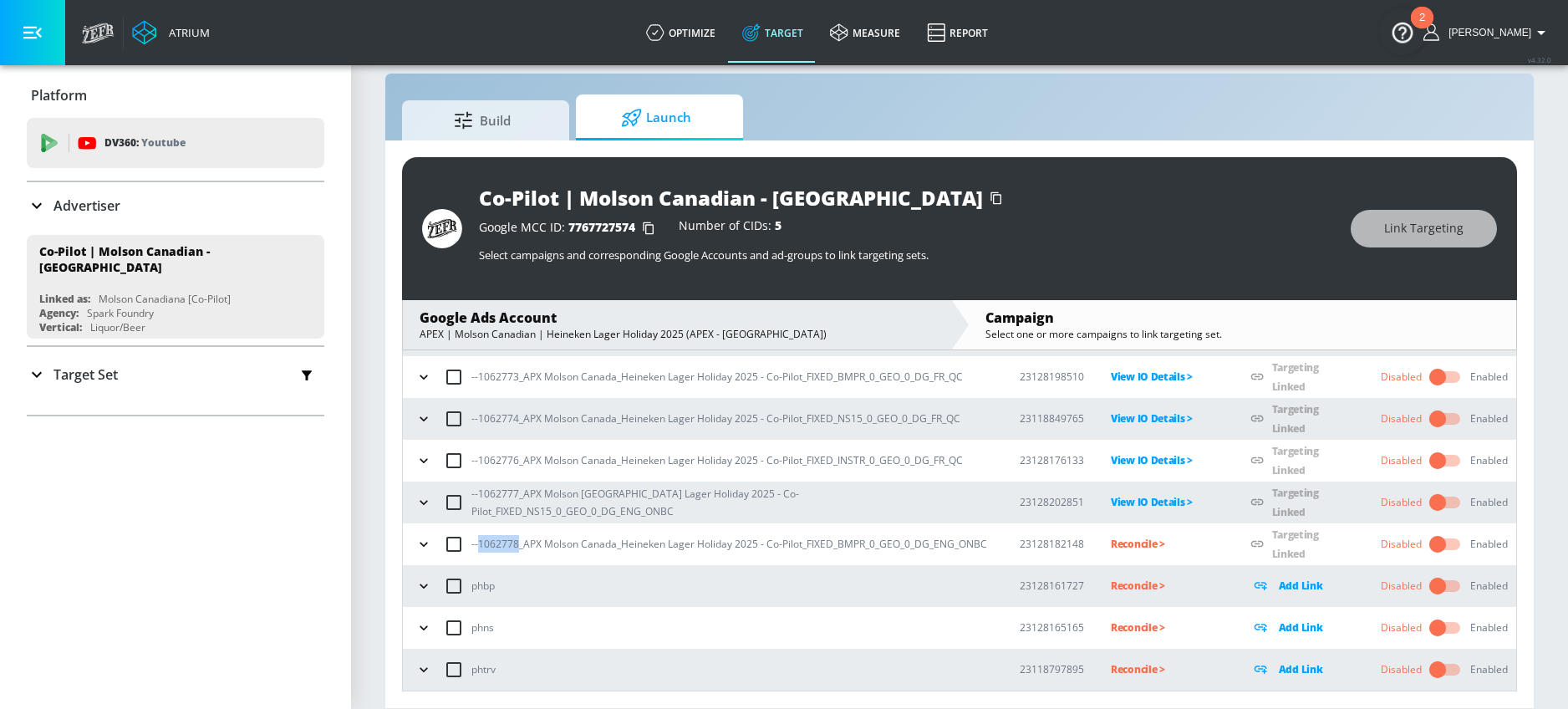
drag, startPoint x: 479, startPoint y: 537, endPoint x: 517, endPoint y: 539, distance: 38.1
click at [517, 539] on p "--1062778_APX Molson Canada_Heineken Lager Holiday 2025 - Co-Pilot_FIXED_BMPR_0…" at bounding box center [729, 544] width 516 height 18
copy p "1062778"
click at [1111, 535] on p "Reconcile >" at bounding box center [1168, 544] width 113 height 19
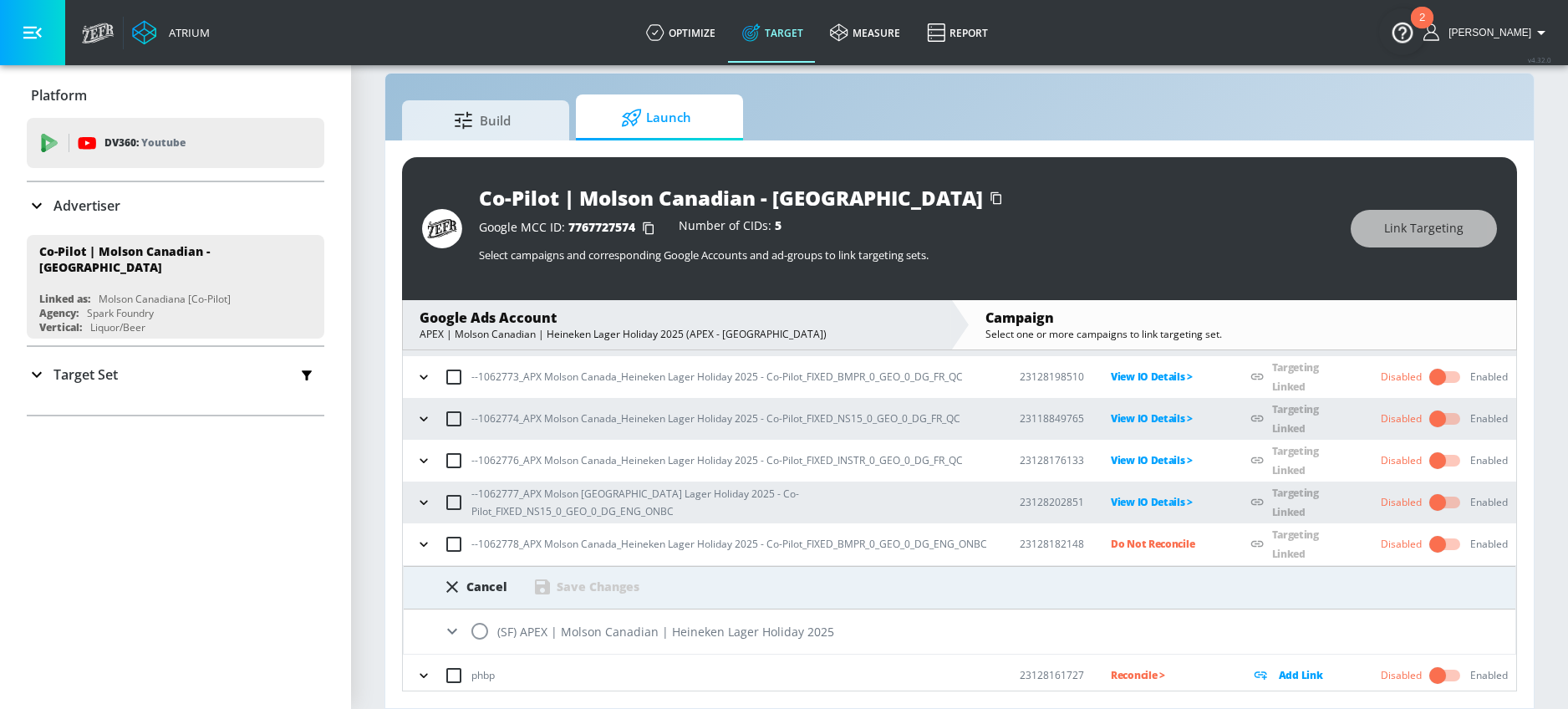
click at [477, 628] on input "radio" at bounding box center [479, 630] width 35 height 35
radio input "true"
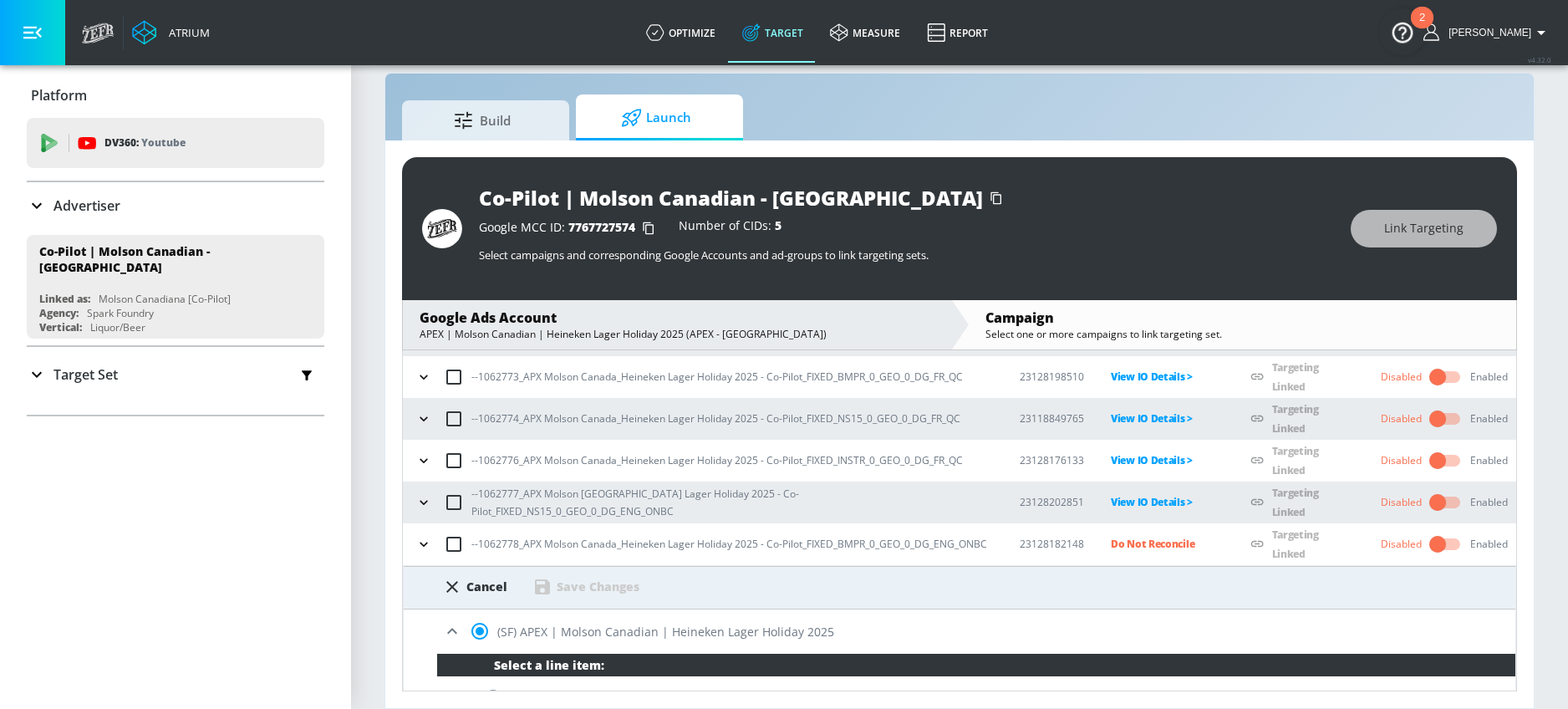
scroll to position [545, 0]
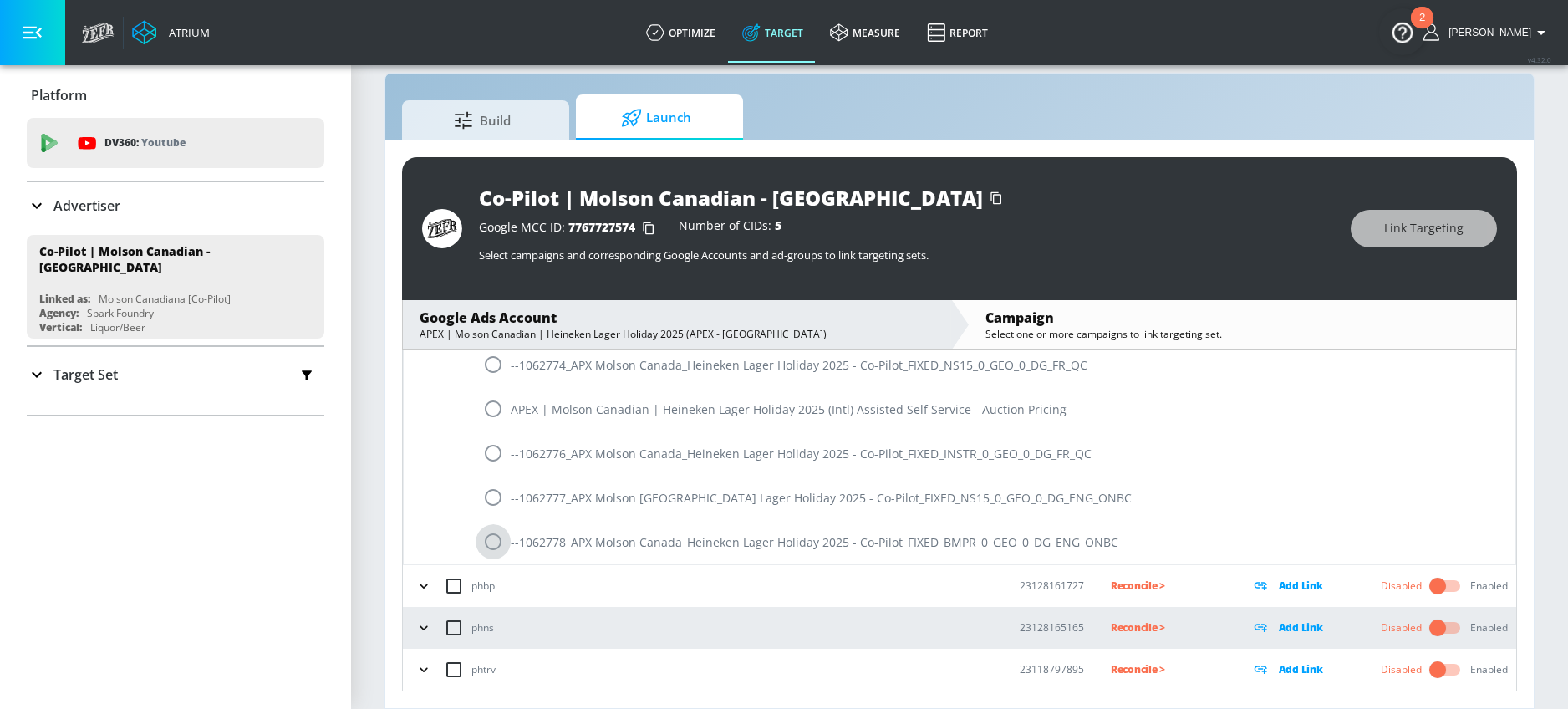
click at [491, 542] on input "radio" at bounding box center [492, 541] width 35 height 35
radio input "true"
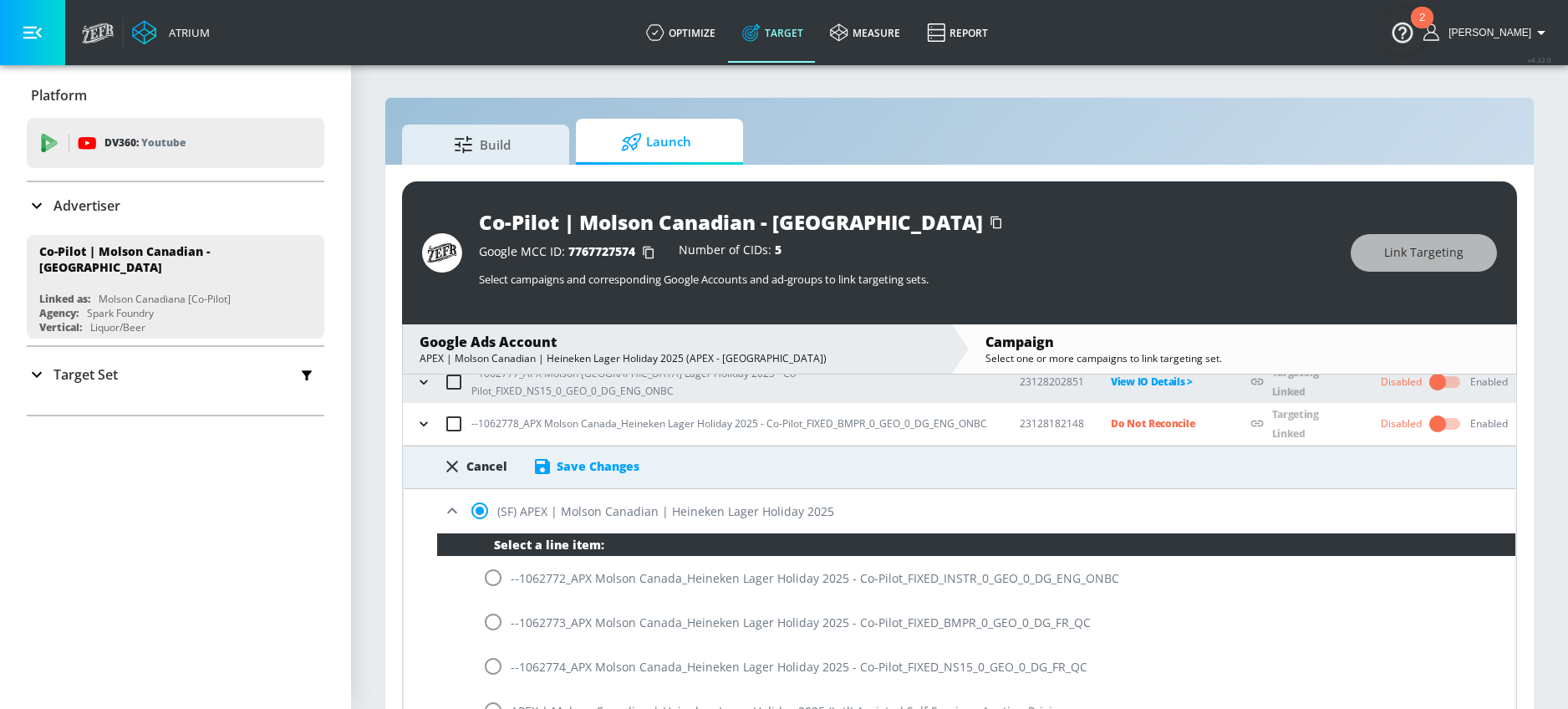
scroll to position [262, 0]
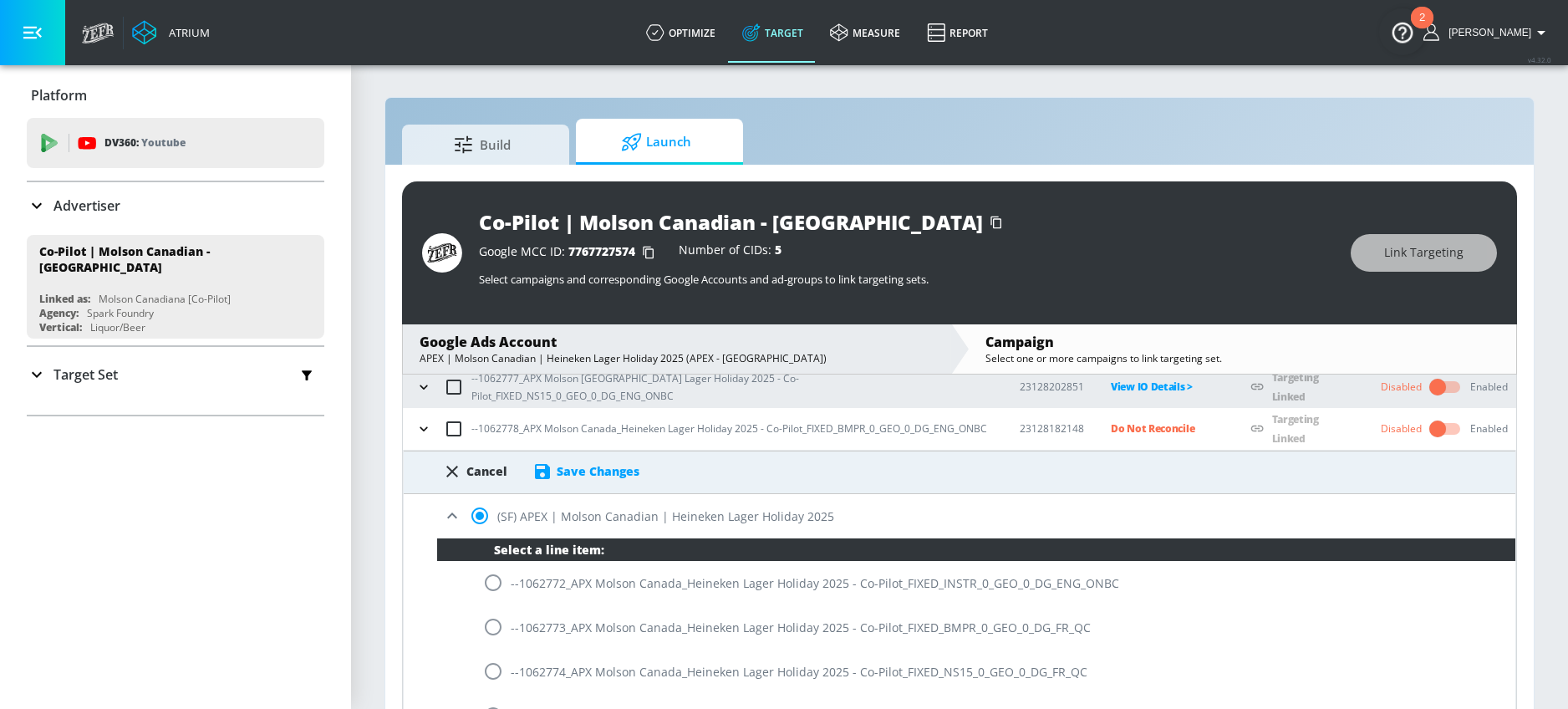
click at [632, 475] on div "Save Changes" at bounding box center [598, 470] width 83 height 16
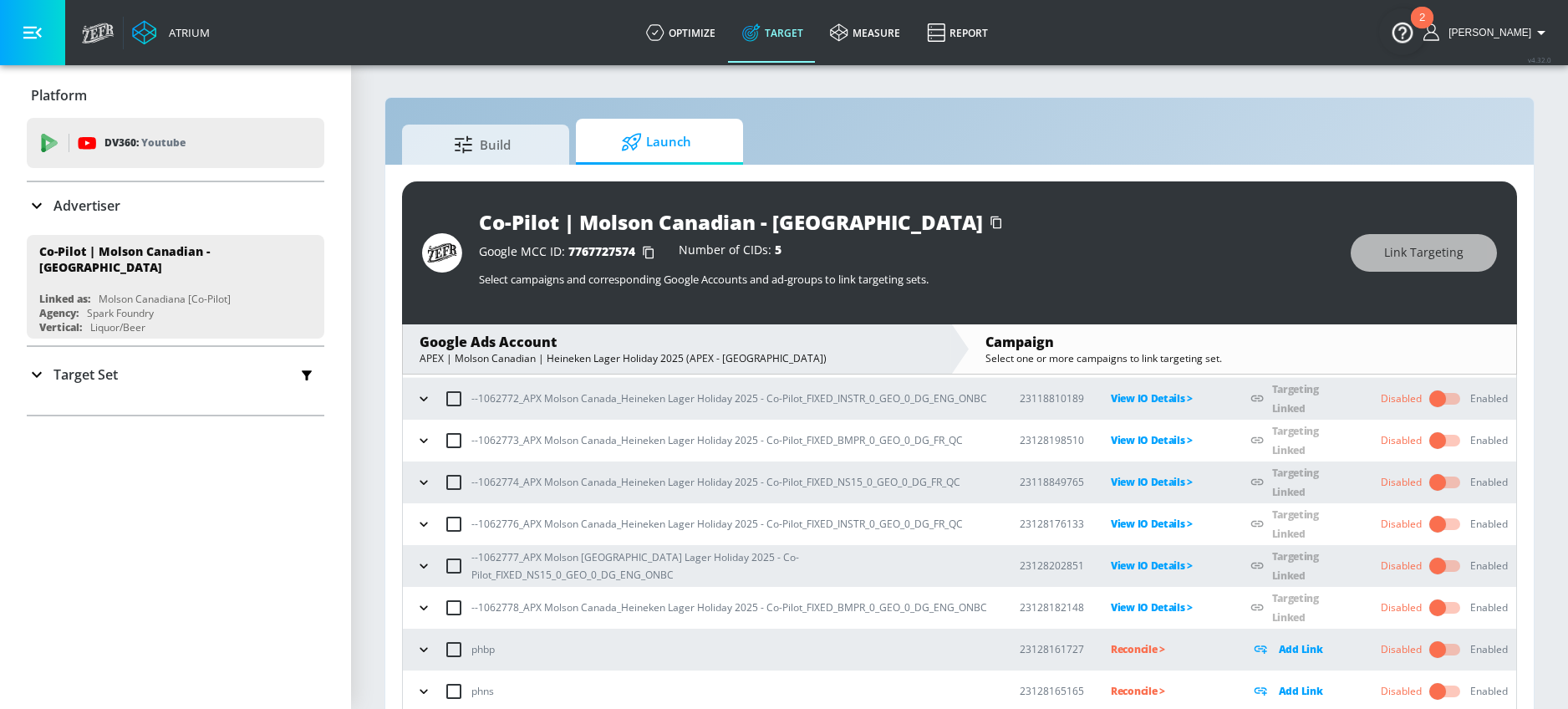
scroll to position [123, 0]
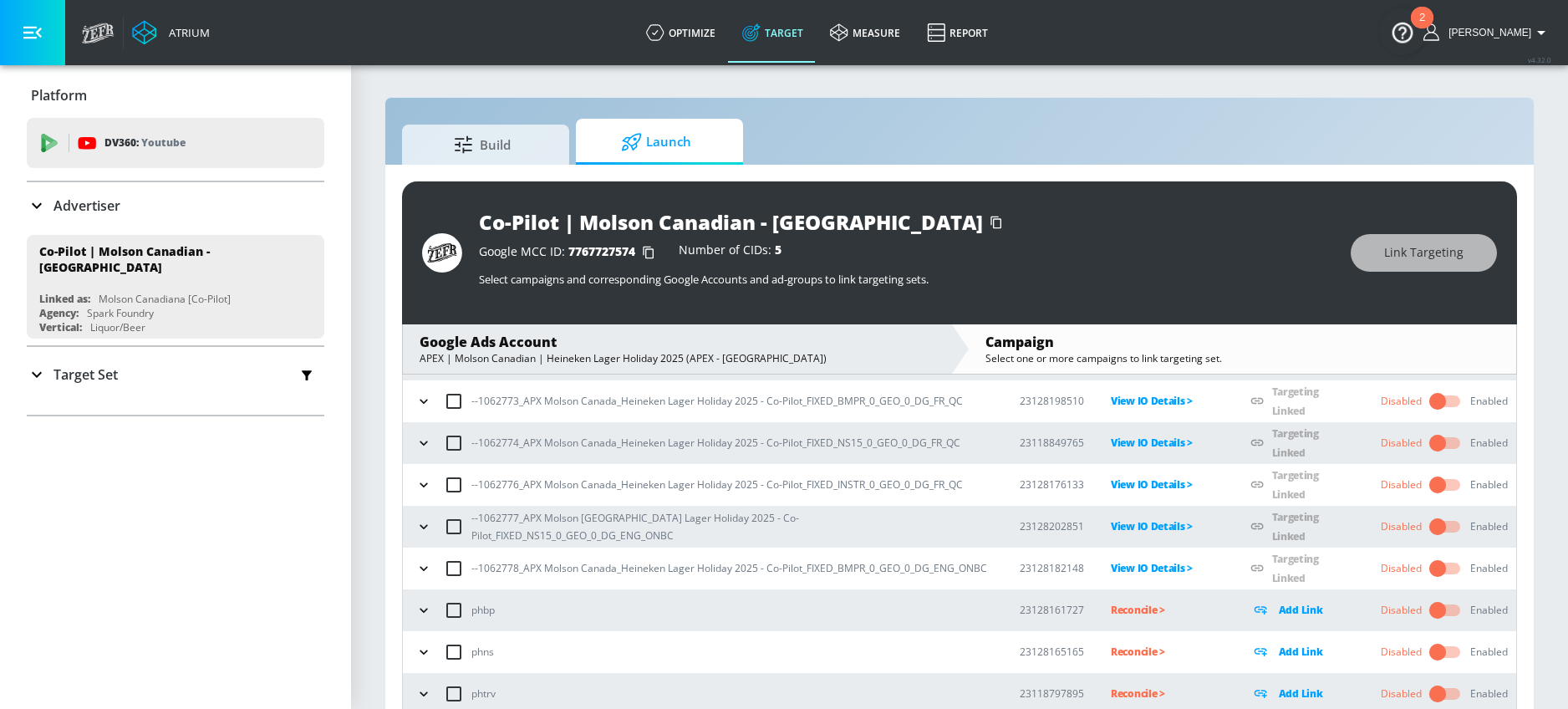
click at [1124, 615] on p "Reconcile >" at bounding box center [1168, 609] width 113 height 19
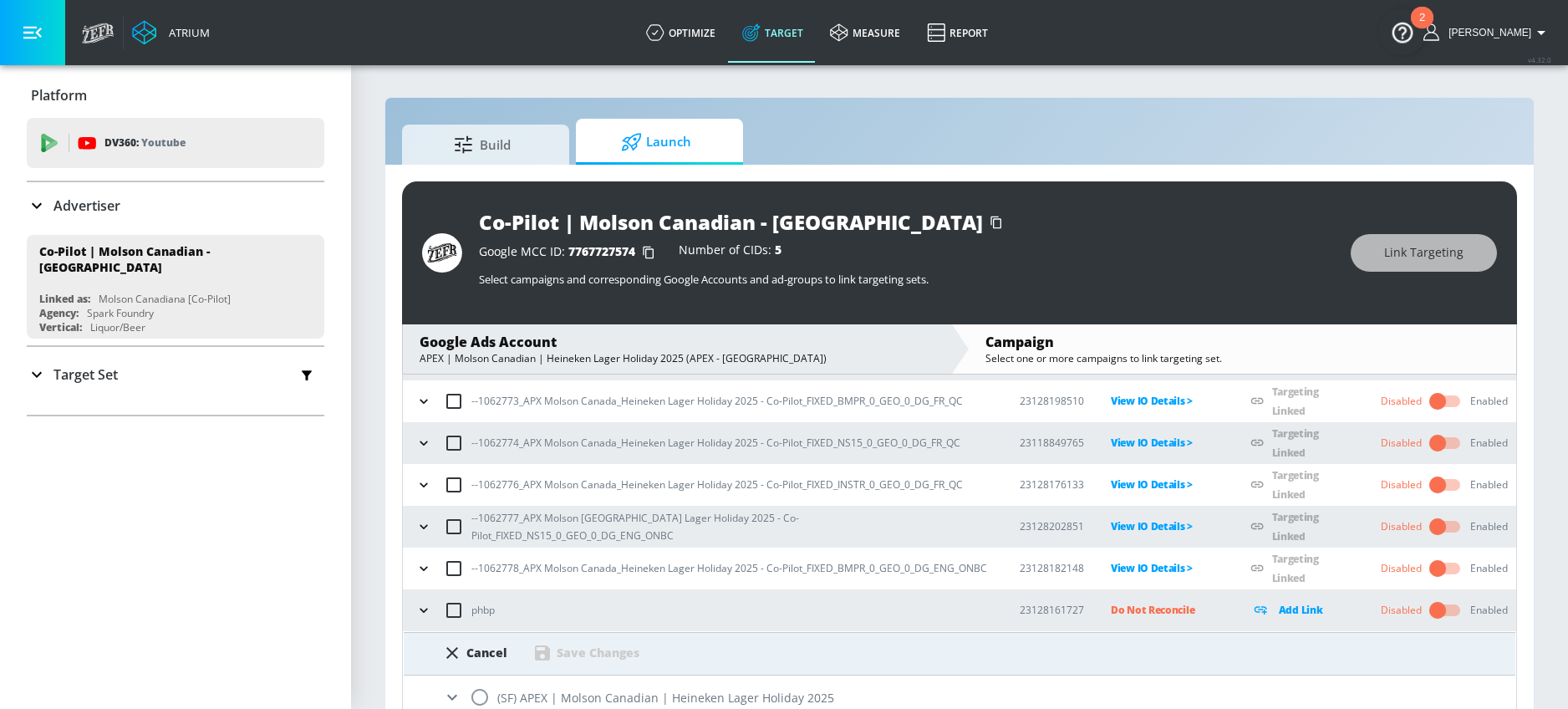
scroll to position [212, 0]
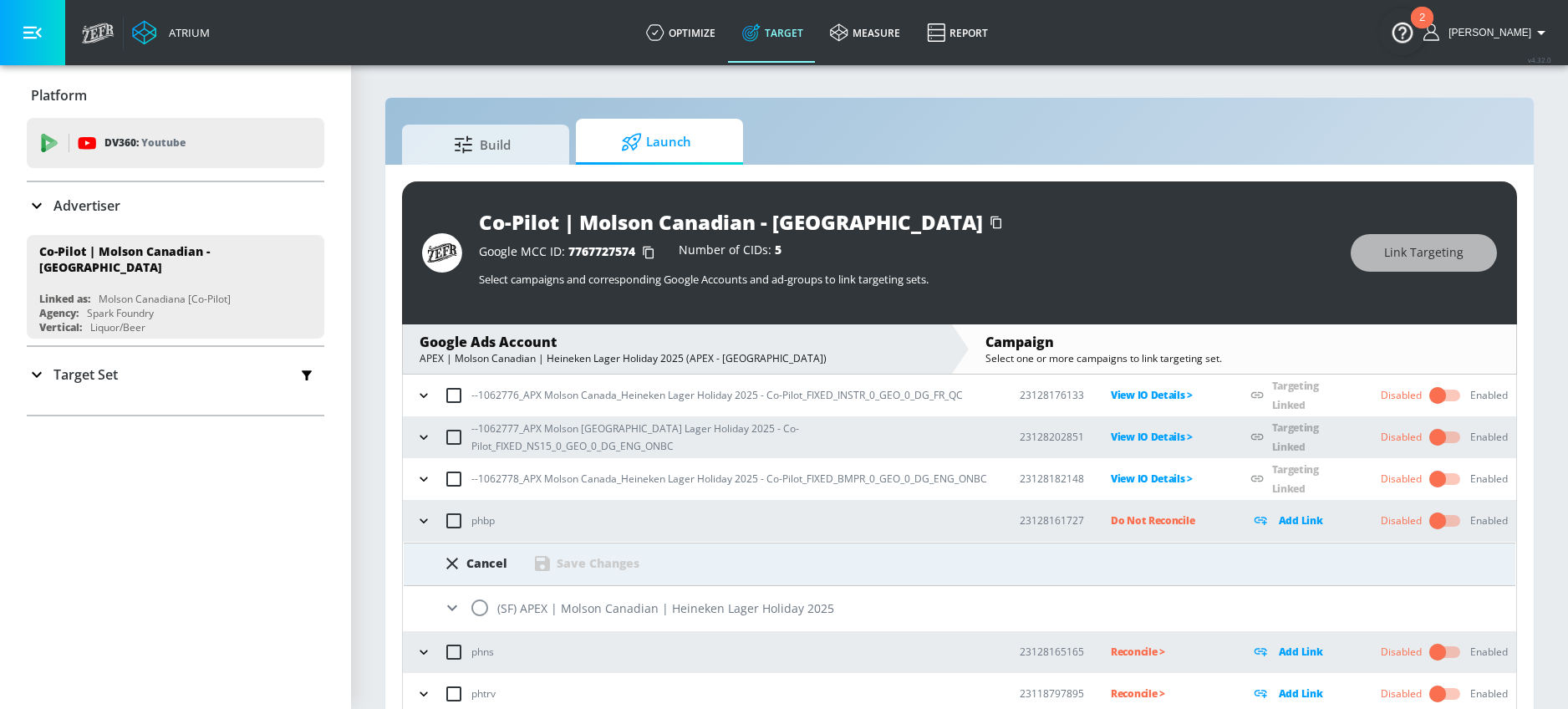
click at [458, 612] on icon at bounding box center [452, 607] width 20 height 20
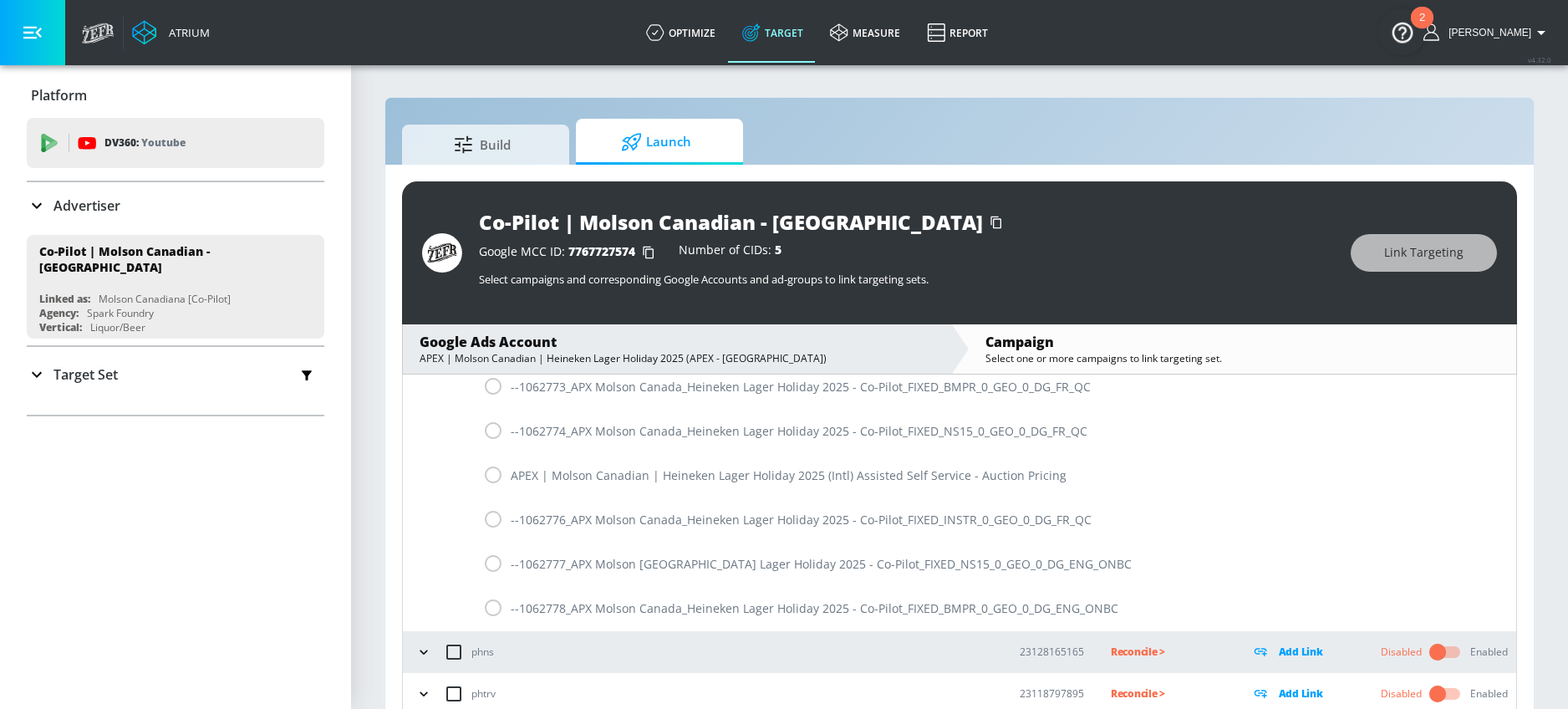
scroll to position [544, 0]
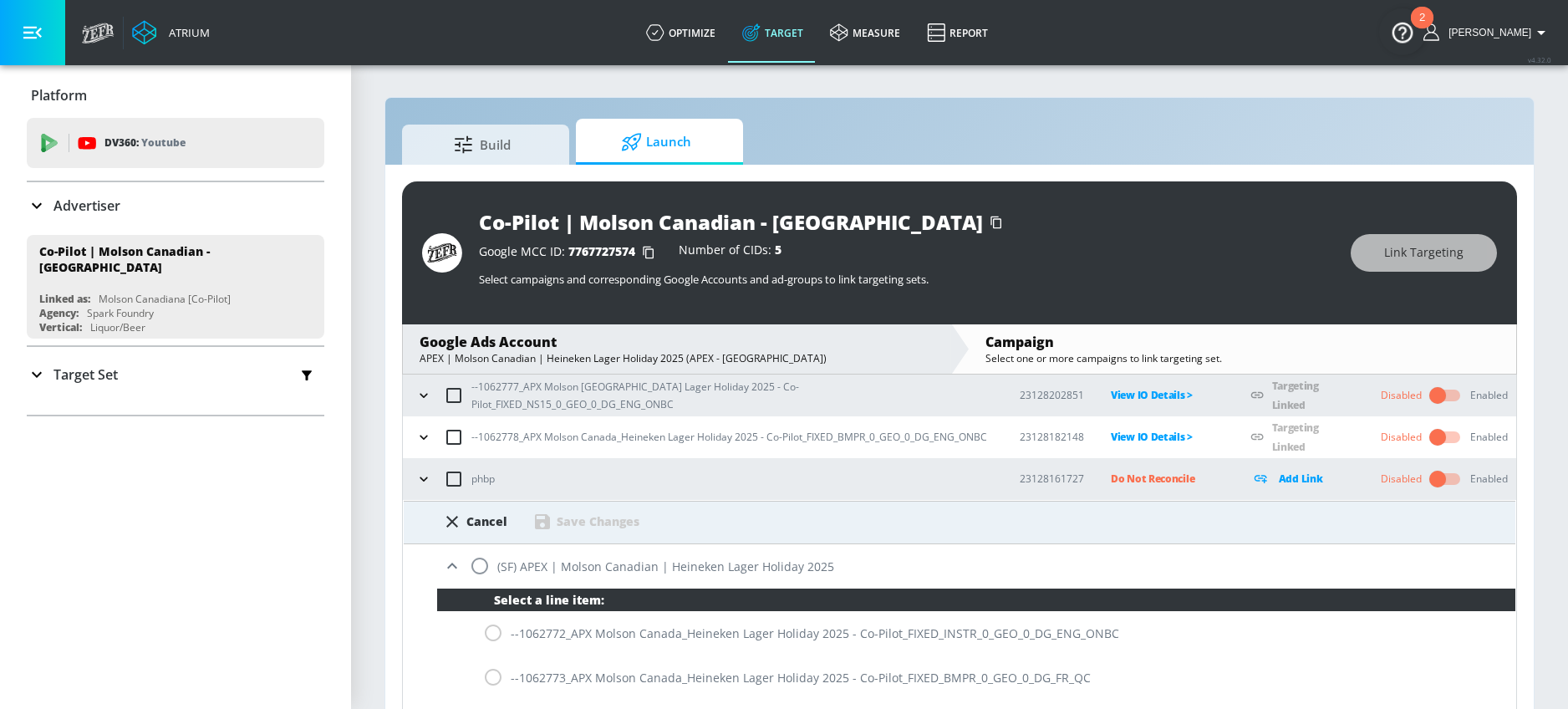
click at [468, 519] on div "Cancel" at bounding box center [488, 520] width 41 height 16
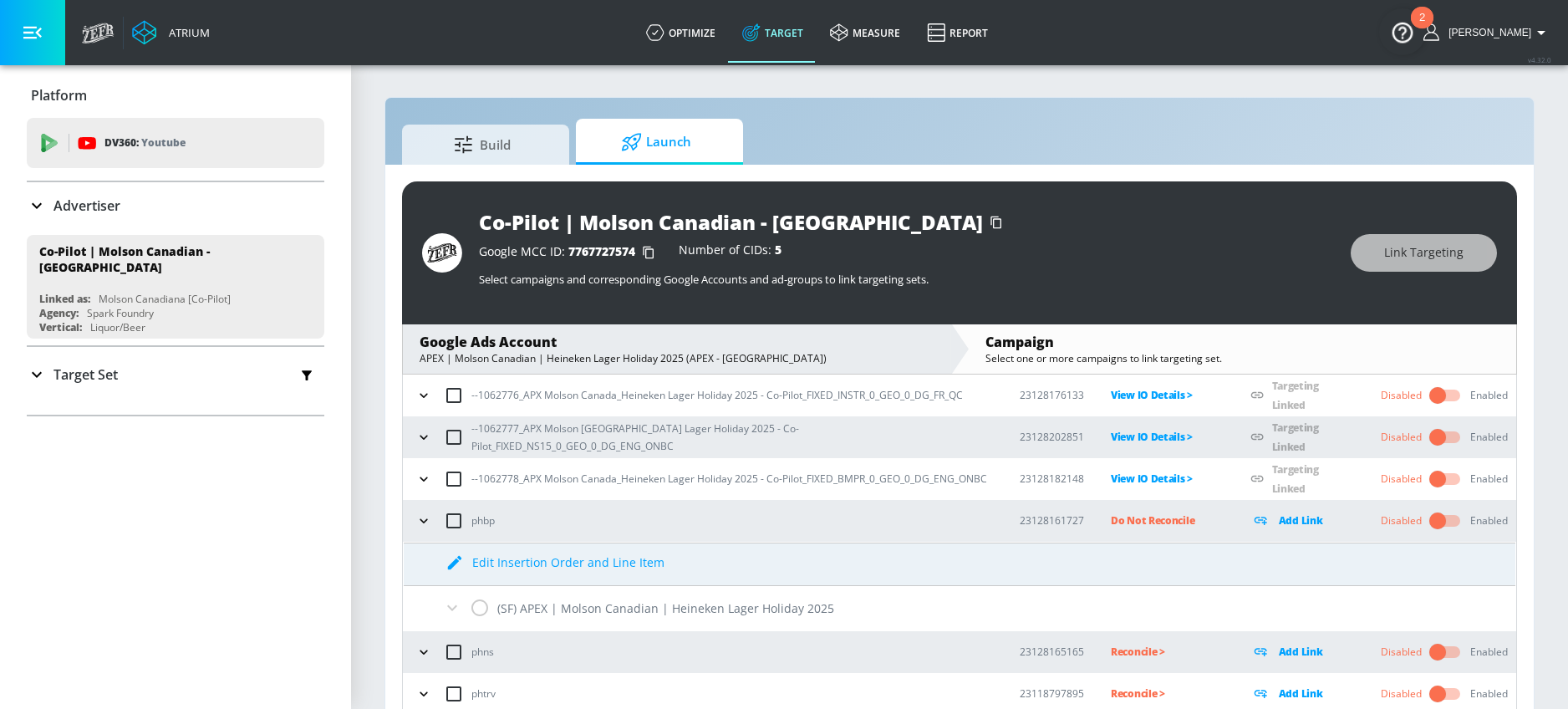
scroll to position [212, 0]
click at [1137, 528] on p "Do Not Reconcile" at bounding box center [1168, 520] width 113 height 19
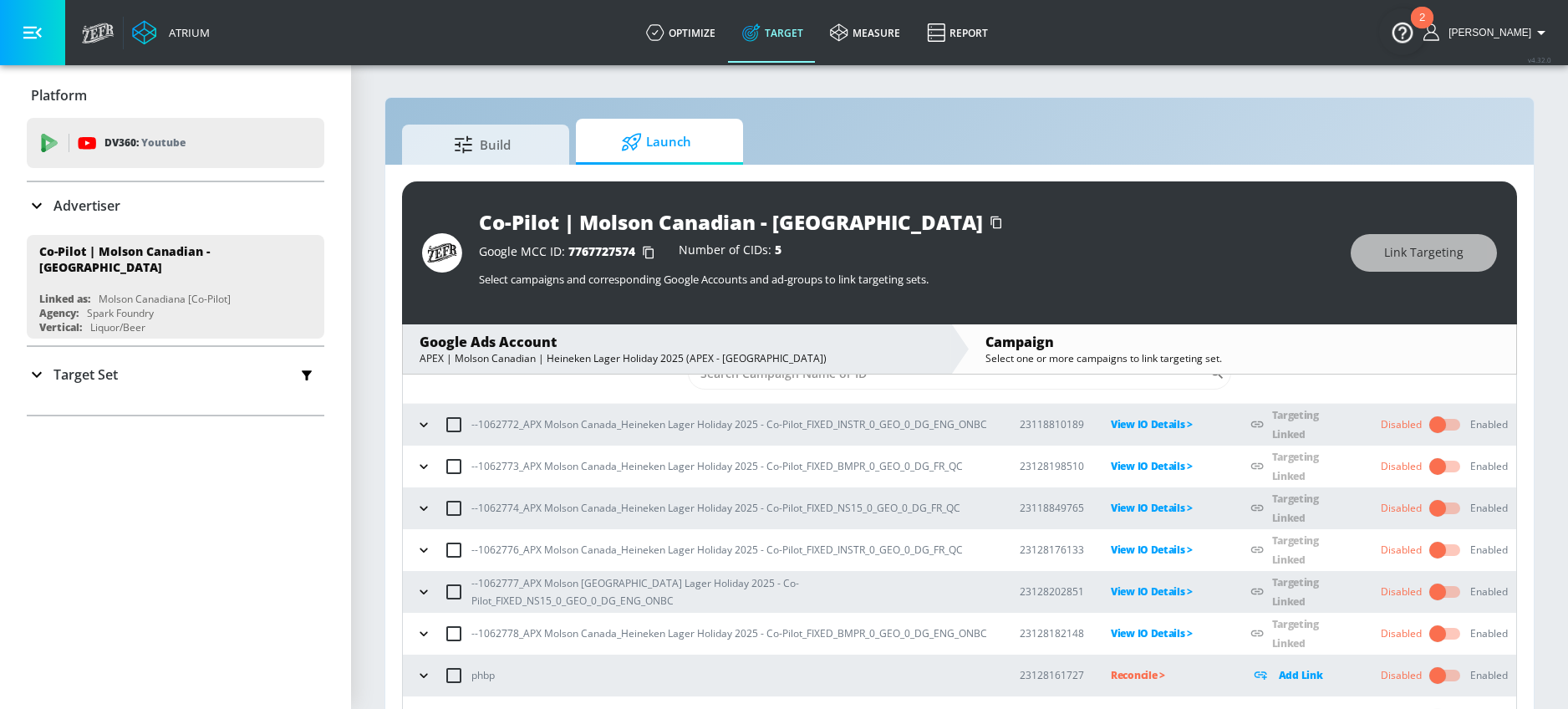
scroll to position [0, 0]
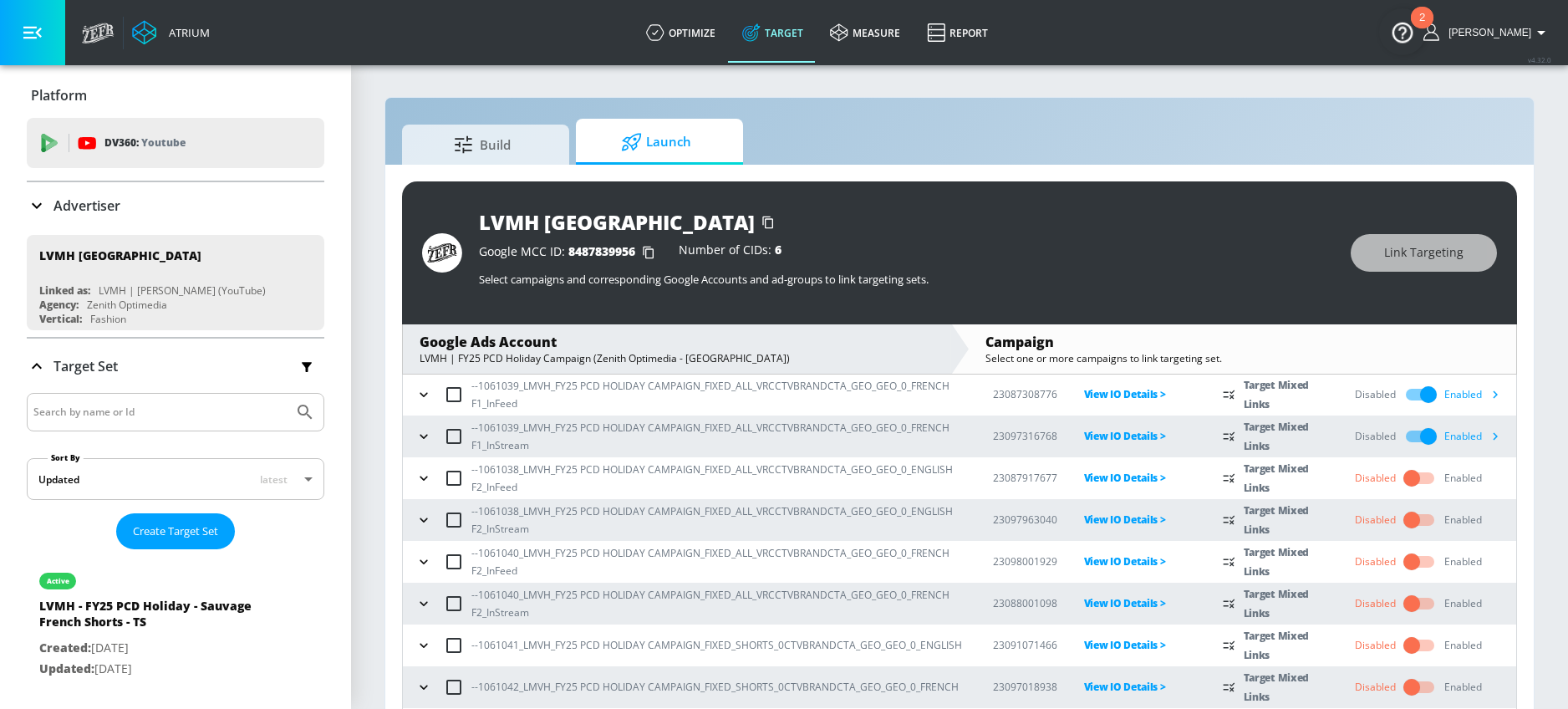
scroll to position [248, 0]
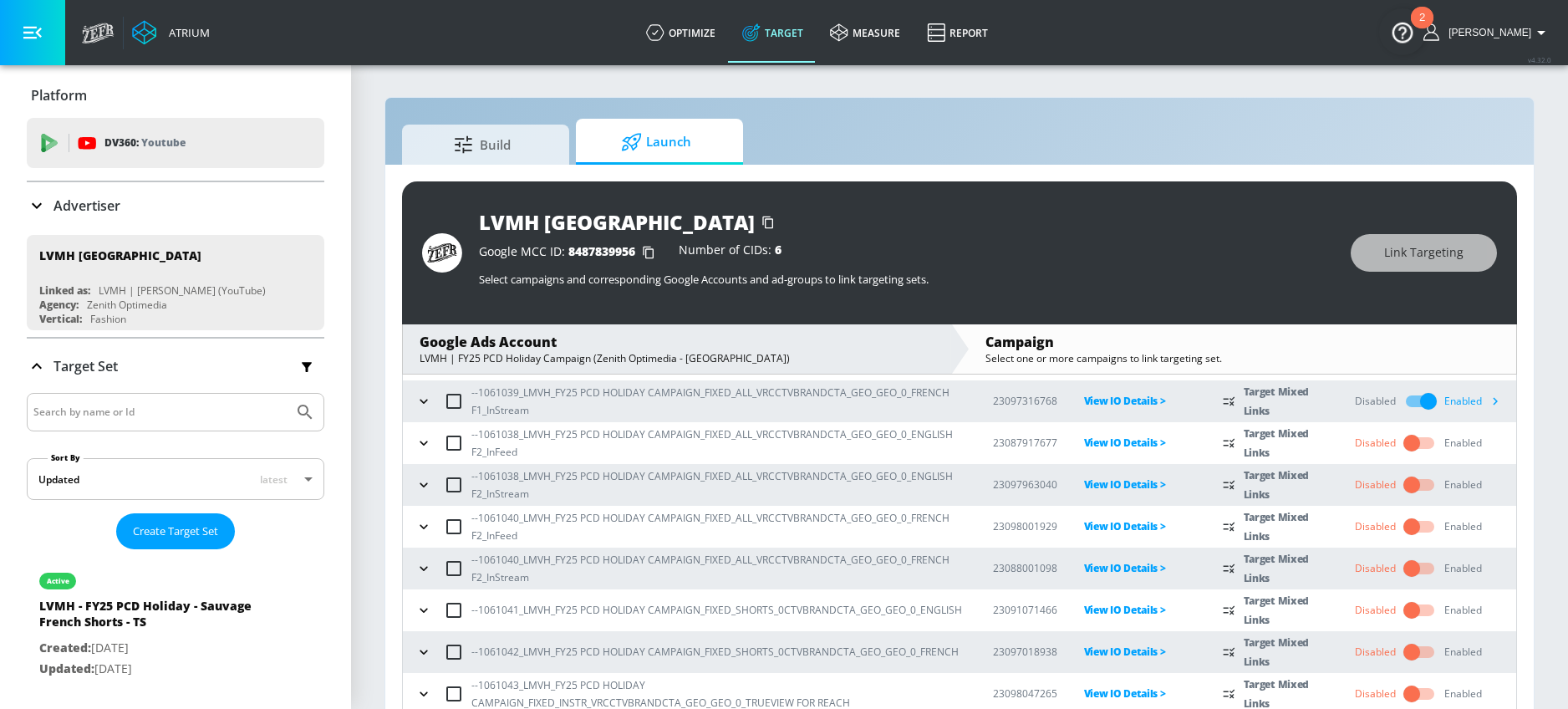
click at [1396, 446] on input "checkbox" at bounding box center [1411, 443] width 95 height 32
